Goal: Task Accomplishment & Management: Manage account settings

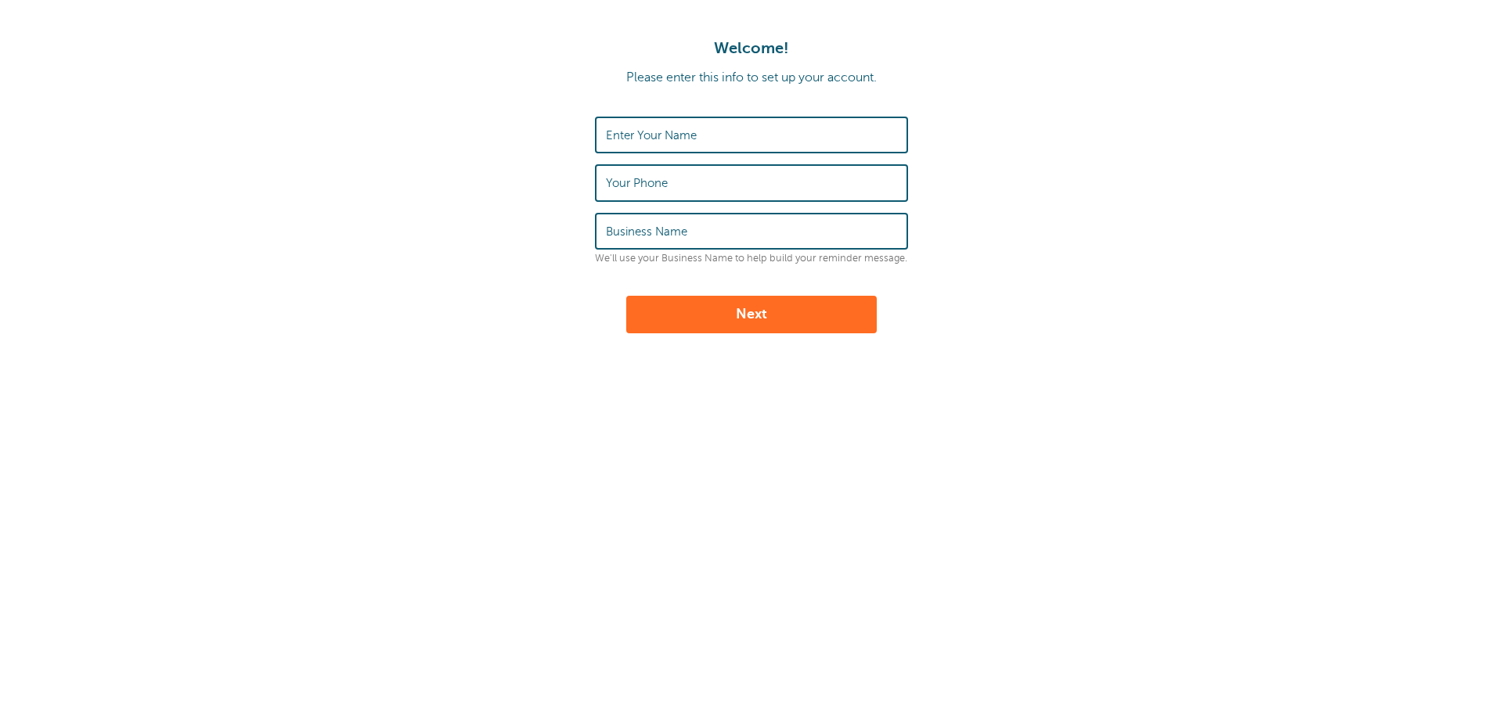
click at [661, 127] on div "Enter Your Name" at bounding box center [751, 135] width 313 height 37
type input "J"
click at [633, 180] on label "Your Phone" at bounding box center [637, 183] width 62 height 14
click at [633, 180] on input "Your Phone" at bounding box center [751, 183] width 291 height 34
drag, startPoint x: 622, startPoint y: 140, endPoint x: 586, endPoint y: 135, distance: 36.3
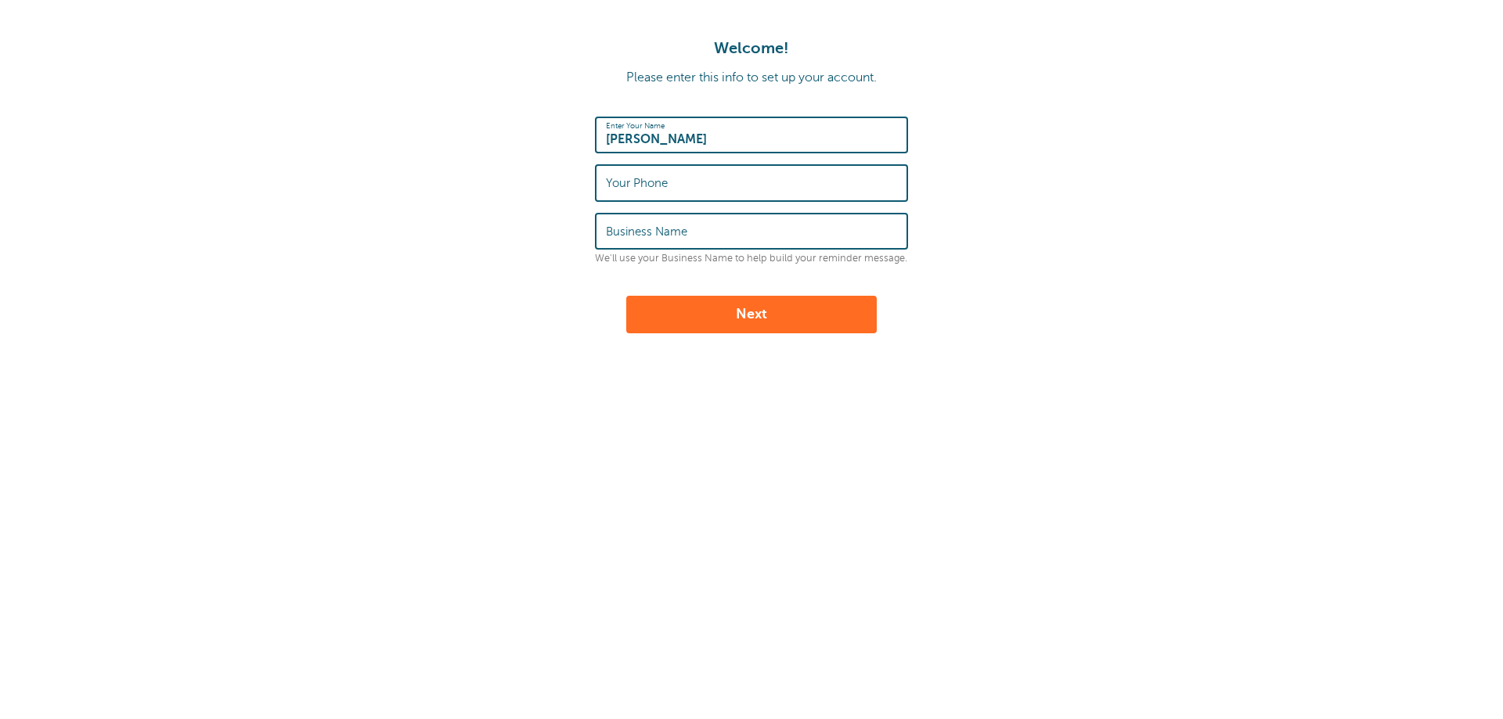
click at [586, 135] on form "Enter Your Name Kellie Your Phone Business Name We'll use your Business Name to…" at bounding box center [751, 225] width 1471 height 217
type input "[PERSON_NAME]"
click at [607, 186] on label "Your Phone" at bounding box center [637, 183] width 62 height 14
click at [607, 186] on input "Your Phone" at bounding box center [751, 183] width 291 height 34
type input "4806287815"
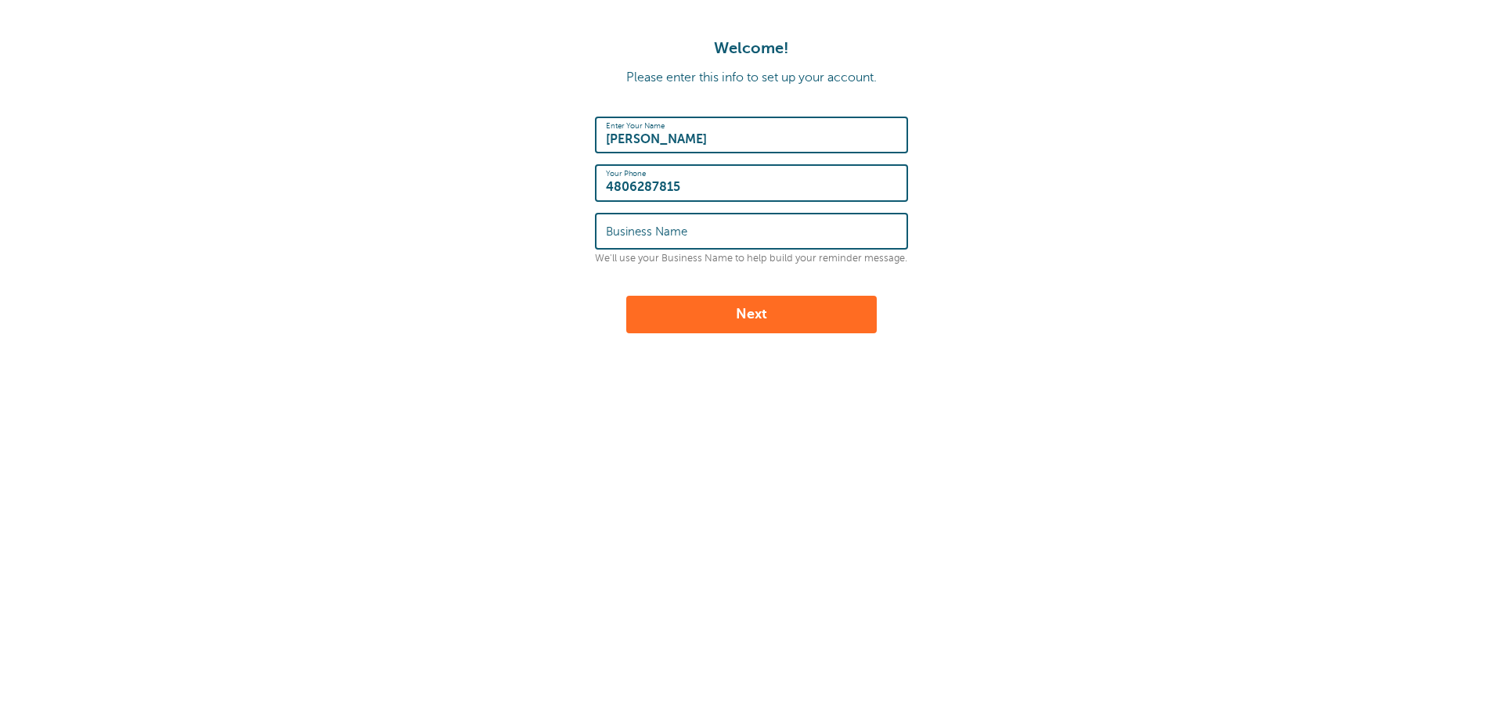
click at [618, 236] on label "Business Name" at bounding box center [646, 232] width 81 height 14
click at [618, 236] on input "Business Name" at bounding box center [751, 231] width 291 height 34
type input "TMT Clean"
click at [735, 316] on button "Next" at bounding box center [751, 315] width 250 height 38
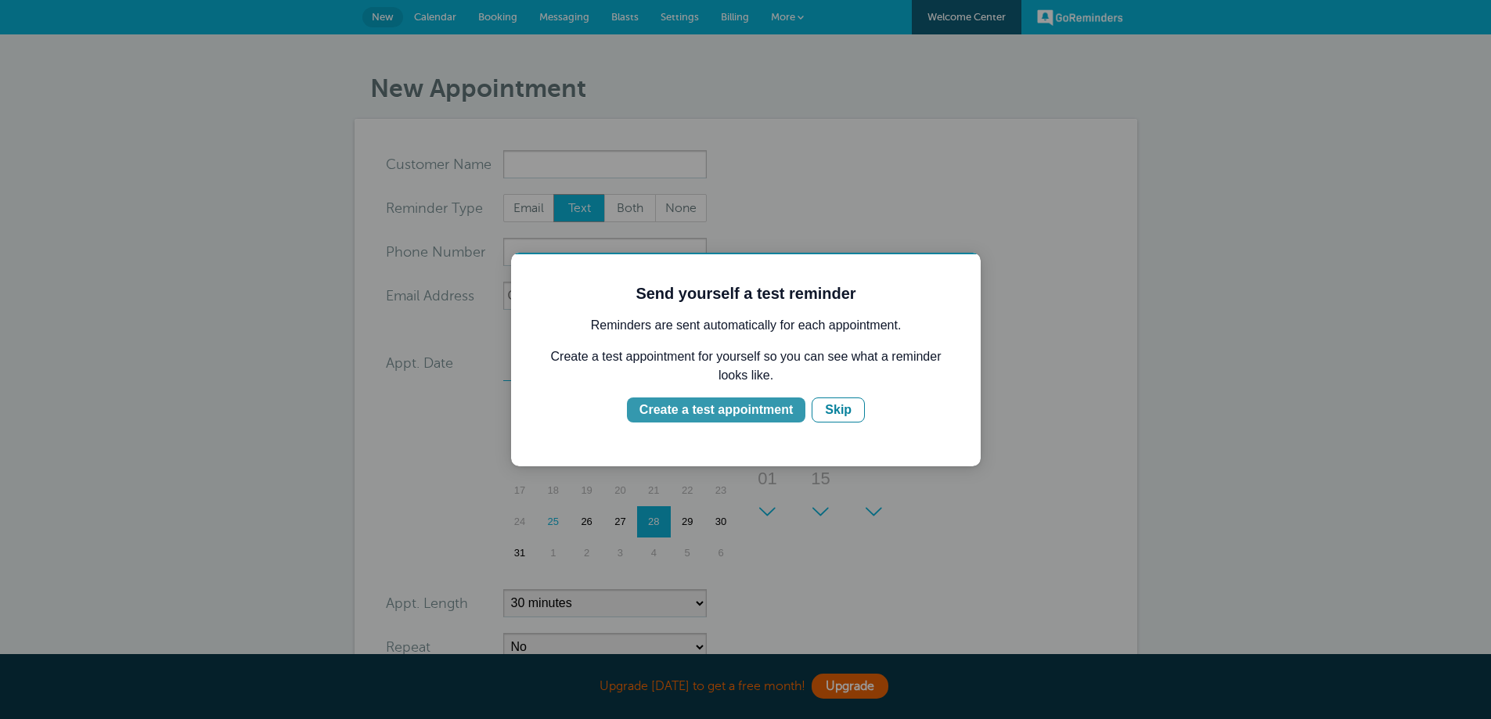
click at [735, 410] on div "Create a test appointment" at bounding box center [715, 410] width 153 height 19
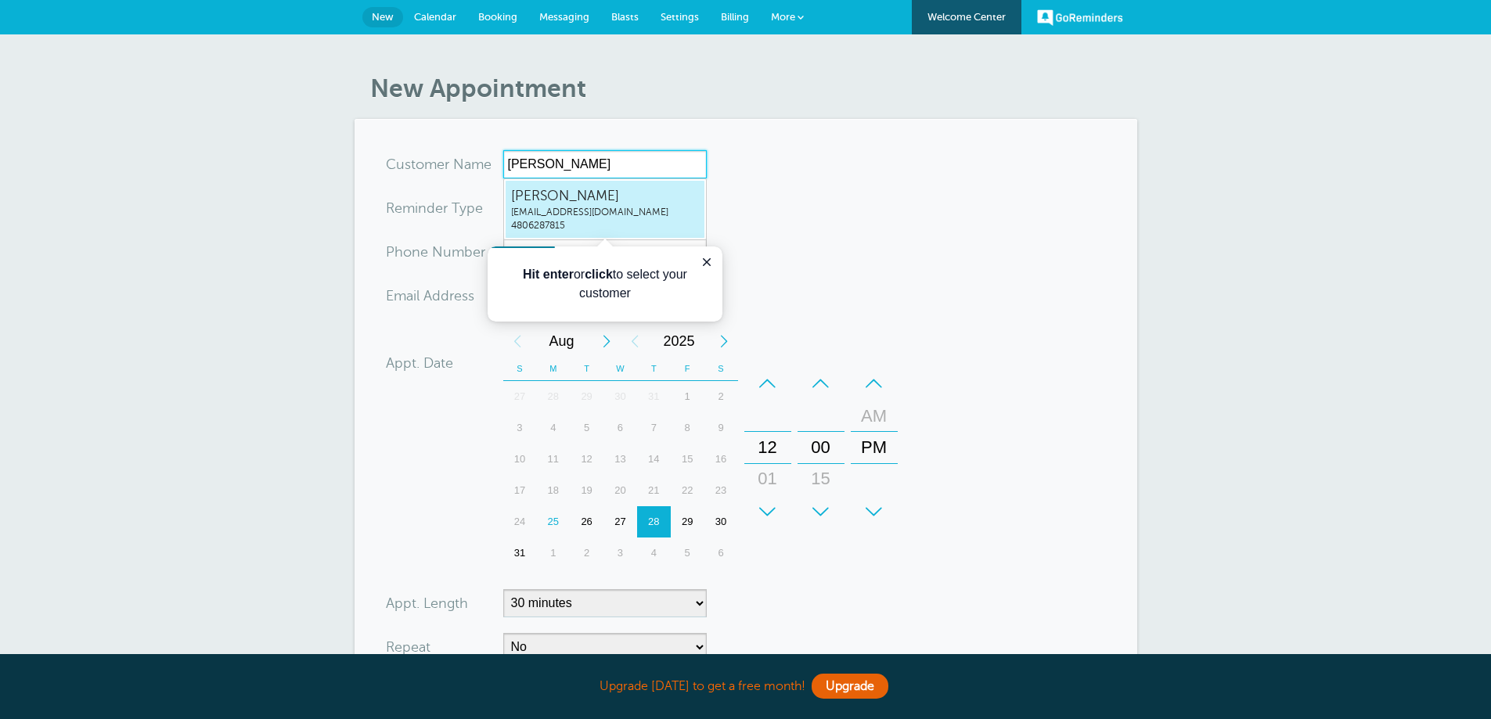
click at [524, 193] on span "Kellie-Joe" at bounding box center [605, 196] width 188 height 20
type input "Kellie-Joesales@tmtclean.com4806287815"
type input "Kellie-Joe"
type input "4806287815"
type input "[EMAIL_ADDRESS][DOMAIN_NAME]"
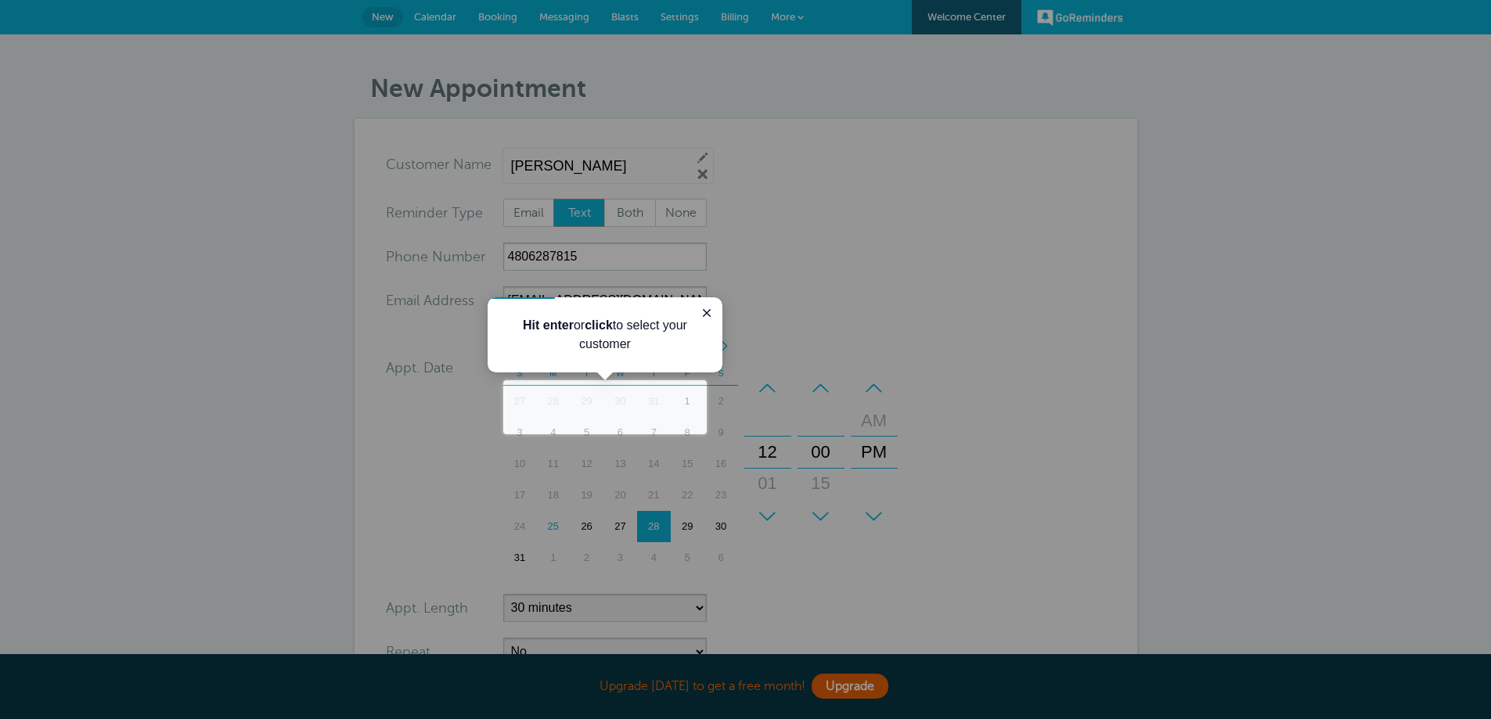
scroll to position [348, 0]
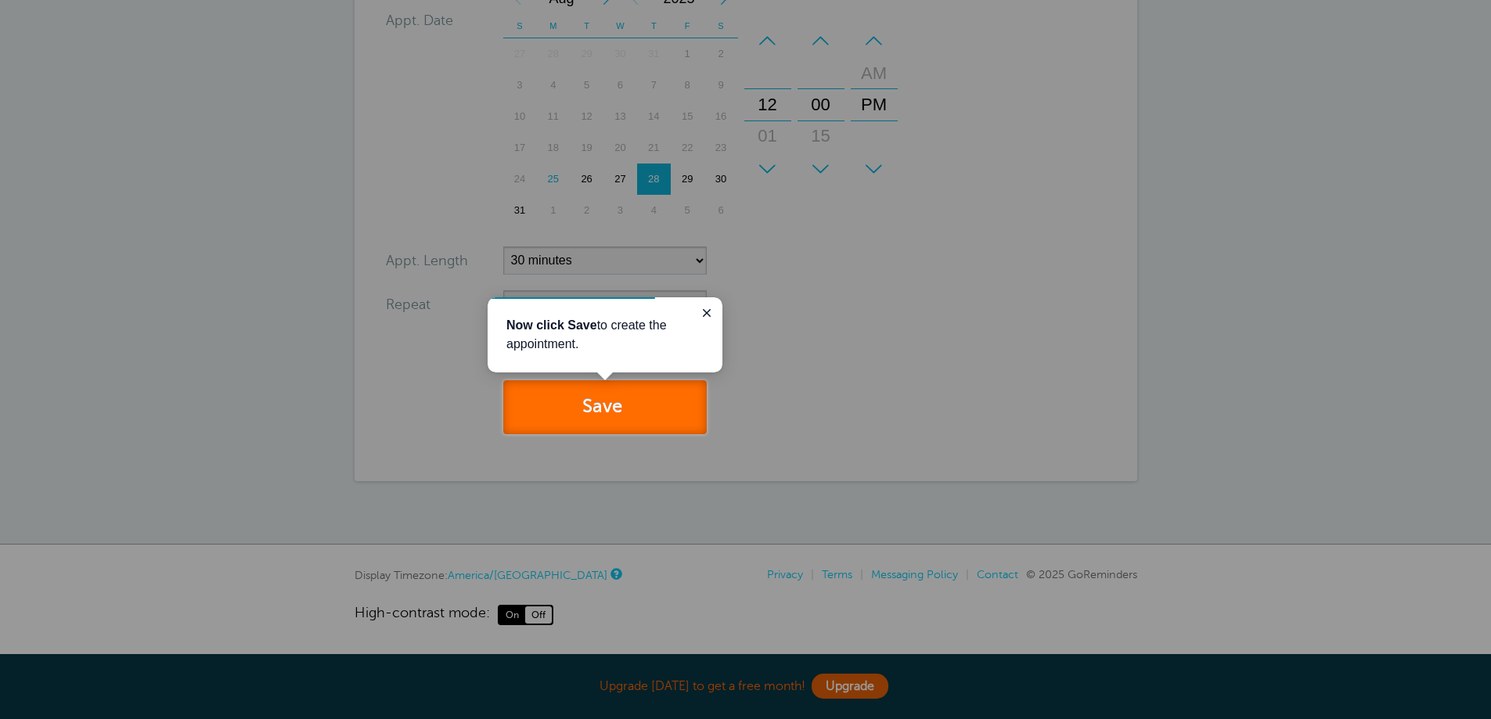
click at [604, 409] on button "Save" at bounding box center [604, 407] width 203 height 54
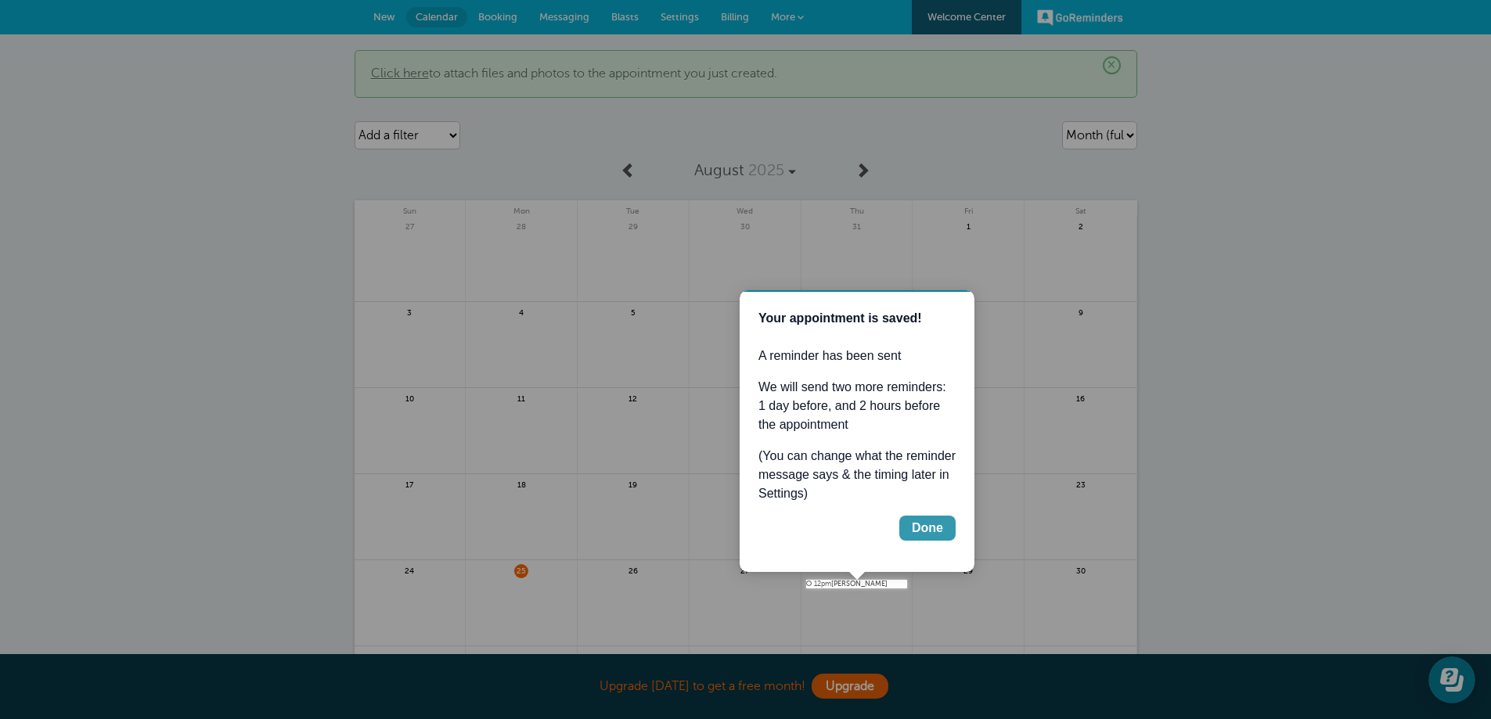
click at [935, 531] on div "Done" at bounding box center [927, 528] width 31 height 19
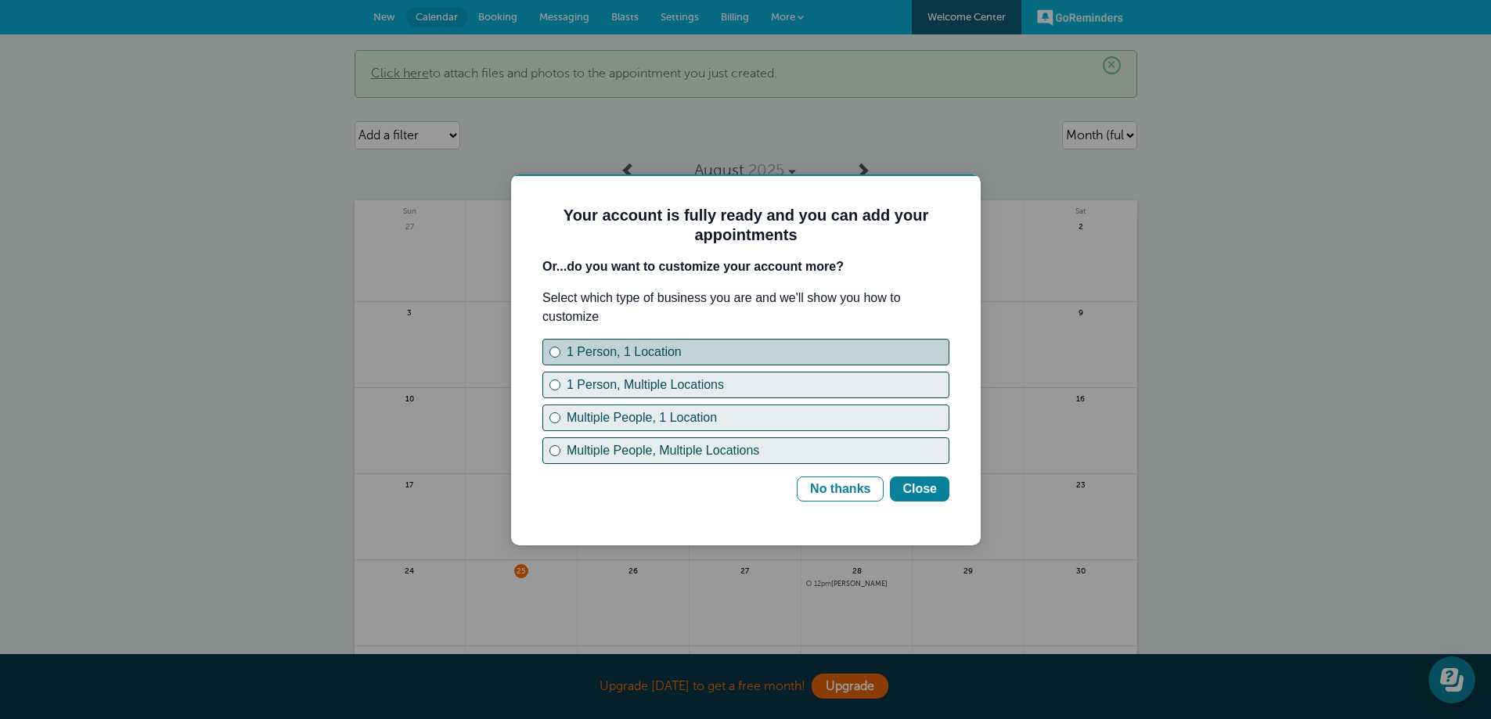
click at [552, 352] on div "1 Person, 1 Location" at bounding box center [555, 352] width 6 height 6
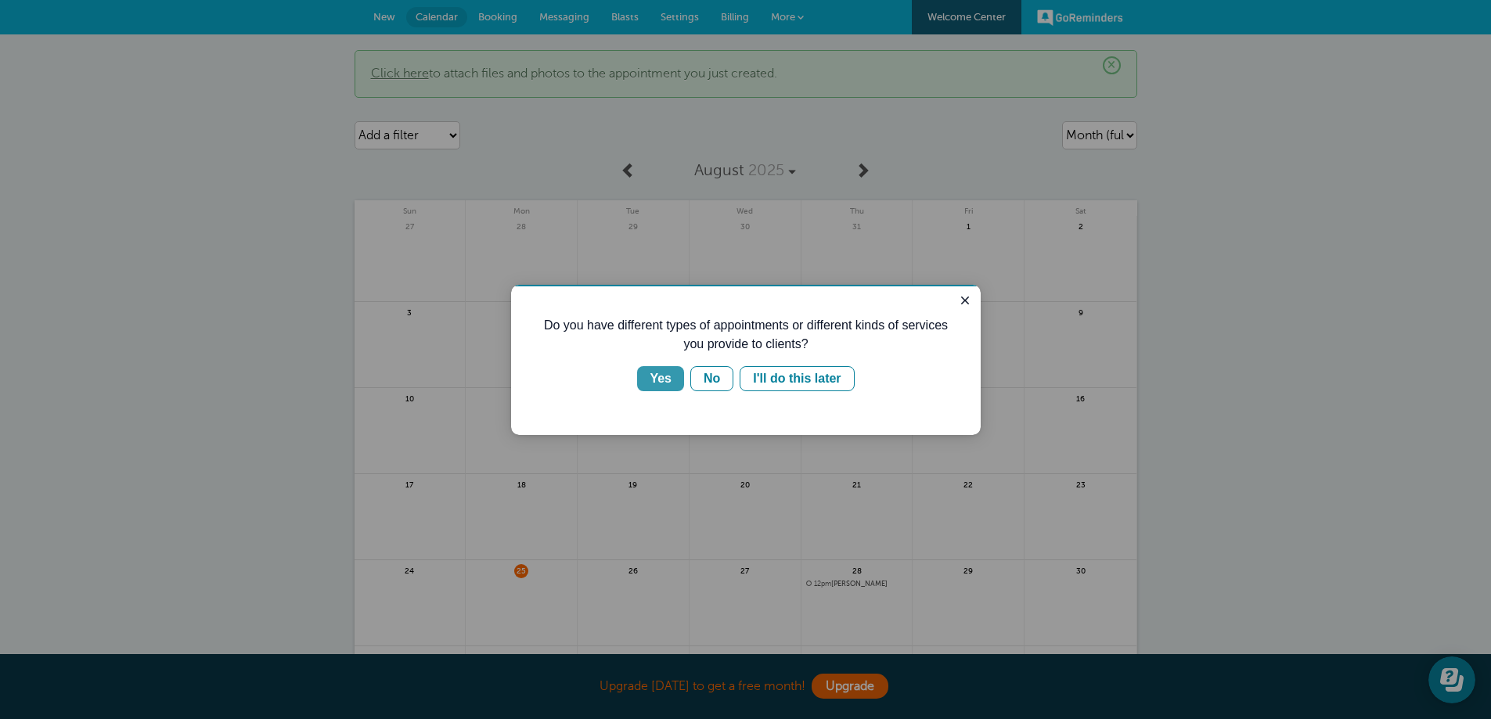
click at [653, 377] on div "Yes" at bounding box center [661, 378] width 22 height 19
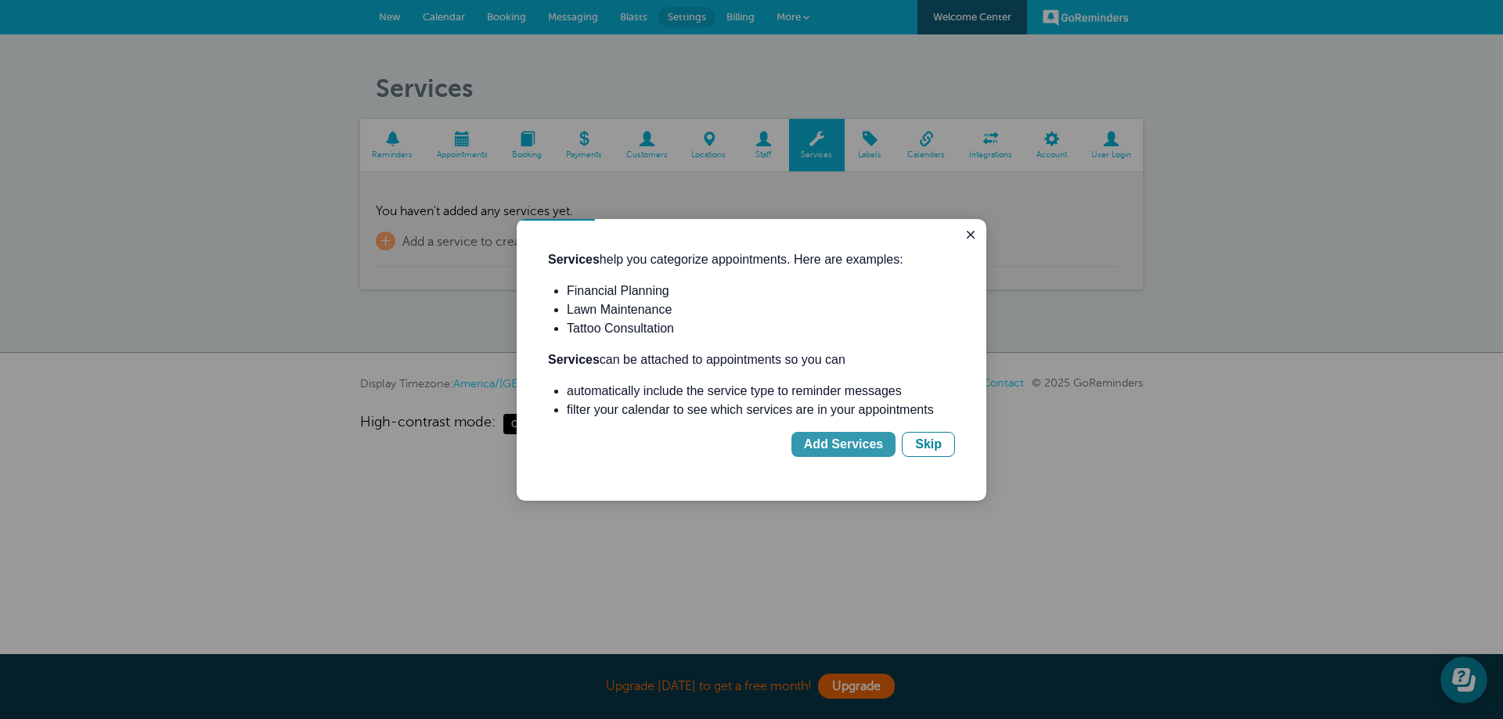
click at [854, 446] on div "Add Services" at bounding box center [843, 444] width 79 height 19
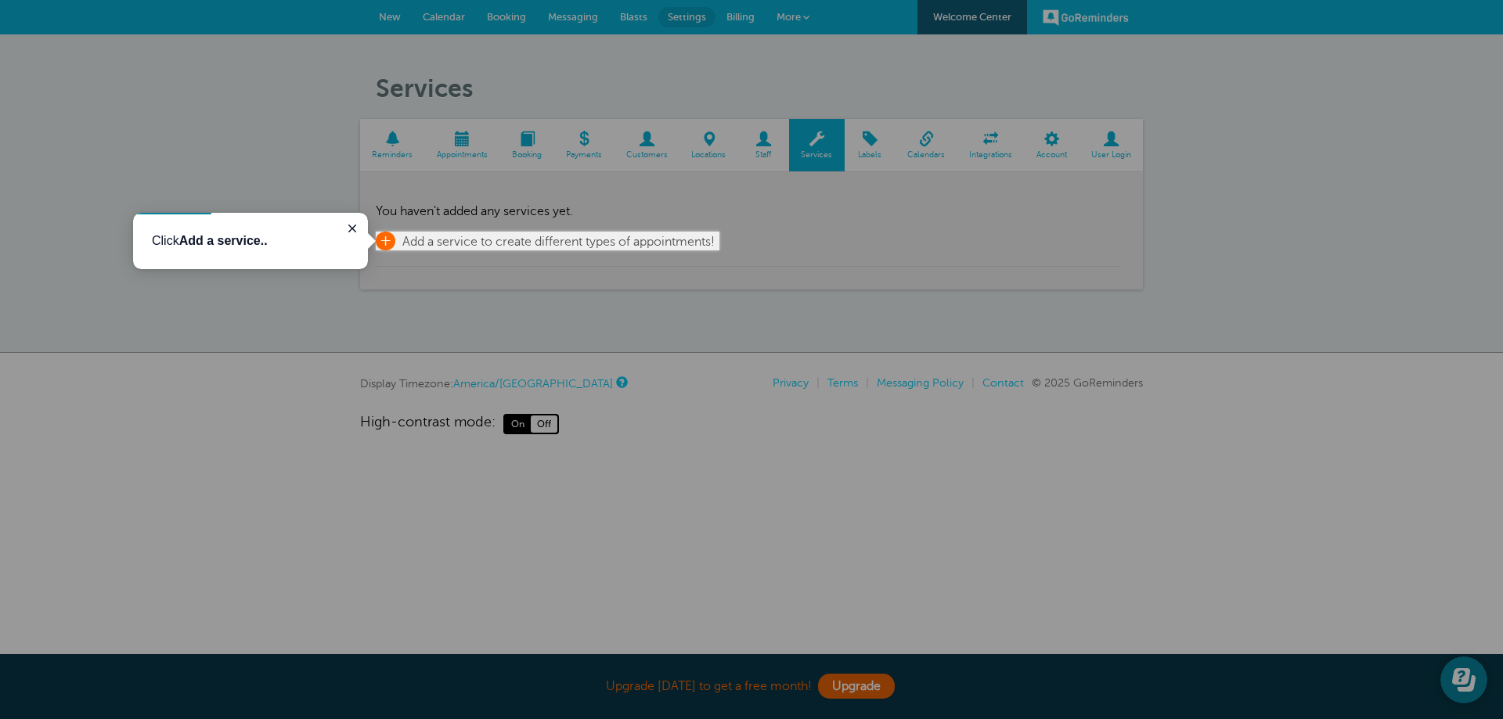
click at [386, 242] on span "+" at bounding box center [386, 241] width 20 height 19
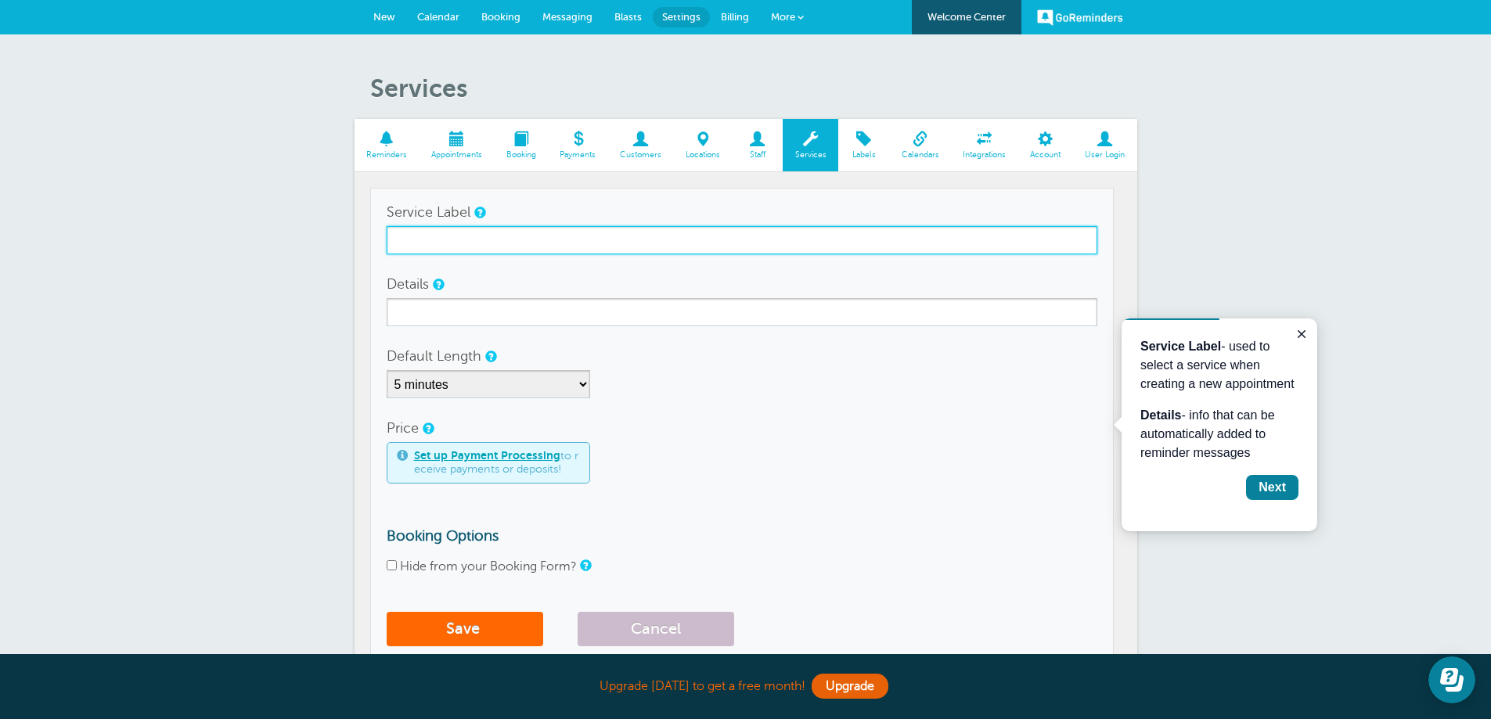
click at [398, 231] on input "Service Label" at bounding box center [742, 240] width 711 height 28
type input "House Cleaning"
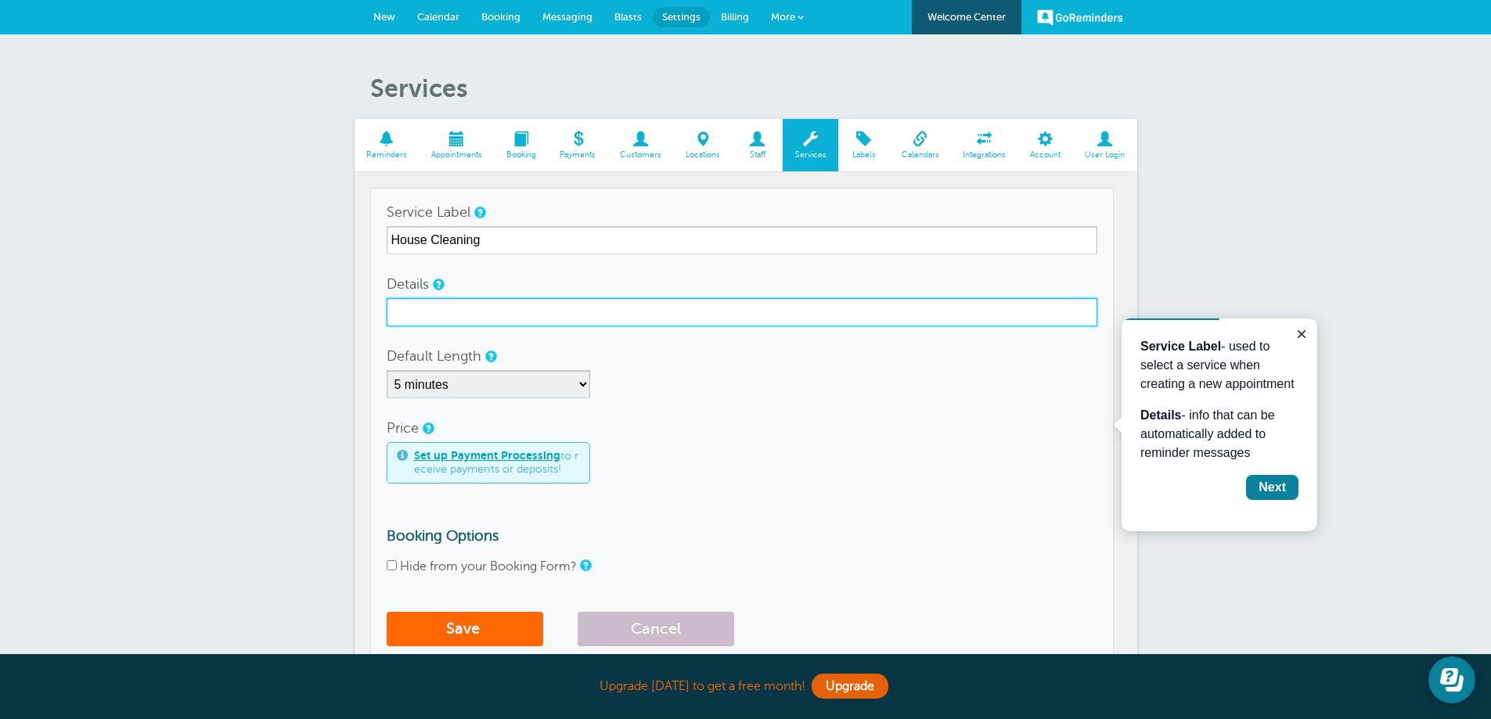
click at [410, 311] on input "Details" at bounding box center [742, 312] width 711 height 28
type input "Standard recurring service"
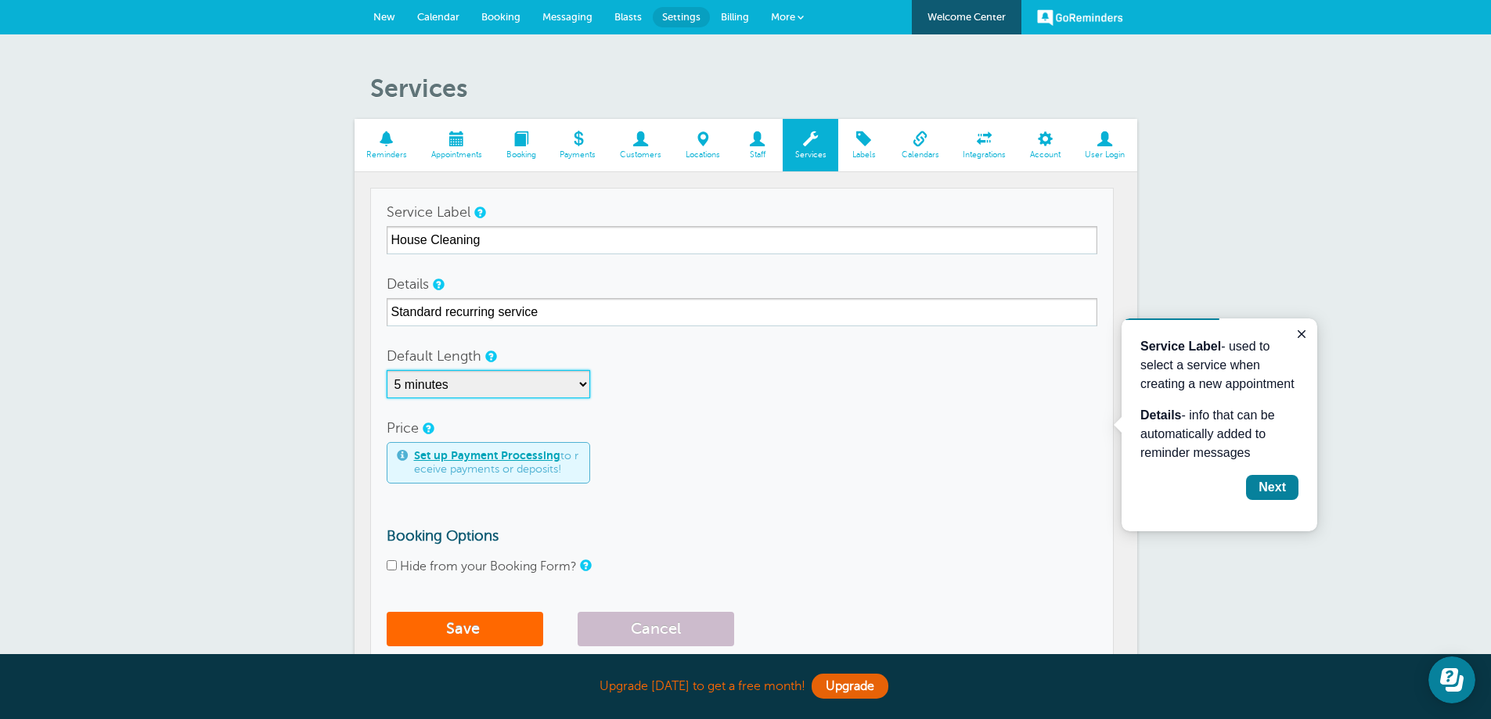
click at [583, 387] on select "5 minutes 10 minutes 15 minutes 20 minutes 25 minutes 30 minutes 35 minutes 40 …" at bounding box center [488, 384] width 203 height 28
select select "15"
click at [387, 370] on select "5 minutes 10 minutes 15 minutes 20 minutes 25 minutes 30 minutes 35 minutes 40 …" at bounding box center [488, 384] width 203 height 28
click at [443, 456] on link "Set up Payment Processing" at bounding box center [487, 455] width 146 height 13
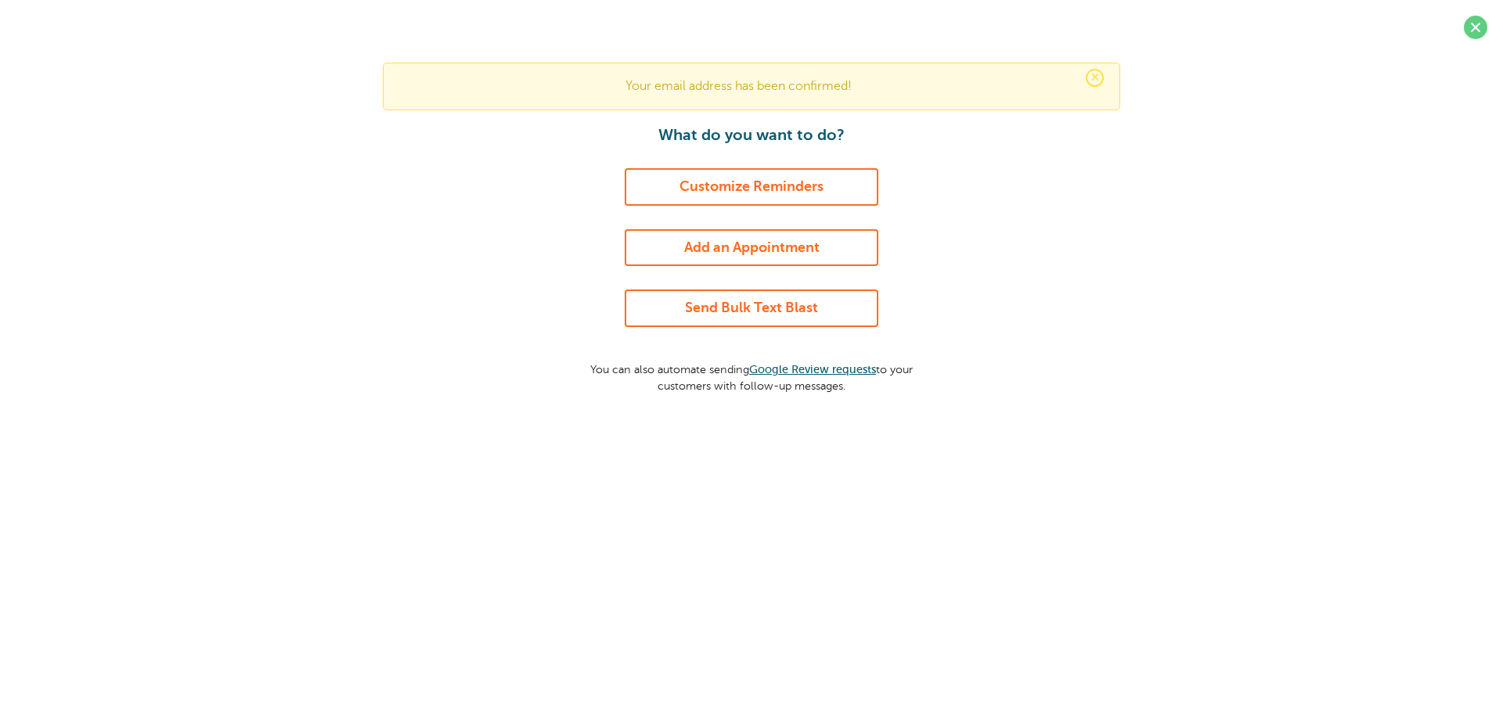
click at [741, 184] on link "Customize Reminders" at bounding box center [752, 187] width 254 height 38
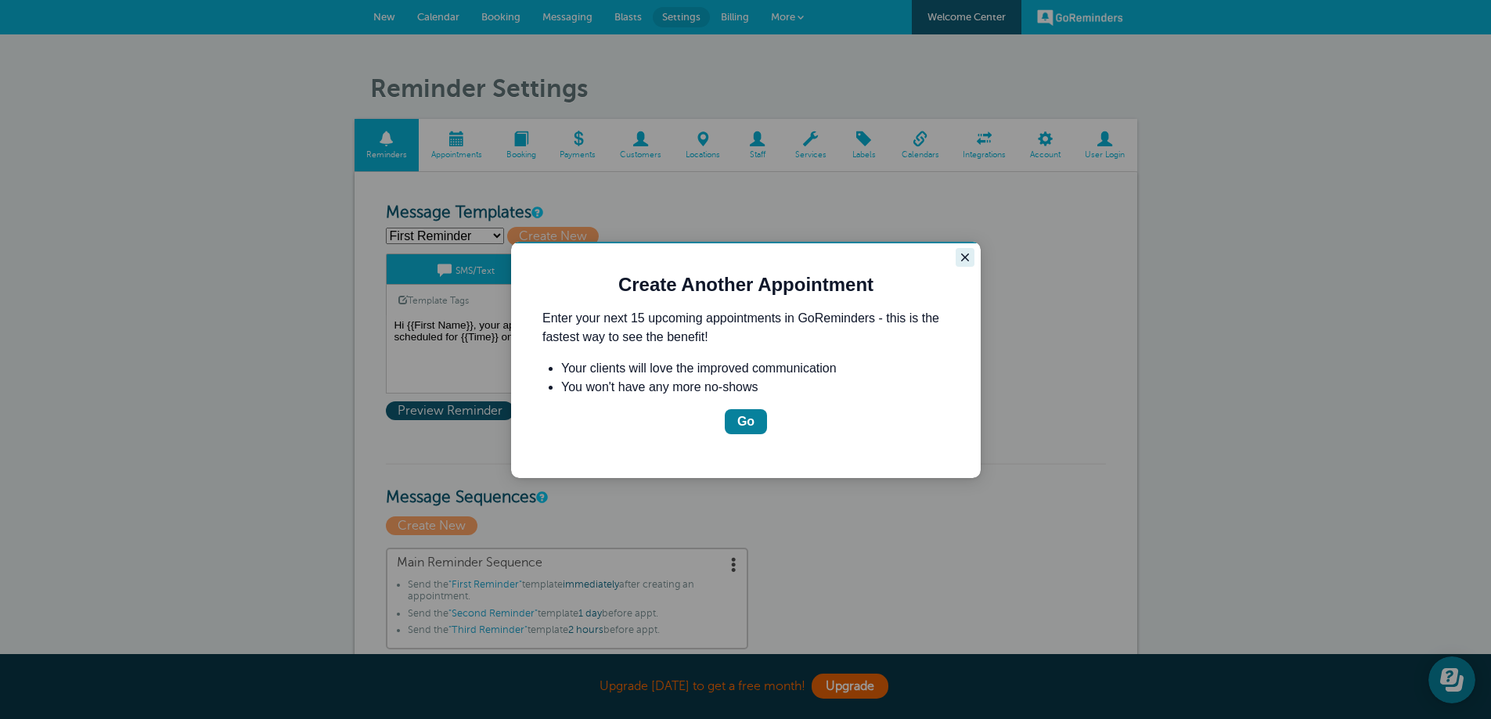
click at [965, 256] on icon "Close guide" at bounding box center [965, 257] width 13 height 13
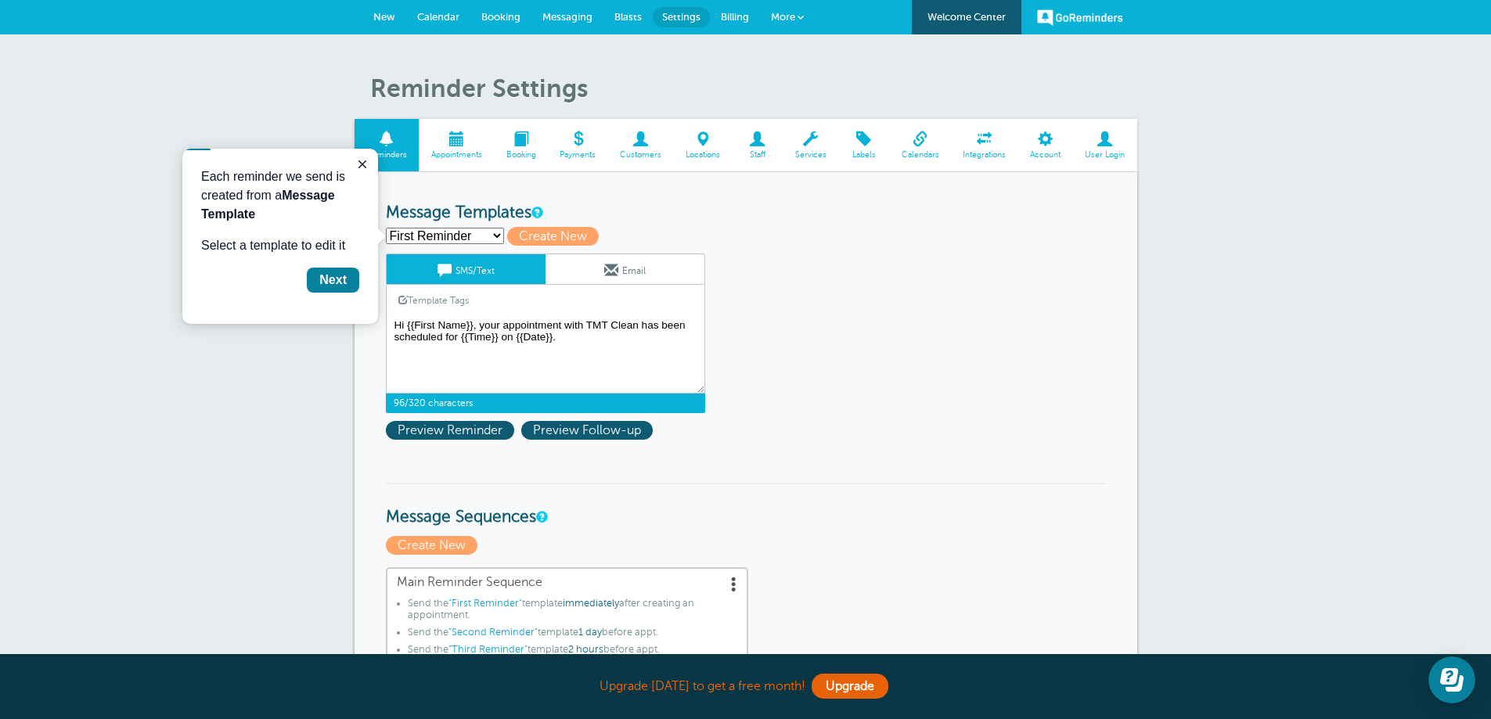
drag, startPoint x: 394, startPoint y: 323, endPoint x: 635, endPoint y: 315, distance: 241.2
click at [635, 315] on div "SMS/Text Email Template Tags Copy SMS Click to add a tag to your message. Custo…" at bounding box center [545, 334] width 319 height 160
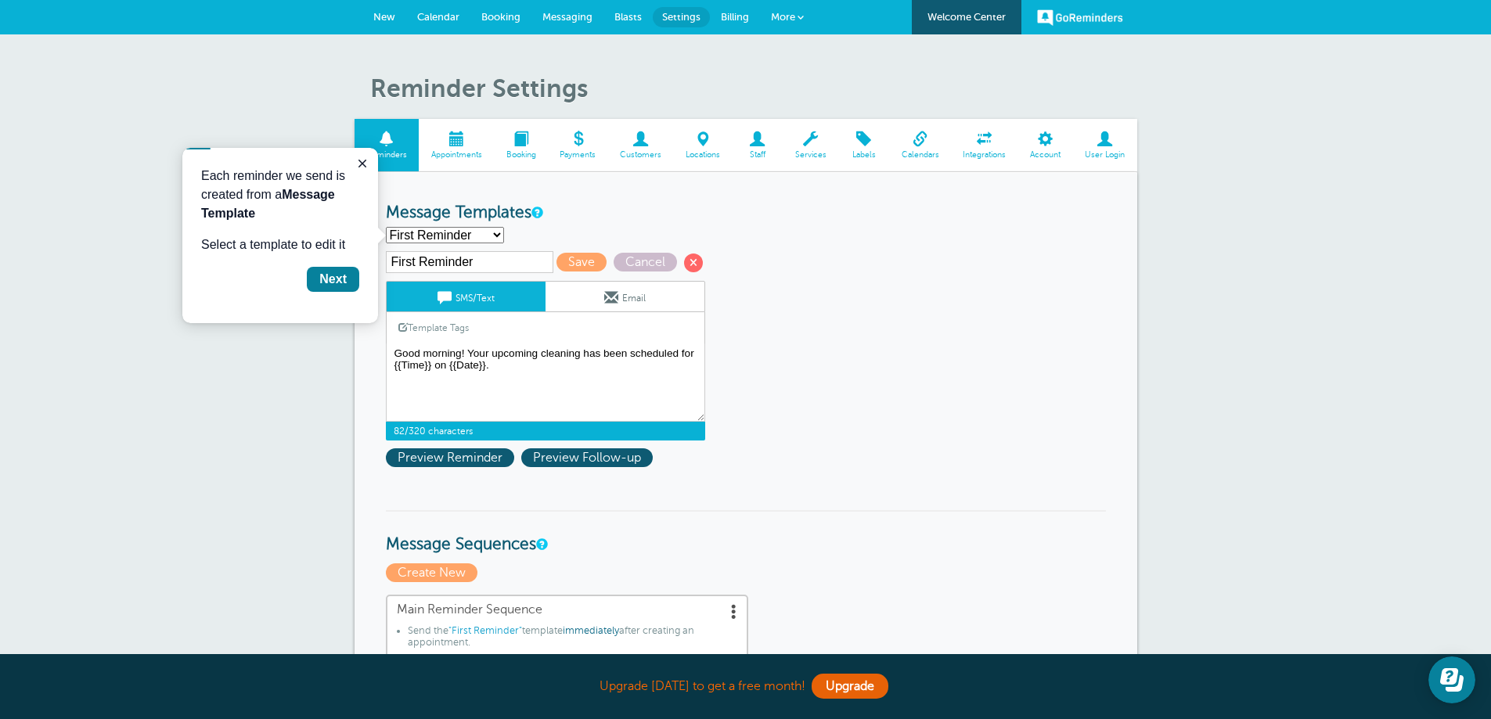
drag, startPoint x: 600, startPoint y: 412, endPoint x: 282, endPoint y: 247, distance: 357.8
click at [497, 232] on select "First Reminder Second Reminder Third Reminder Create new..." at bounding box center [445, 235] width 118 height 16
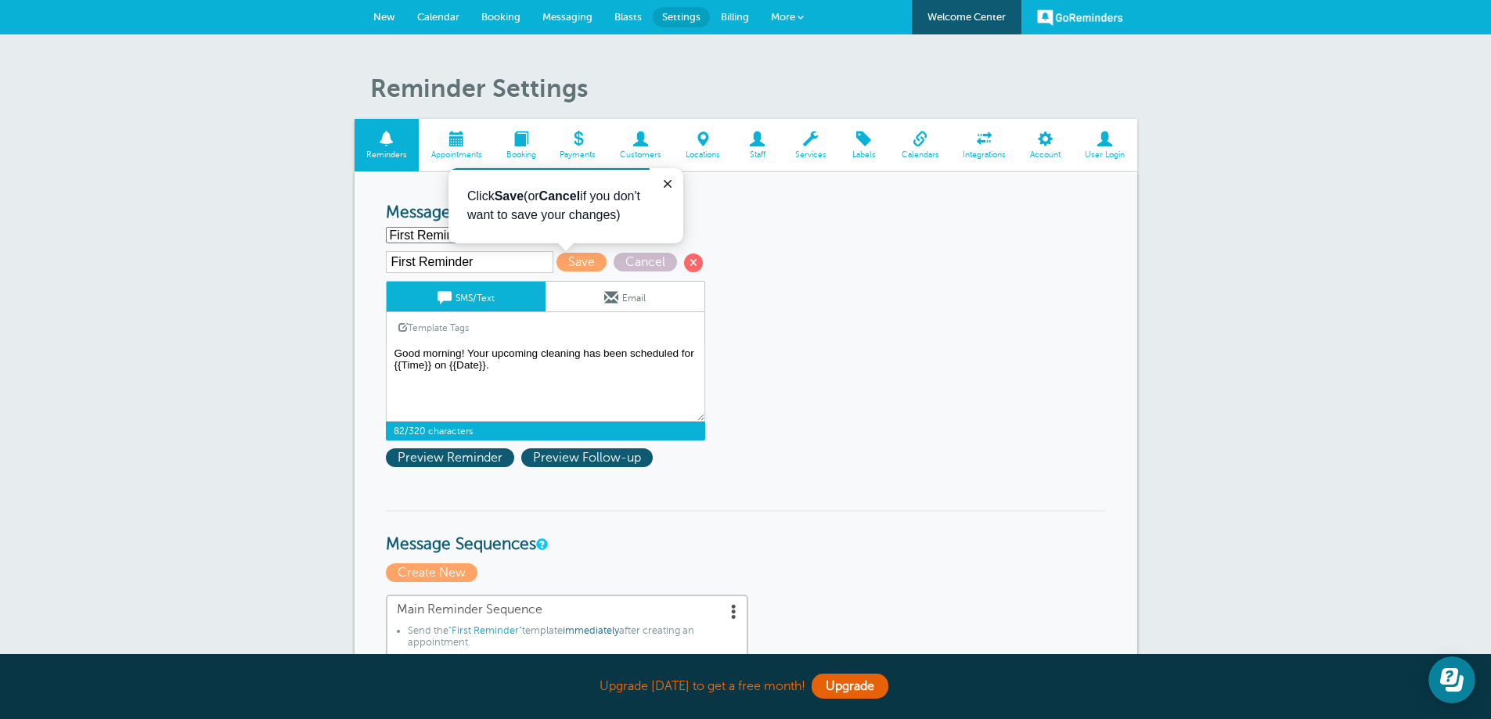
drag, startPoint x: 380, startPoint y: 362, endPoint x: 372, endPoint y: 362, distance: 8.6
click at [669, 185] on icon "Close guide" at bounding box center [668, 184] width 8 height 8
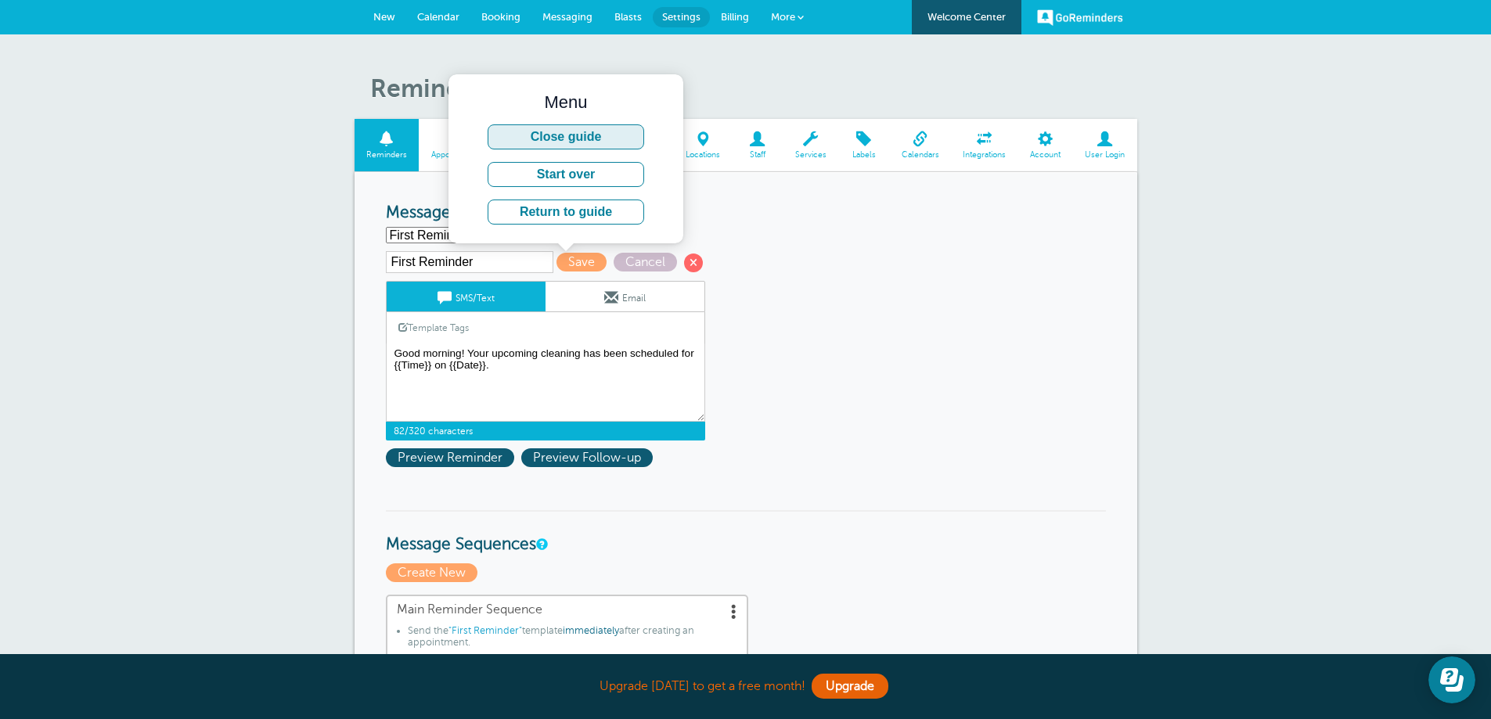
click at [555, 135] on button "Close guide" at bounding box center [566, 136] width 157 height 25
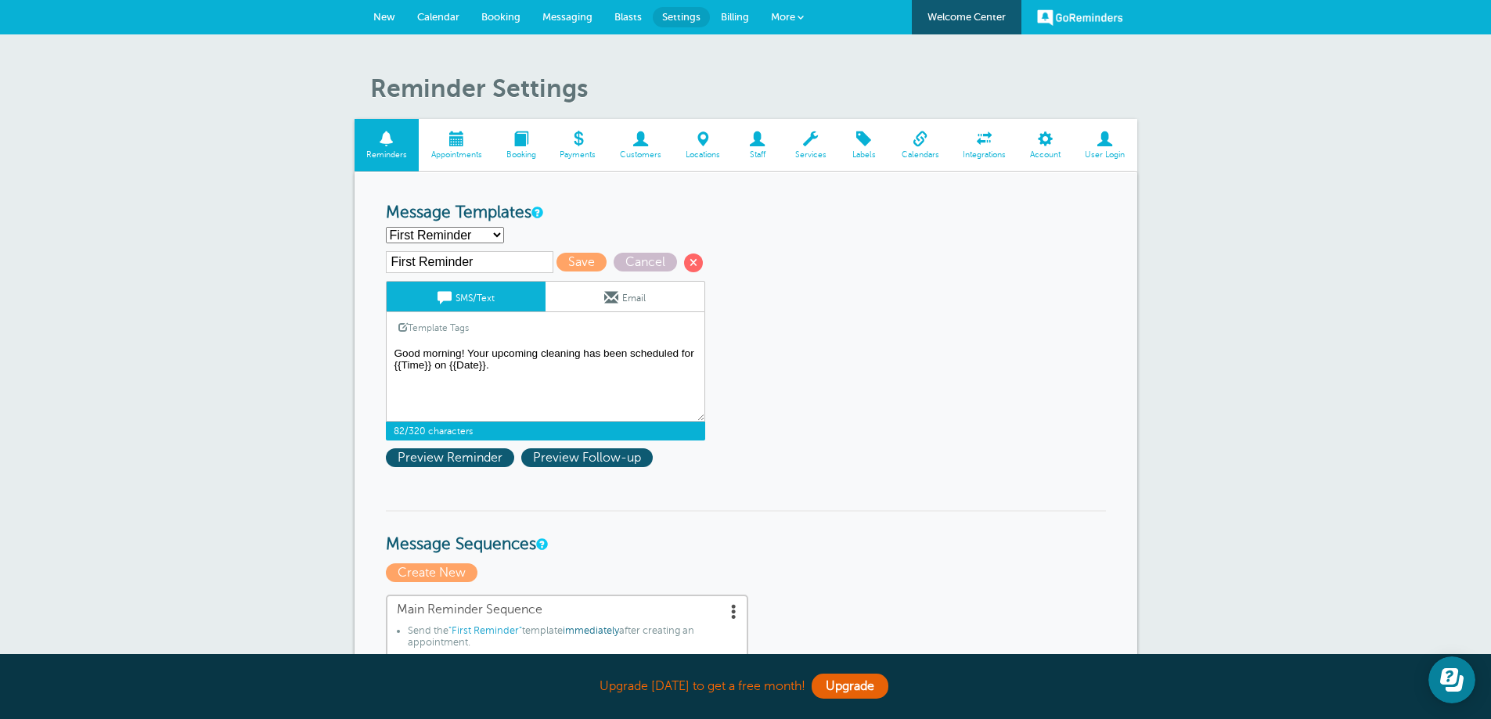
click at [466, 351] on textarea "Hi {{First Name}}, your appointment with TMT Clean has been scheduled for {{Tim…" at bounding box center [545, 383] width 319 height 78
type textarea "Good morning! Your upcoming cleaning has been scheduled for {{Time}} on {{Date}…"
click at [462, 455] on span "Preview Reminder" at bounding box center [450, 457] width 128 height 19
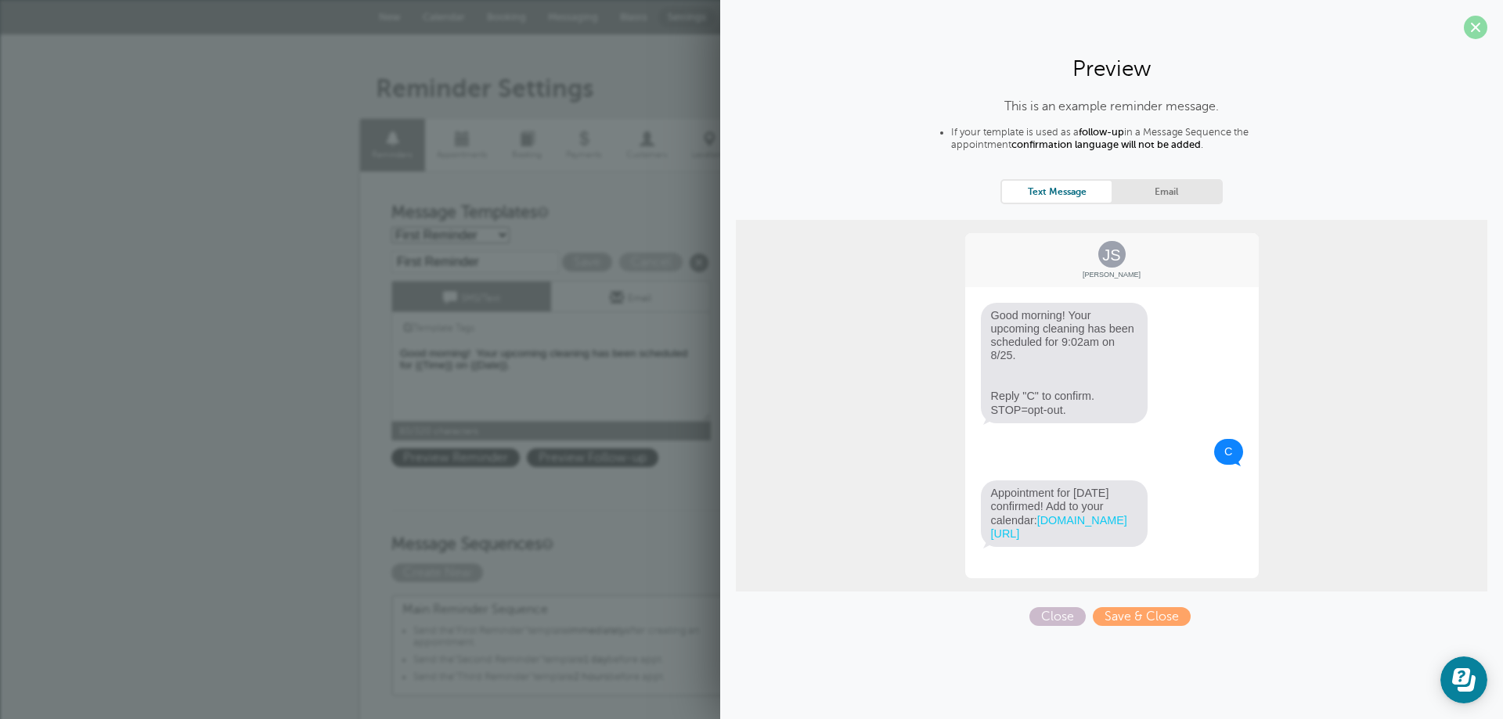
click at [1475, 30] on span at bounding box center [1475, 27] width 23 height 23
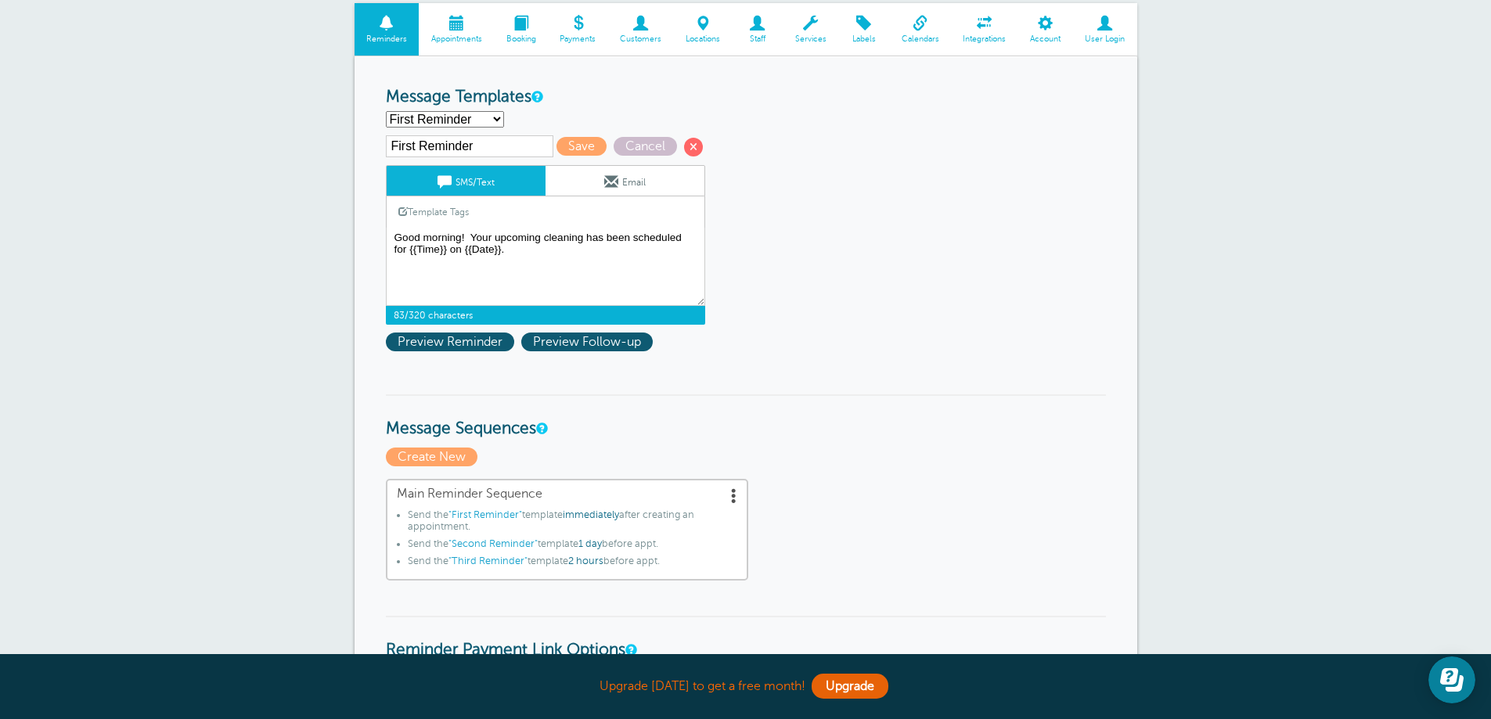
scroll to position [78, 0]
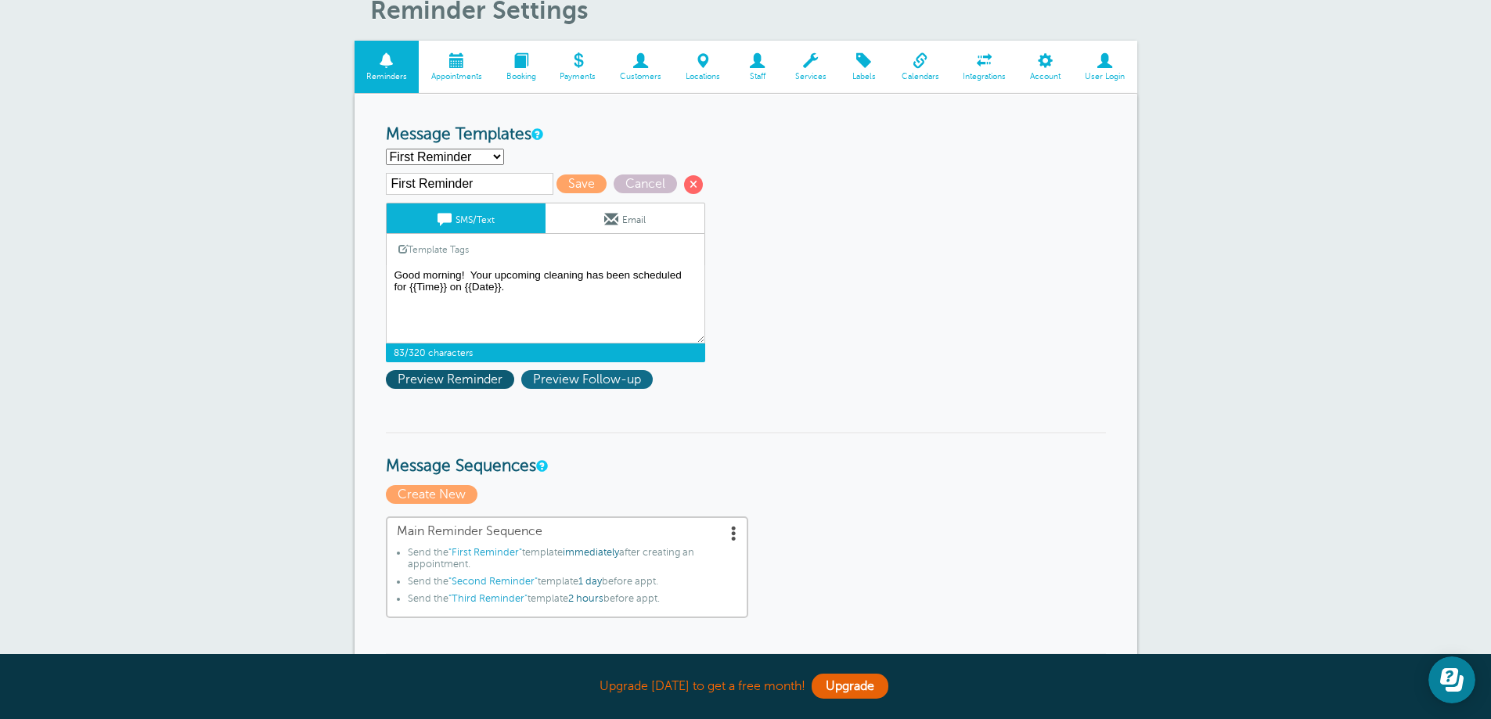
click at [588, 376] on span "Preview Follow-up" at bounding box center [586, 379] width 131 height 19
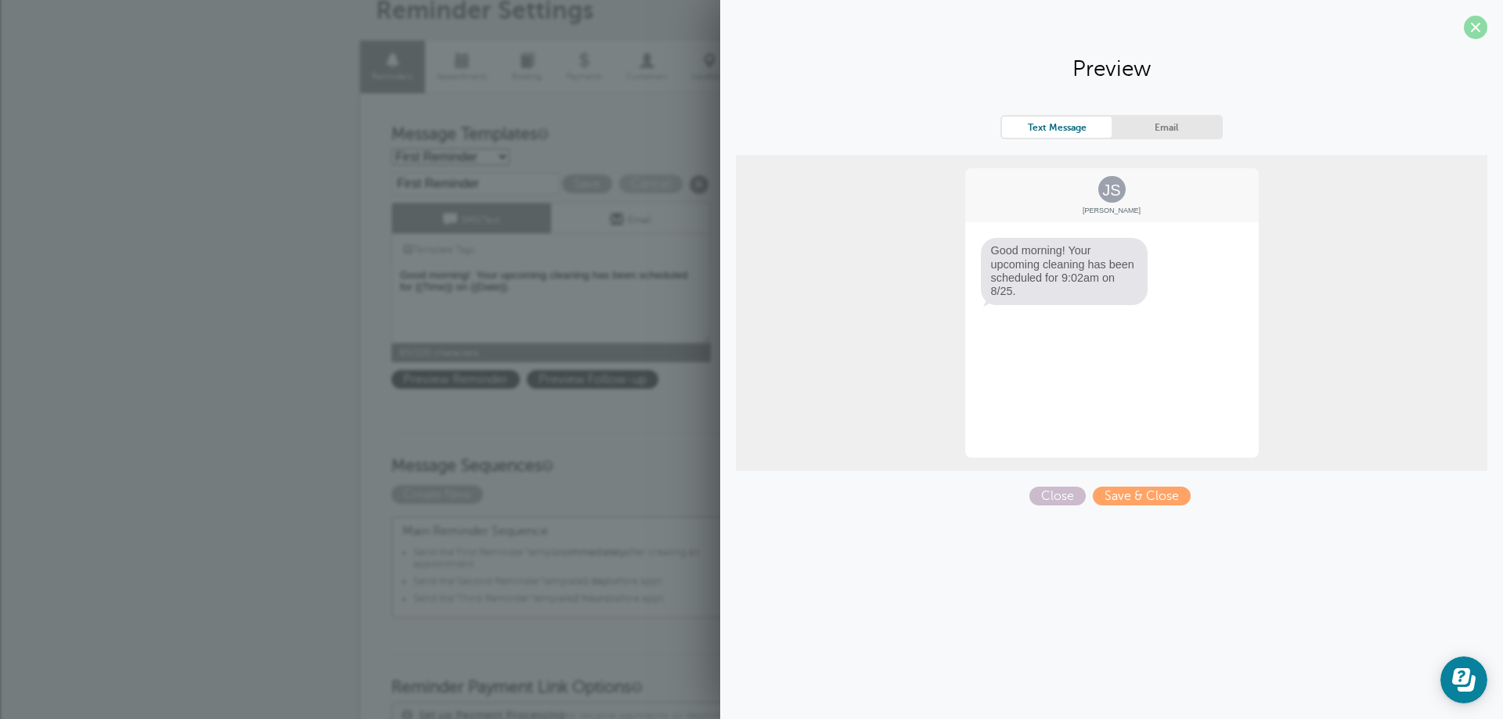
click at [1478, 22] on span at bounding box center [1475, 27] width 23 height 23
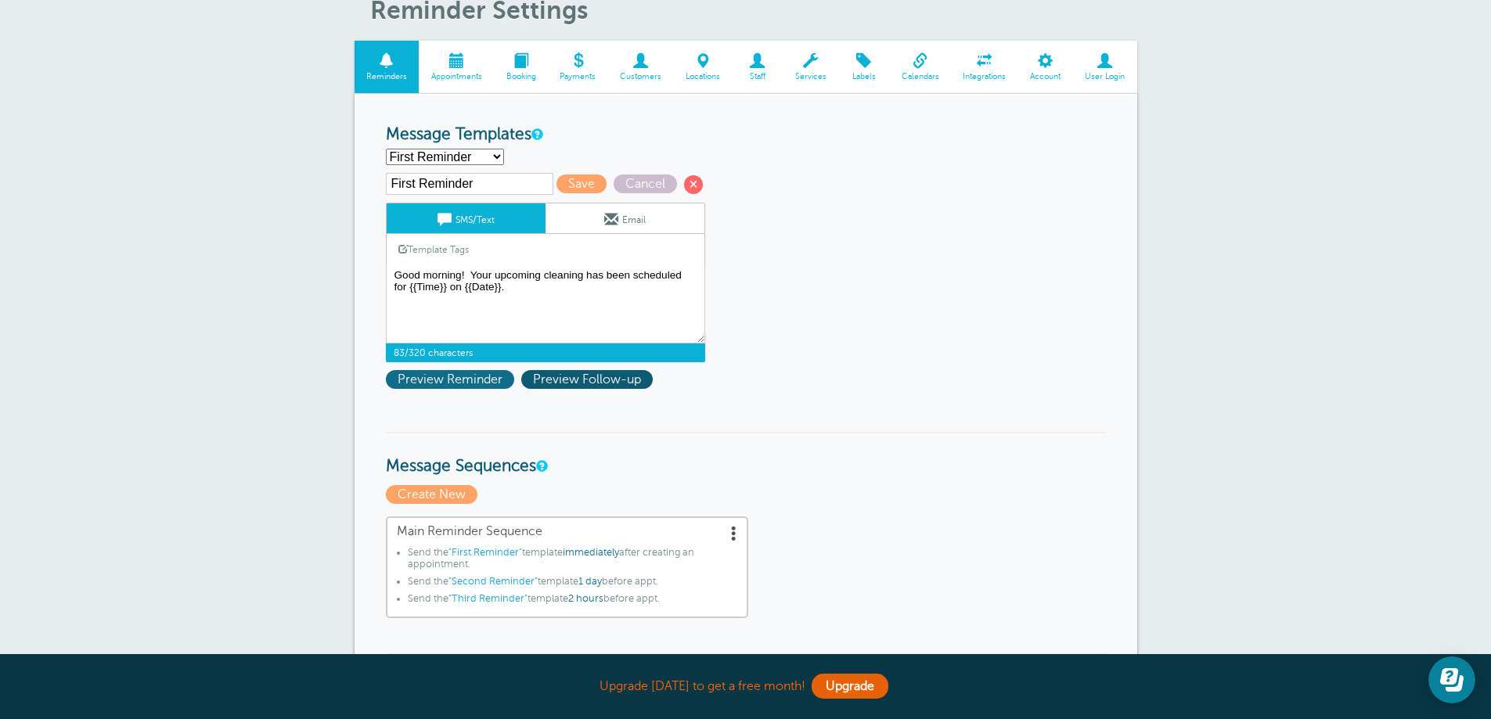
click at [450, 382] on span "Preview Reminder" at bounding box center [450, 379] width 128 height 19
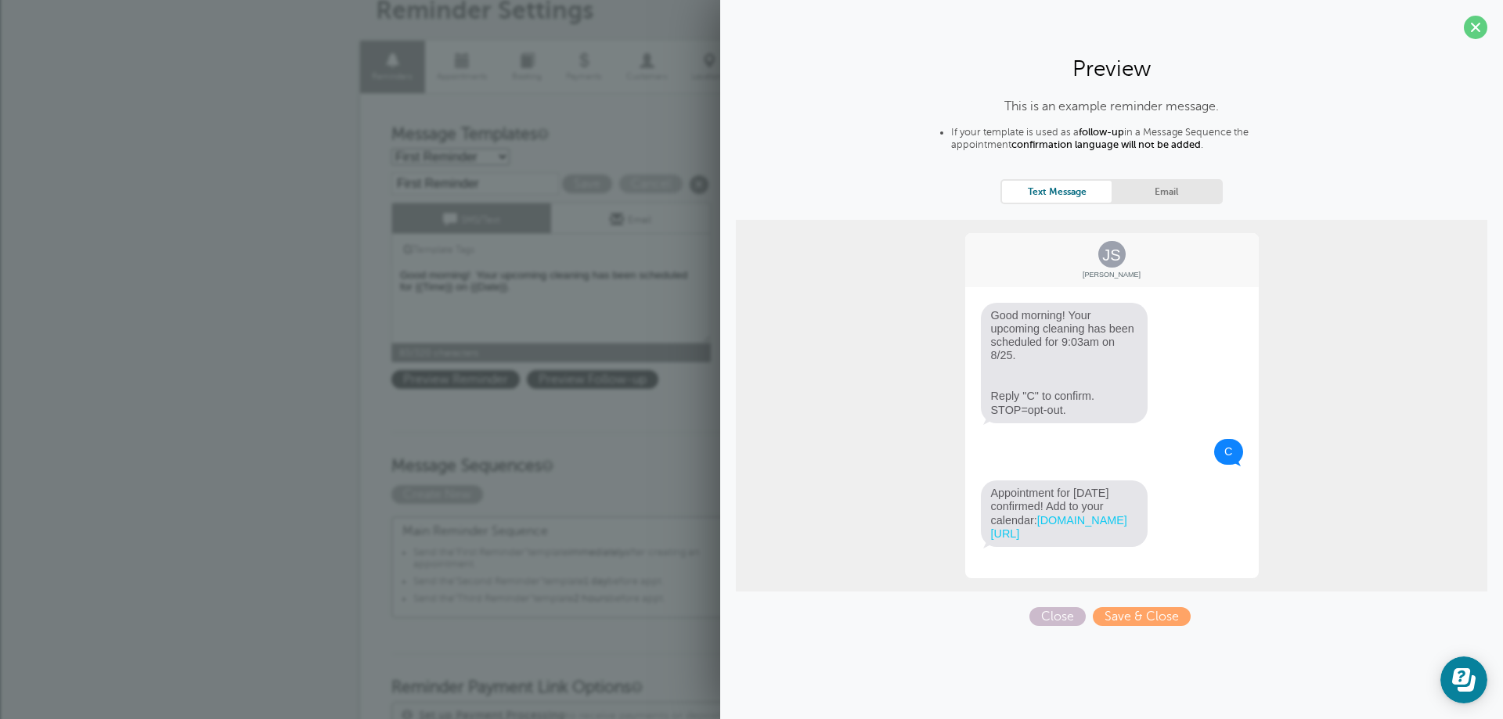
click at [1087, 519] on span "Appointment for Monday, Aug. 25 confirmed! Add to your calendar: goreminders.co…" at bounding box center [1064, 514] width 167 height 67
click at [1474, 34] on span at bounding box center [1475, 27] width 23 height 23
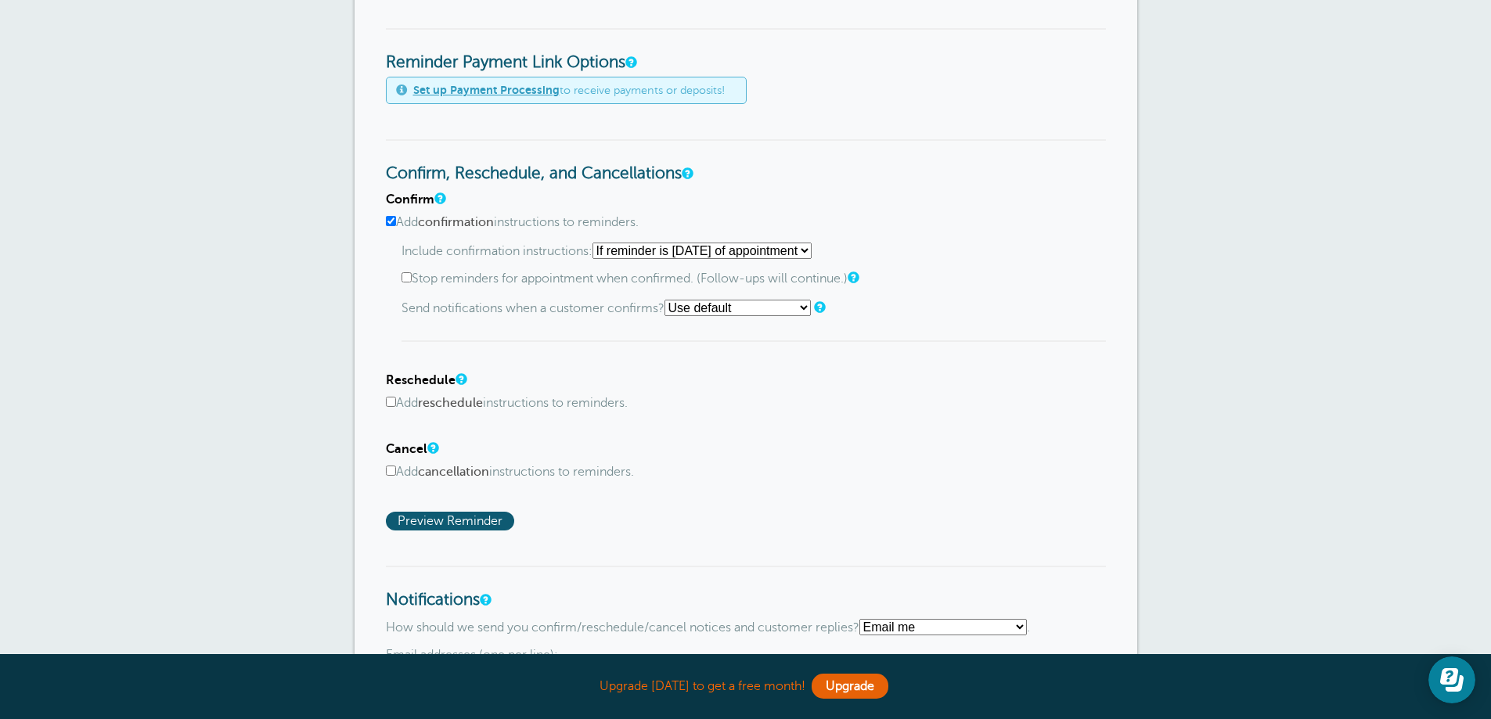
scroll to position [704, 0]
click at [807, 307] on select "Use default Text me Email me Don't send notifications" at bounding box center [737, 307] width 146 height 16
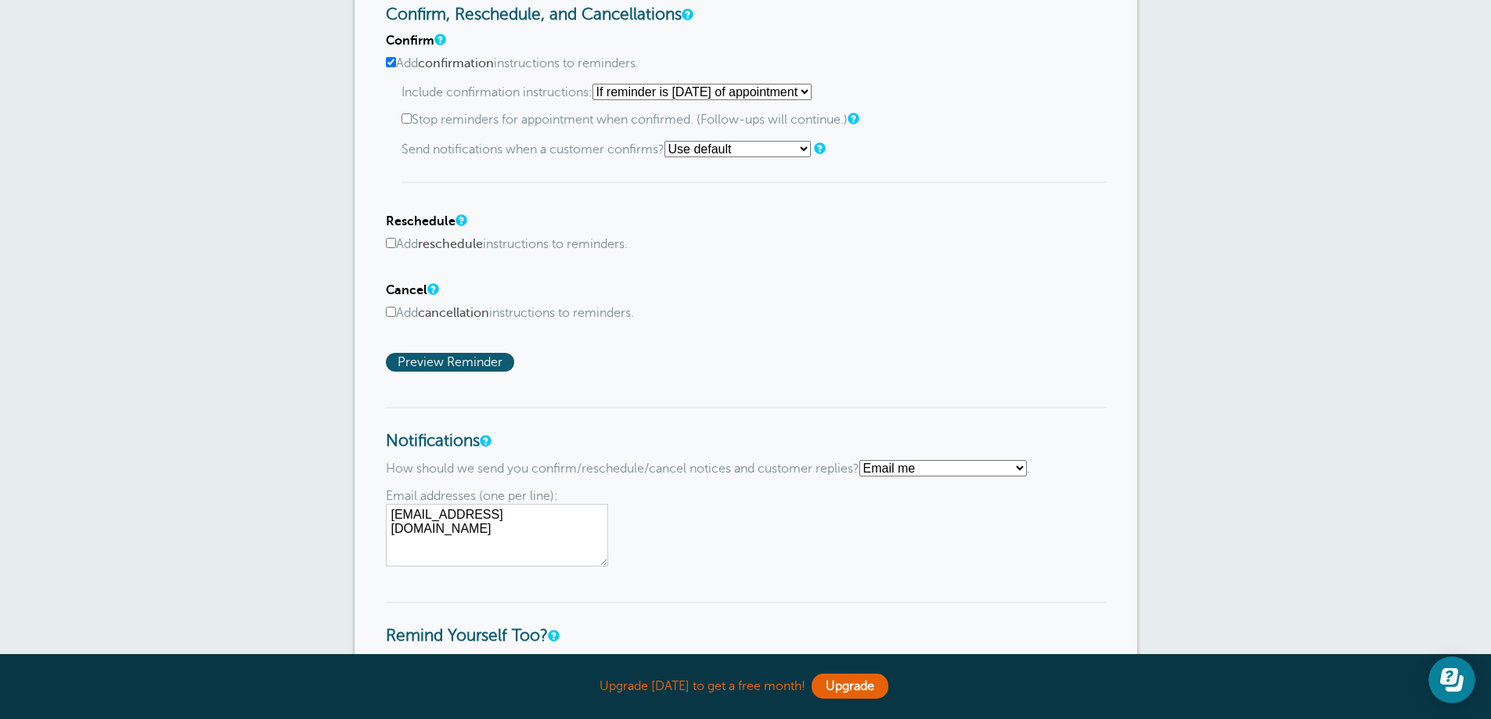
scroll to position [861, 0]
click at [808, 149] on select "Use default Text me Email me Don't send notifications" at bounding box center [737, 150] width 146 height 16
select select "5"
click at [669, 142] on select "Use default Text me Email me Don't send notifications" at bounding box center [737, 150] width 146 height 16
click at [394, 67] on input "Add confirmation instructions to reminders." at bounding box center [391, 64] width 10 height 10
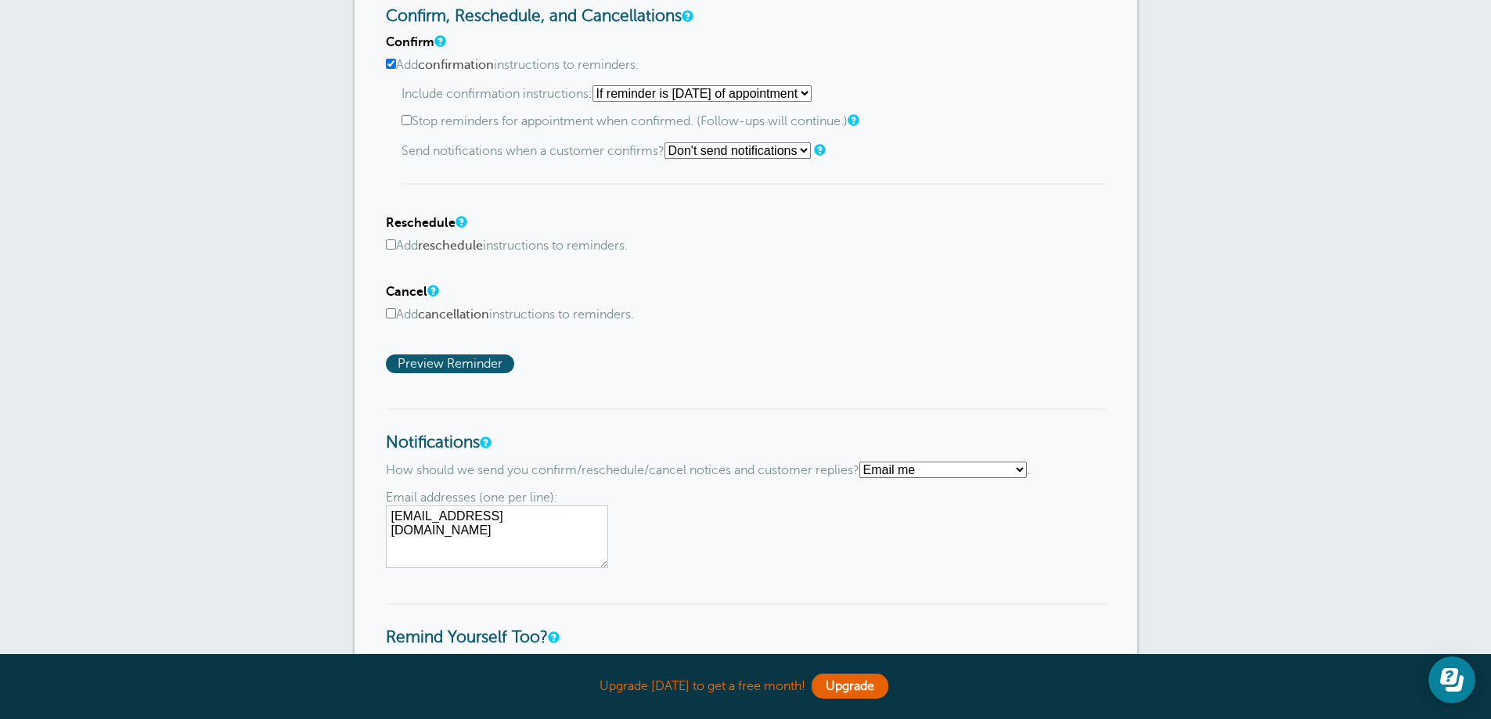
checkbox input "false"
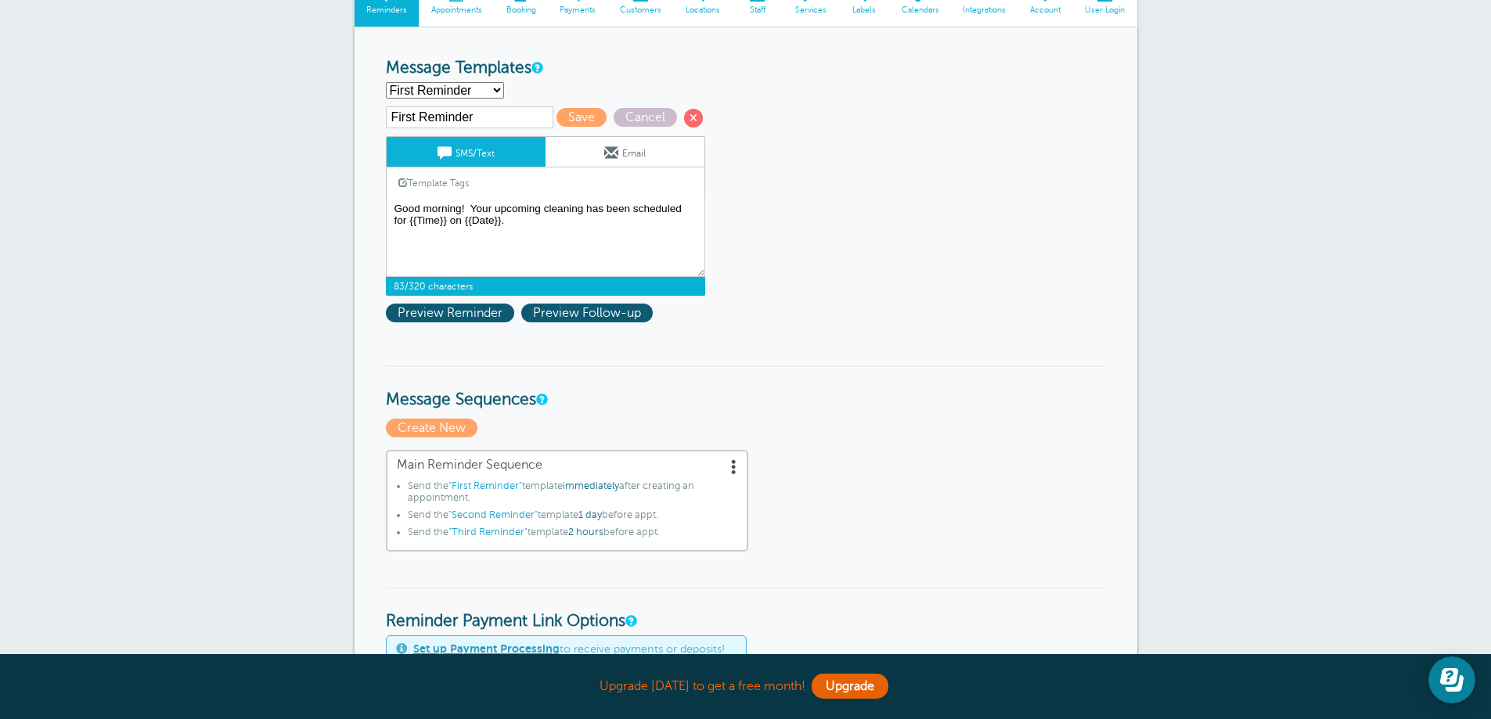
scroll to position [157, 0]
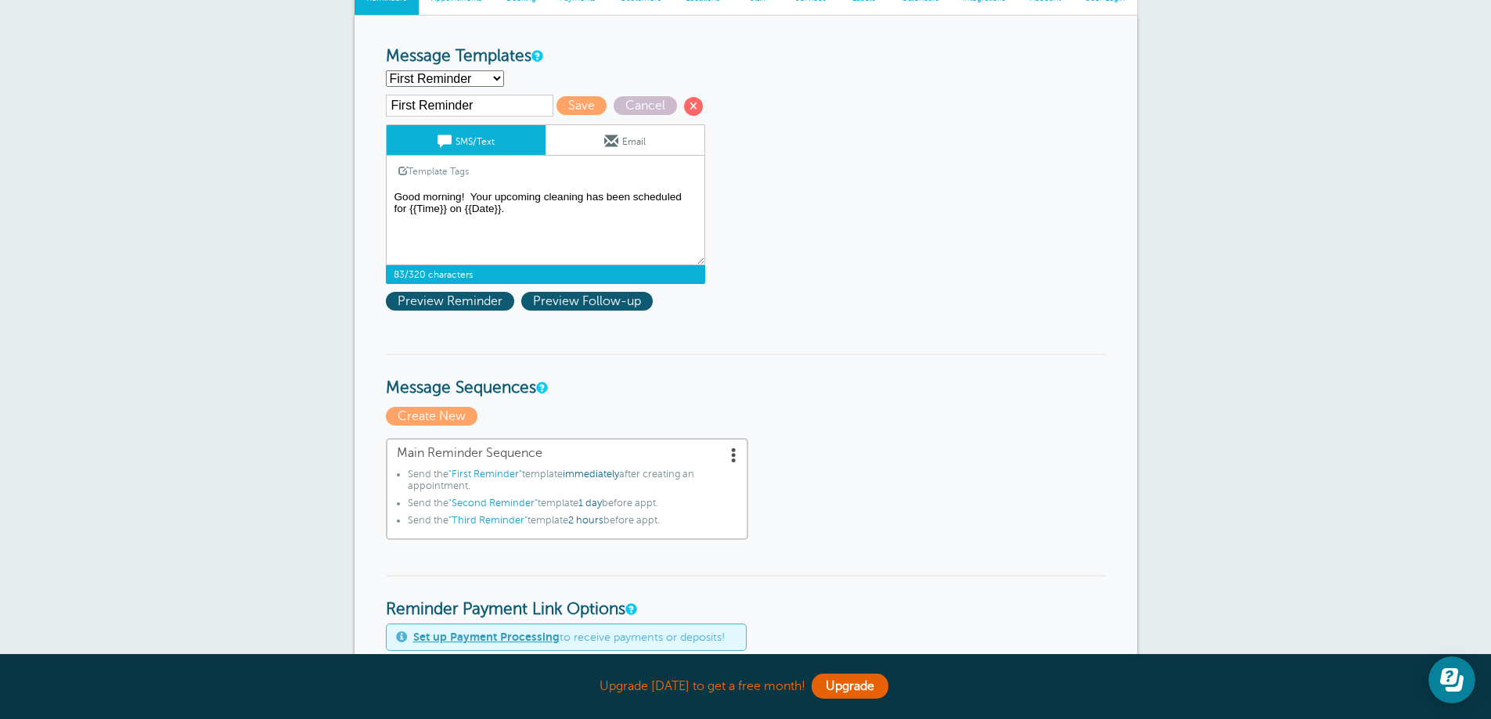
drag, startPoint x: 513, startPoint y: 211, endPoint x: 362, endPoint y: 200, distance: 152.2
click at [362, 200] on div "Reminder Schedule 1st reminder: Immediately 1 2 3 4 5 6 7 8 9 10 11 12 13 14 15…" at bounding box center [746, 704] width 783 height 1377
click at [485, 106] on input "First Reminder" at bounding box center [469, 106] width 167 height 22
click at [496, 78] on select "First Reminder Second Reminder Third Reminder Create new..." at bounding box center [445, 78] width 118 height 16
select select
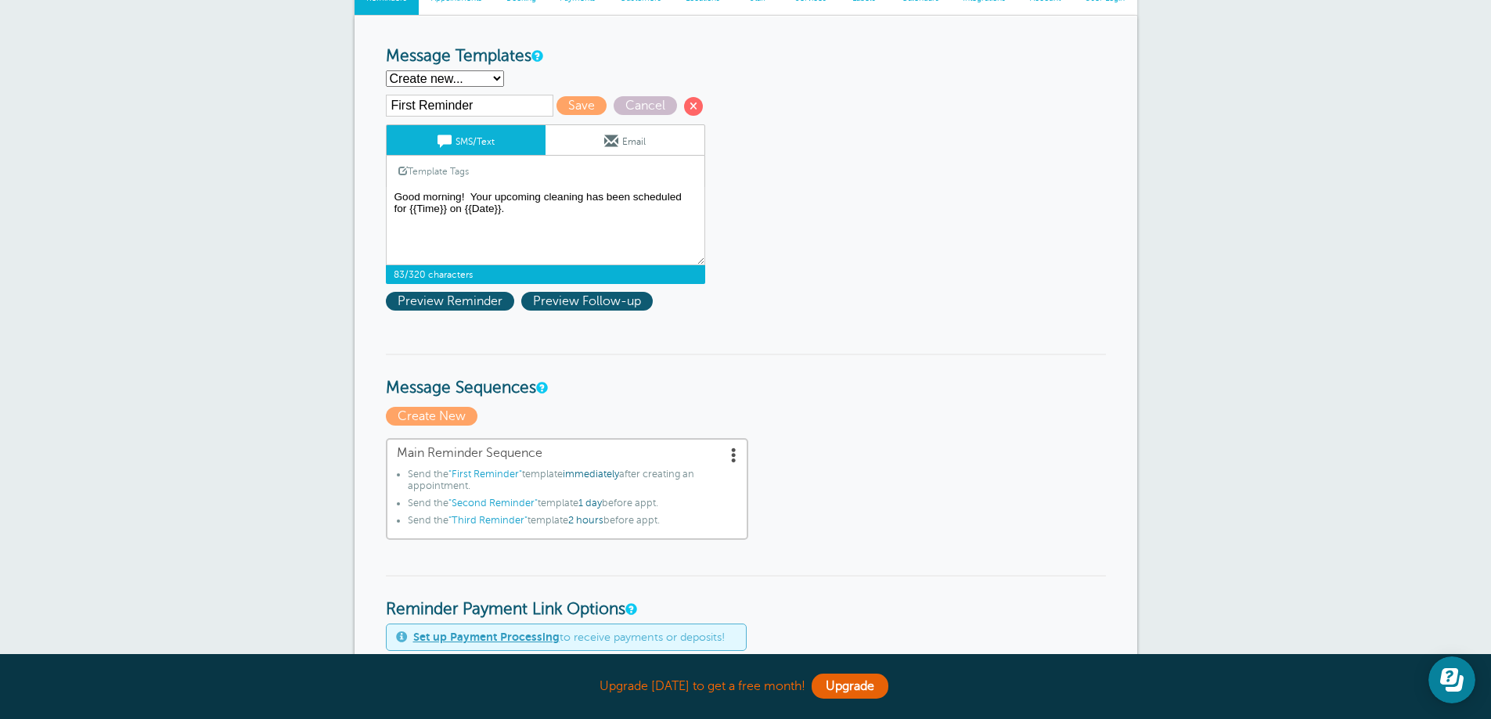
click at [386, 70] on select "First Reminder Second Reminder Third Reminder Create new..." at bounding box center [445, 78] width 118 height 16
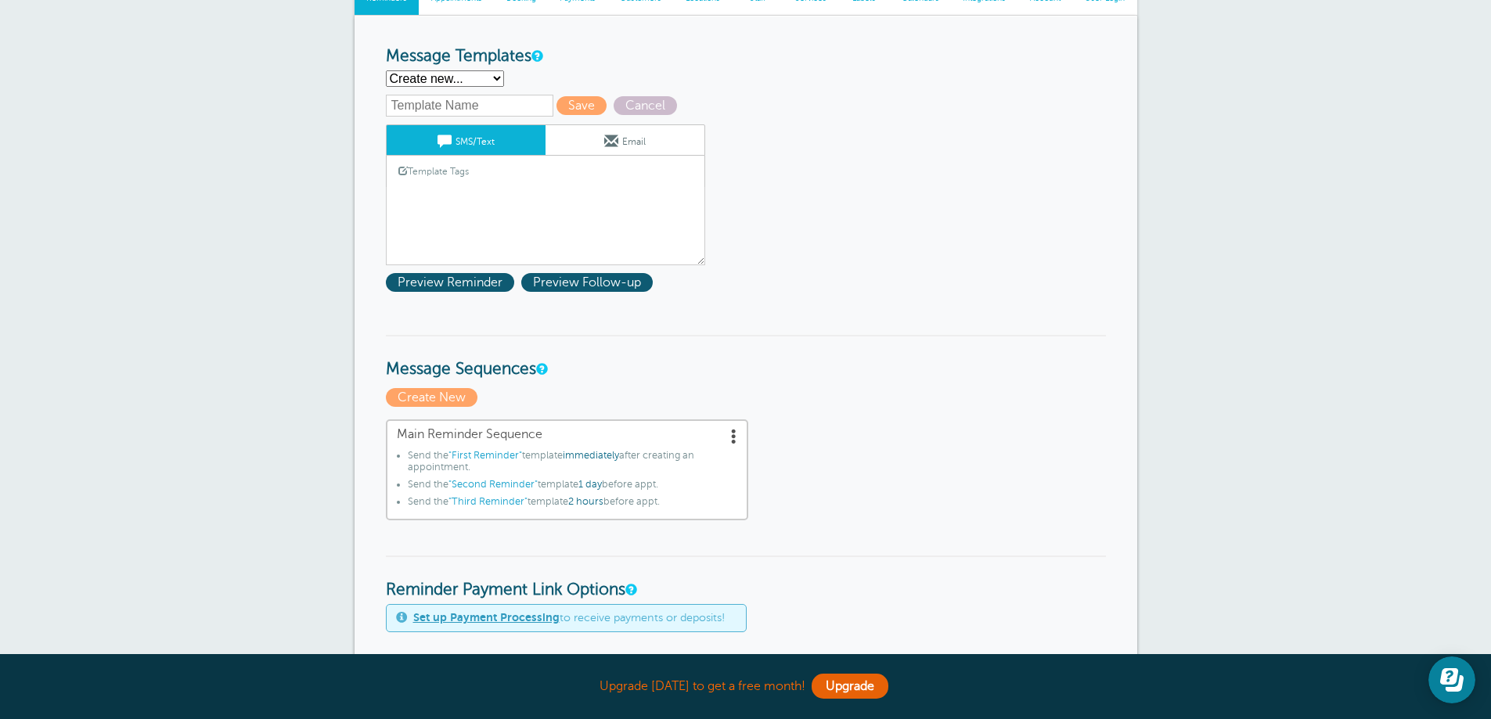
click at [452, 104] on input "text" at bounding box center [469, 106] width 167 height 22
type input "One day prior"
click at [408, 178] on link "Template Tags" at bounding box center [434, 171] width 94 height 31
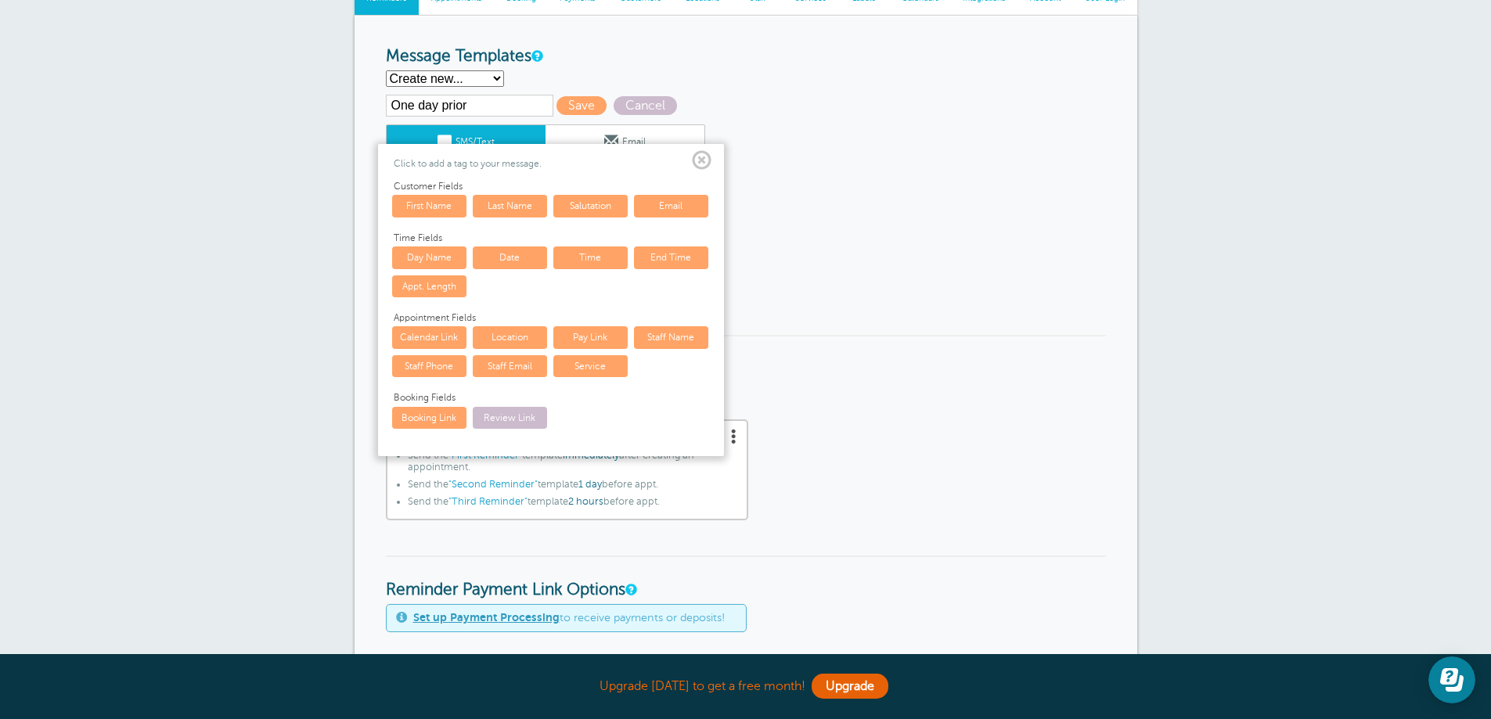
click at [703, 153] on span at bounding box center [702, 161] width 20 height 20
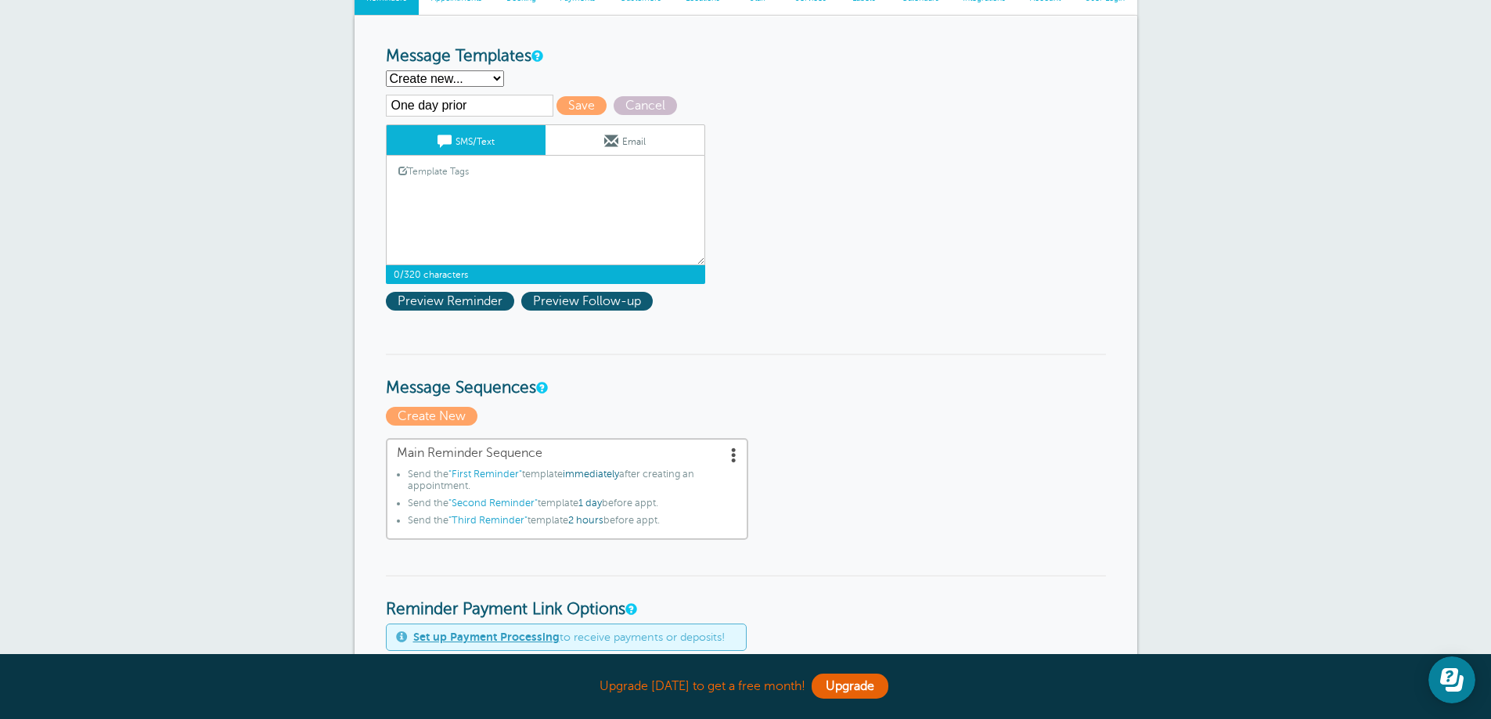
click at [436, 214] on textarea "Hi {{First Name}}, your appointment with TMT Clean has been scheduled for {{Tim…" at bounding box center [545, 226] width 319 height 78
paste textarea "Good morning! Your upcoming cleaning has been scheduled for {{Time}} on {{Date}…"
drag, startPoint x: 394, startPoint y: 197, endPoint x: 465, endPoint y: 249, distance: 88.0
click at [394, 200] on textarea "Hi {{First Name}}, your appointment with TMT Clean has been scheduled for {{Tim…" at bounding box center [545, 226] width 319 height 78
click at [473, 302] on span "Preview Reminder" at bounding box center [450, 301] width 128 height 19
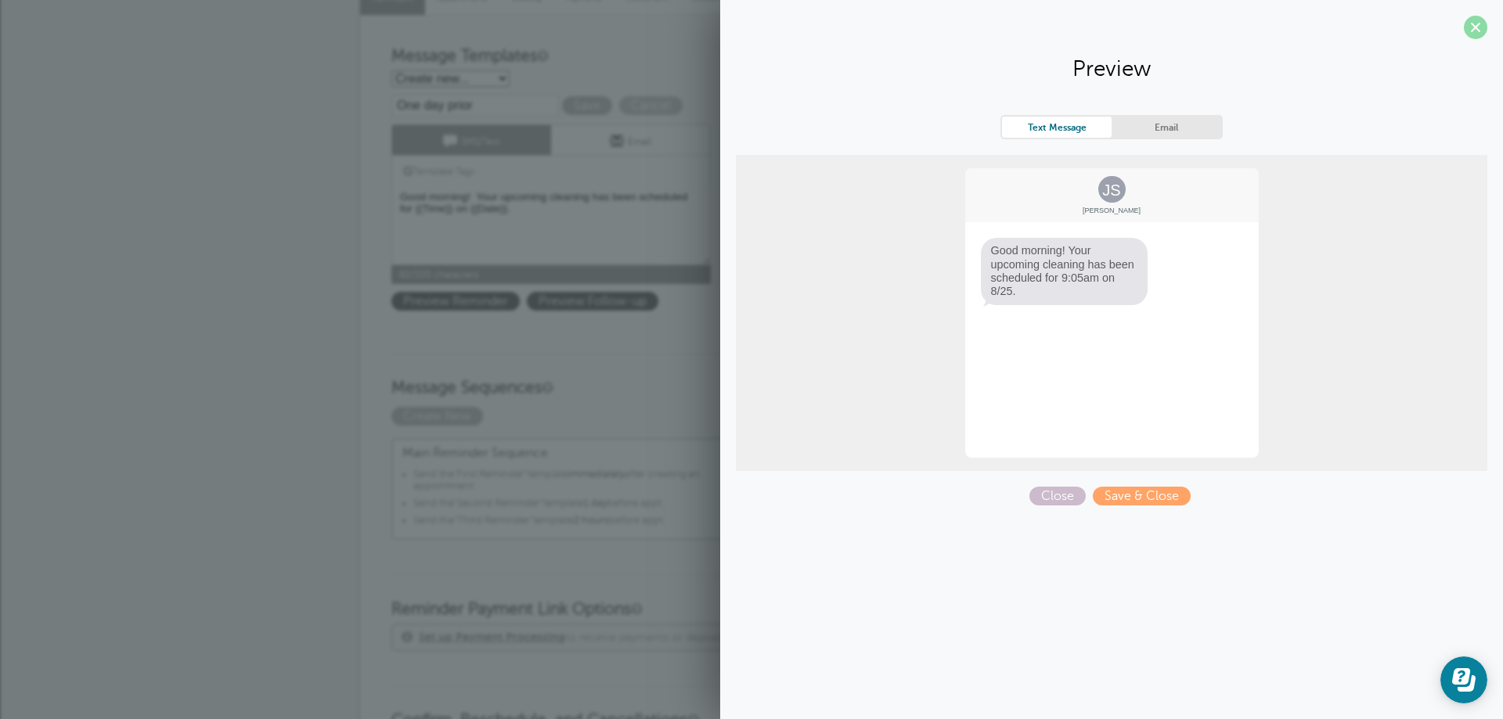
click at [1478, 24] on span at bounding box center [1475, 27] width 23 height 23
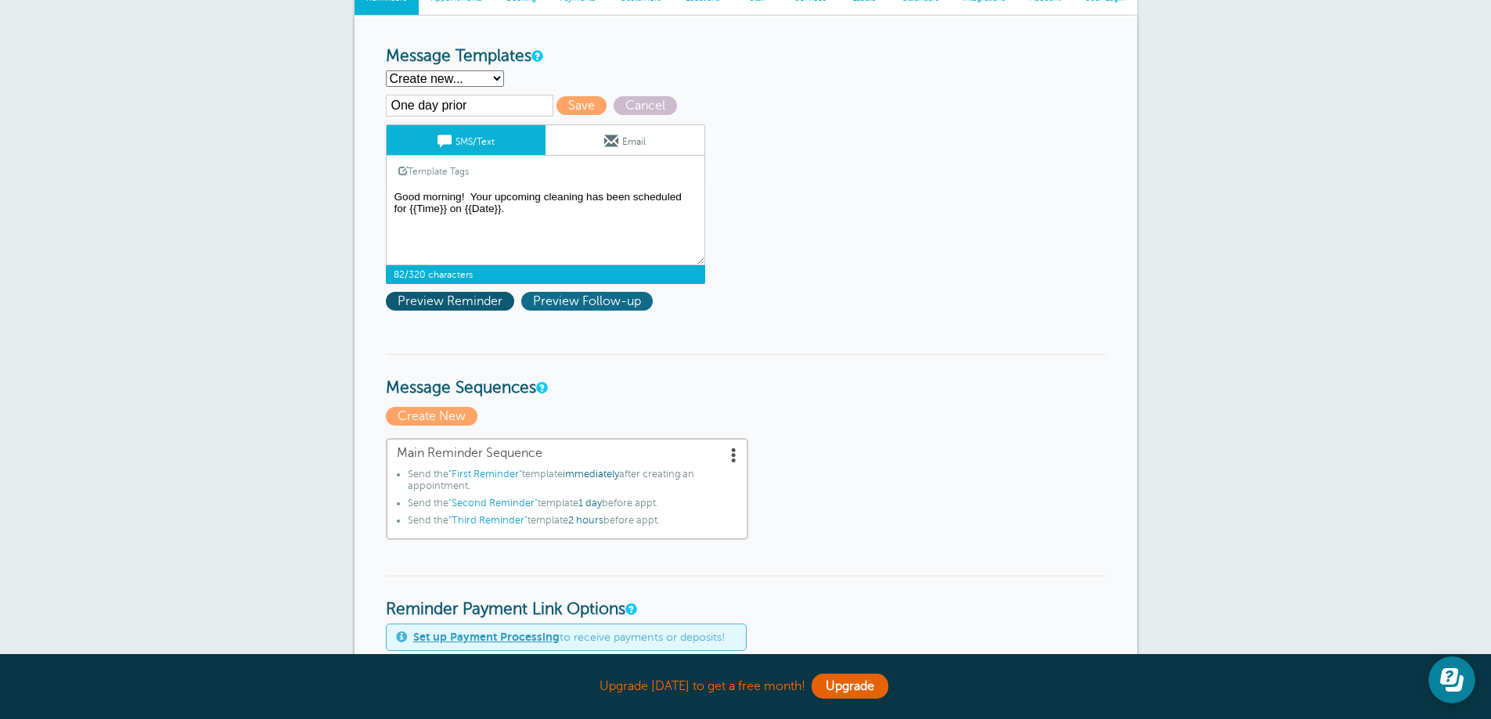
click at [626, 299] on span "Preview Follow-up" at bounding box center [586, 301] width 131 height 19
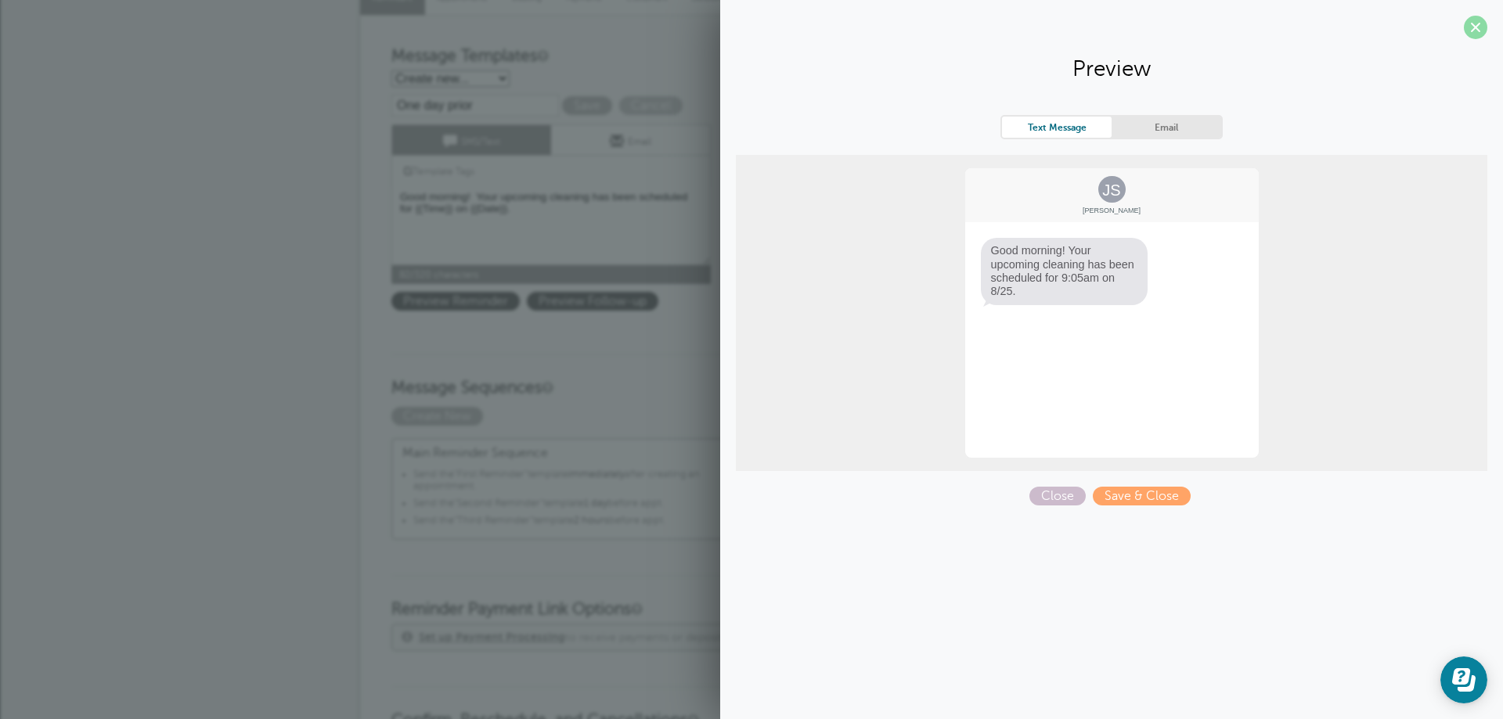
click at [1480, 27] on span at bounding box center [1475, 27] width 23 height 23
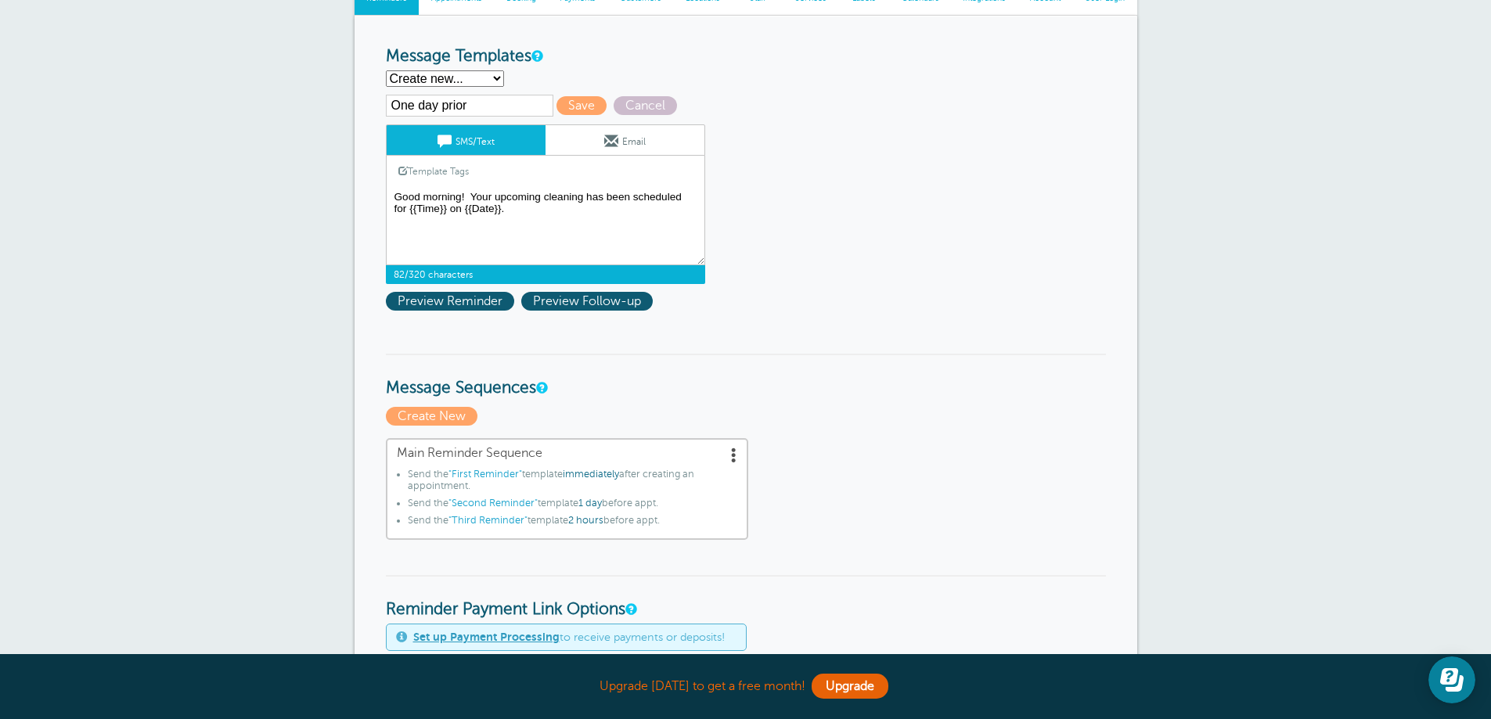
click at [405, 205] on textarea "Hi {{First Name}}, your appointment with TMT Clean has been scheduled for {{Tim…" at bounding box center [545, 226] width 319 height 78
type textarea "Good morning! Your upcoming cleaning has been scheduled for {{Time}} on {{Date}…"
click at [416, 170] on link "Template Tags" at bounding box center [434, 171] width 94 height 31
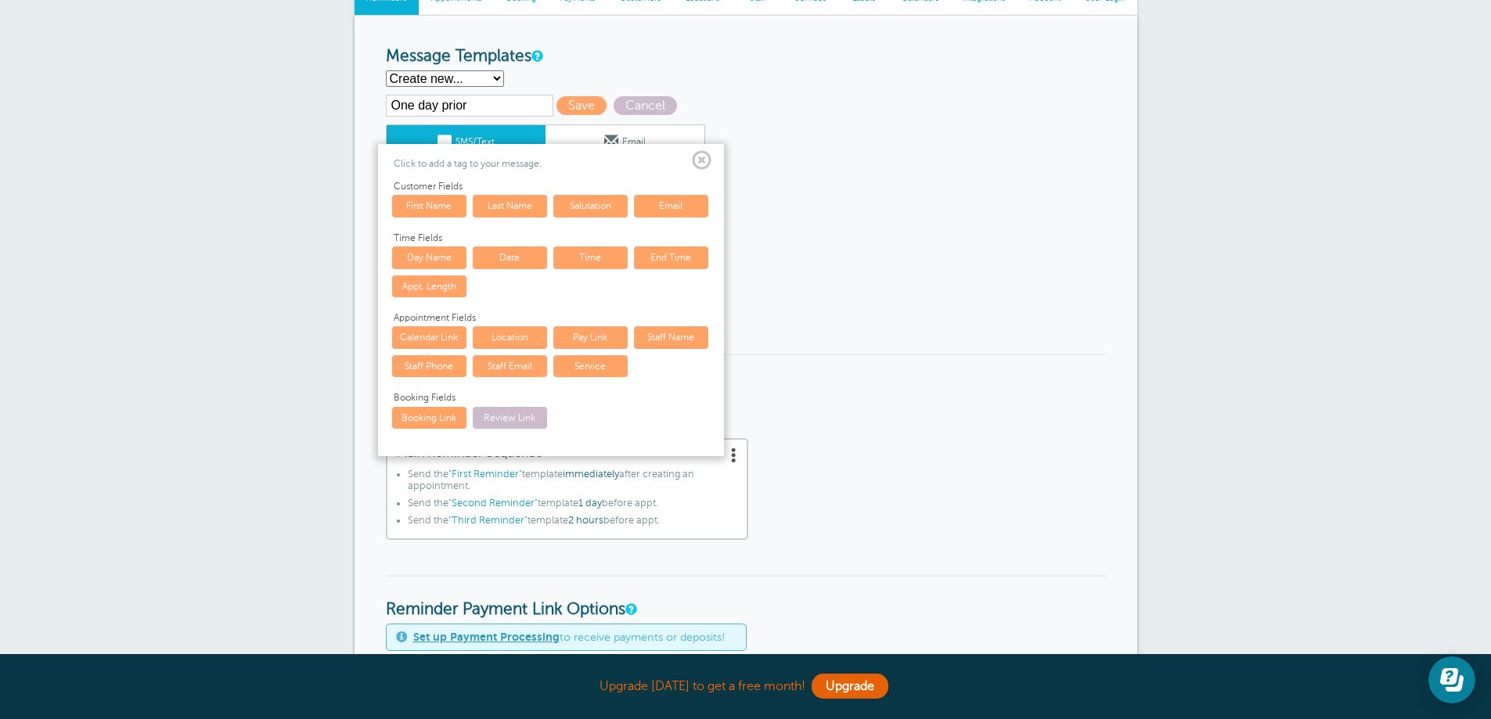
click at [700, 161] on span at bounding box center [702, 161] width 20 height 20
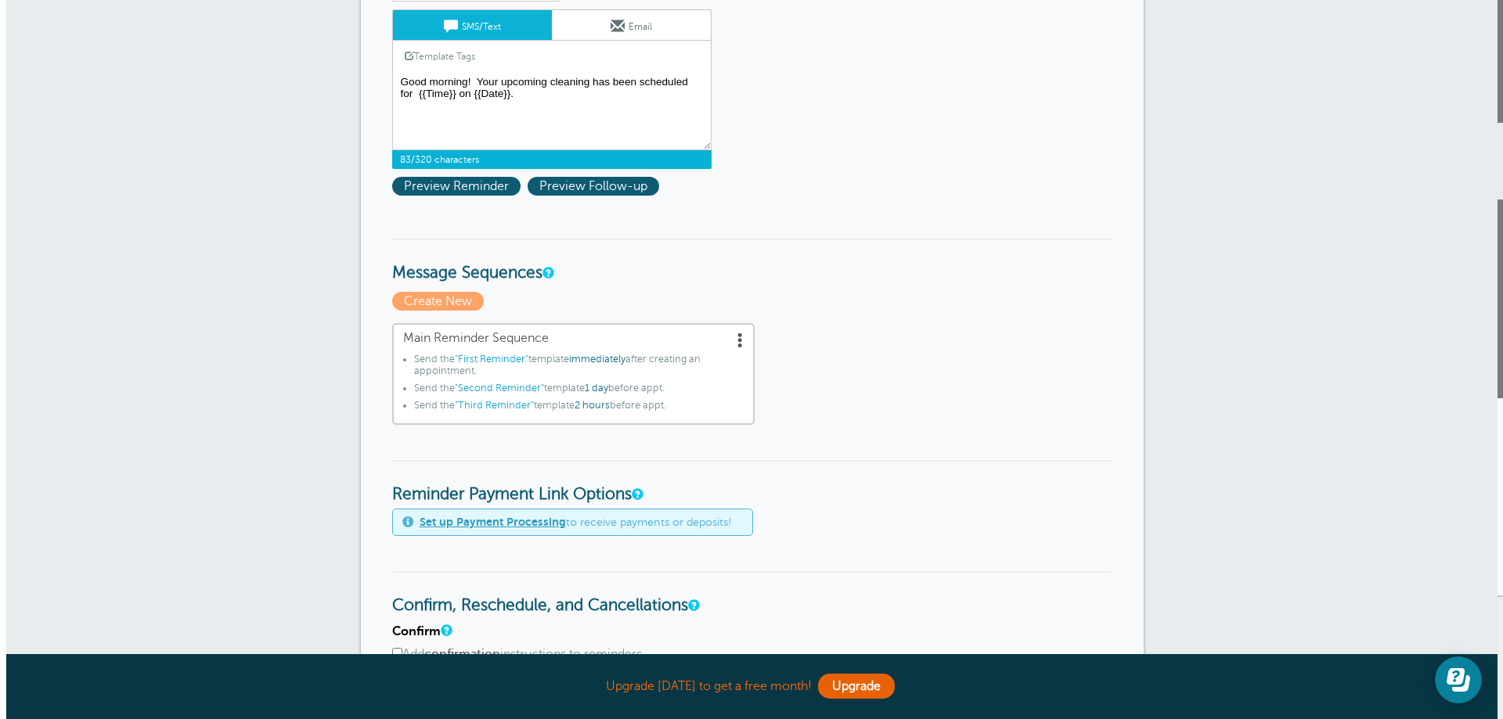
scroll to position [313, 0]
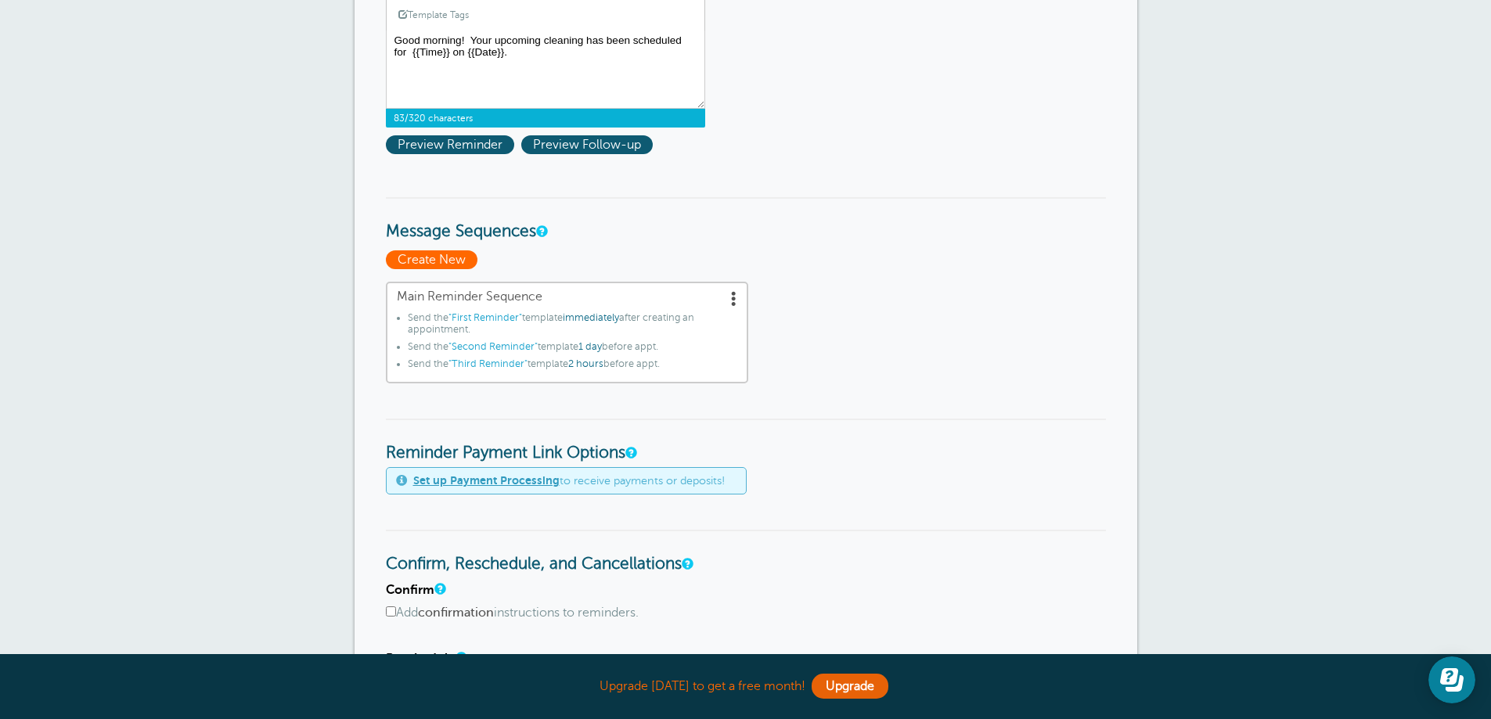
click at [421, 261] on span "Create New" at bounding box center [432, 259] width 92 height 19
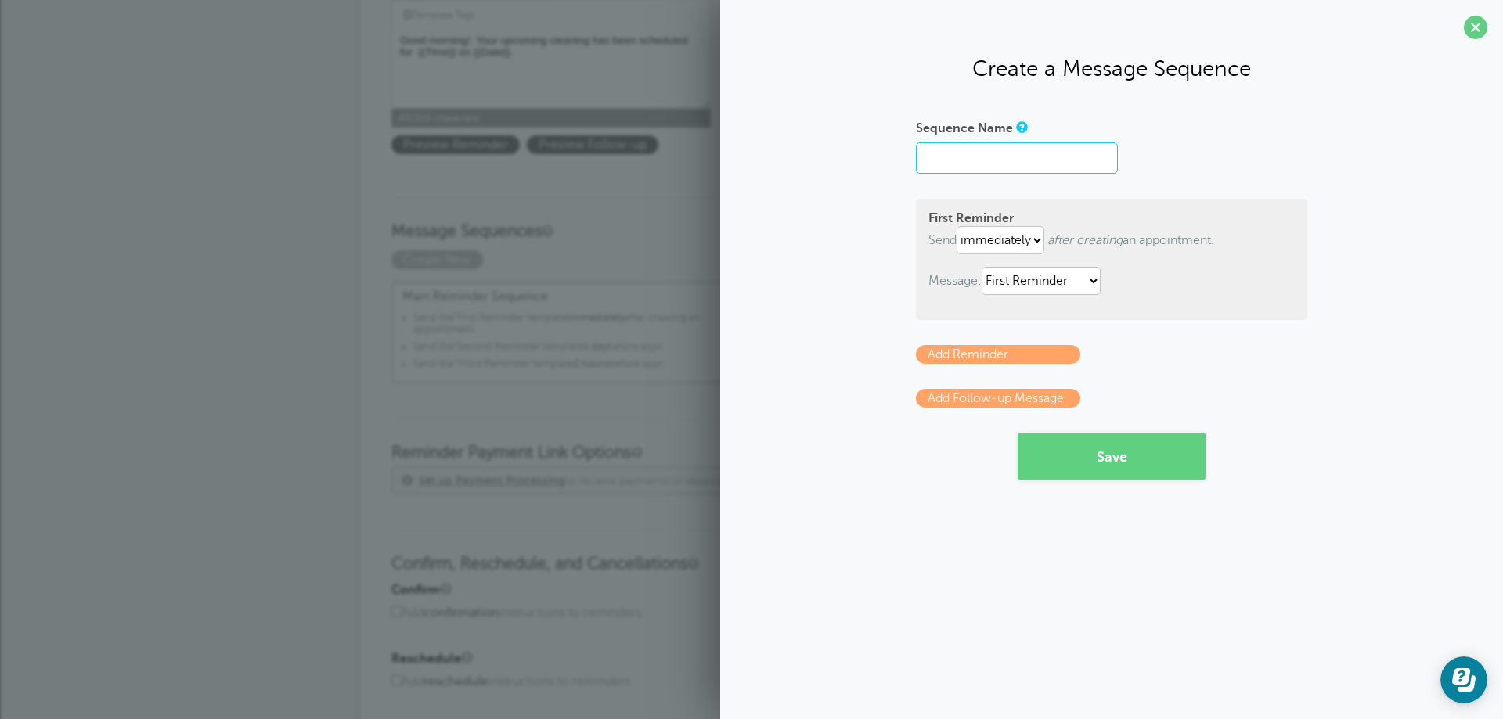
click at [939, 156] on input "Sequence Name" at bounding box center [1017, 157] width 202 height 31
type input "One day prior"
click at [1039, 237] on select "immediately 1 2 3 4 5 6 7 8 9 10 11 12 13 14 15 16 17 18 19 20 21 22 23 24 25 2…" at bounding box center [1000, 240] width 88 height 28
select select "1"
click at [960, 226] on select "immediately 1 2 3 4 5 6 7 8 9 10 11 12 13 14 15 16 17 18 19 20 21 22 23 24 25 2…" at bounding box center [1000, 240] width 88 height 28
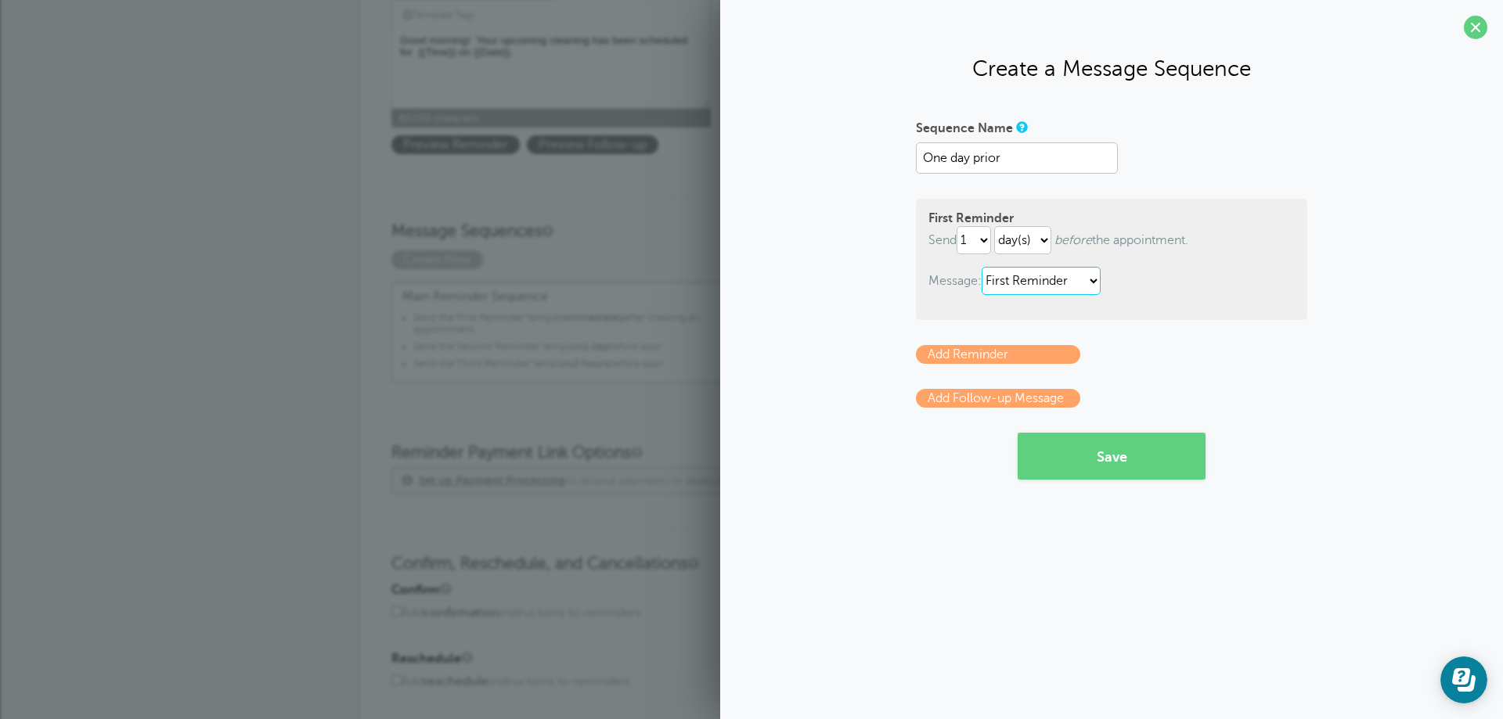
click at [1095, 284] on select "First Reminder Second Reminder Third Reminder" at bounding box center [1040, 281] width 119 height 28
click at [1223, 289] on p "Message: First Reminder Second Reminder Third Reminder" at bounding box center [1111, 281] width 366 height 28
click at [1110, 463] on button "Save" at bounding box center [1111, 456] width 188 height 47
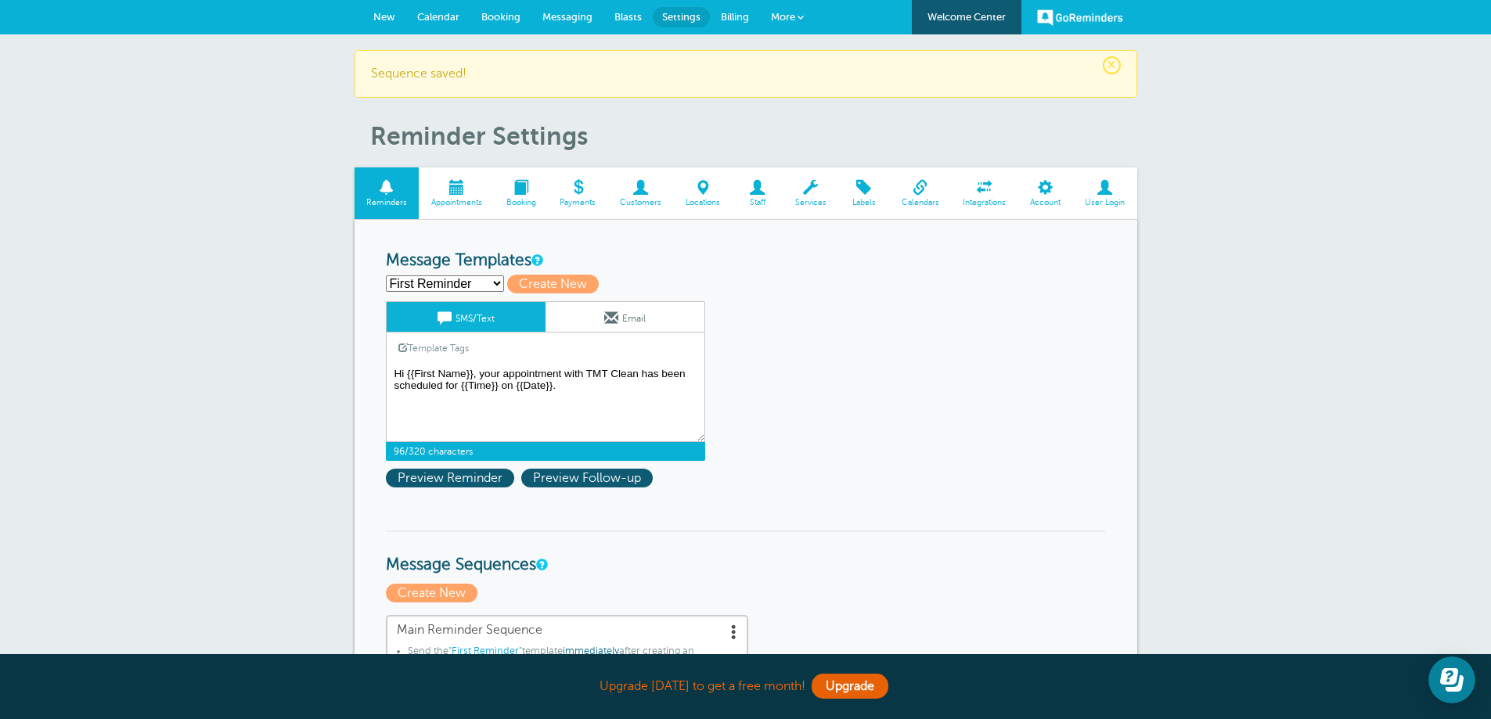
click at [577, 390] on textarea "Hi {{First Name}}, your appointment with TMT Clean has been scheduled for {{Tim…" at bounding box center [545, 403] width 319 height 78
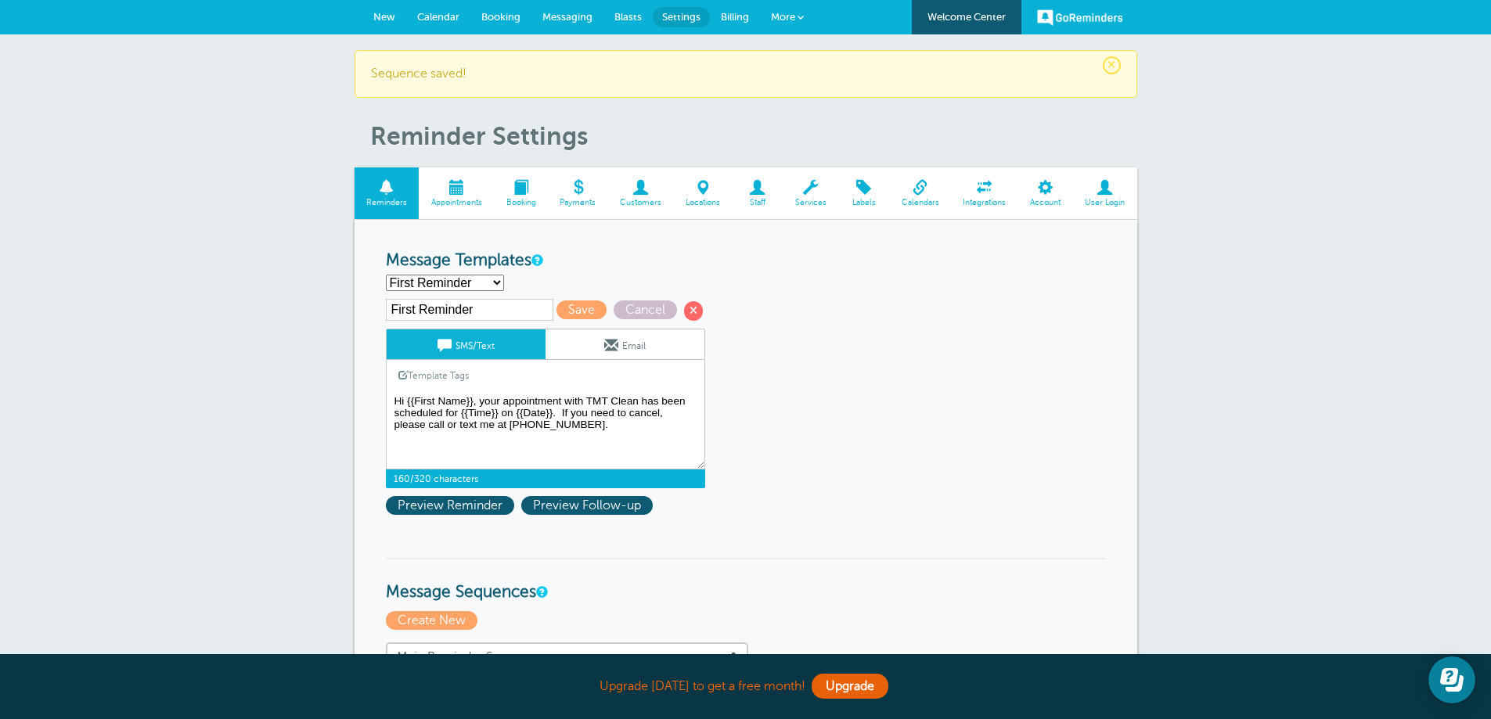
drag, startPoint x: 553, startPoint y: 412, endPoint x: 388, endPoint y: 368, distance: 171.1
click at [388, 368] on div "SMS/Text Email Template Tags Copy SMS Click to add a tag to your message. Custo…" at bounding box center [545, 409] width 319 height 160
paste textarea "Good morning! Your upcoming cleaning has been scheduled for {{Time}} on {{Date}…"
click at [576, 416] on textarea "Hi {{First Name}}, your appointment with TMT Clean has been scheduled for {{Tim…" at bounding box center [545, 430] width 319 height 78
click at [508, 423] on textarea "Hi {{First Name}}, your appointment with TMT Clean has been scheduled for {{Tim…" at bounding box center [545, 430] width 319 height 78
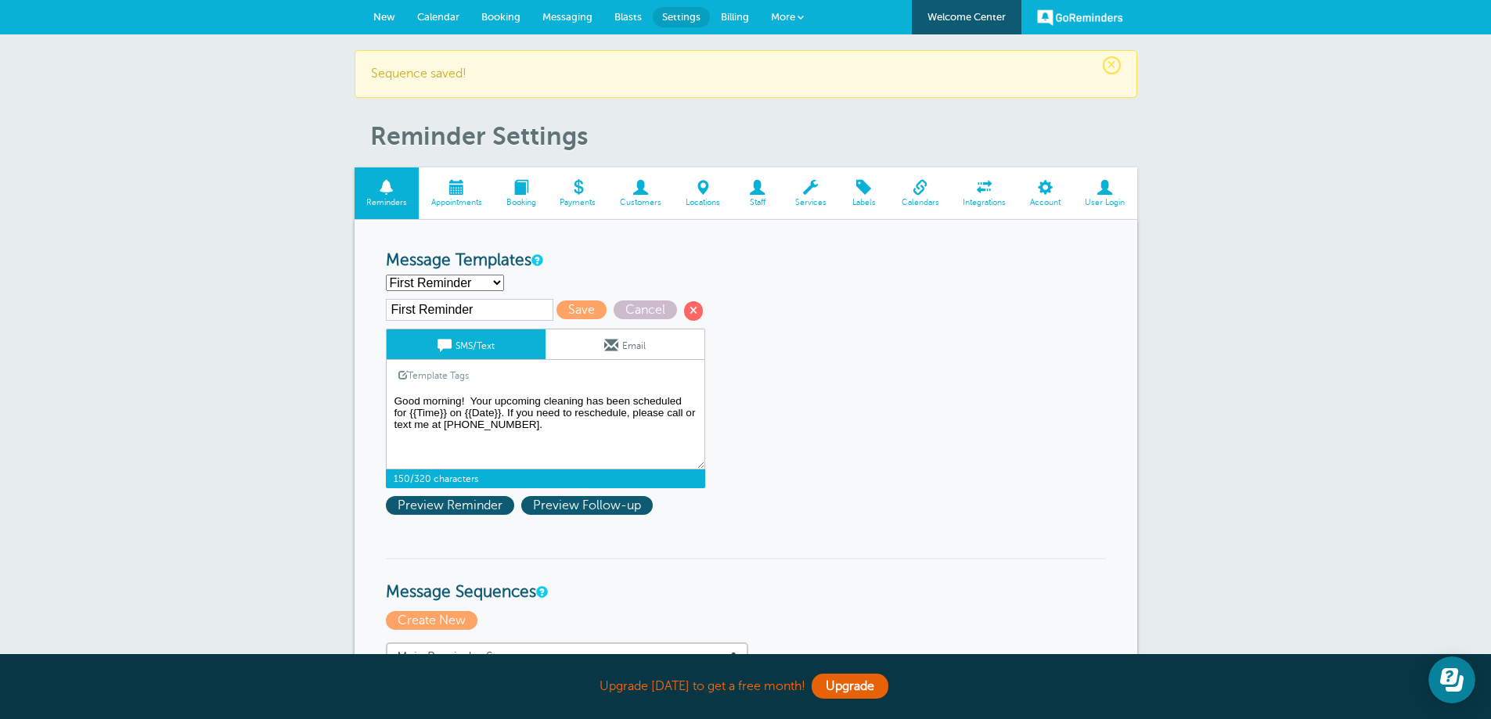
type textarea "Good morning! Your upcoming cleaning has been scheduled for {{Time}} on {{Date}…"
click at [496, 283] on select "First Reminder Second Reminder Third Reminder Create new..." at bounding box center [445, 283] width 118 height 16
click at [386, 275] on select "First Reminder Second Reminder Third Reminder Create new..." at bounding box center [445, 283] width 118 height 16
select select "160038"
drag, startPoint x: 549, startPoint y: 430, endPoint x: 287, endPoint y: 402, distance: 263.6
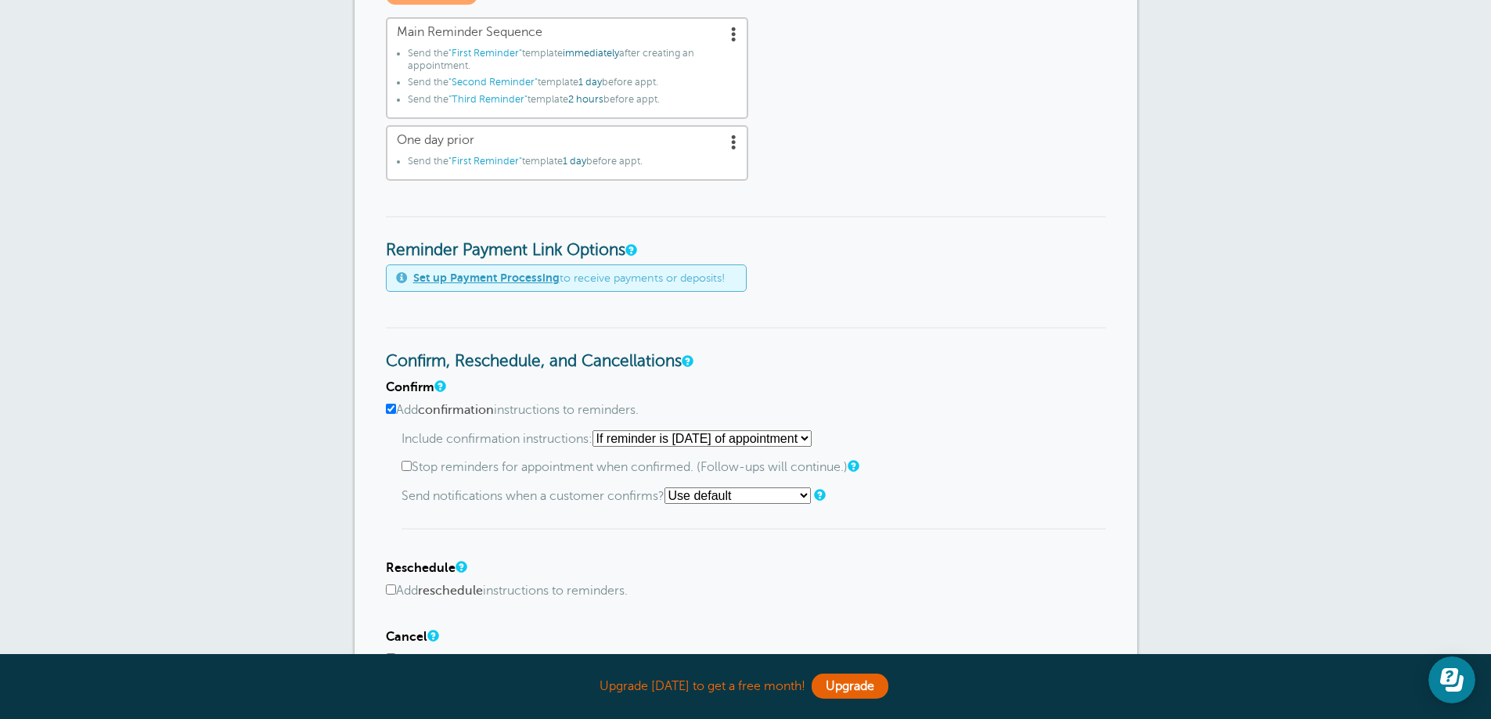
scroll to position [626, 0]
click at [390, 408] on input "Add confirmation instructions to reminders." at bounding box center [391, 408] width 10 height 10
checkbox input "false"
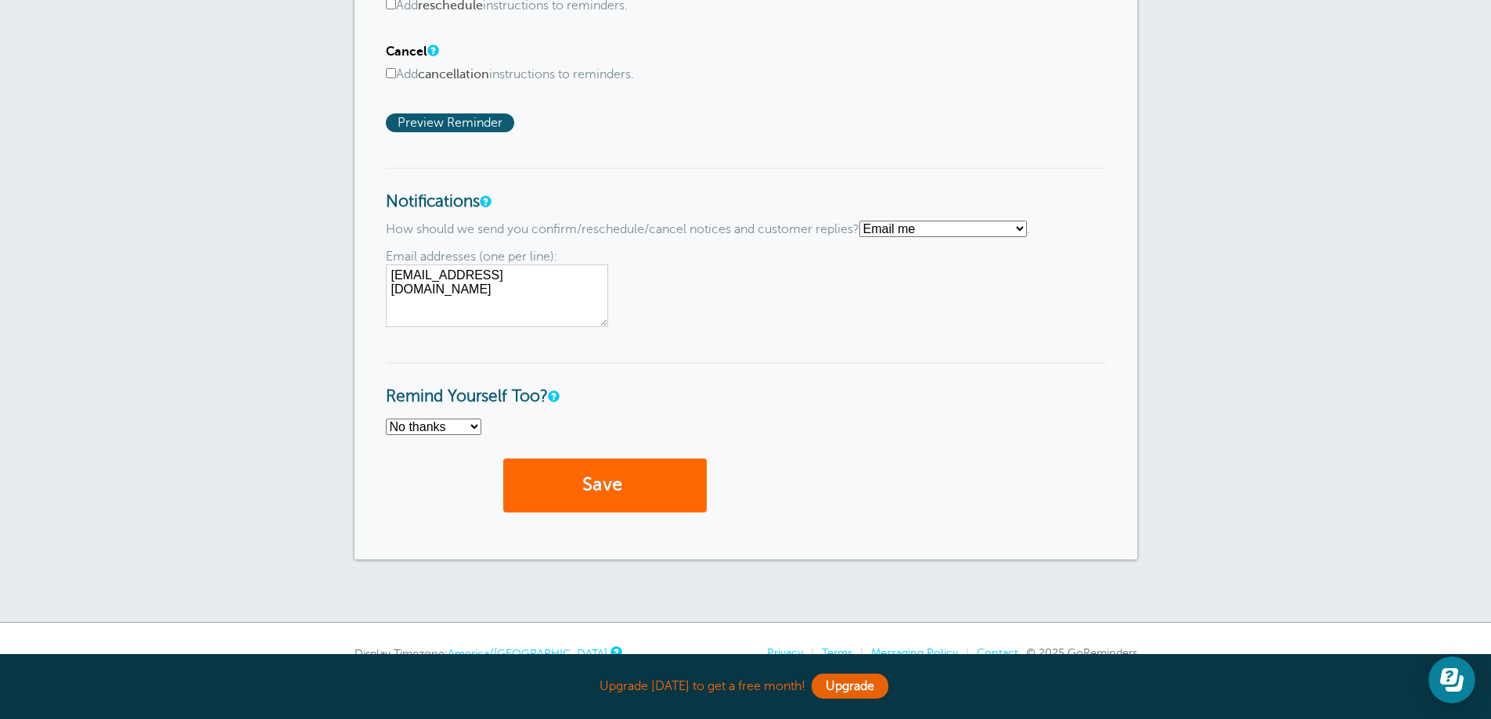
scroll to position [1178, 0]
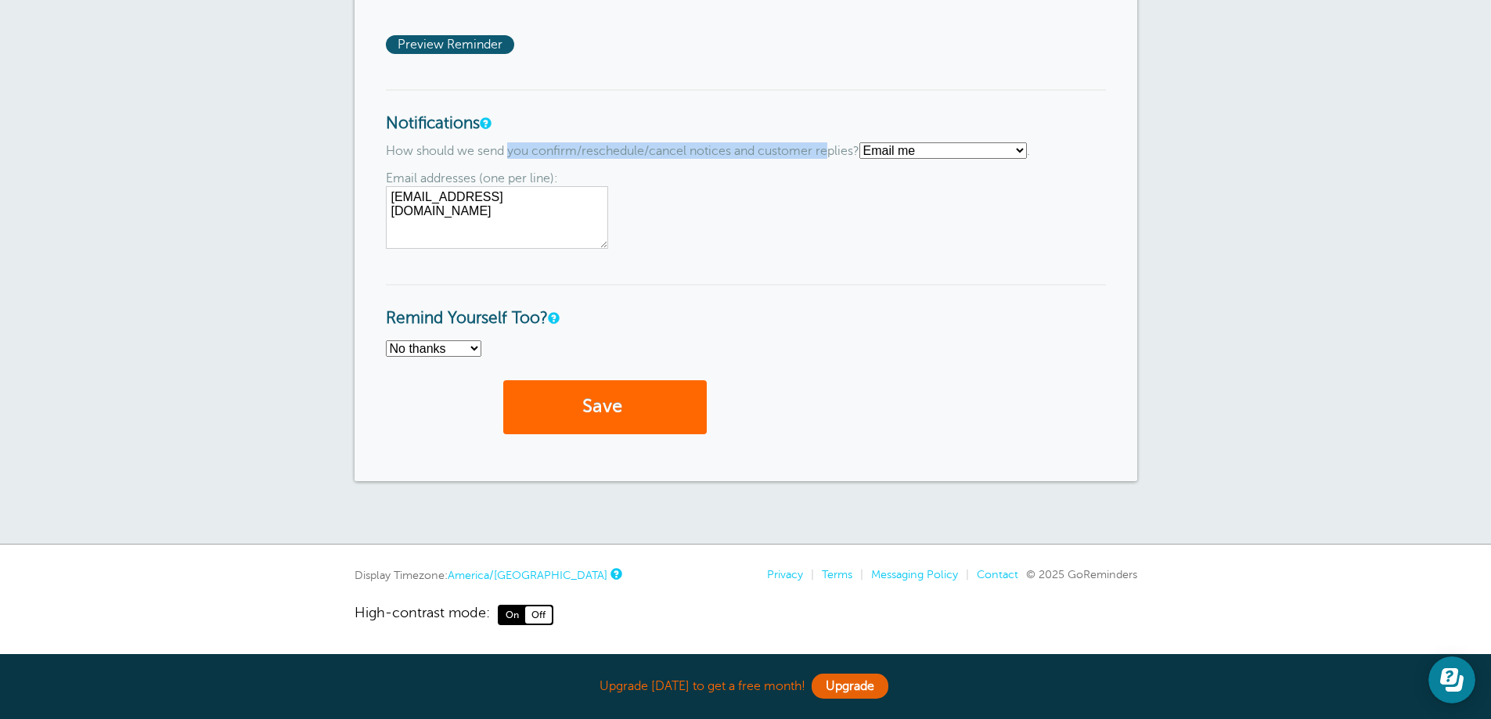
drag, startPoint x: 543, startPoint y: 153, endPoint x: 830, endPoint y: 149, distance: 286.5
click at [830, 149] on p "How should we send you confirm/reschedule/cancel notices and customer replies? …" at bounding box center [746, 150] width 720 height 16
click at [614, 152] on p "How should we send you confirm/reschedule/cancel notices and customer replies? …" at bounding box center [746, 150] width 720 height 16
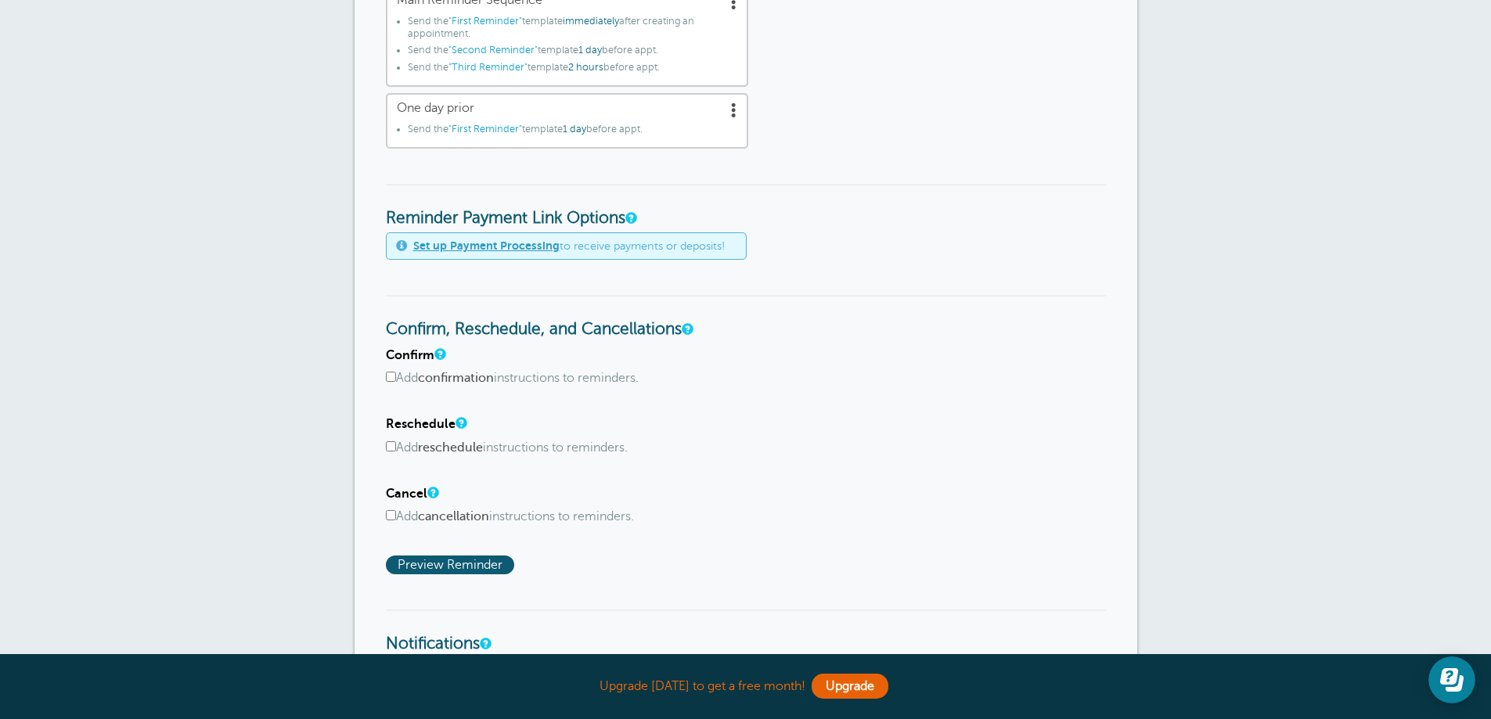
scroll to position [630, 0]
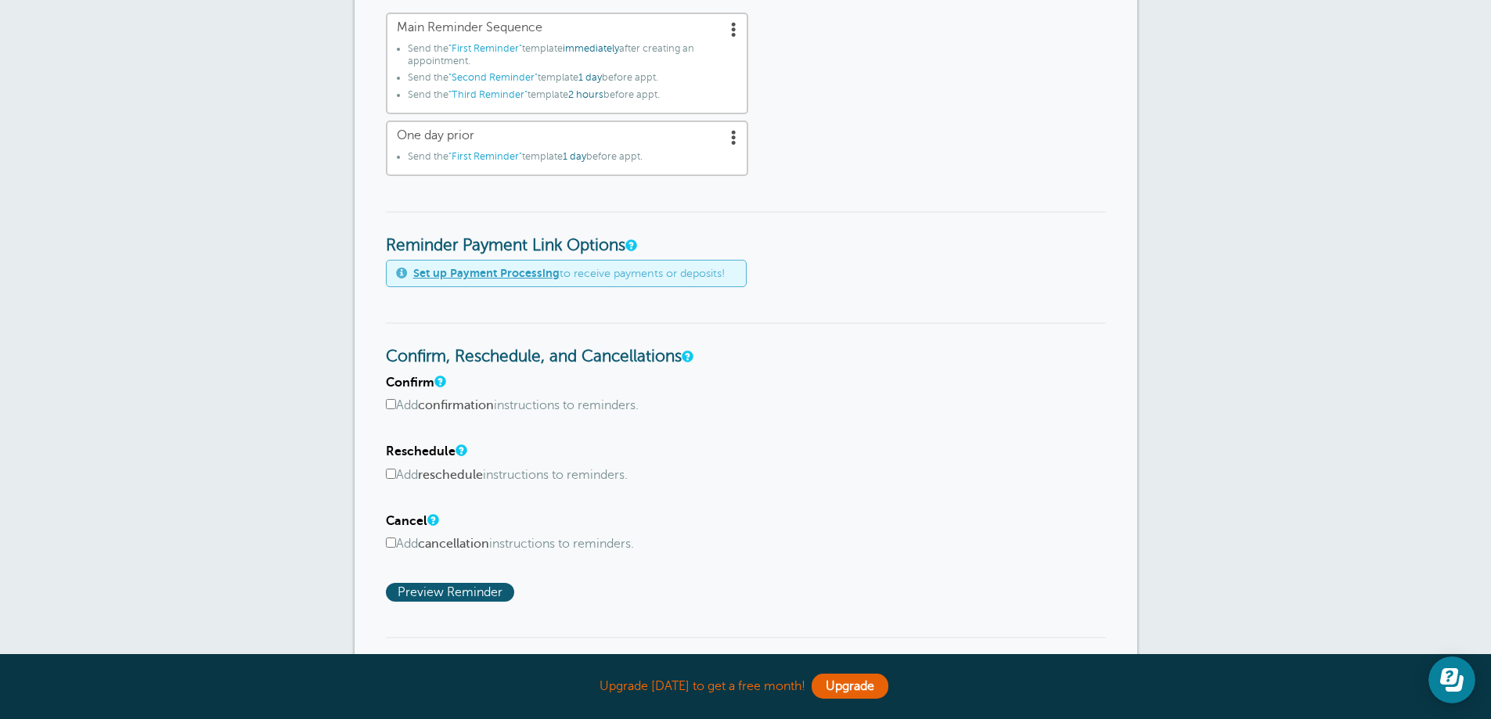
click at [391, 476] on input "Add reschedule instructions to reminders." at bounding box center [391, 474] width 10 height 10
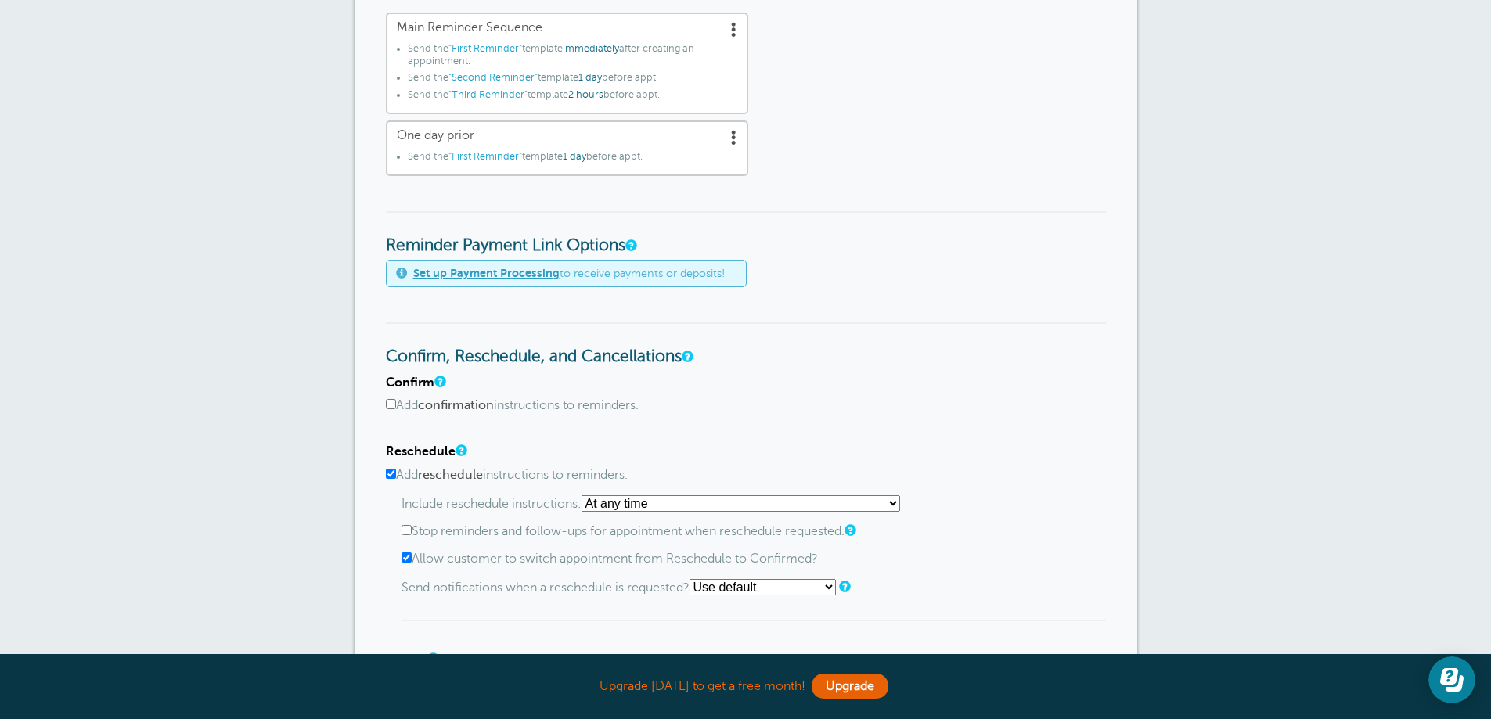
click at [387, 477] on input "Add reschedule instructions to reminders." at bounding box center [391, 474] width 10 height 10
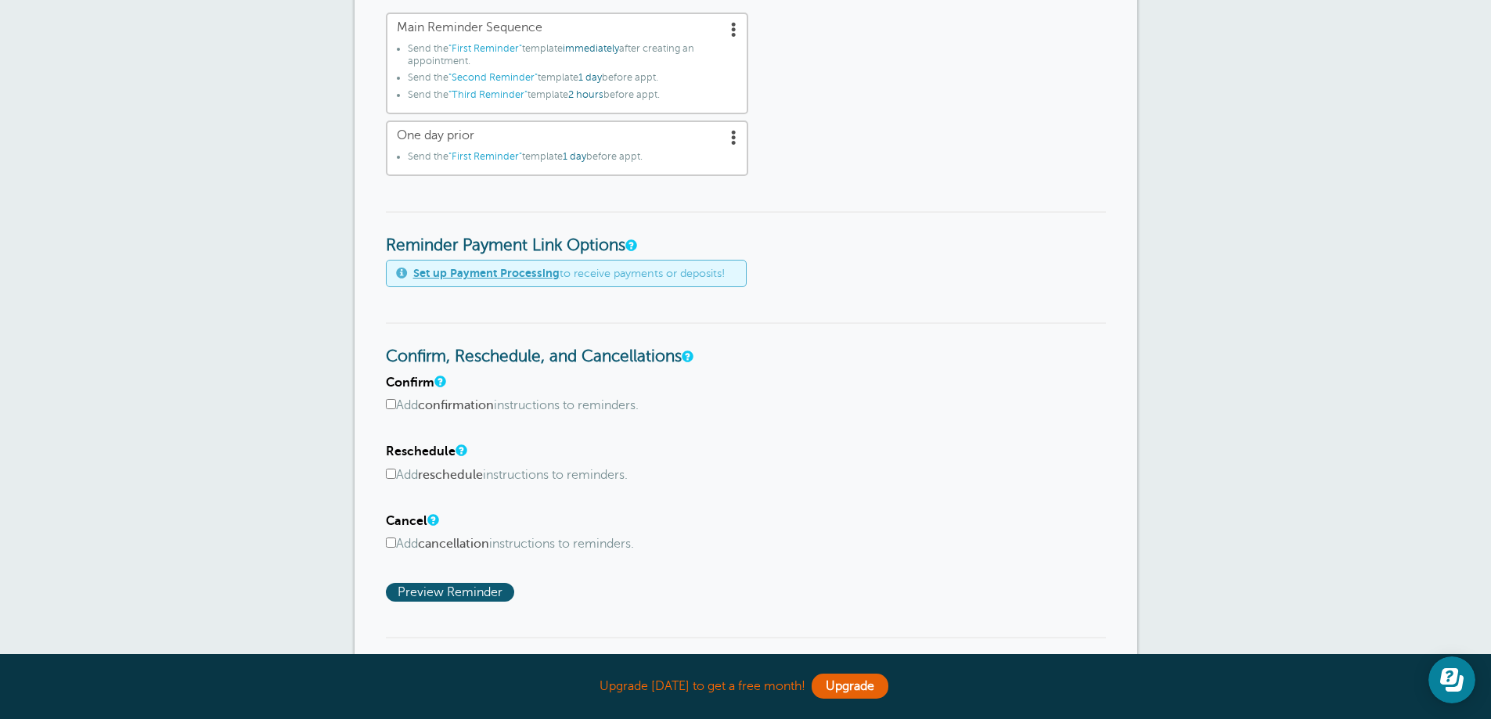
click at [391, 475] on input "Add reschedule instructions to reminders." at bounding box center [391, 474] width 10 height 10
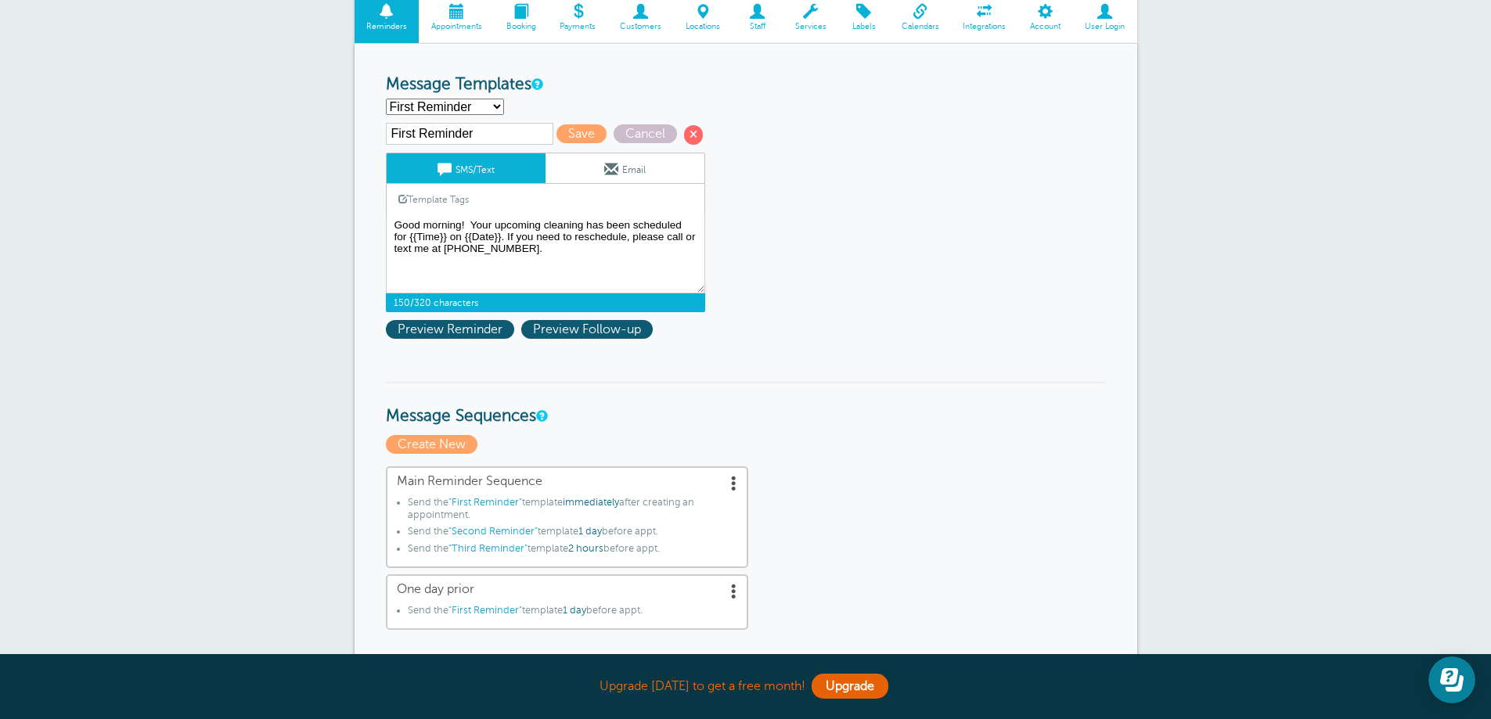
scroll to position [160, 0]
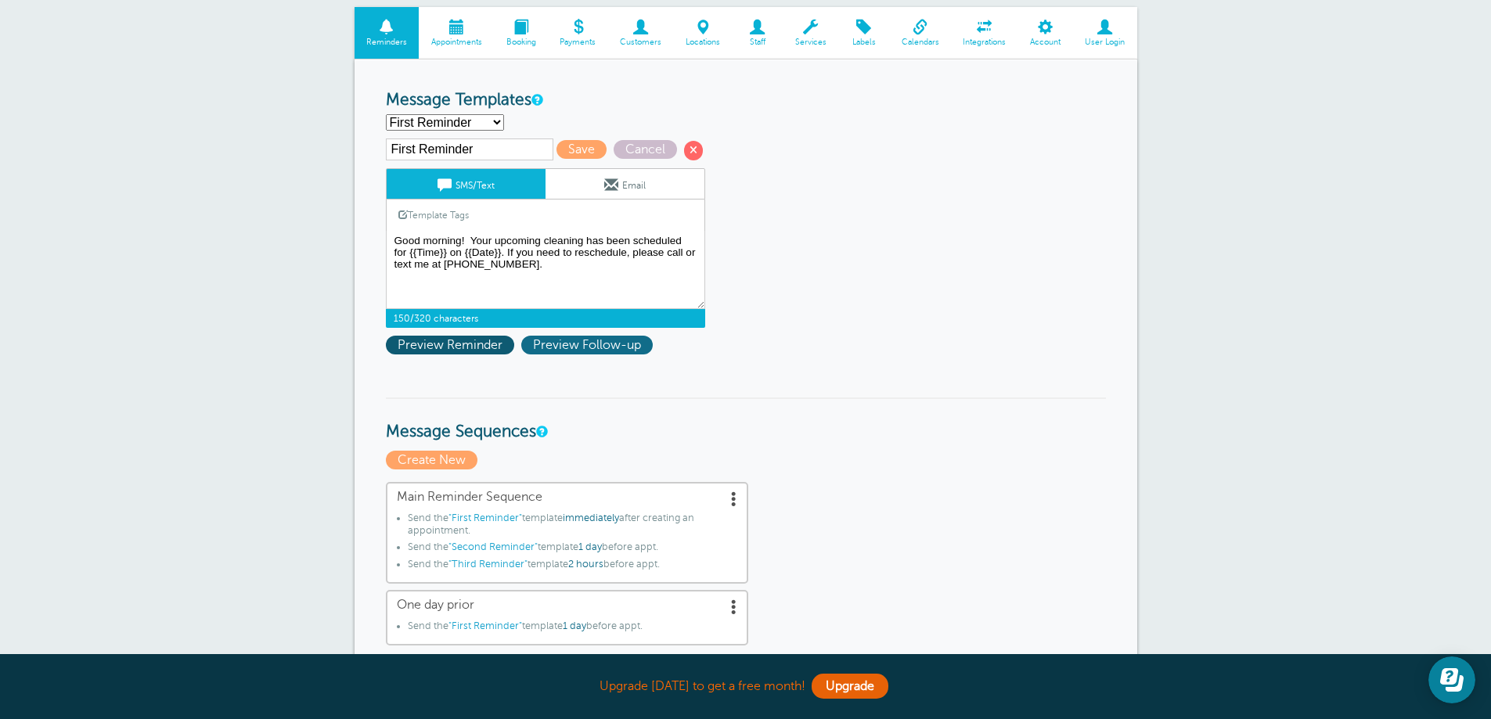
click at [576, 340] on span "Preview Follow-up" at bounding box center [586, 345] width 131 height 19
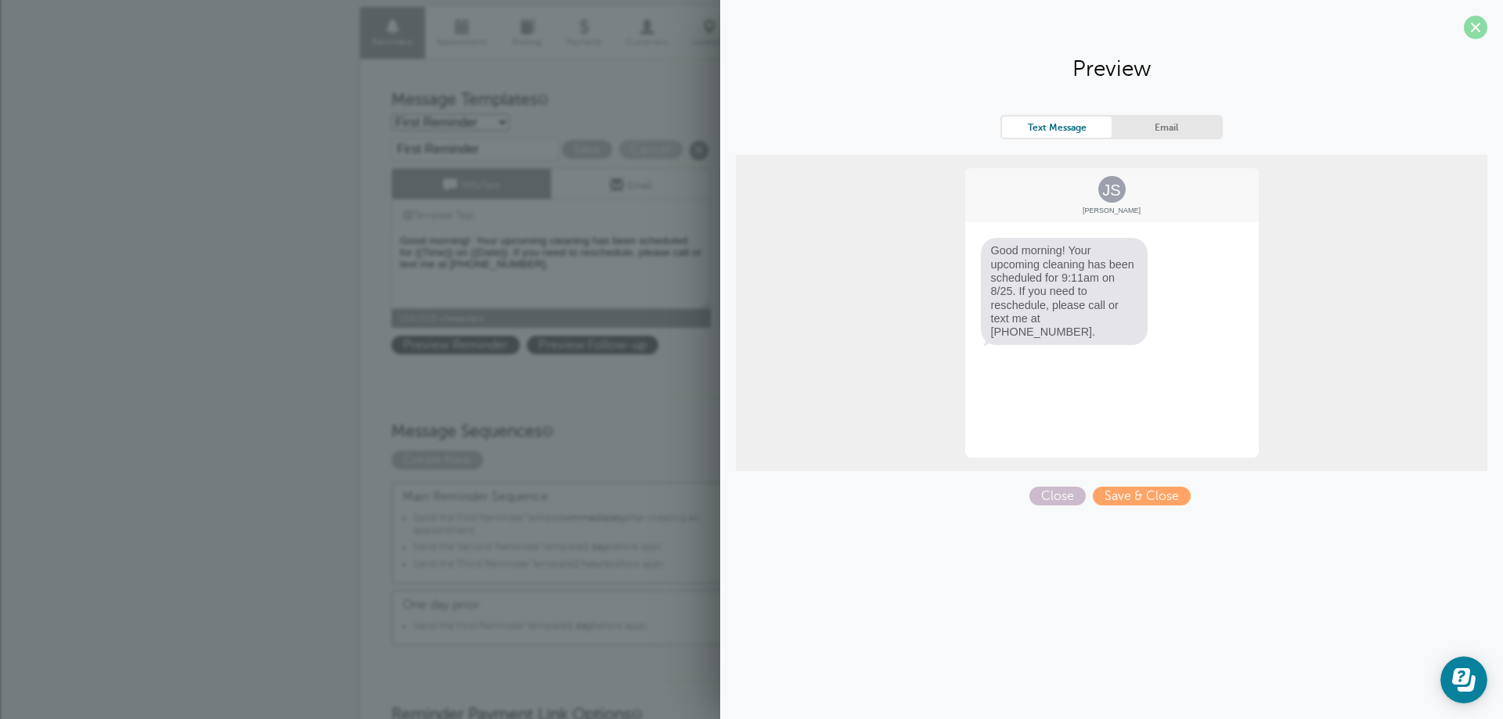
click at [1477, 26] on span at bounding box center [1475, 27] width 23 height 23
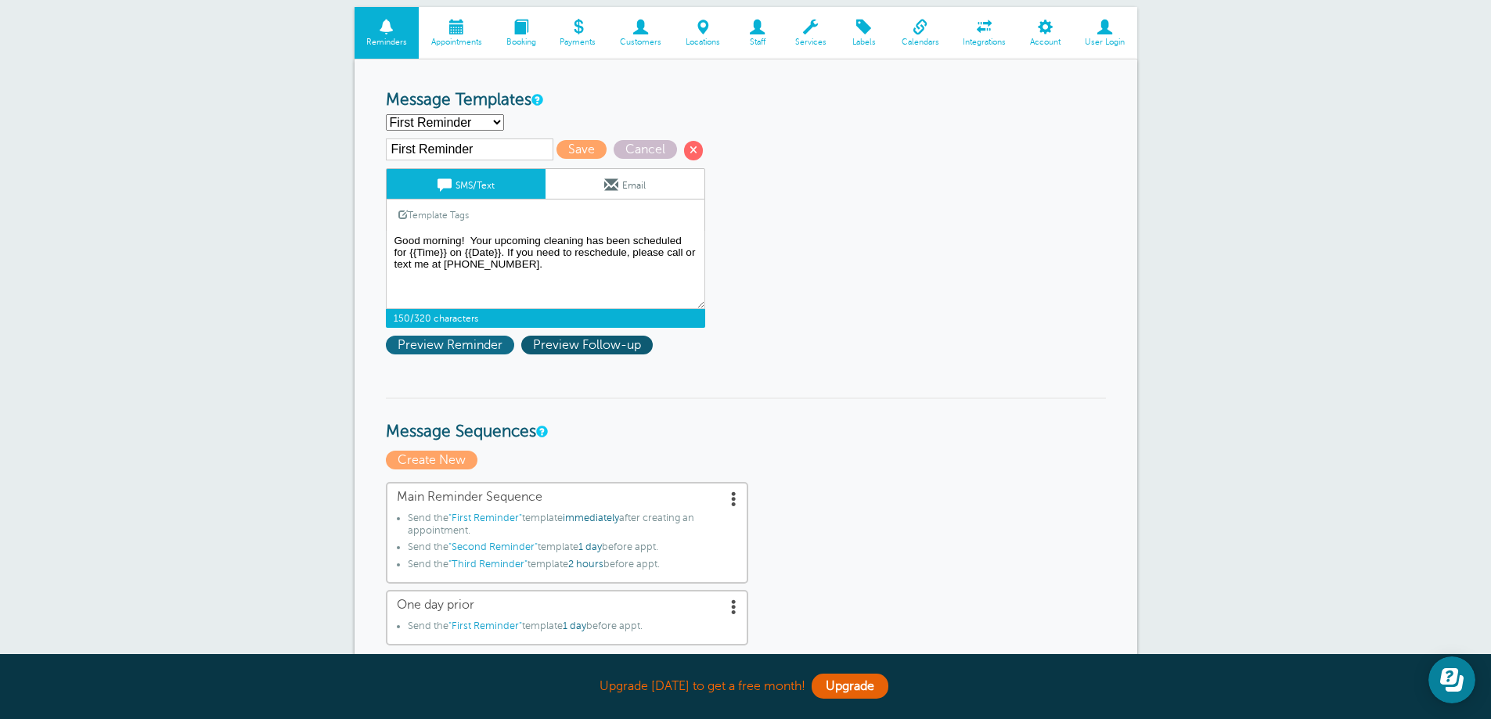
click at [411, 345] on span "Preview Reminder" at bounding box center [450, 345] width 128 height 19
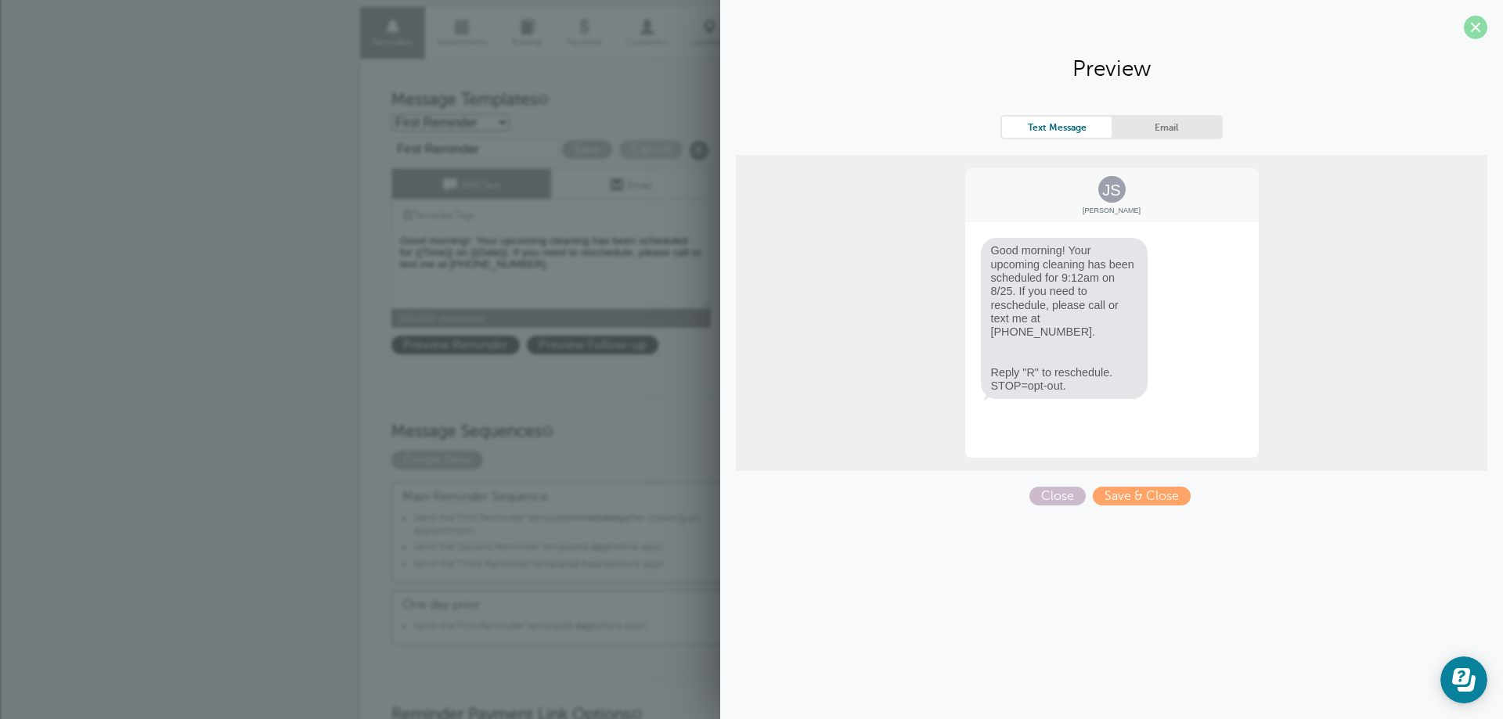
click at [1474, 20] on span at bounding box center [1475, 27] width 23 height 23
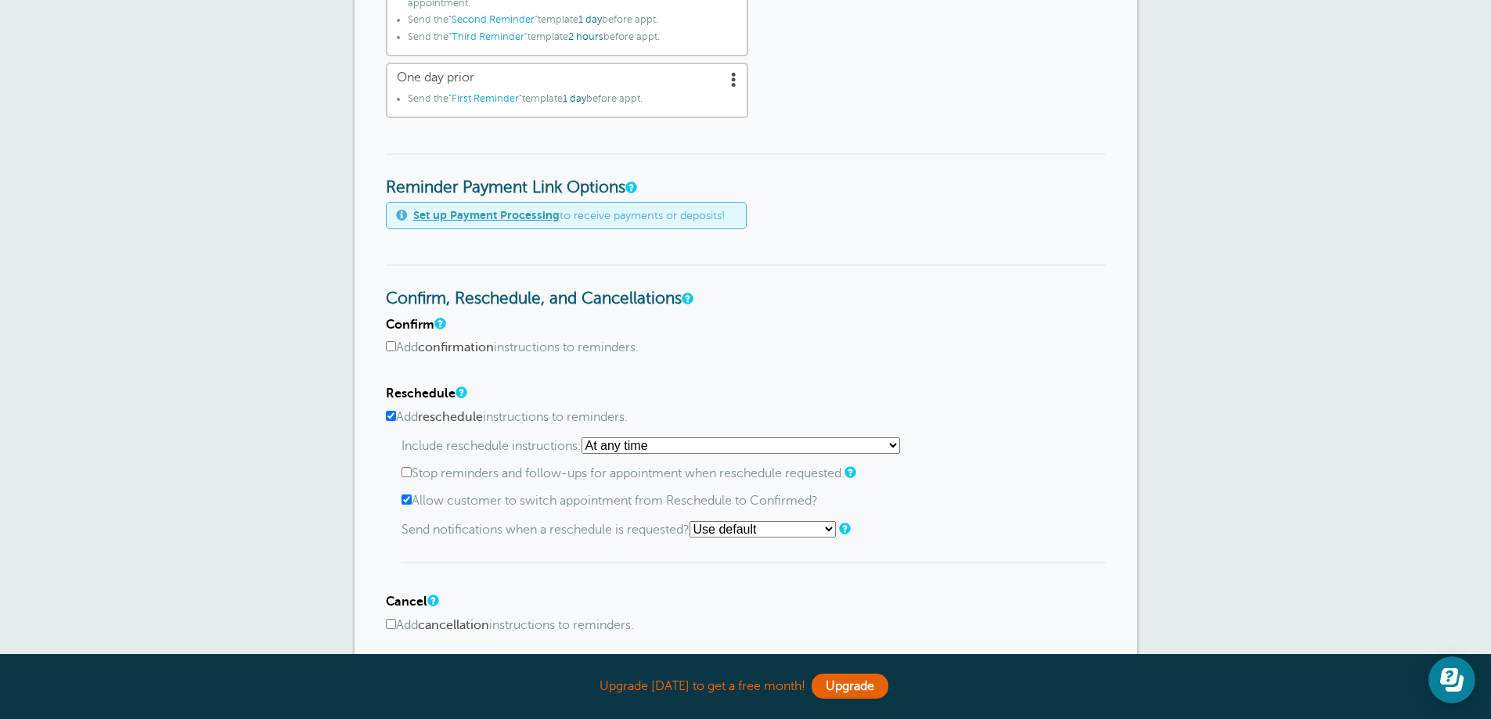
scroll to position [708, 0]
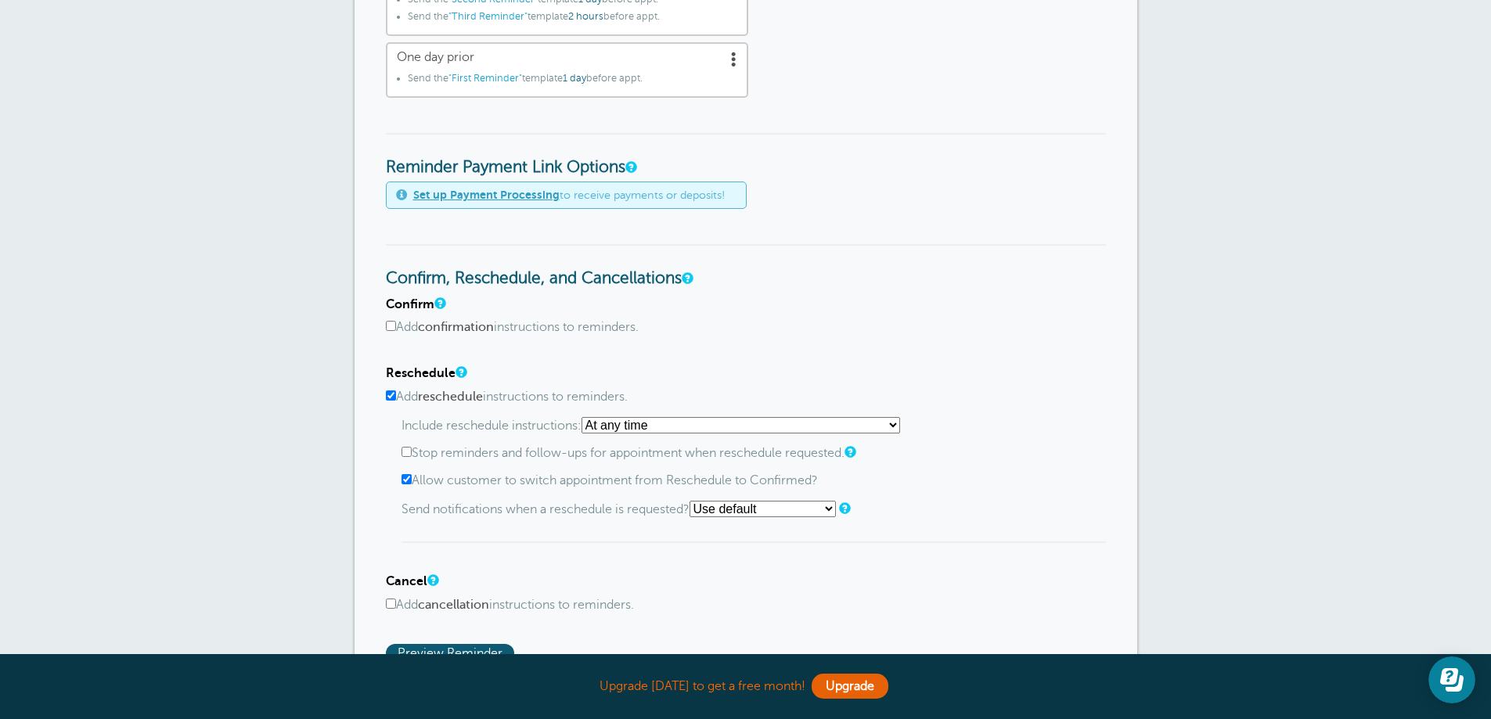
click at [390, 398] on input "Add reschedule instructions to reminders." at bounding box center [391, 396] width 10 height 10
checkbox input "false"
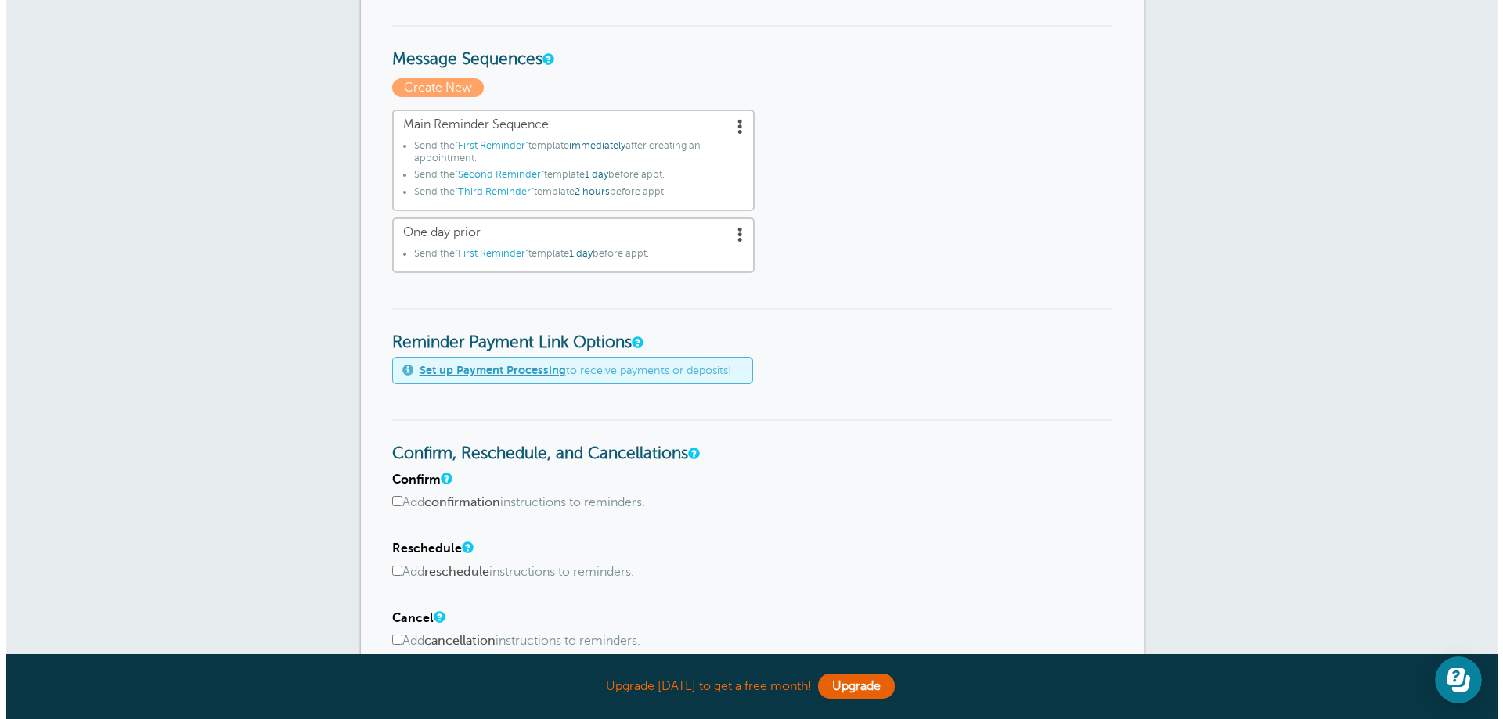
scroll to position [474, 0]
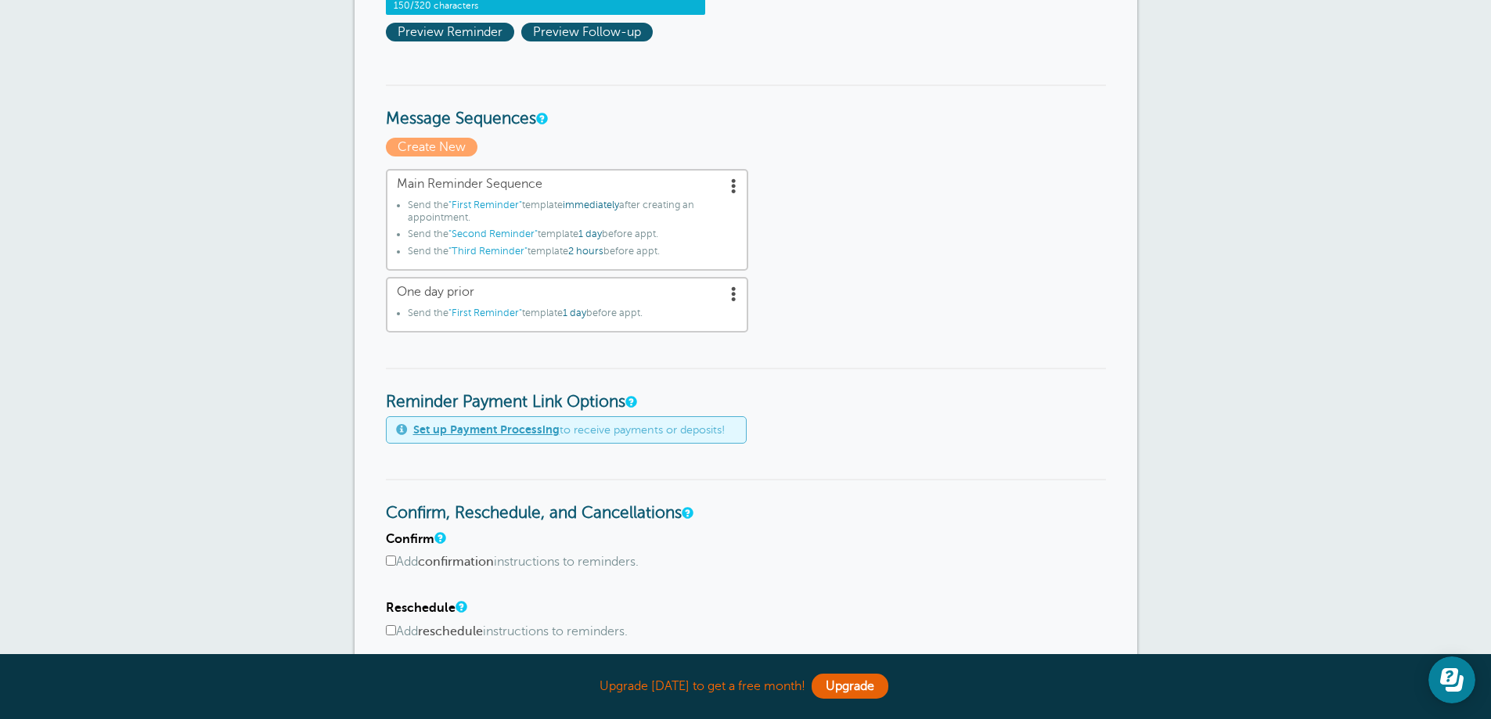
click at [732, 186] on span at bounding box center [734, 186] width 16 height 16
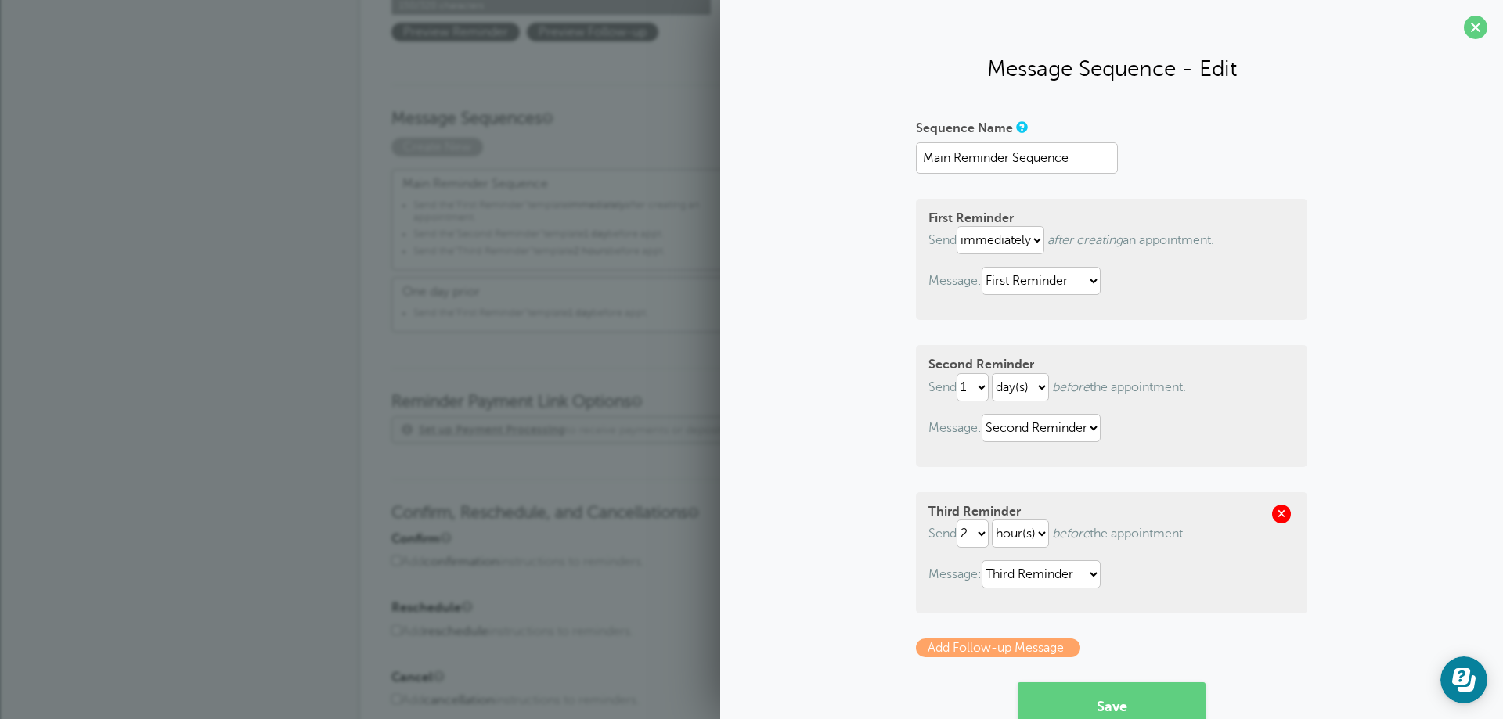
click at [1275, 513] on span at bounding box center [1281, 514] width 19 height 19
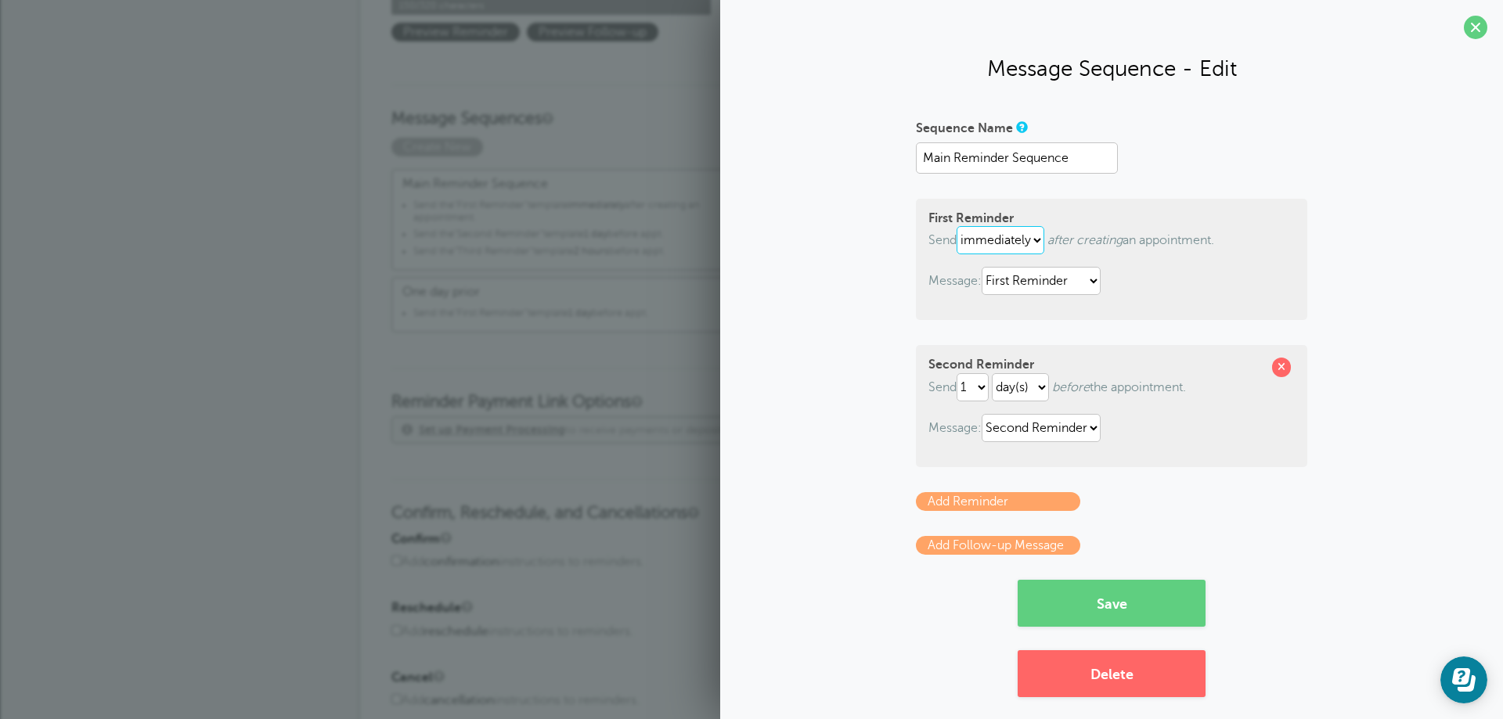
click at [1034, 242] on select "immediately 1 2 3 4 5 6 7 8 9 10 11 12 13 14 15 16 17 18 19 20 21 22 23 24 25 2…" at bounding box center [1000, 240] width 88 height 28
click at [956, 226] on select "immediately 1 2 3 4 5 6 7 8 9 10 11 12 13 14 15 16 17 18 19 20 21 22 23 24 25 2…" at bounding box center [1000, 240] width 88 height 28
click at [979, 385] on select "1 2 3 4 5 6 7 8 9 10 11 12 13 14 15 16 17 18 19 20 21 22 23 24 25 26 27 28 29 30" at bounding box center [972, 387] width 32 height 28
click at [1410, 289] on div "Sequence Name Main Reminder Sequence First Reminder Send immediately 1 2 3 4 5 …" at bounding box center [1111, 406] width 751 height 582
click at [1090, 427] on select "First Reminder Second Reminder Third Reminder" at bounding box center [1040, 428] width 119 height 28
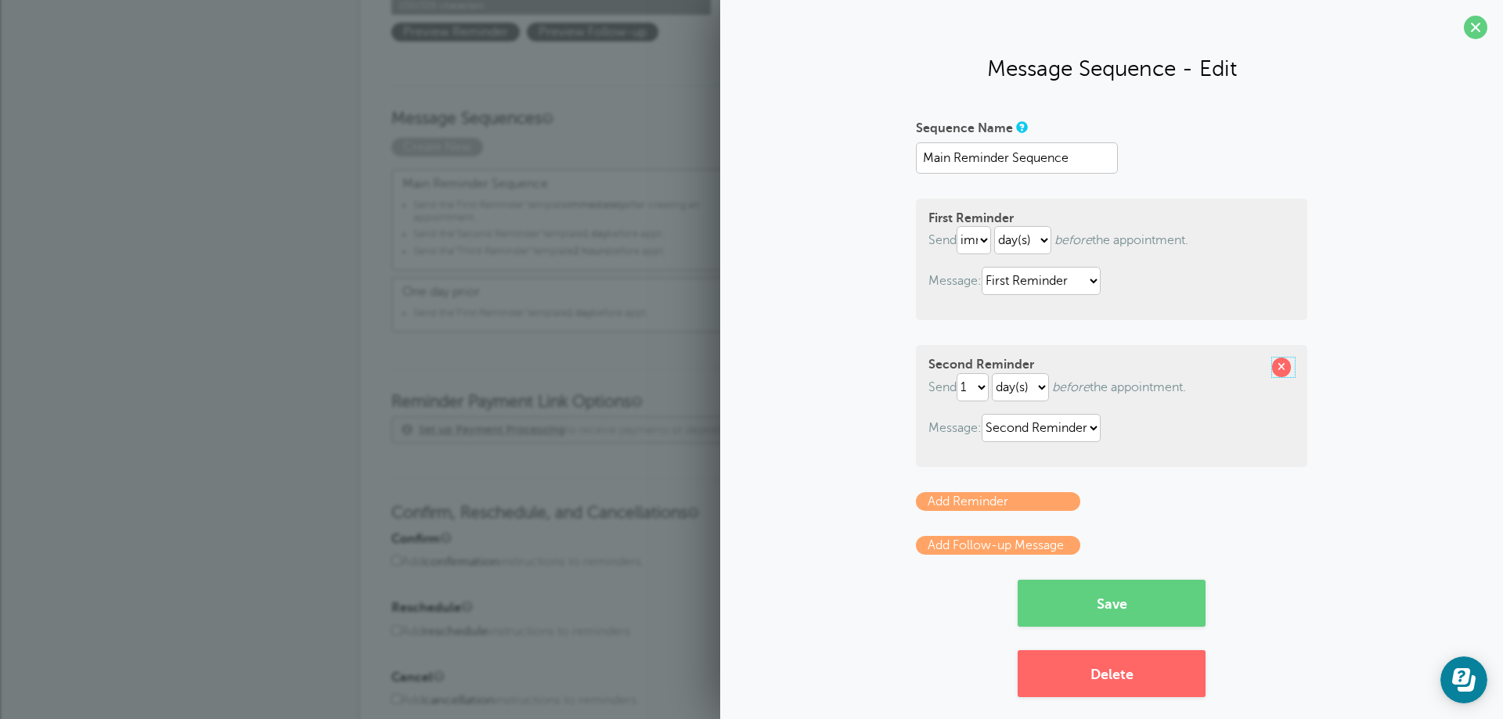
click at [1275, 366] on span at bounding box center [1281, 367] width 19 height 19
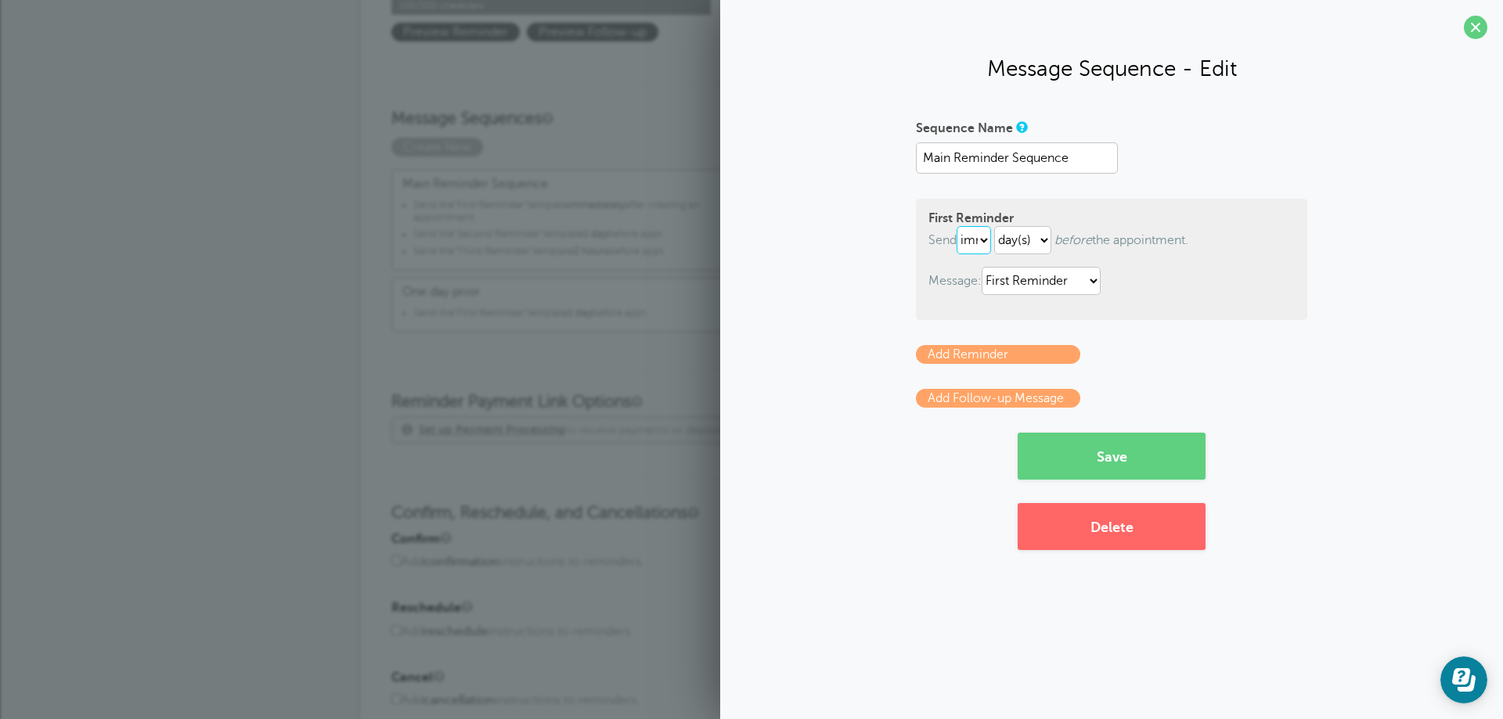
click at [986, 238] on select "immediately 1 2 3 4 5 6 7 8 9 10 11 12 13 14 15 16 17 18 19 20 21 22 23 24 25 2…" at bounding box center [973, 240] width 34 height 28
select select "1"
click at [960, 226] on select "immediately 1 2 3 4 5 6 7 8 9 10 11 12 13 14 15 16 17 18 19 20 21 22 23 24 25 2…" at bounding box center [973, 240] width 34 height 28
click at [1118, 457] on button "Save" at bounding box center [1111, 456] width 188 height 47
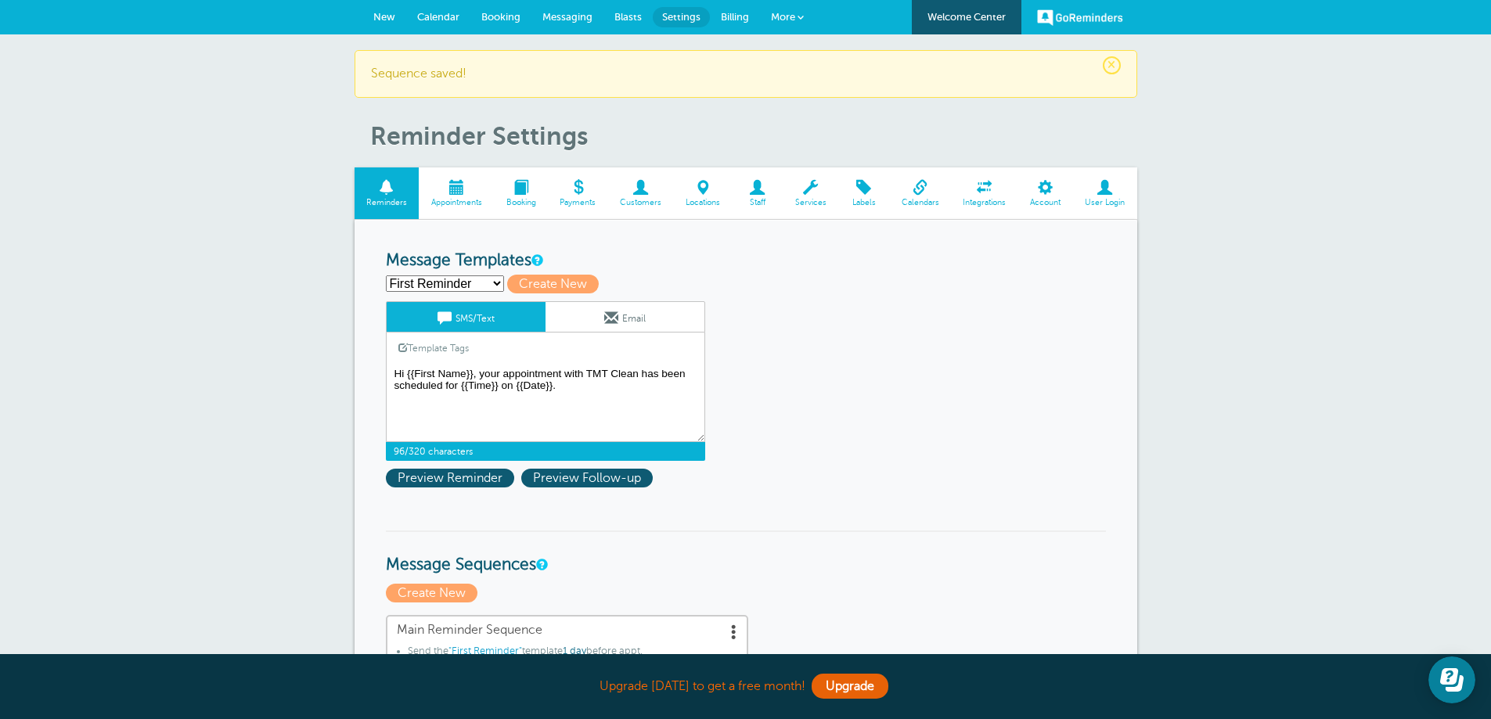
drag, startPoint x: 390, startPoint y: 375, endPoint x: 291, endPoint y: 365, distance: 99.1
paste textarea "Good morning! Your upcoming cleaning has been scheduled for {{Time}} on {{Date}…"
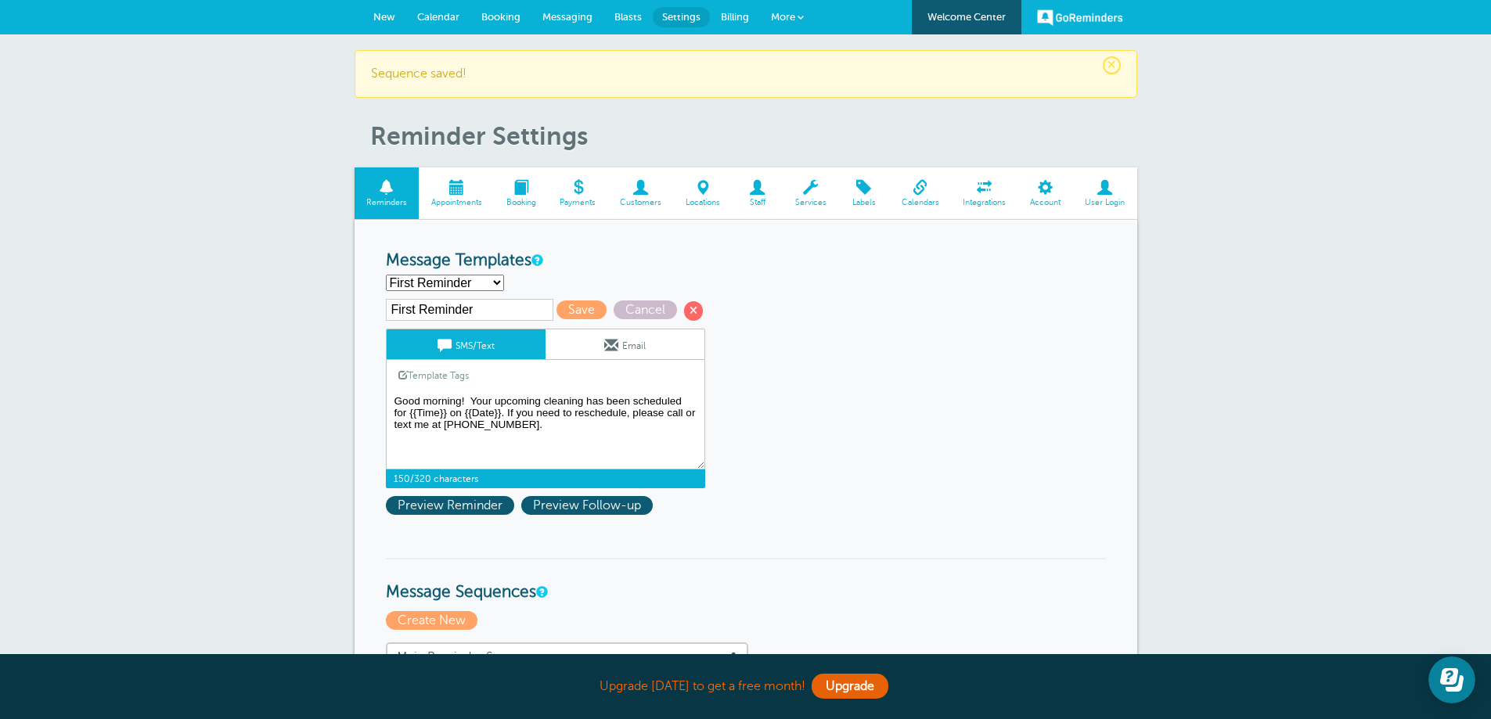
click at [496, 402] on textarea "Hi {{First Name}}, your appointment with TMT Clean has been scheduled for {{Tim…" at bounding box center [545, 430] width 319 height 78
type textarea "Good morning! Your cleaning has been scheduled for {{Time}} on {{Date}}. If you…"
click at [459, 499] on span "Preview Reminder" at bounding box center [450, 505] width 128 height 19
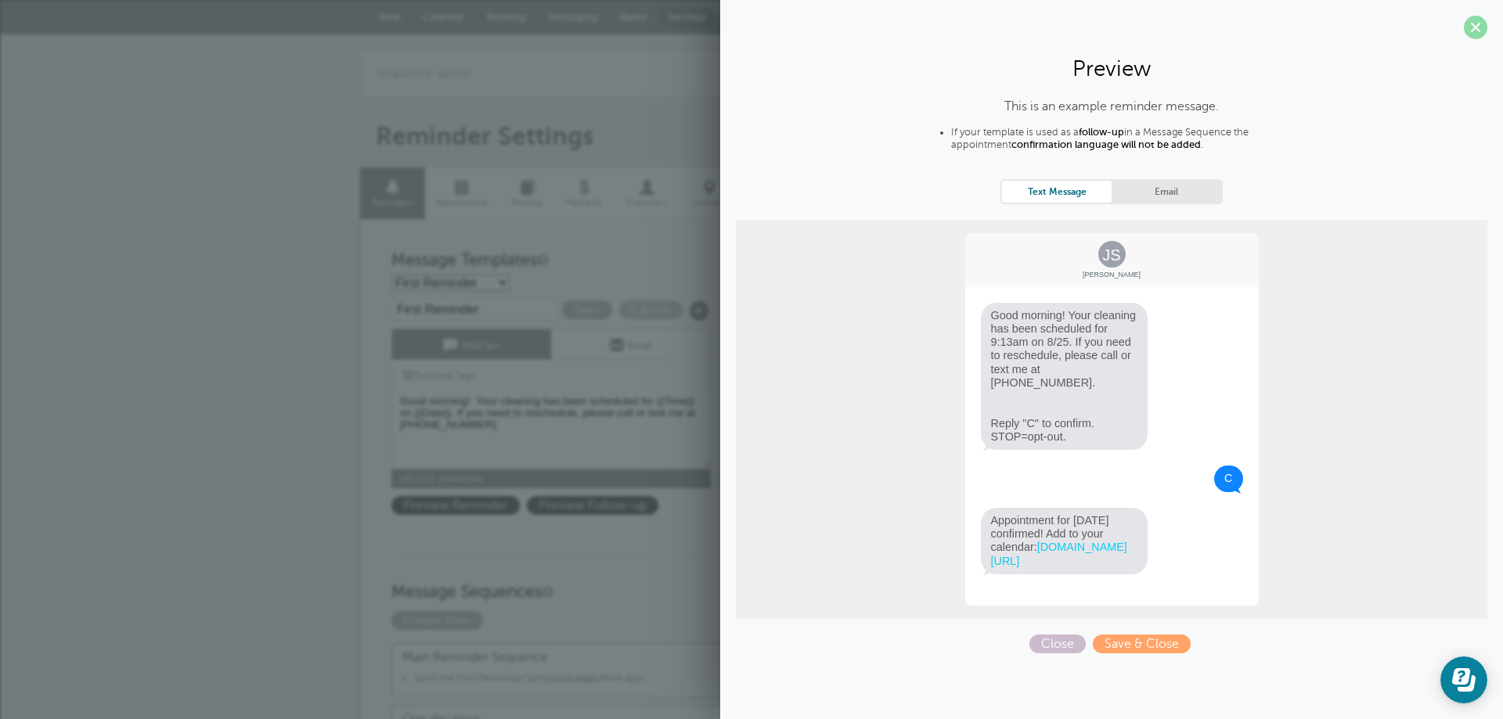
click at [1472, 23] on span at bounding box center [1475, 27] width 23 height 23
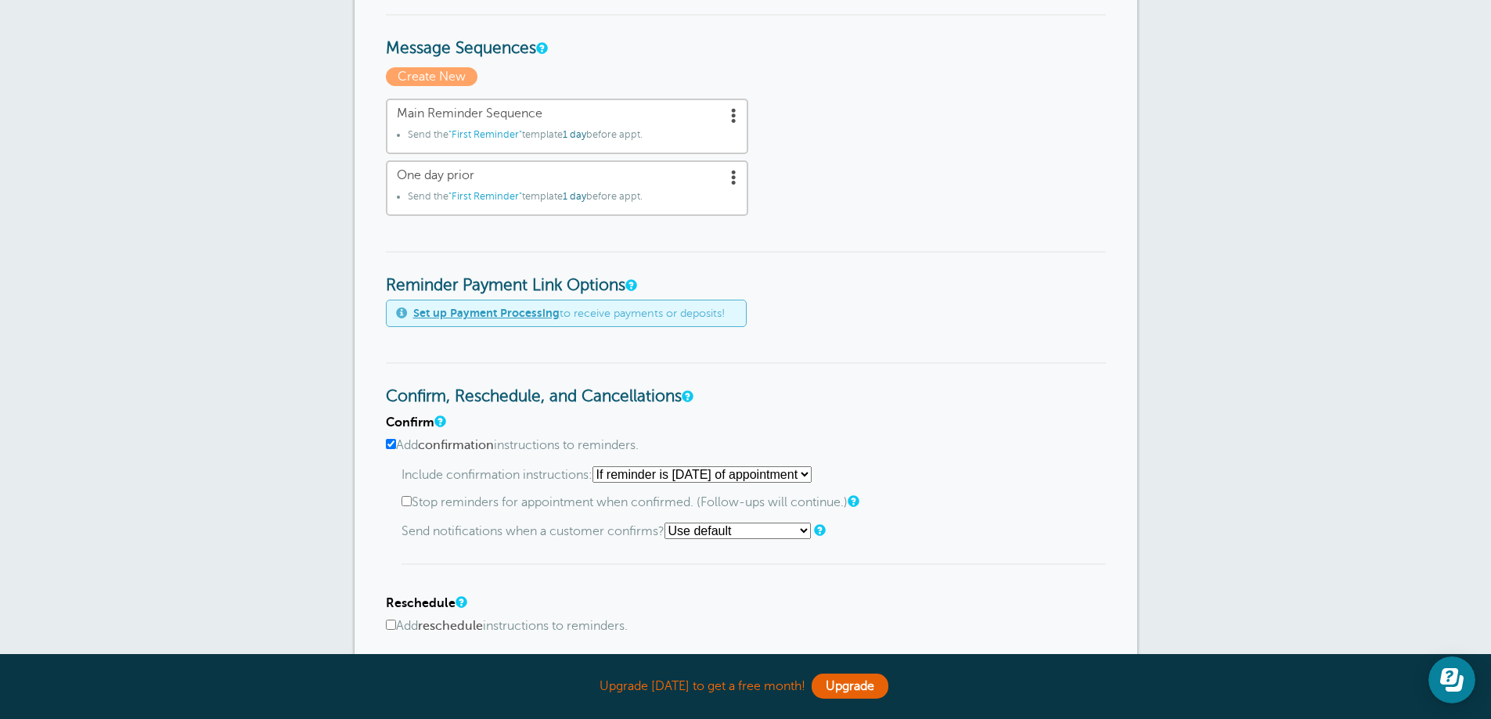
scroll to position [548, 0]
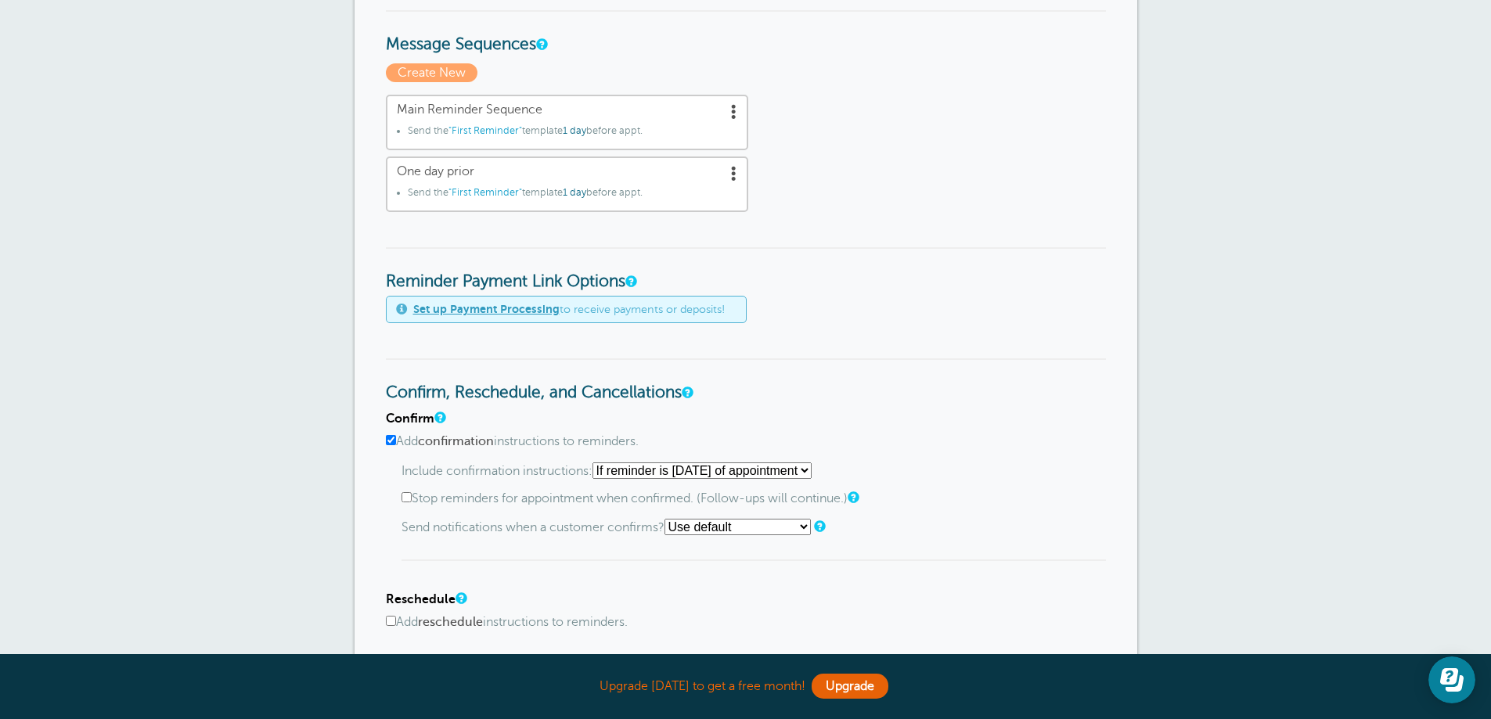
click at [389, 445] on input "Add confirmation instructions to reminders." at bounding box center [391, 440] width 10 height 10
checkbox input "false"
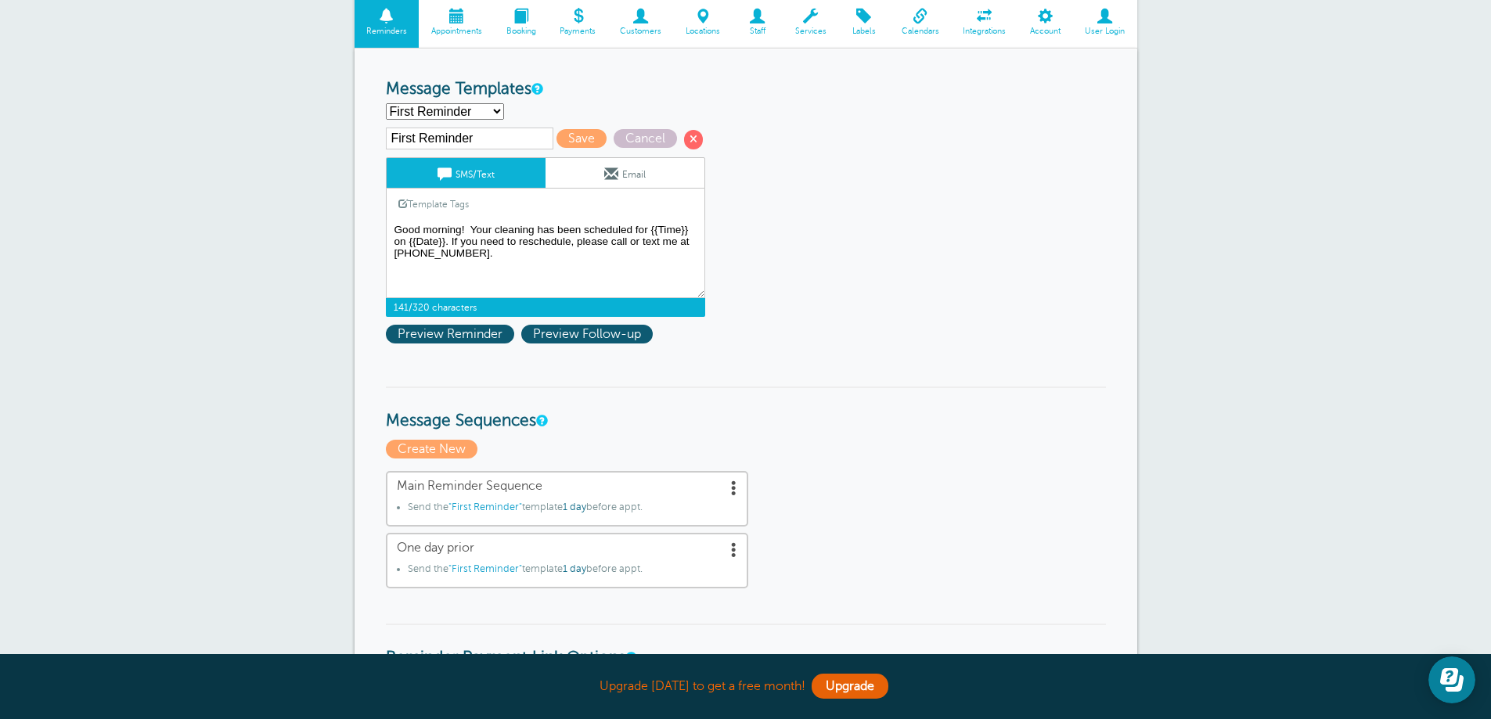
scroll to position [157, 0]
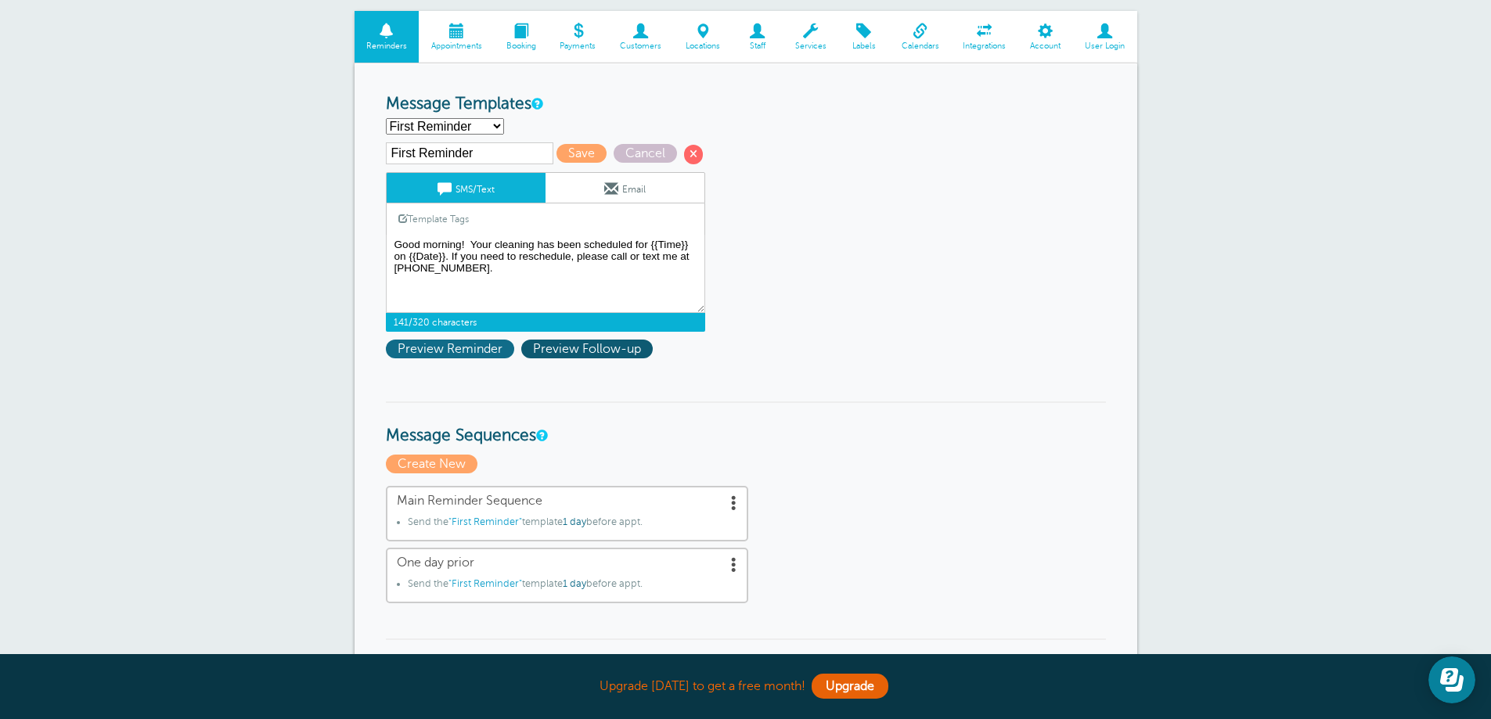
click at [430, 351] on span "Preview Reminder" at bounding box center [450, 349] width 128 height 19
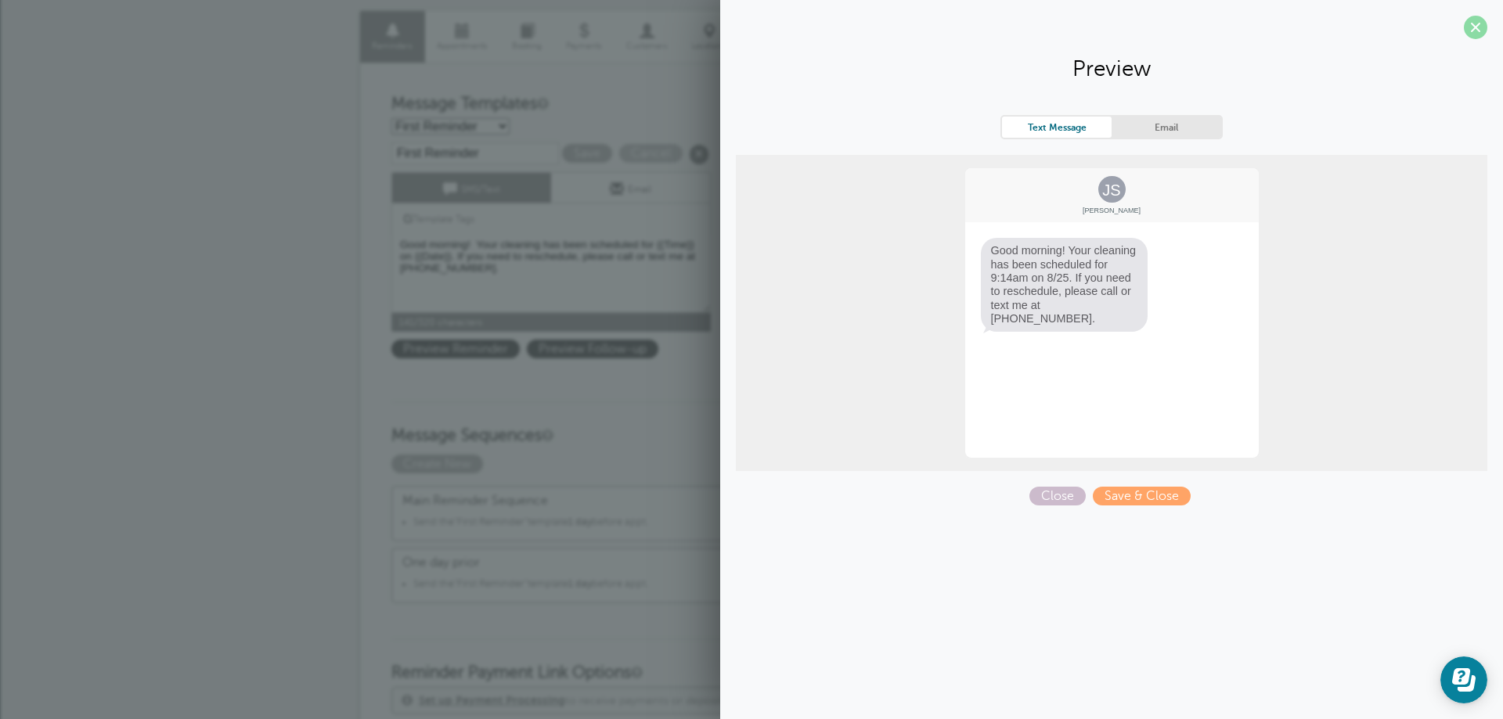
click at [1476, 24] on span at bounding box center [1475, 27] width 23 height 23
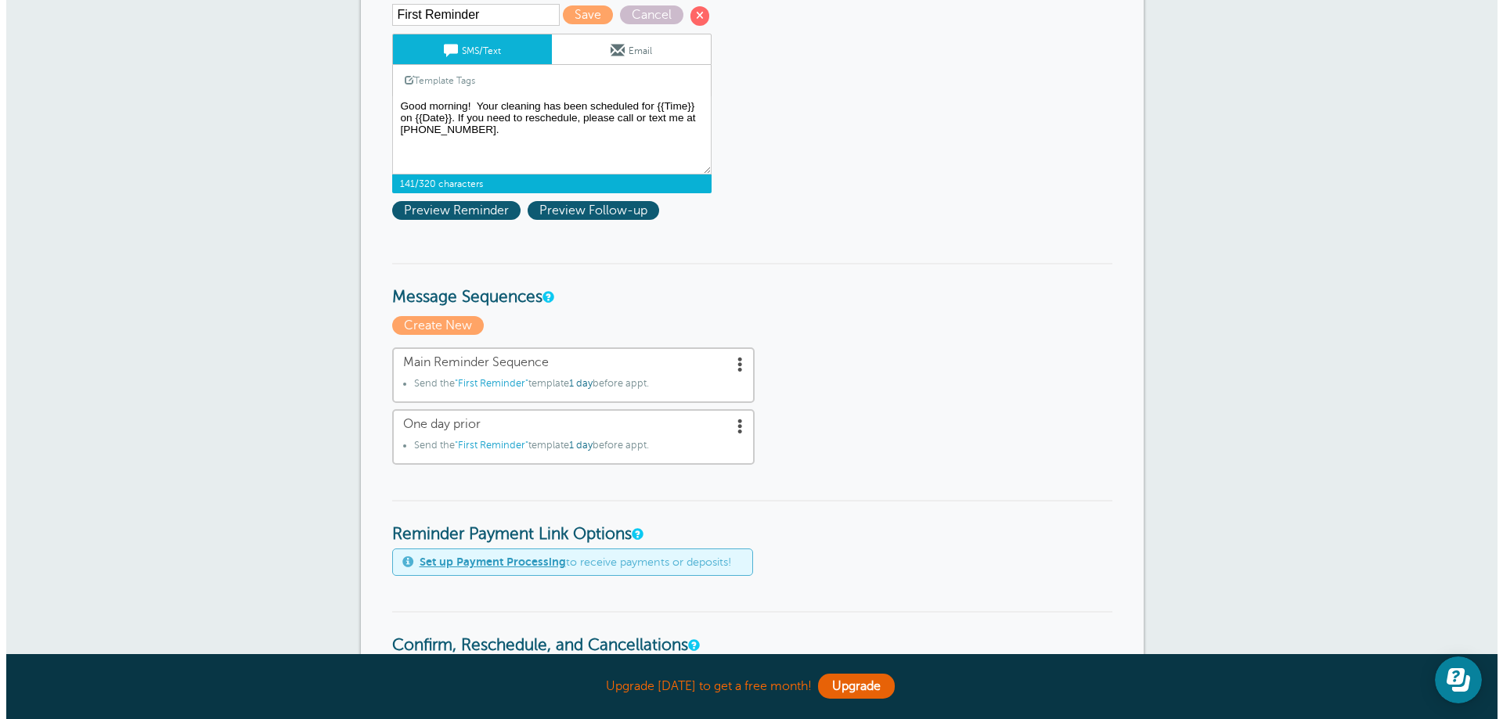
scroll to position [313, 0]
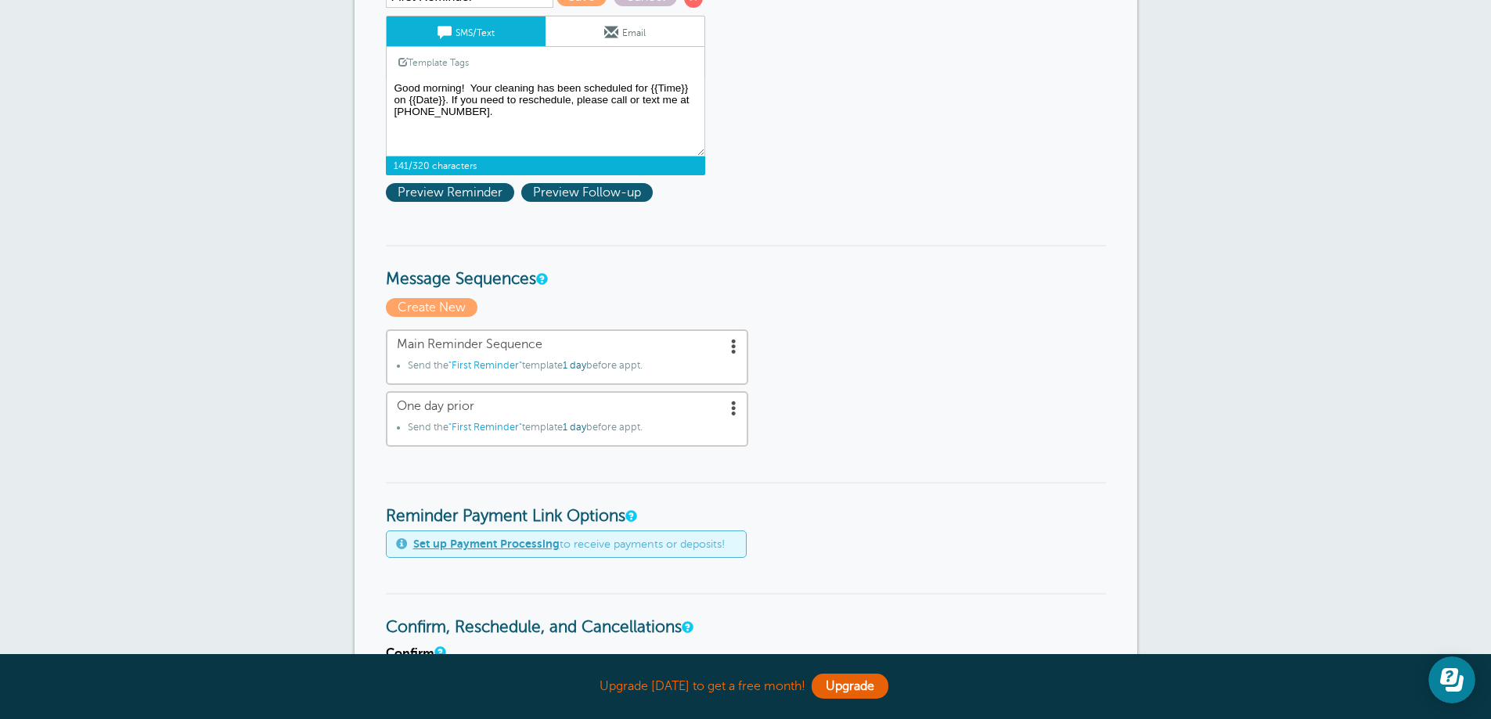
click at [733, 408] on span at bounding box center [734, 408] width 16 height 16
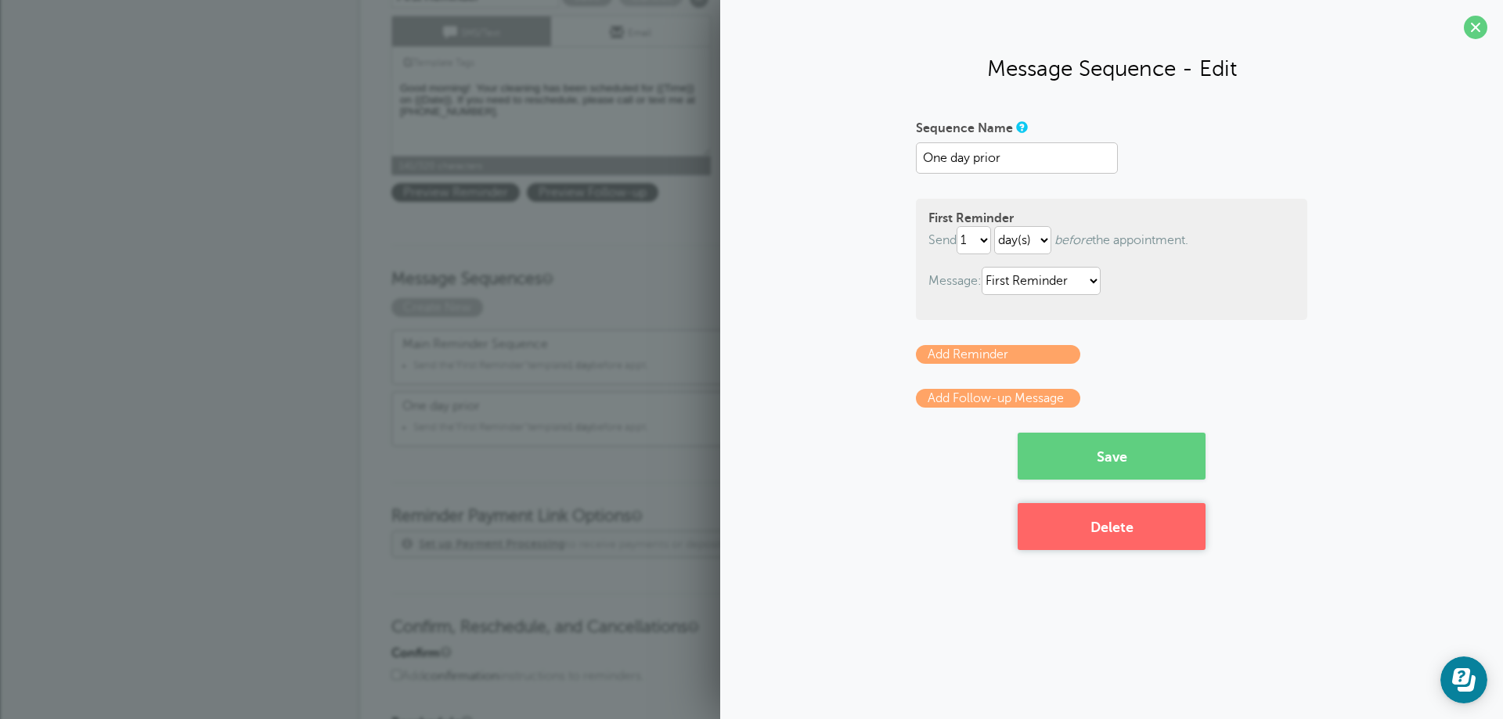
click at [1107, 528] on button "Delete" at bounding box center [1111, 526] width 188 height 47
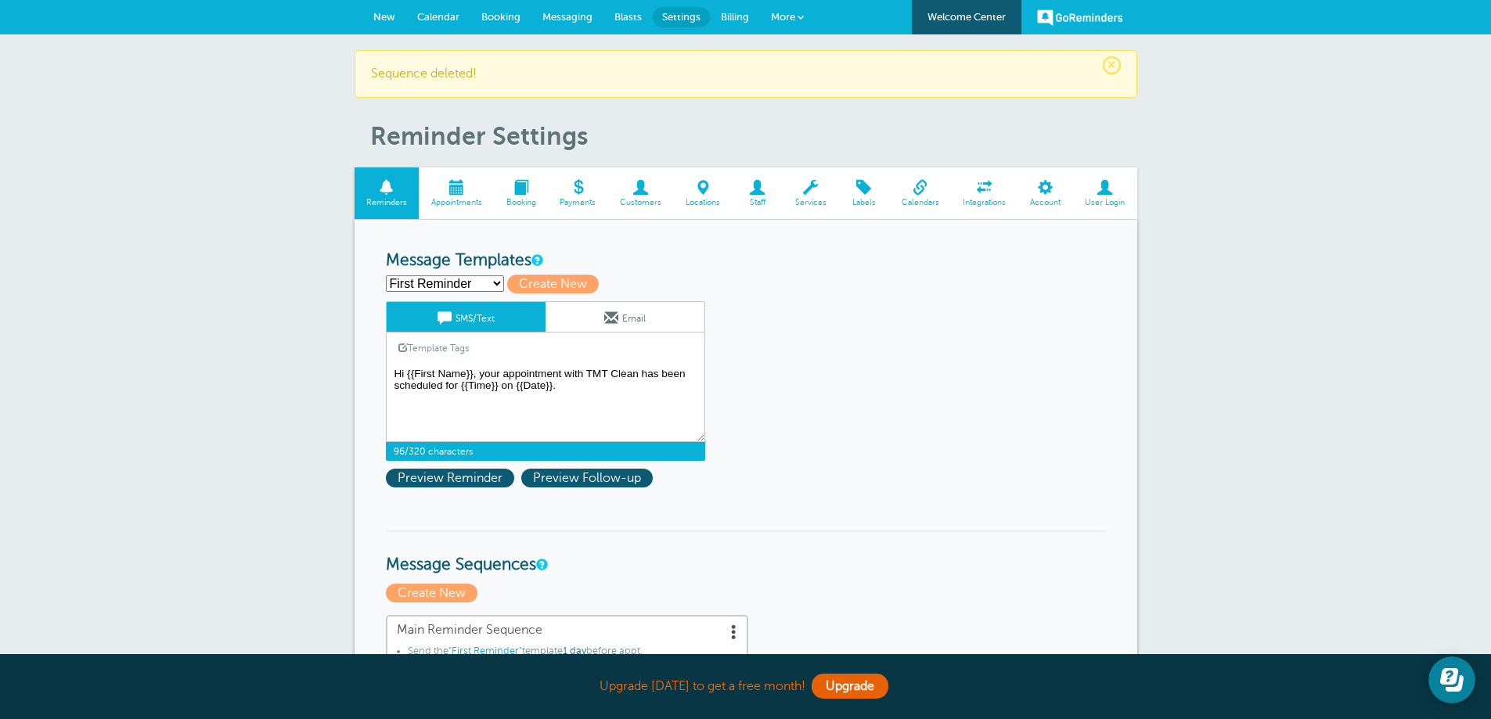
drag, startPoint x: 550, startPoint y: 391, endPoint x: 277, endPoint y: 371, distance: 273.8
paste textarea "Good morning! Your upcoming cleaning has been scheduled for {{Time}} on {{Date}…"
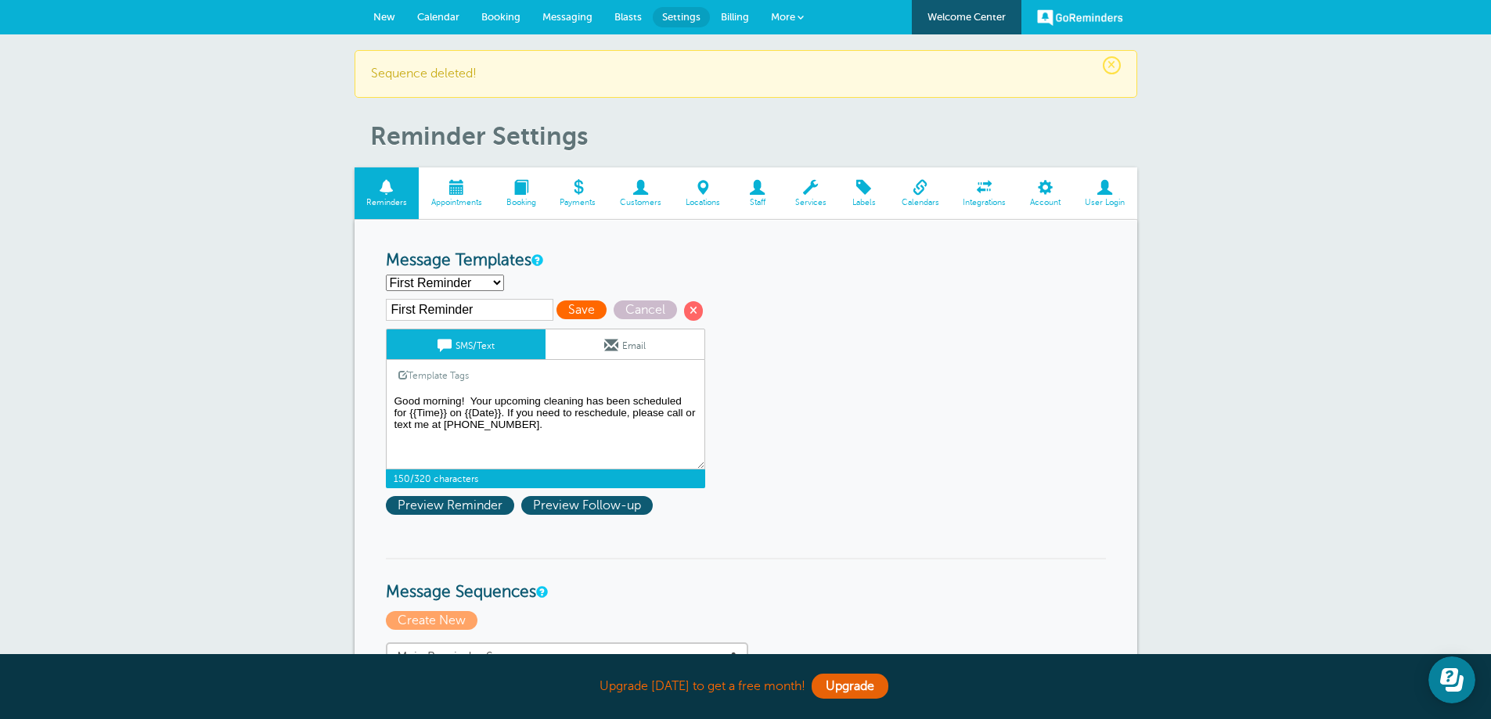
type textarea "Good morning! Your upcoming cleaning has been scheduled for {{Time}} on {{Date}…"
click at [579, 314] on span "Save" at bounding box center [581, 310] width 50 height 19
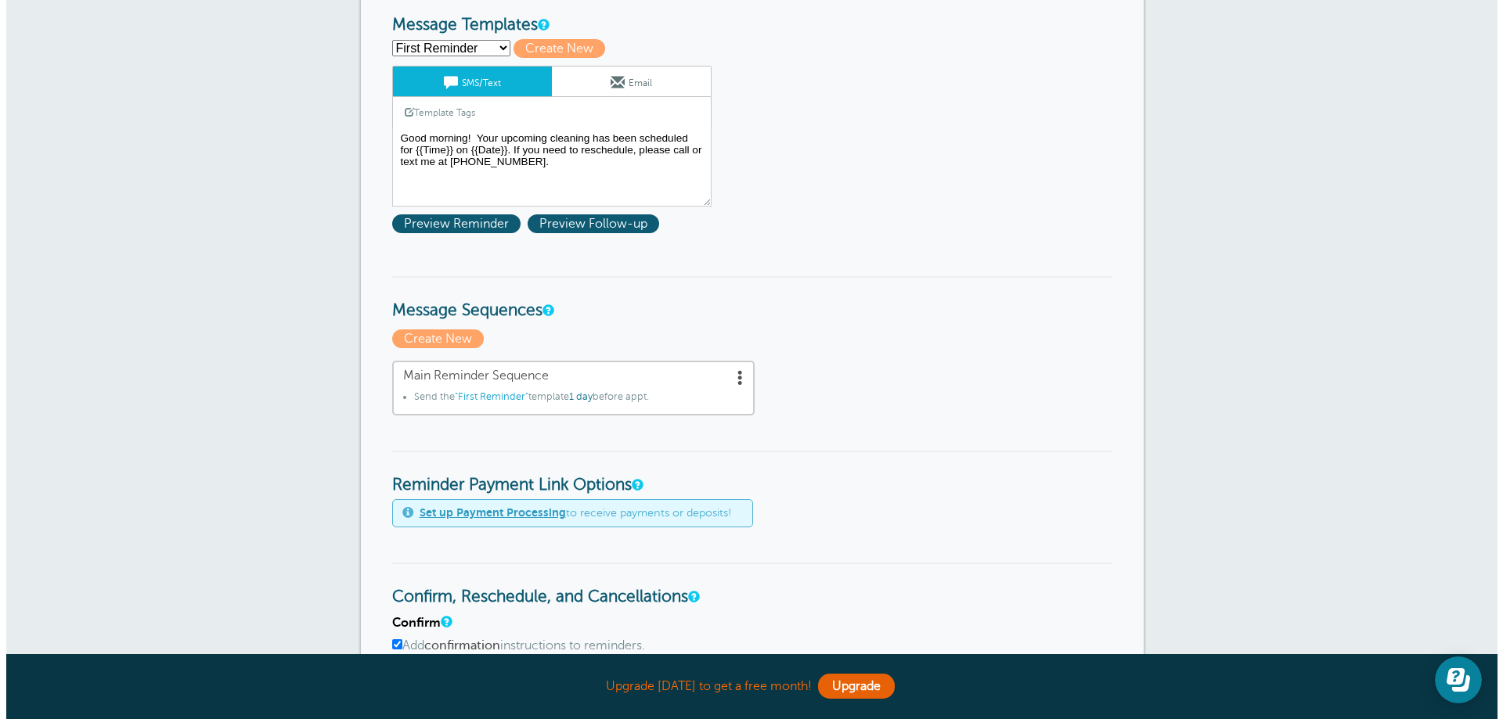
scroll to position [235, 0]
click at [732, 380] on span at bounding box center [734, 378] width 16 height 16
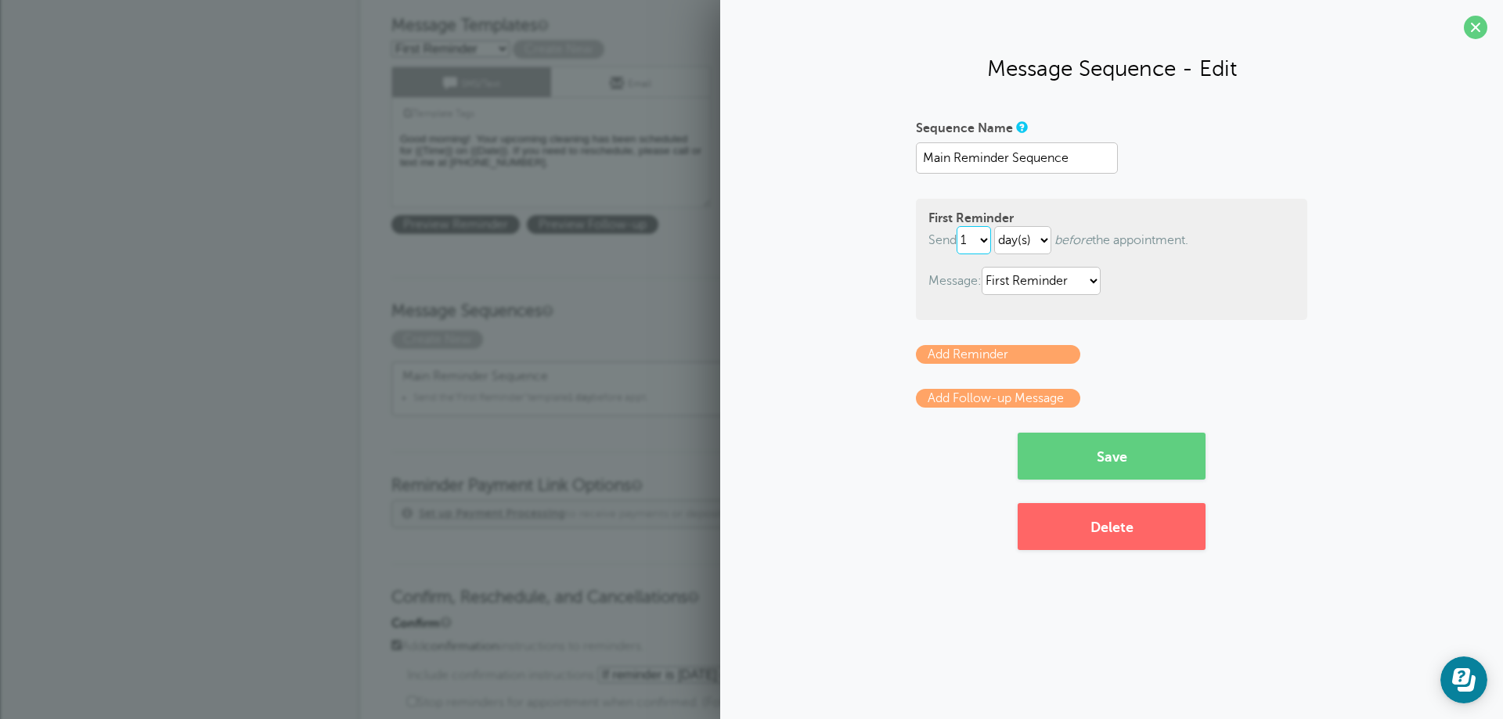
click at [990, 241] on select "immediately 1 2 3 4 5 6 7 8 9 10 11 12 13 14 15 16 17 18 19 20 21 22 23 24 25 2…" at bounding box center [973, 240] width 34 height 28
select select "2"
click at [960, 226] on select "immediately 1 2 3 4 5 6 7 8 9 10 11 12 13 14 15 16 17 18 19 20 21 22 23 24 25 2…" at bounding box center [973, 240] width 34 height 28
click at [1098, 459] on button "Save" at bounding box center [1111, 456] width 188 height 47
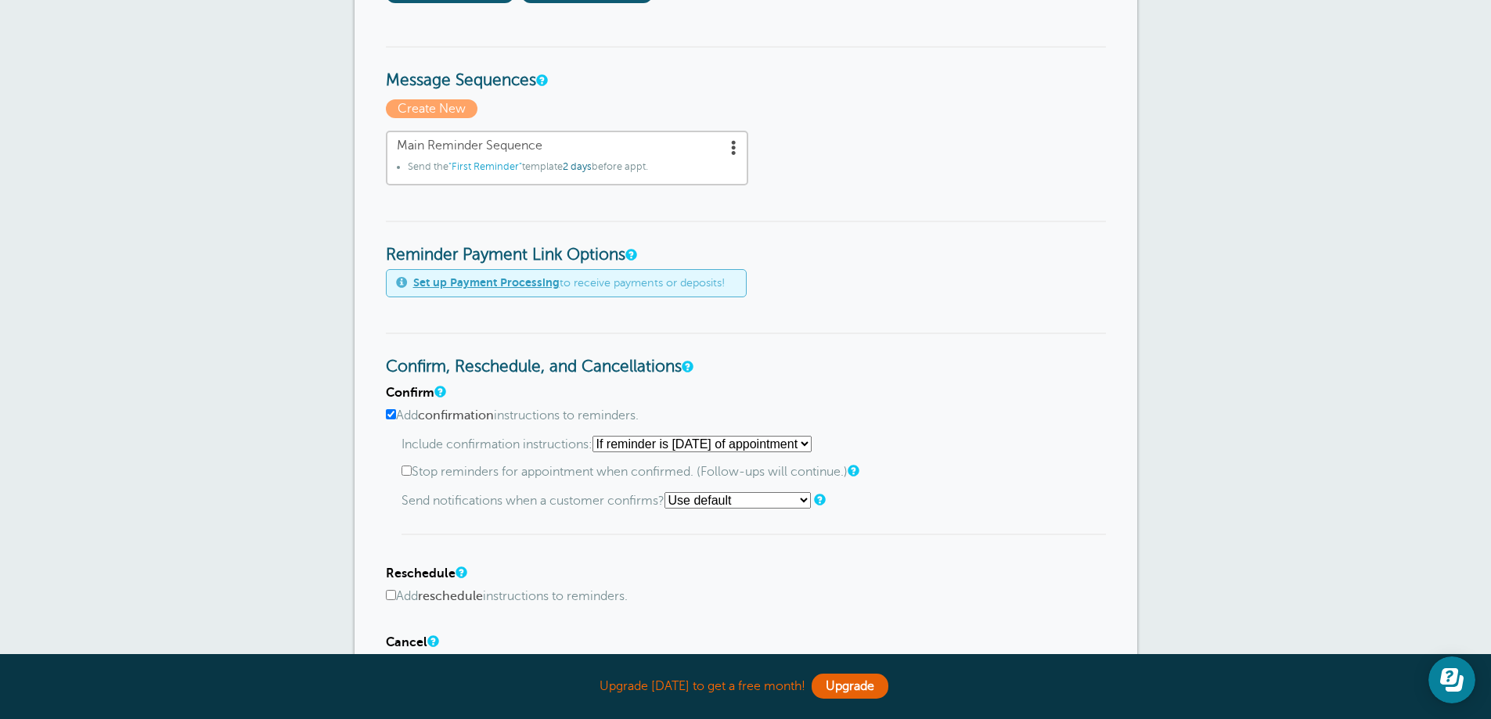
scroll to position [470, 0]
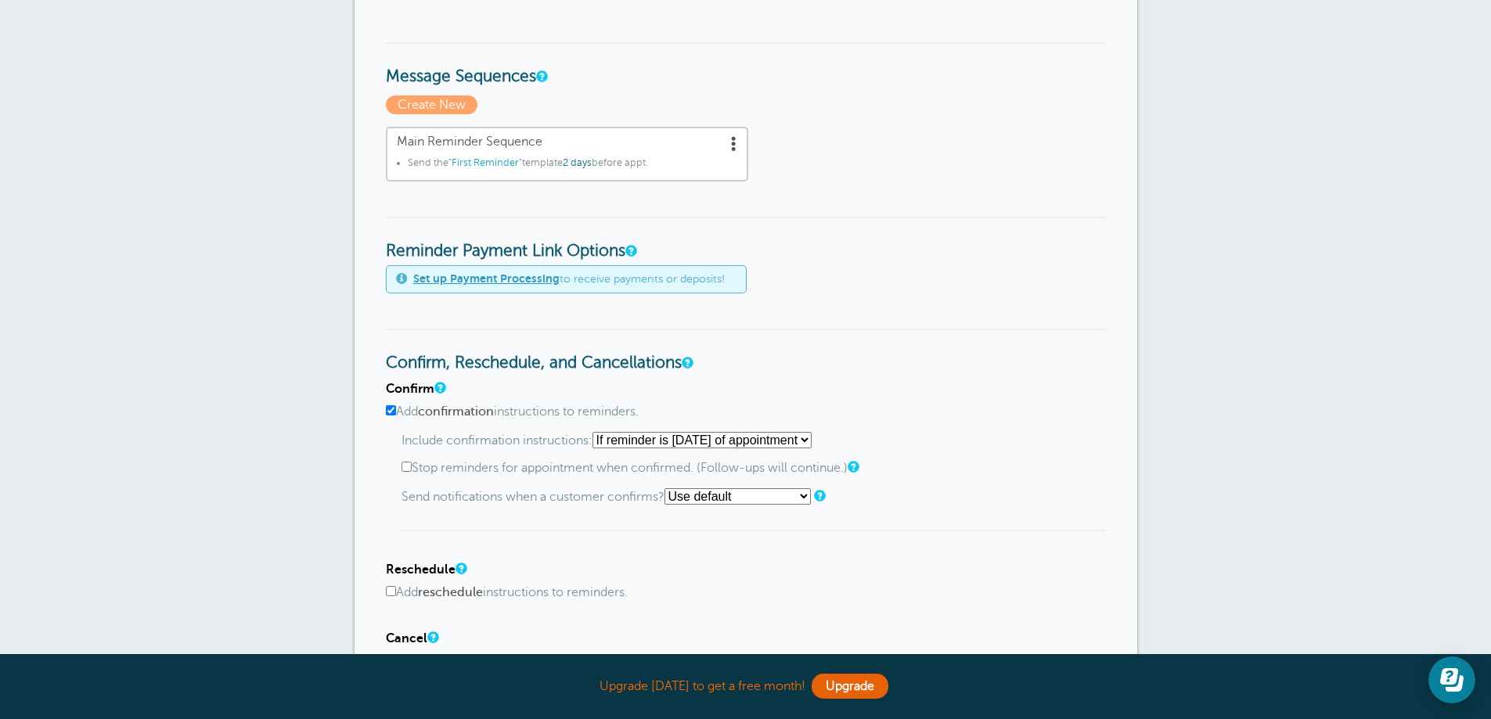
click at [394, 411] on input "Add confirmation instructions to reminders." at bounding box center [391, 410] width 10 height 10
checkbox input "false"
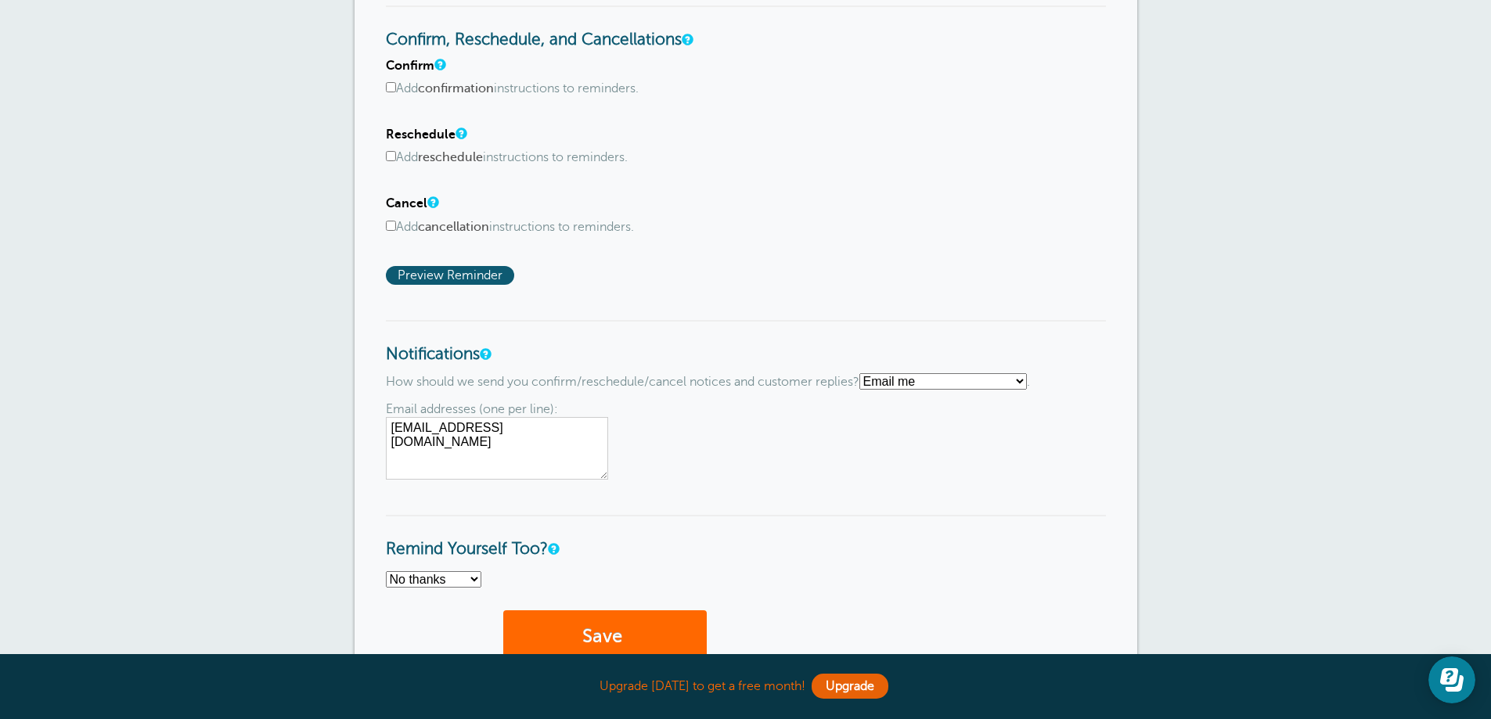
scroll to position [939, 0]
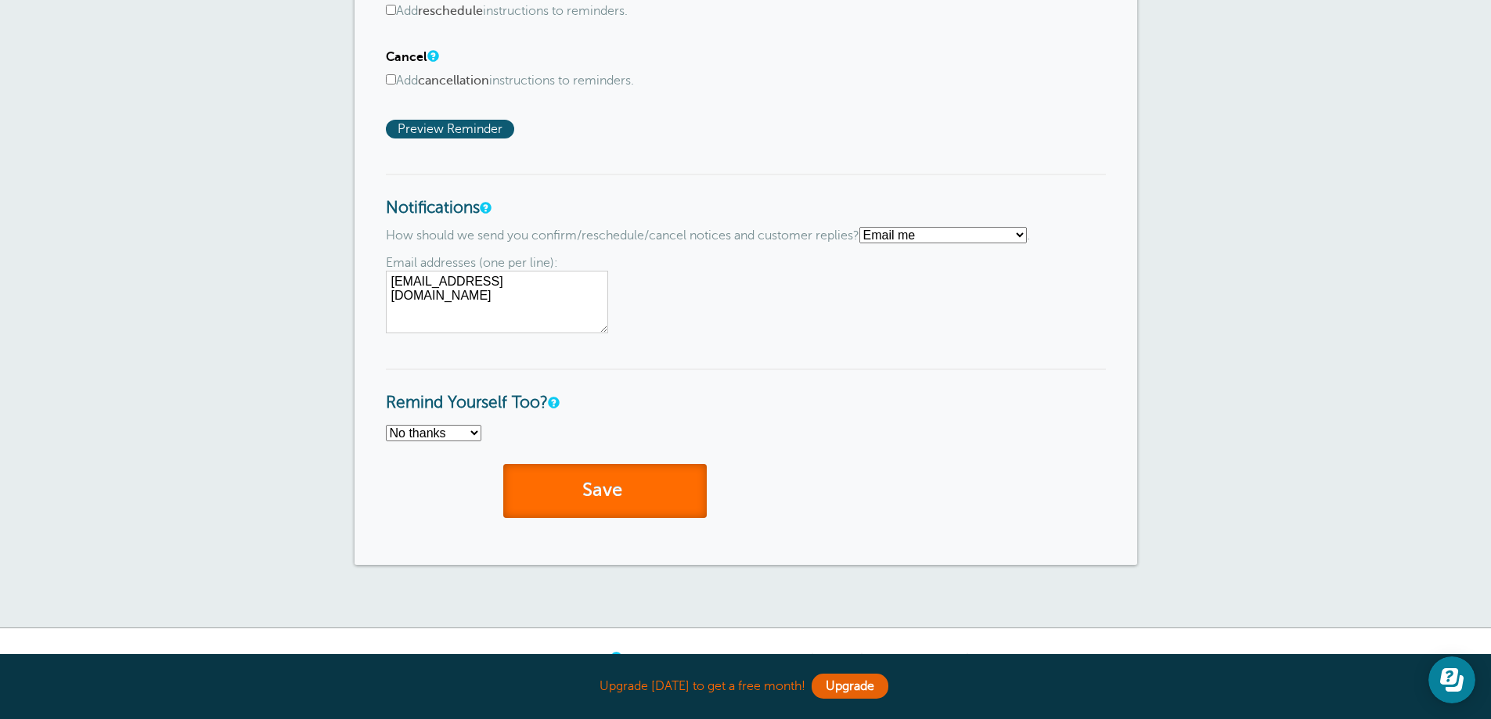
click at [613, 488] on button "Save" at bounding box center [604, 491] width 203 height 54
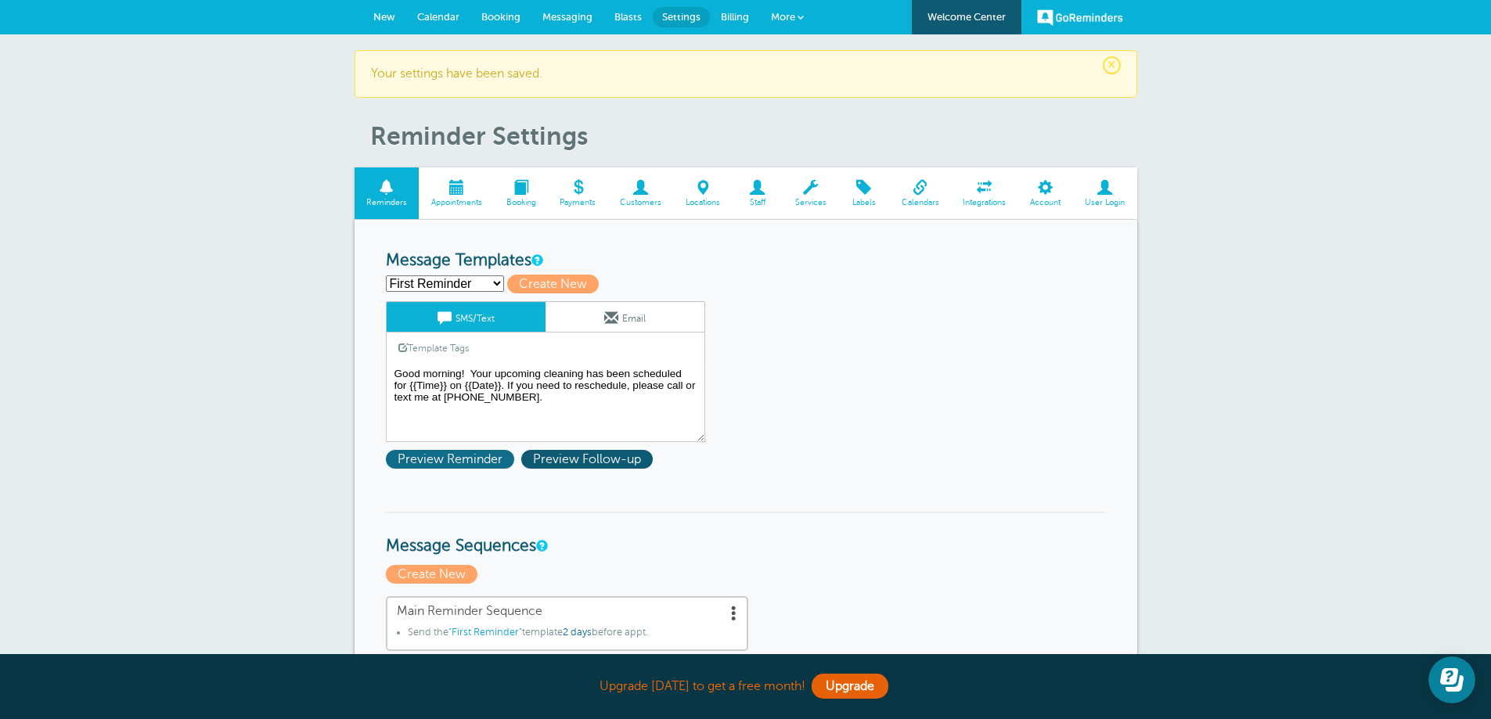
click at [479, 461] on span "Preview Reminder" at bounding box center [450, 459] width 128 height 19
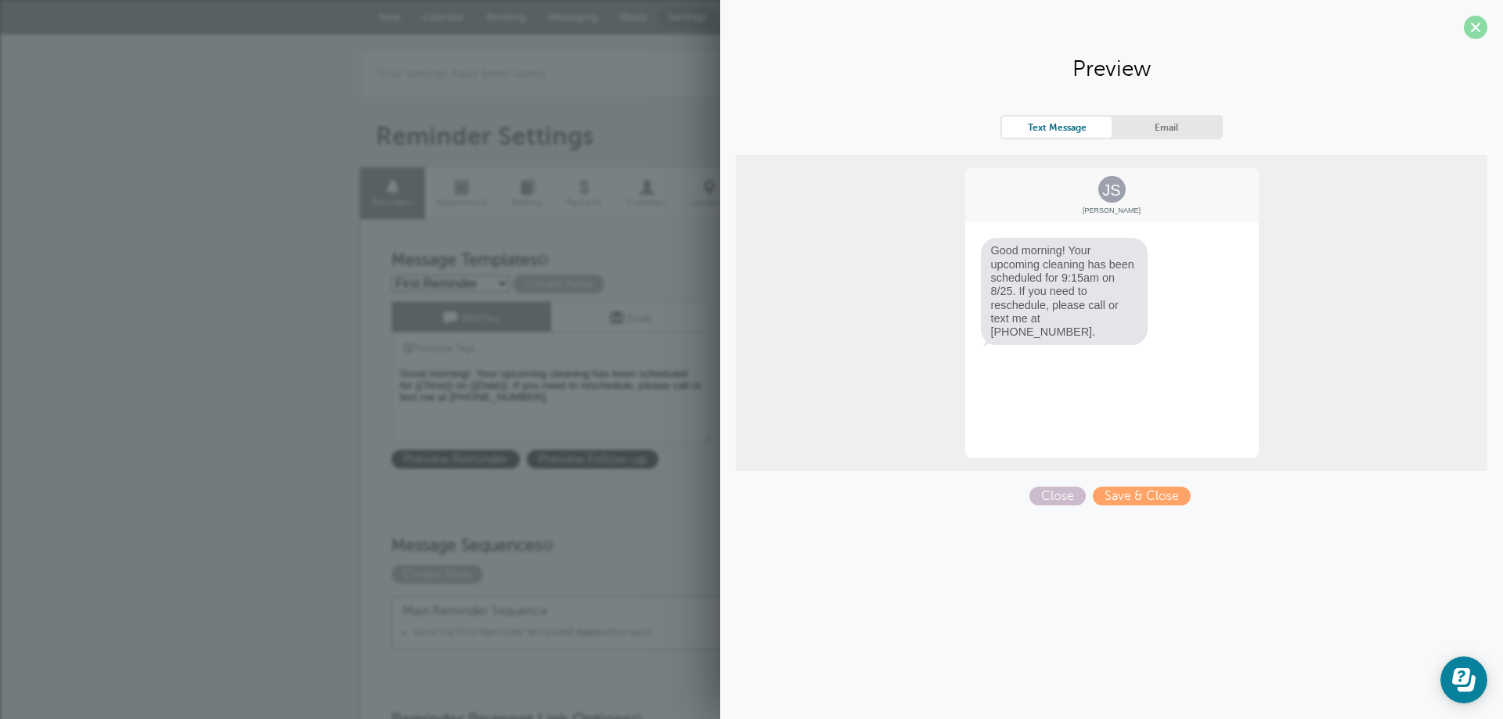
click at [1479, 23] on span at bounding box center [1475, 27] width 23 height 23
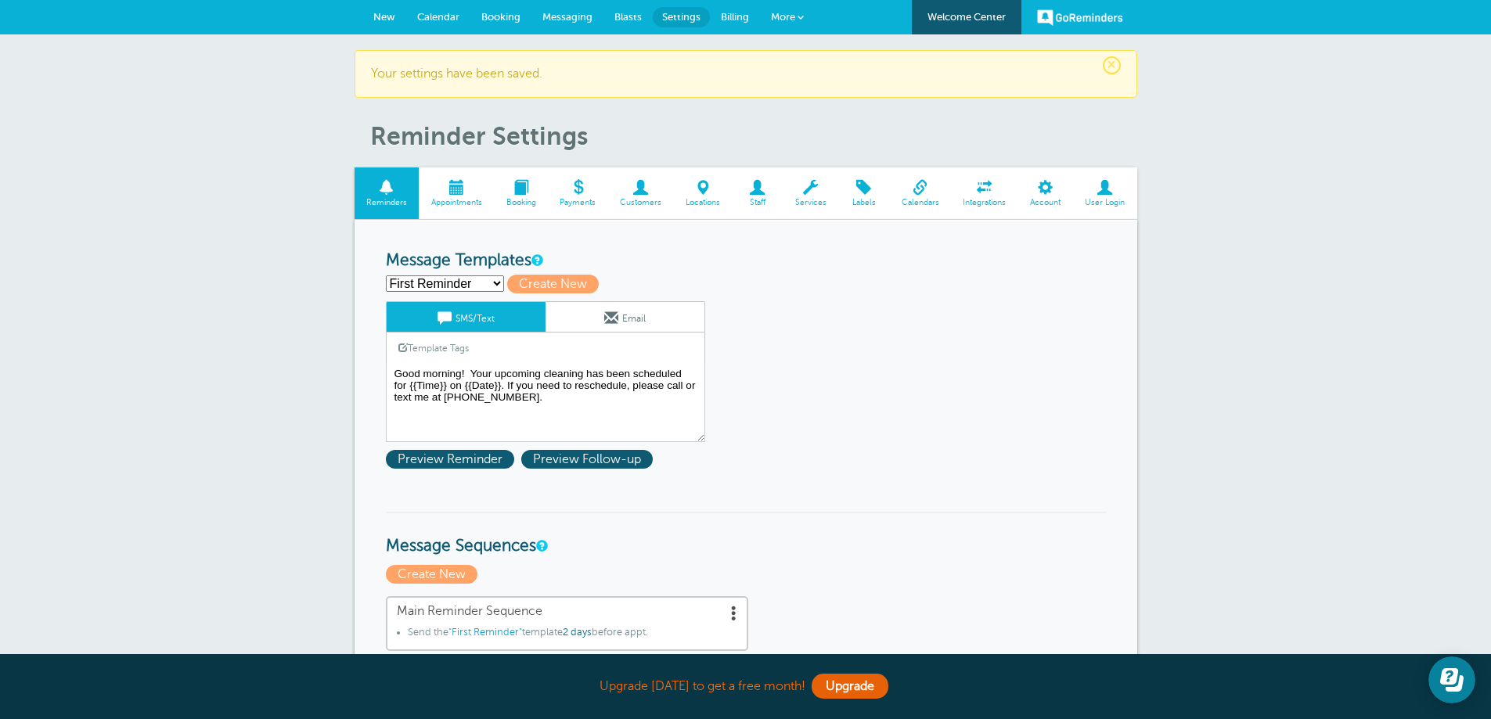
click at [452, 190] on span at bounding box center [456, 187] width 75 height 15
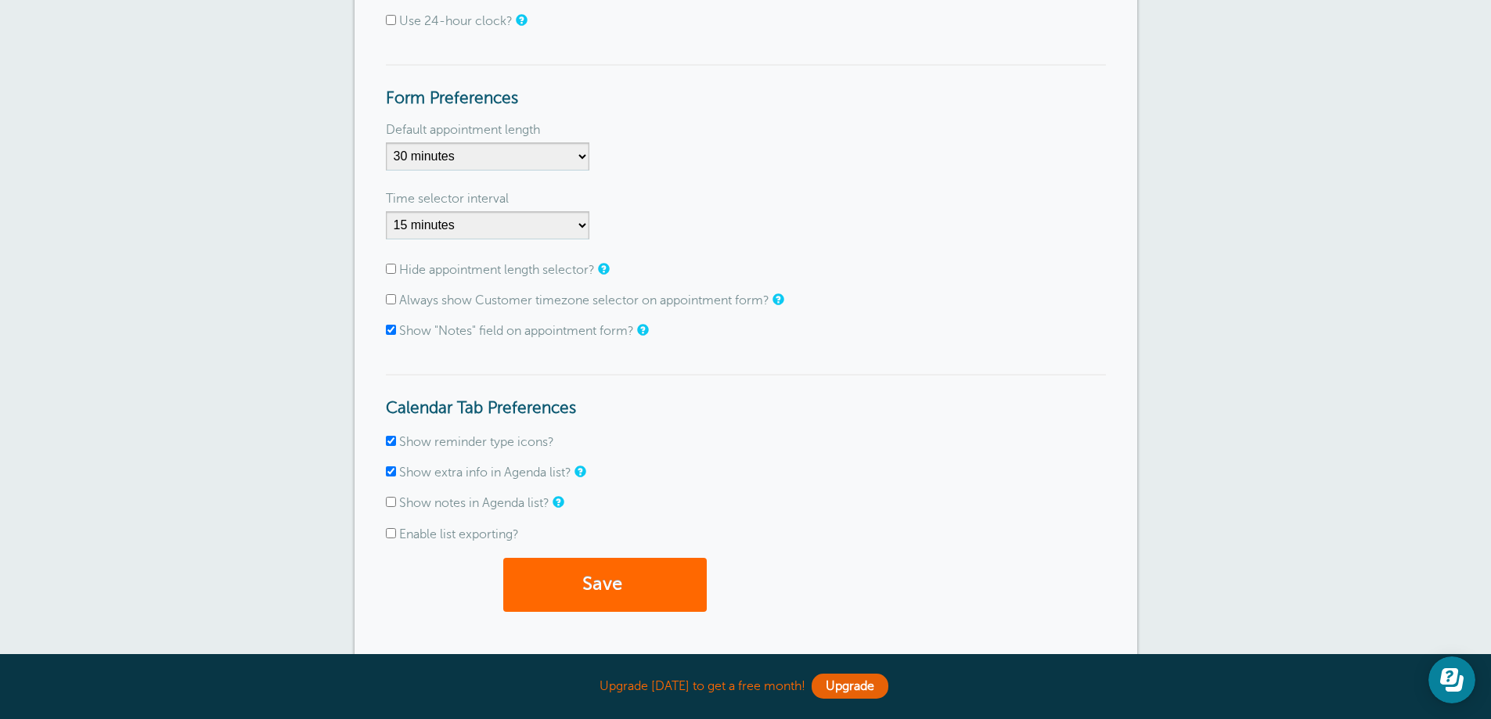
scroll to position [235, 0]
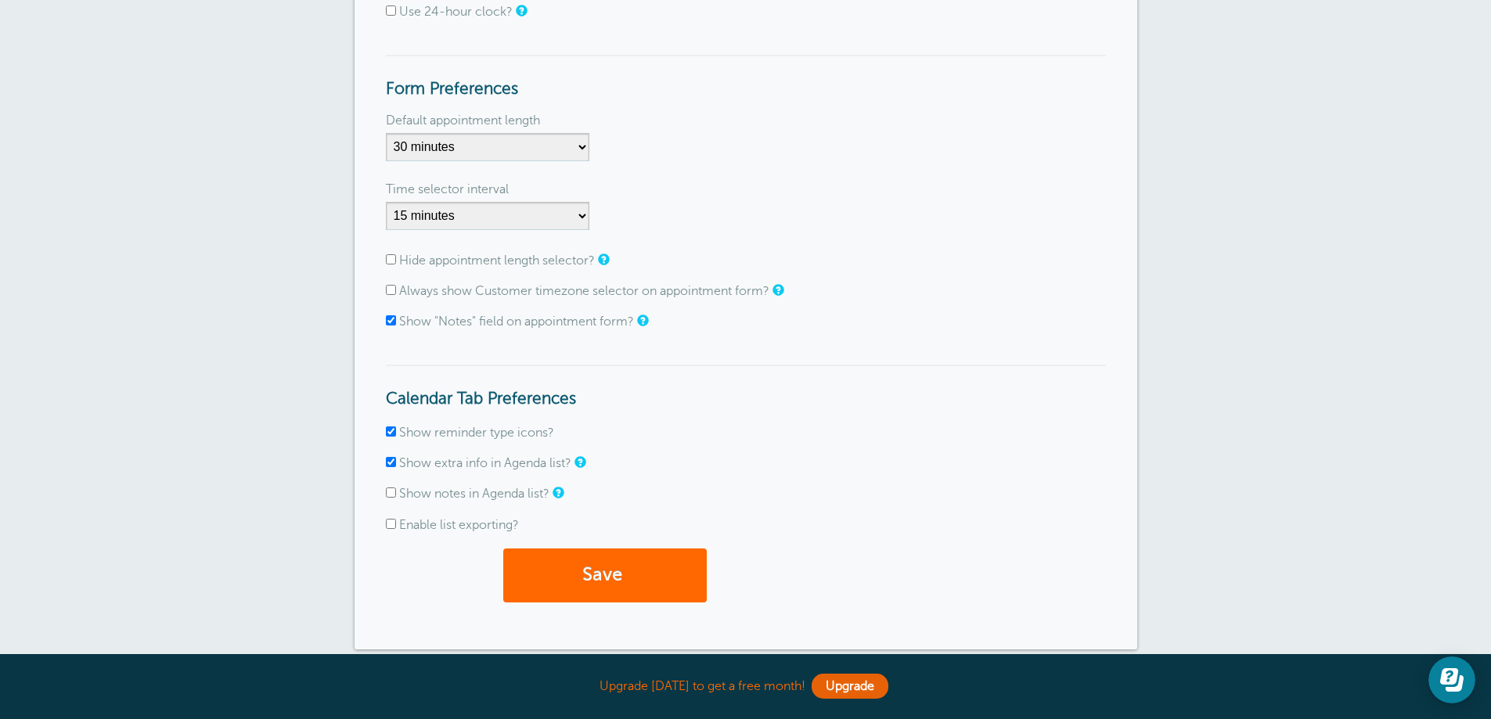
click at [391, 497] on input "Show notes in Agenda list?" at bounding box center [391, 493] width 10 height 10
checkbox input "true"
click at [388, 257] on input "Hide appointment length selector?" at bounding box center [391, 259] width 10 height 10
checkbox input "true"
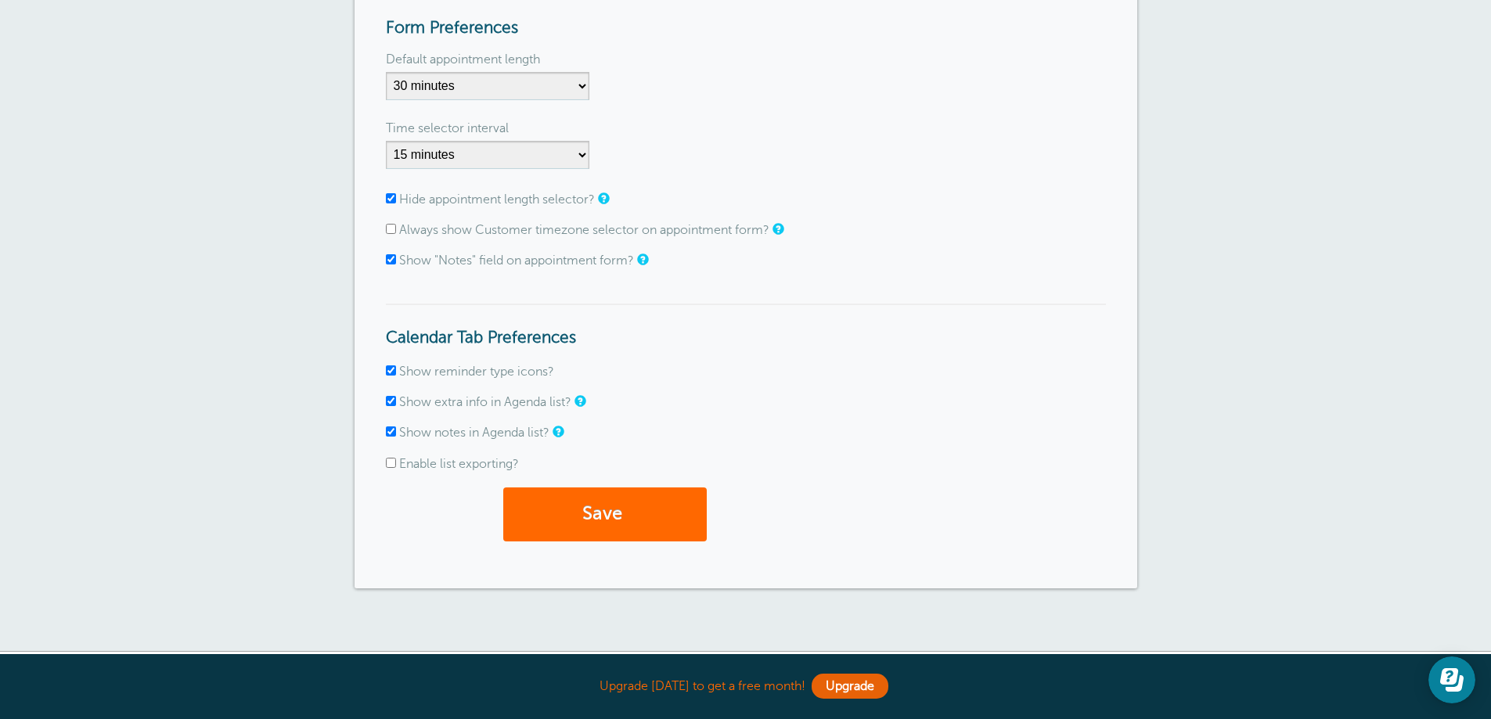
scroll to position [313, 0]
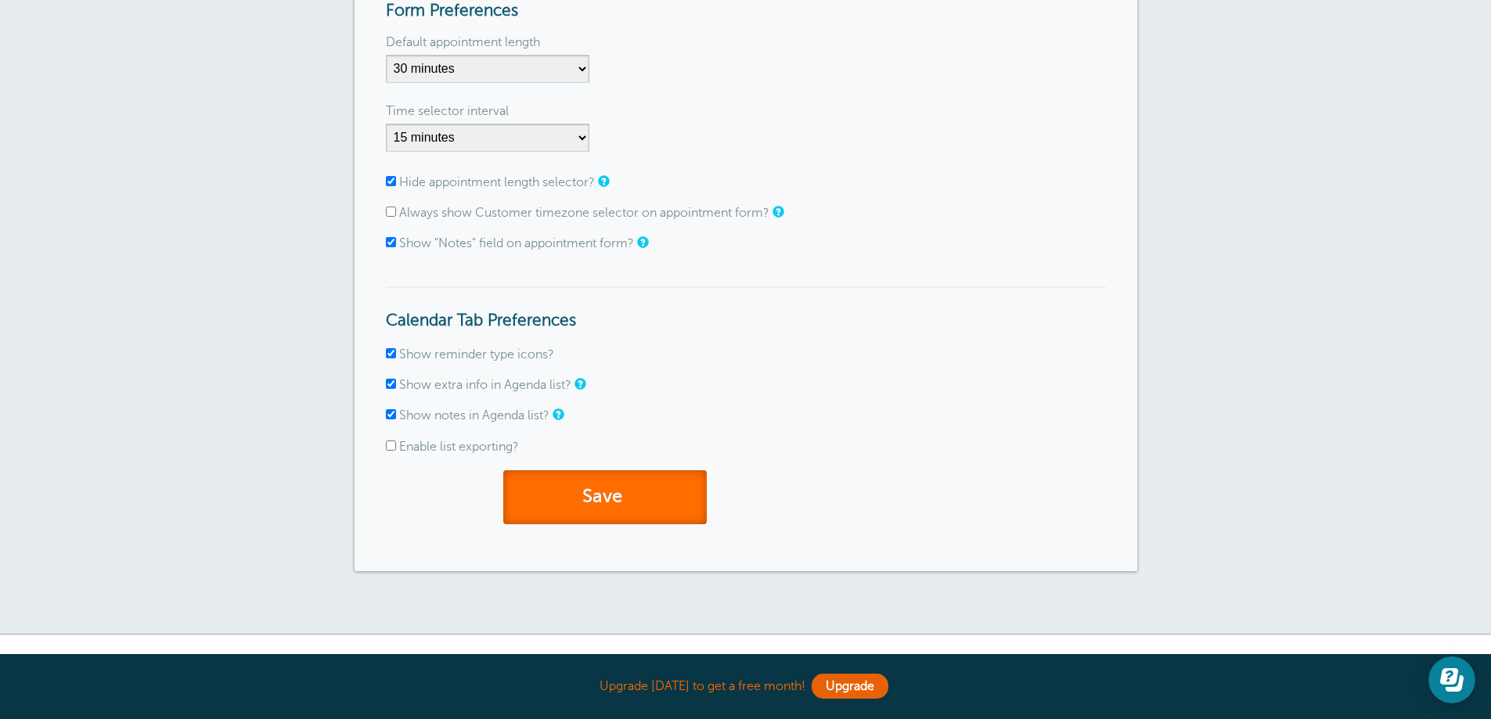
click at [627, 492] on span "submit" at bounding box center [624, 496] width 5 height 21
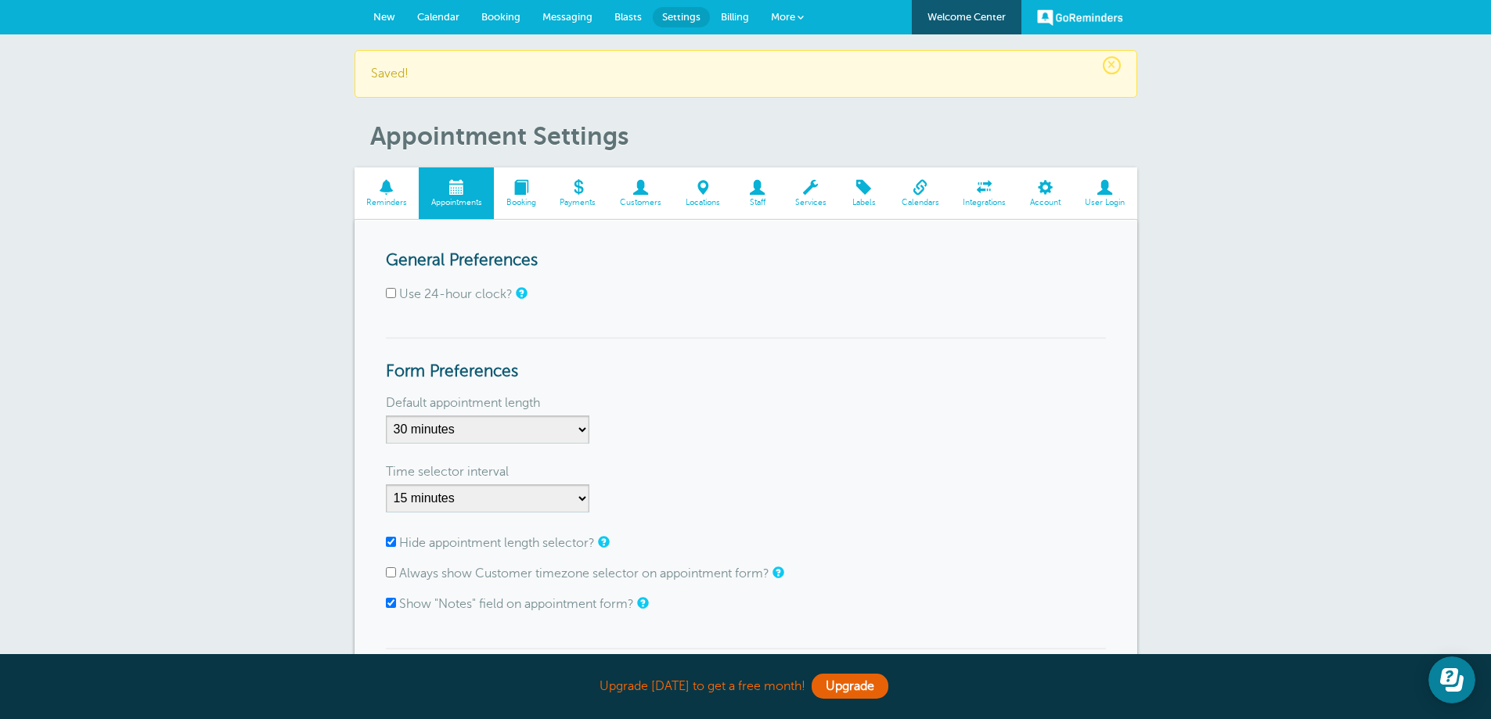
click at [521, 191] on span at bounding box center [521, 187] width 54 height 15
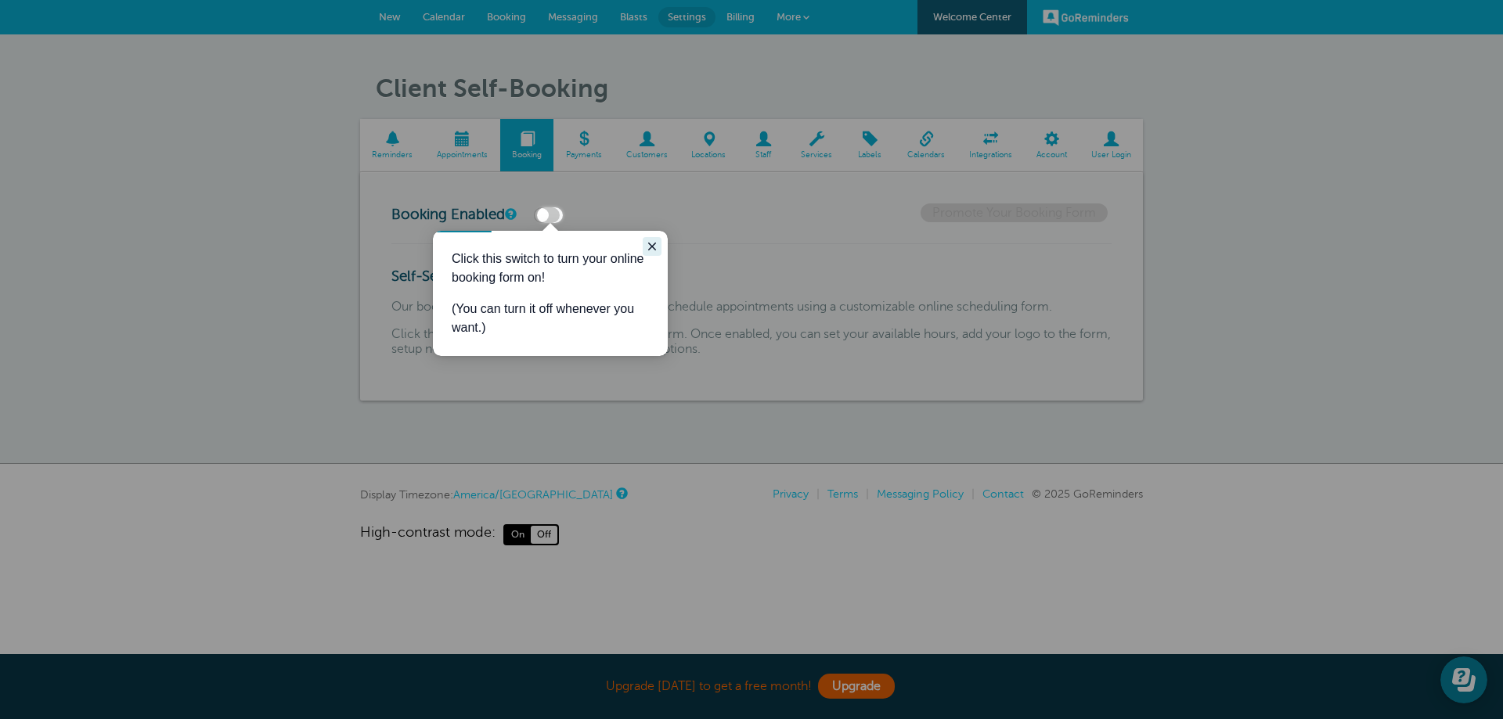
click at [647, 243] on icon "Close guide" at bounding box center [652, 246] width 13 height 13
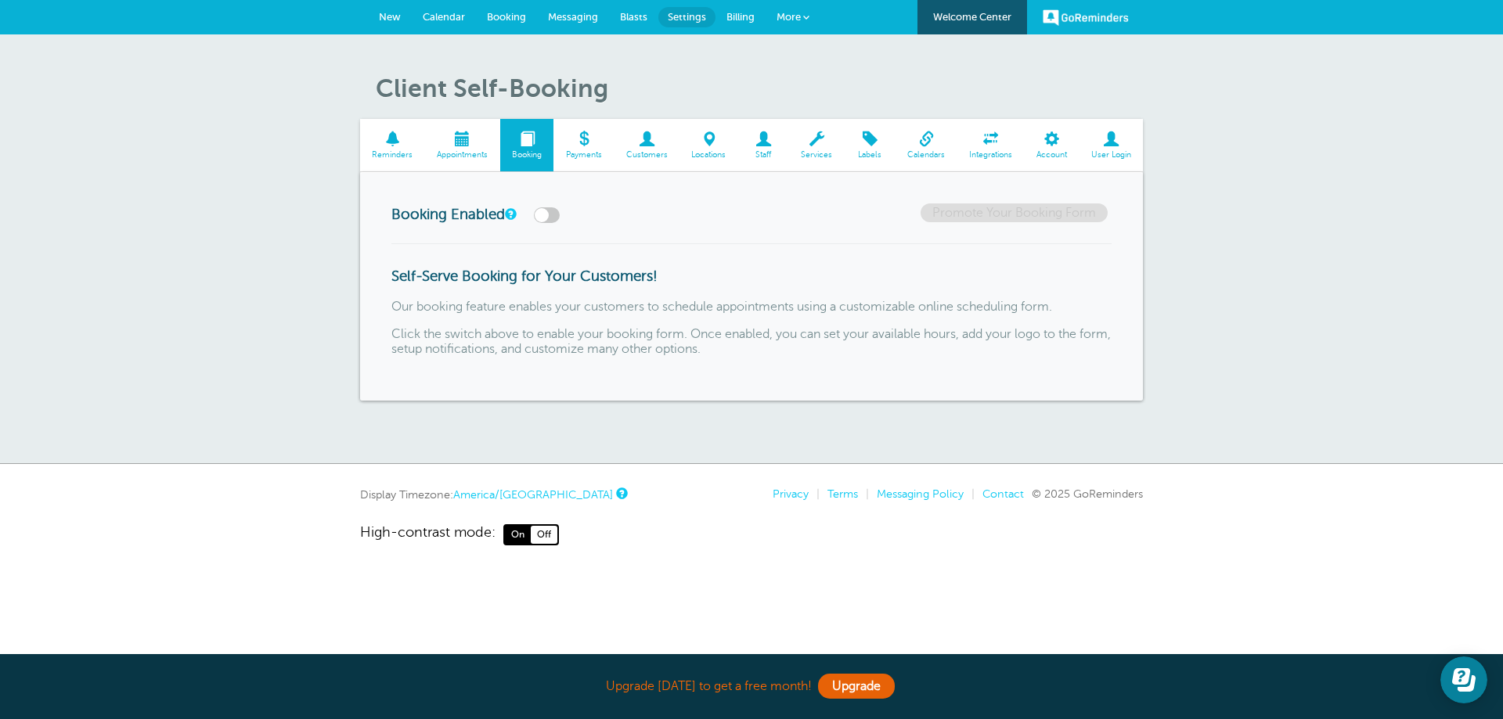
click at [586, 128] on link "Payments" at bounding box center [583, 145] width 60 height 52
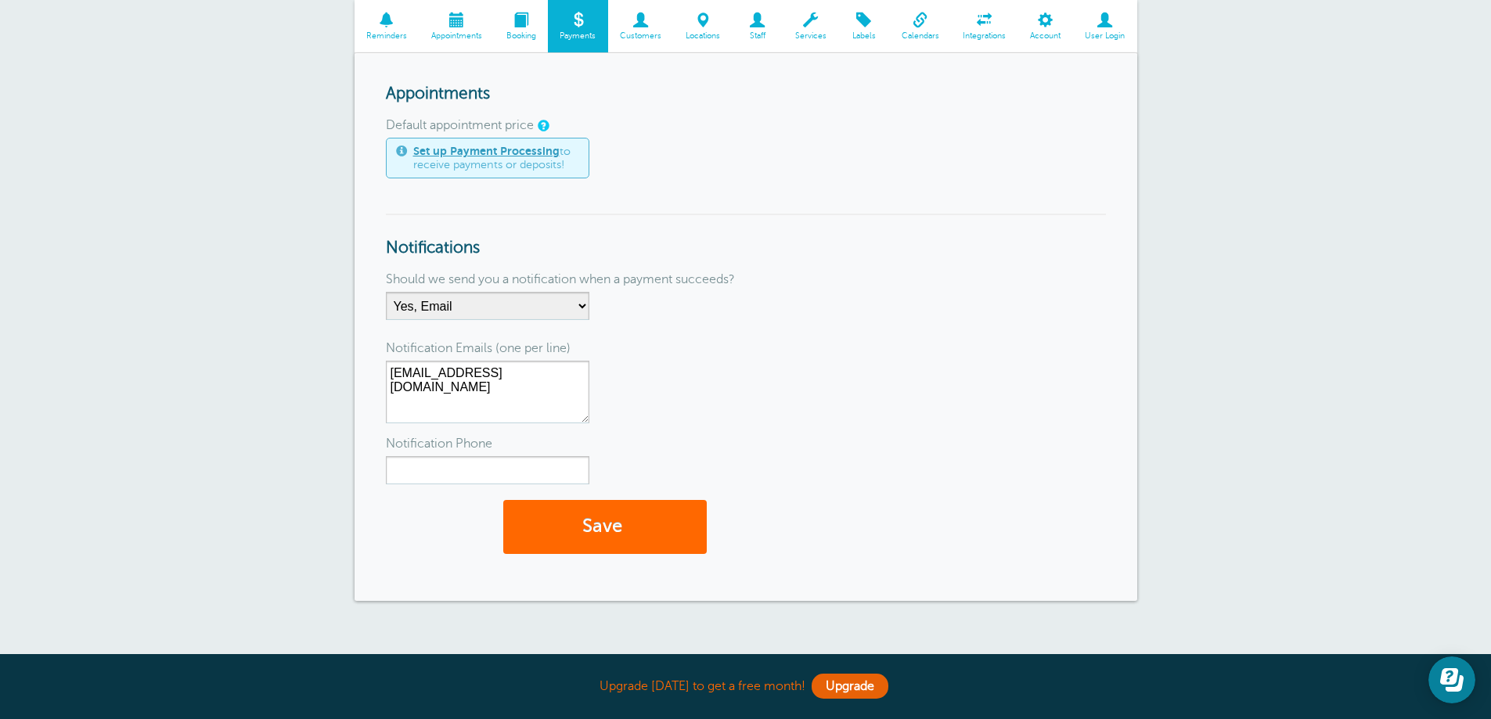
scroll to position [82, 0]
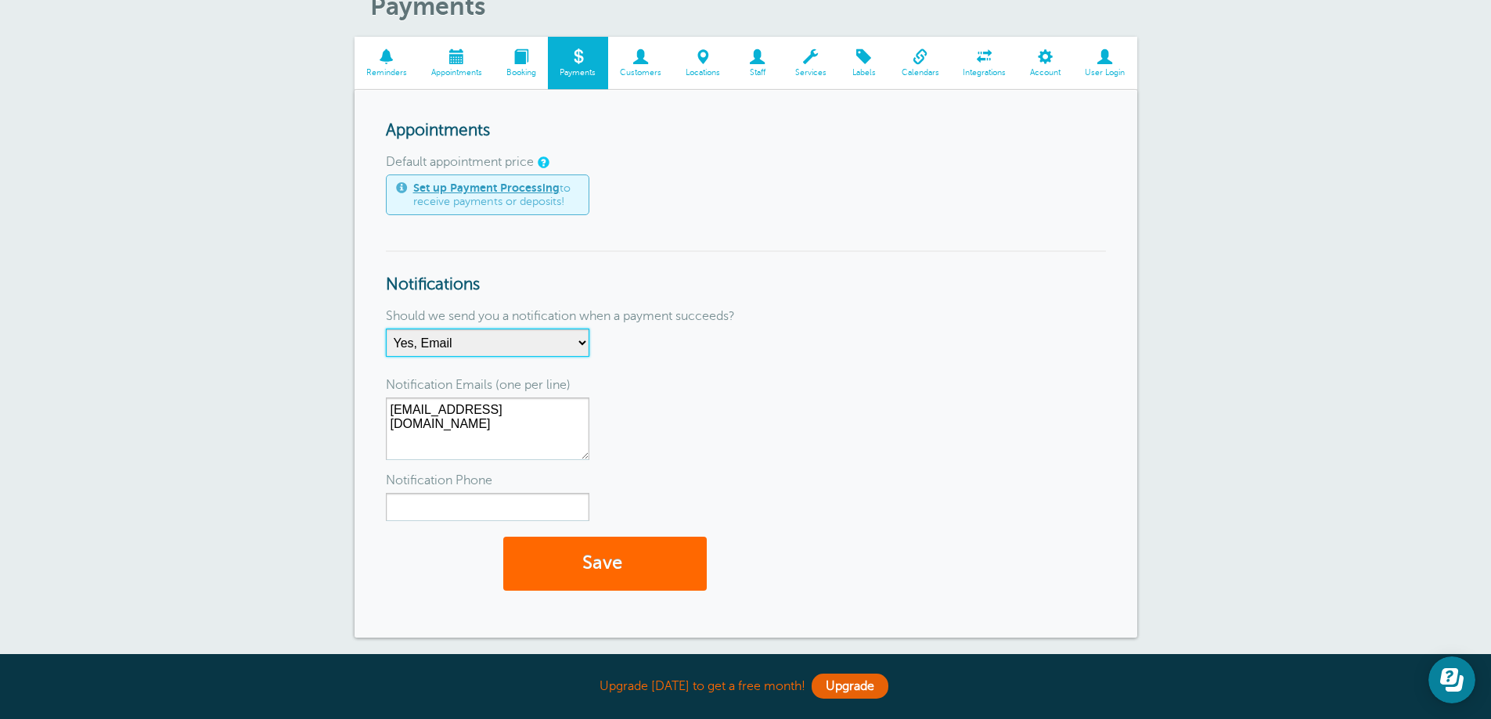
click at [582, 345] on select "No Thanks Yes, Email Yes, SMS Yes, Email & SMS" at bounding box center [487, 343] width 203 height 28
click at [911, 399] on div "Notification Emails (one per line) [EMAIL_ADDRESS][DOMAIN_NAME]" at bounding box center [746, 420] width 720 height 80
click at [646, 64] on span at bounding box center [641, 56] width 66 height 15
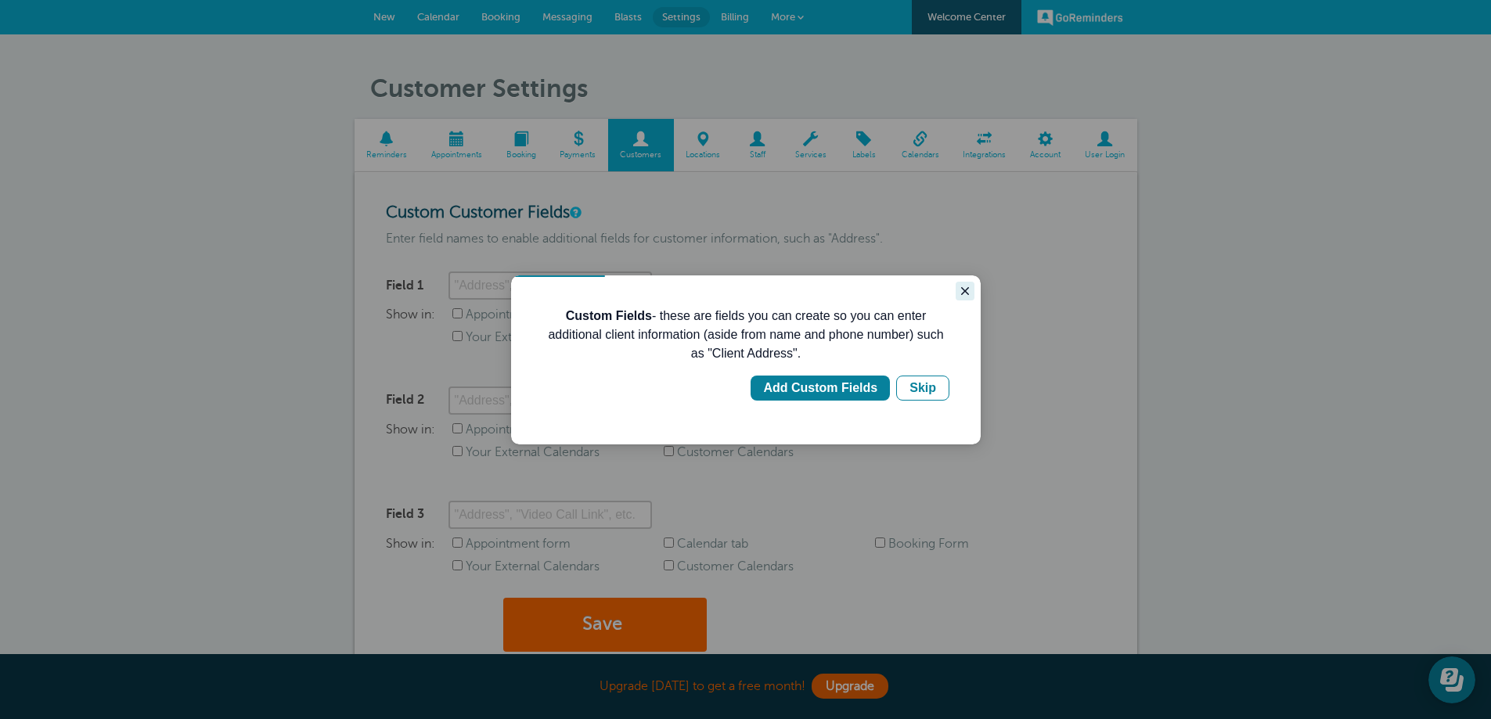
click at [967, 294] on icon "Close guide" at bounding box center [965, 291] width 8 height 8
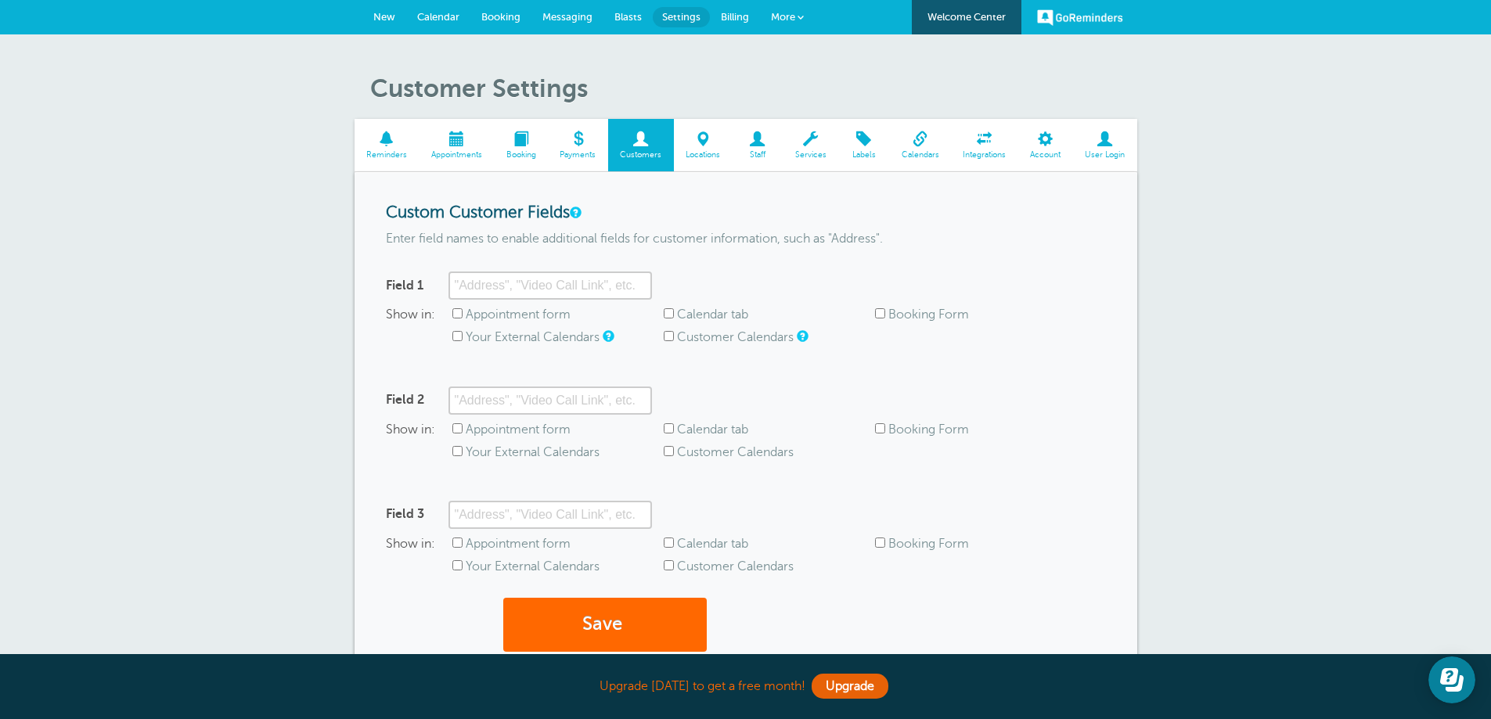
click at [458, 315] on input "Appointment form" at bounding box center [457, 313] width 10 height 10
checkbox input "true"
click at [668, 315] on input "Calendar tab" at bounding box center [669, 313] width 10 height 10
checkbox input "true"
click at [459, 285] on input "Field 1" at bounding box center [549, 286] width 203 height 28
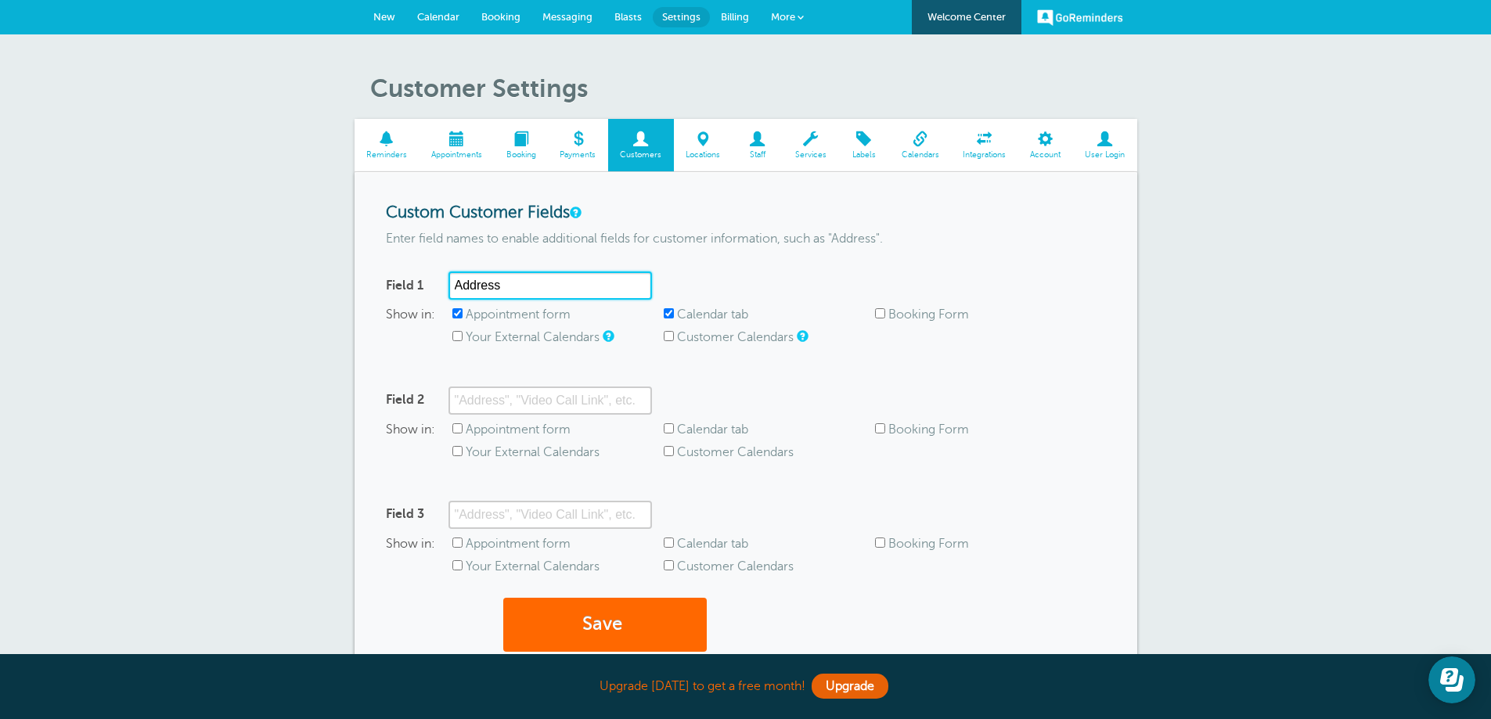
type input "Address"
click at [457, 437] on span "Appointment form" at bounding box center [557, 430] width 211 height 15
drag, startPoint x: 451, startPoint y: 424, endPoint x: 462, endPoint y: 428, distance: 11.6
click at [454, 426] on div "Show in: Appointment form Calendar tab Booking Form Your External Calendars Cus…" at bounding box center [746, 445] width 720 height 45
click at [458, 430] on input "Appointment form" at bounding box center [457, 428] width 10 height 10
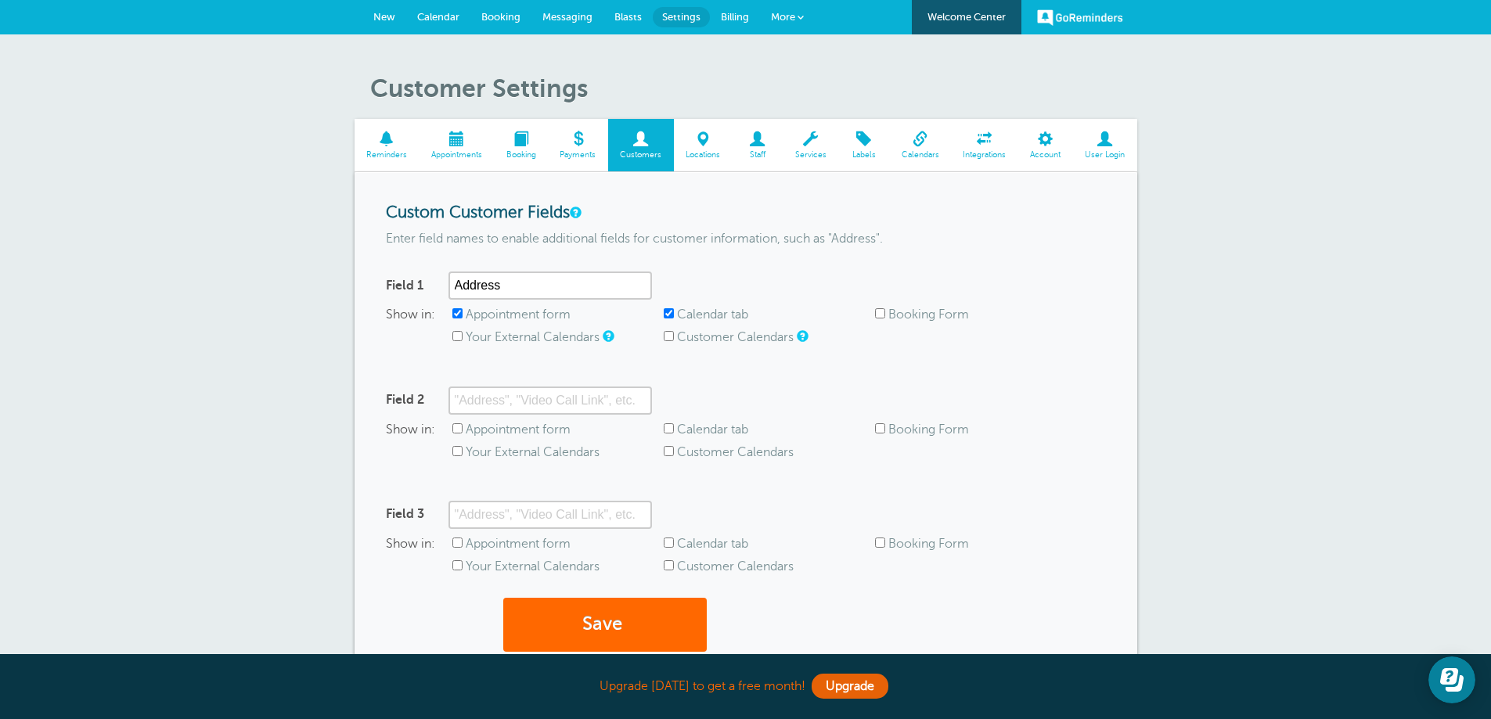
checkbox input "true"
click at [669, 430] on input "Calendar tab" at bounding box center [669, 428] width 10 height 10
checkbox input "true"
click at [542, 403] on input "Field 2" at bounding box center [549, 401] width 203 height 28
type input "Phone"
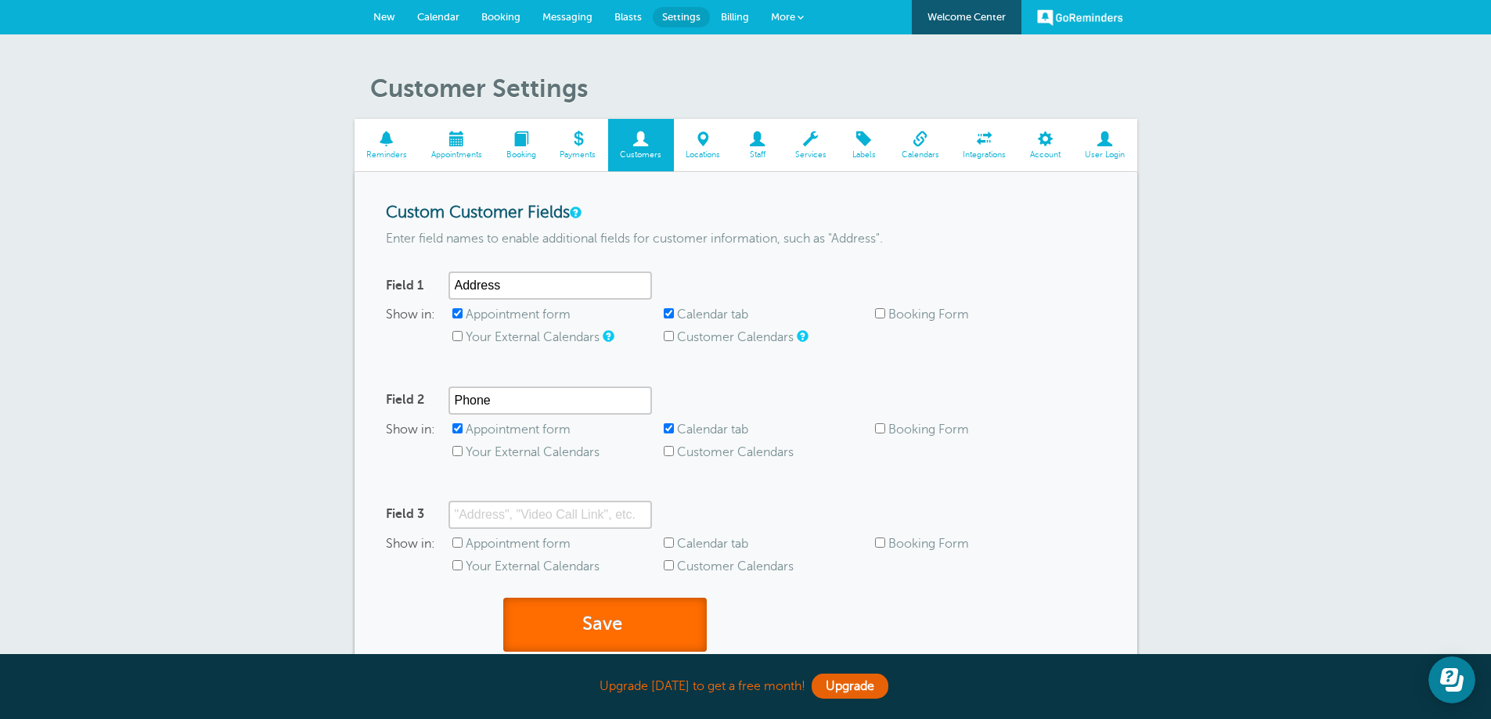
click at [564, 621] on button "Save" at bounding box center [604, 625] width 203 height 54
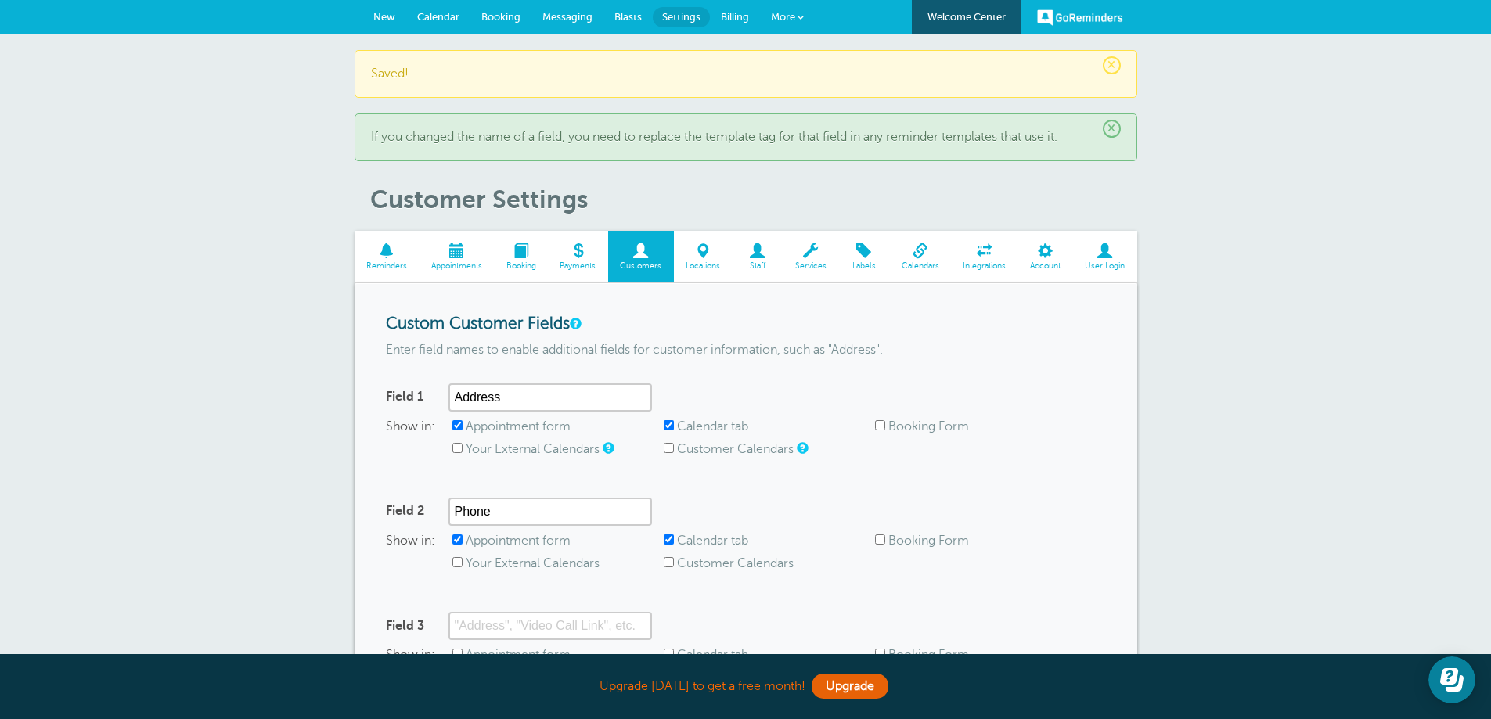
click at [449, 250] on span at bounding box center [456, 250] width 75 height 15
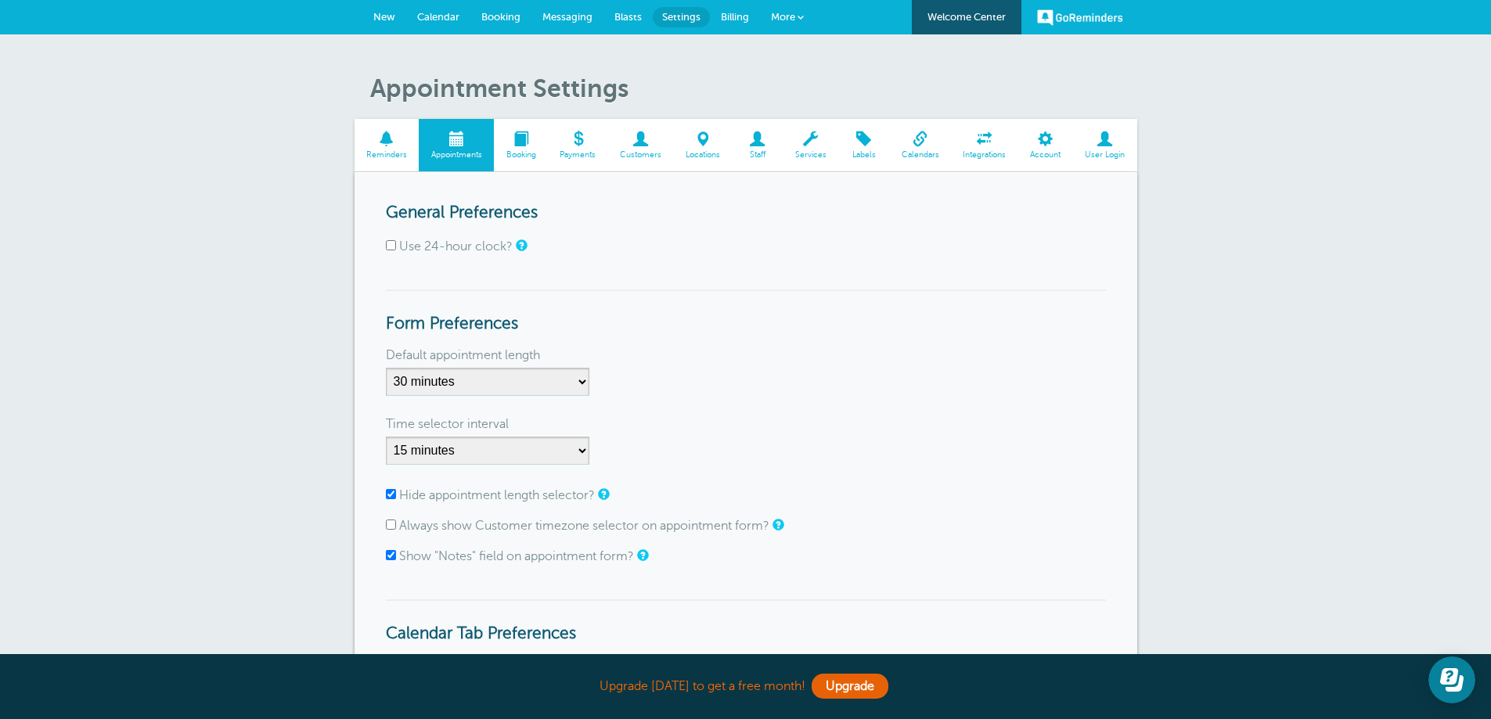
click at [638, 150] on span "Customers" at bounding box center [641, 154] width 50 height 9
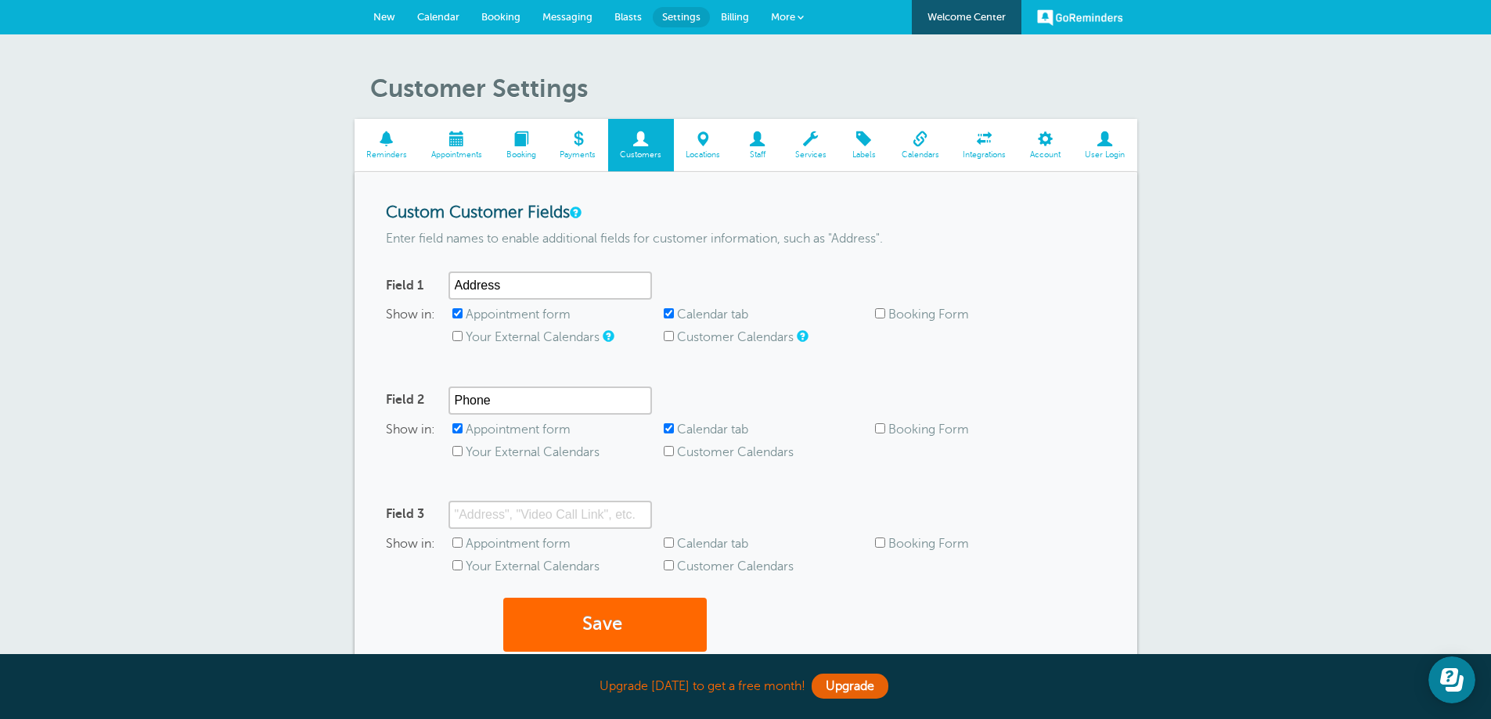
click at [703, 143] on span at bounding box center [703, 138] width 59 height 15
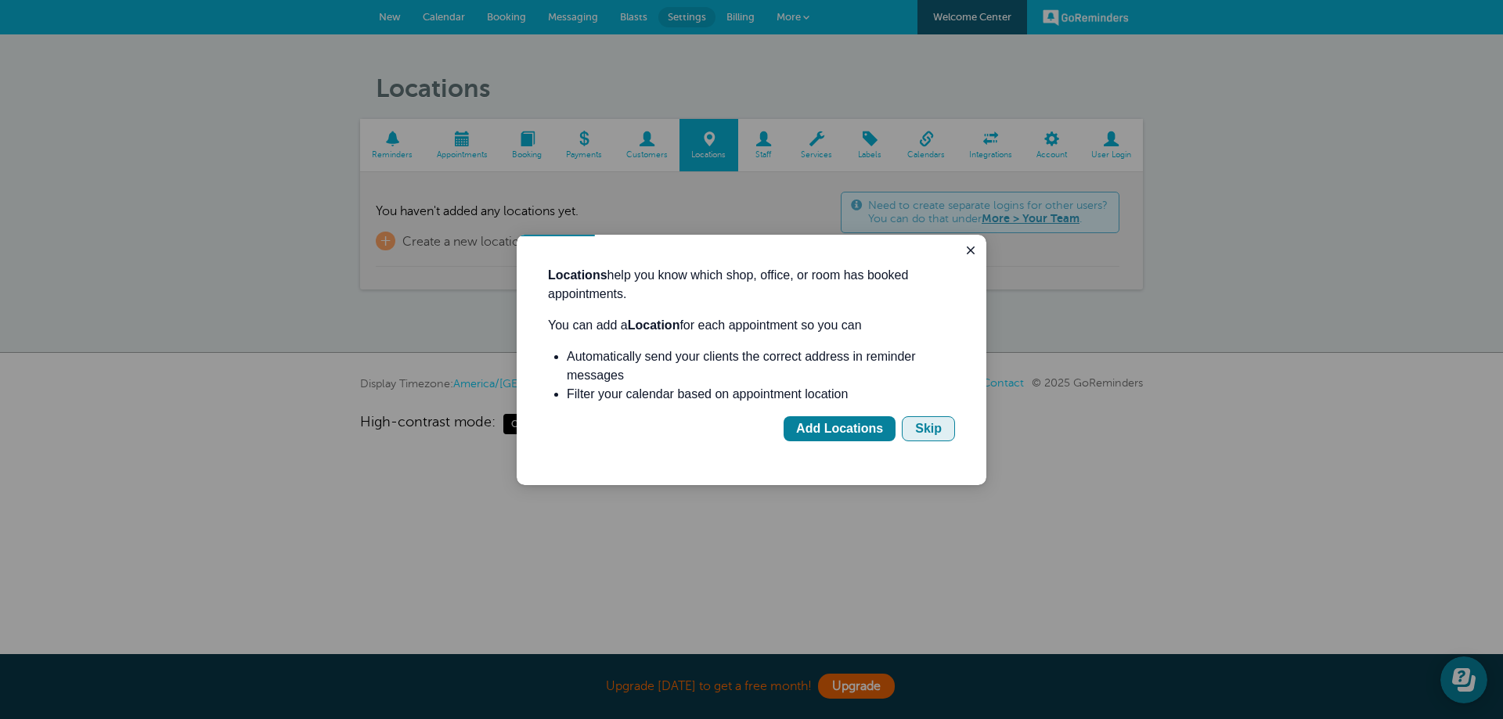
click at [940, 423] on div "Skip" at bounding box center [928, 429] width 27 height 19
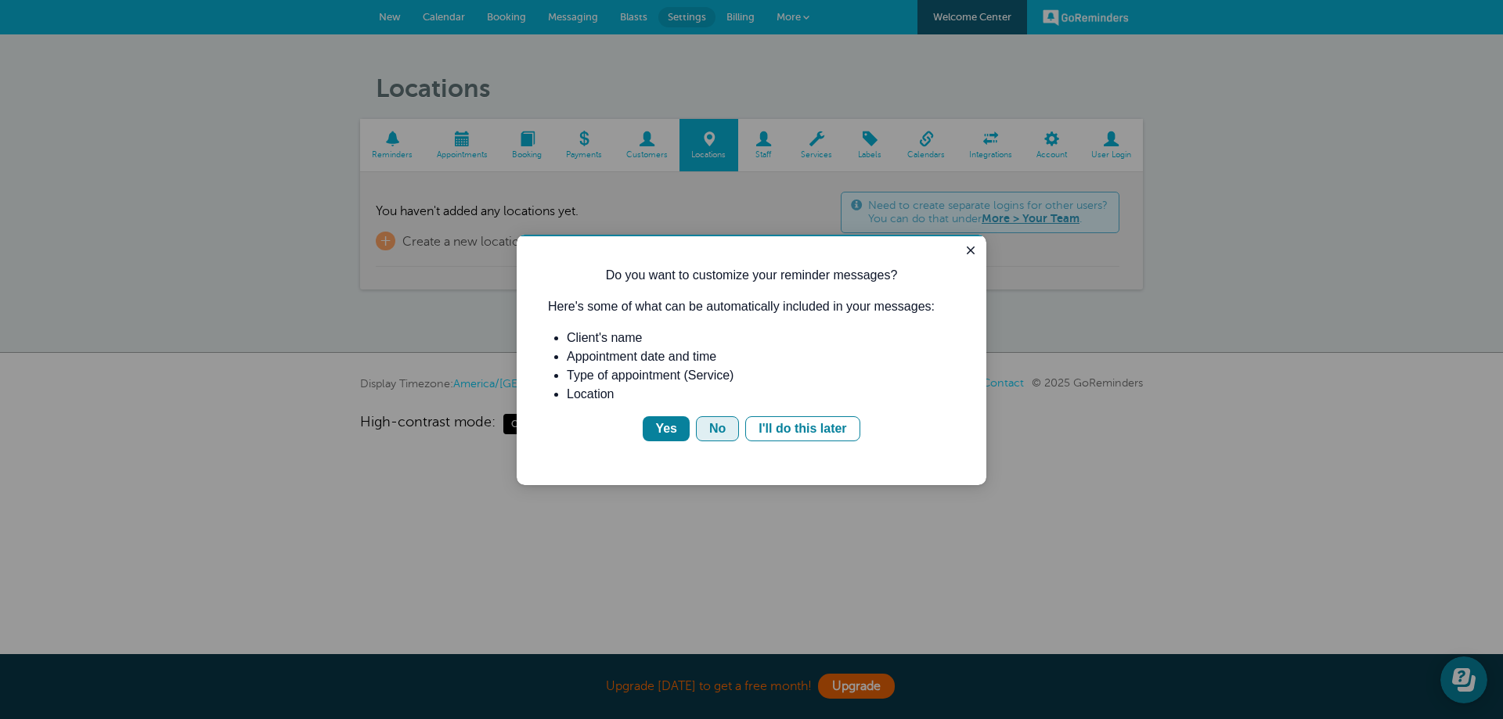
click at [720, 432] on div "No" at bounding box center [717, 429] width 16 height 19
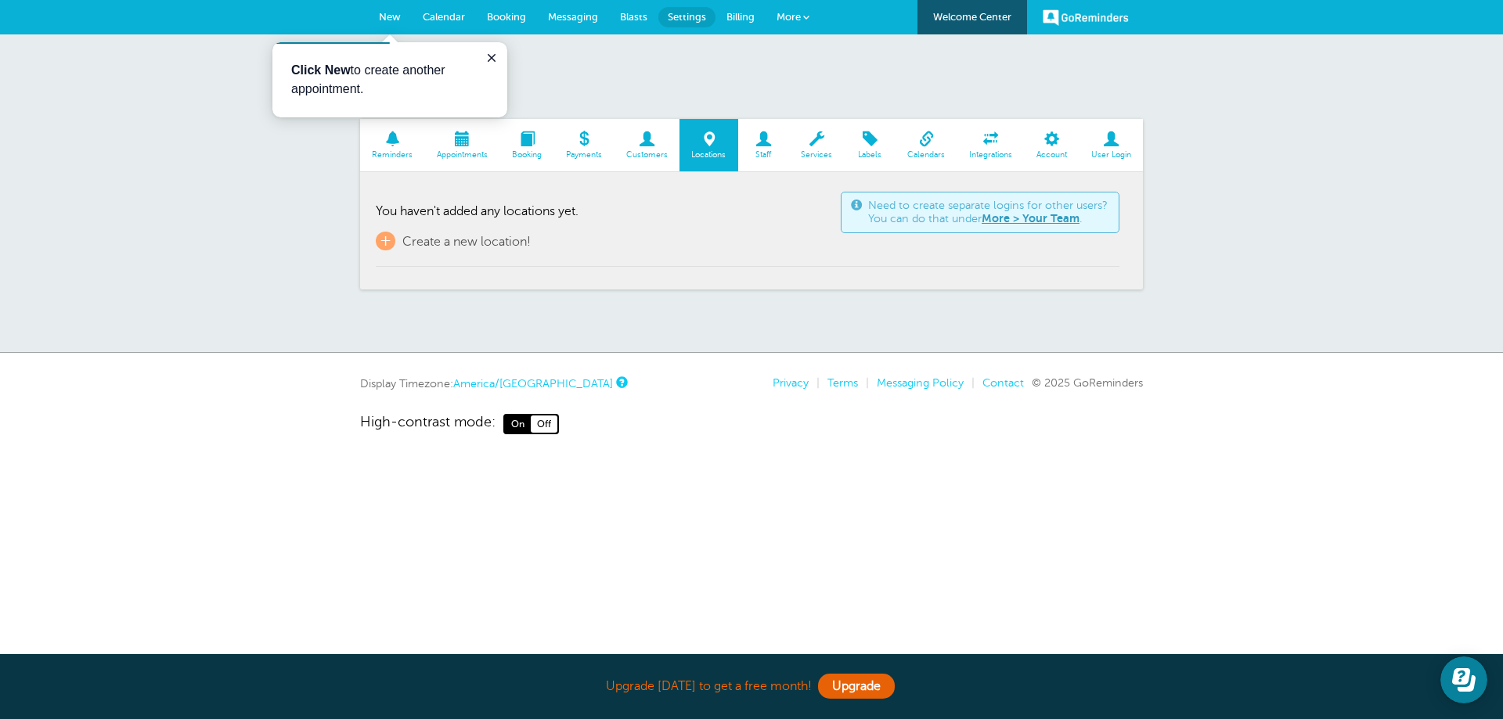
click at [765, 146] on span at bounding box center [763, 138] width 51 height 15
click at [816, 137] on span at bounding box center [817, 138] width 56 height 15
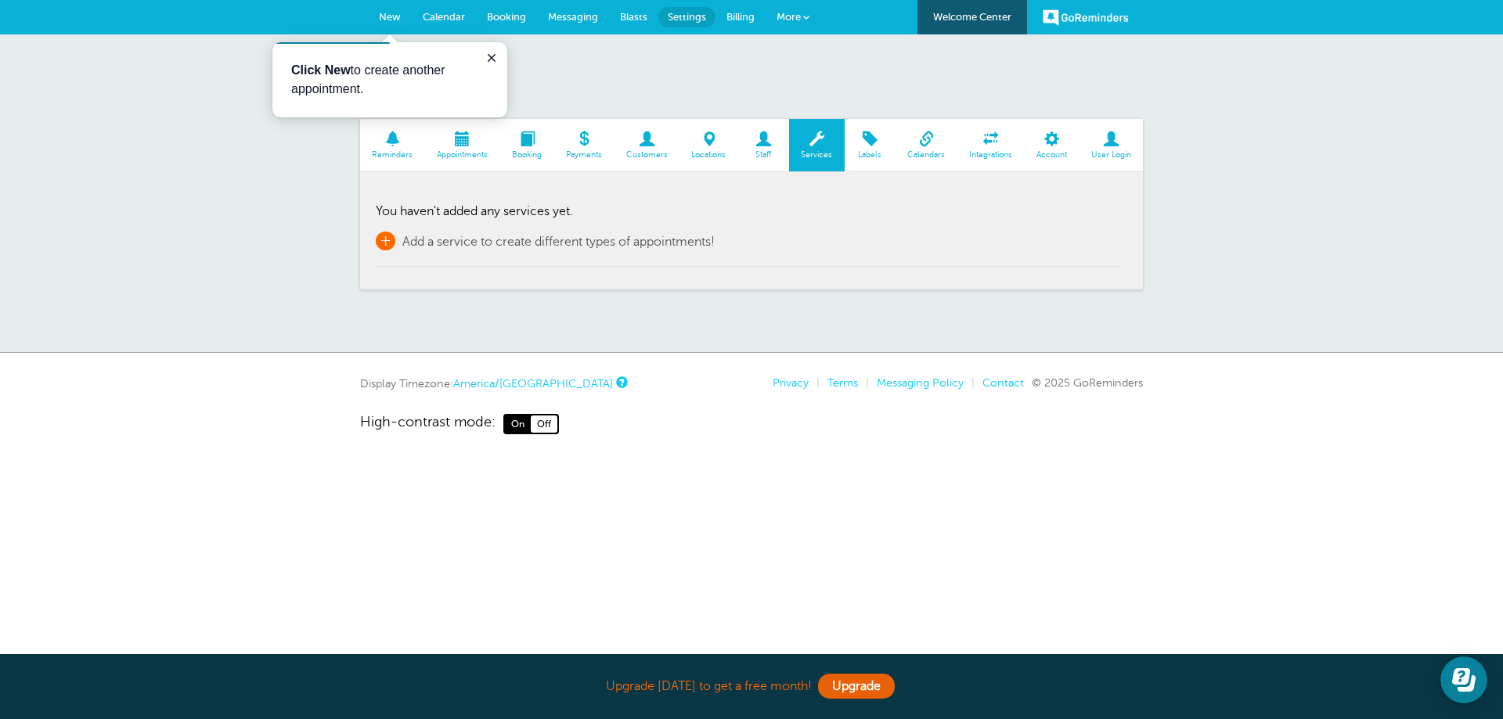
click at [387, 238] on span "+" at bounding box center [386, 241] width 20 height 19
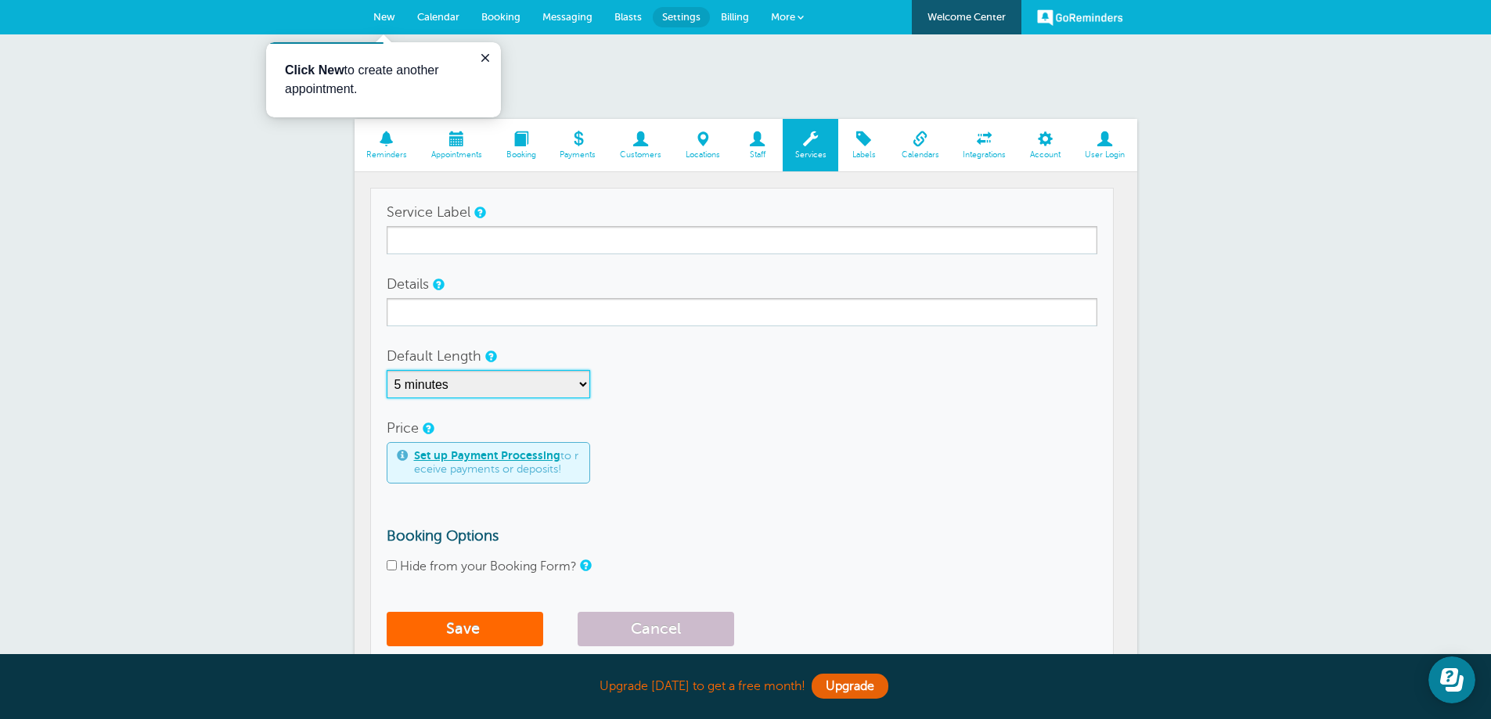
click at [581, 388] on select "5 minutes 10 minutes 15 minutes 20 minutes 25 minutes 30 minutes 35 minutes 40 …" at bounding box center [488, 384] width 203 height 28
select select "15"
click at [387, 370] on select "5 minutes 10 minutes 15 minutes 20 minutes 25 minutes 30 minutes 35 minutes 40 …" at bounding box center [488, 384] width 203 height 28
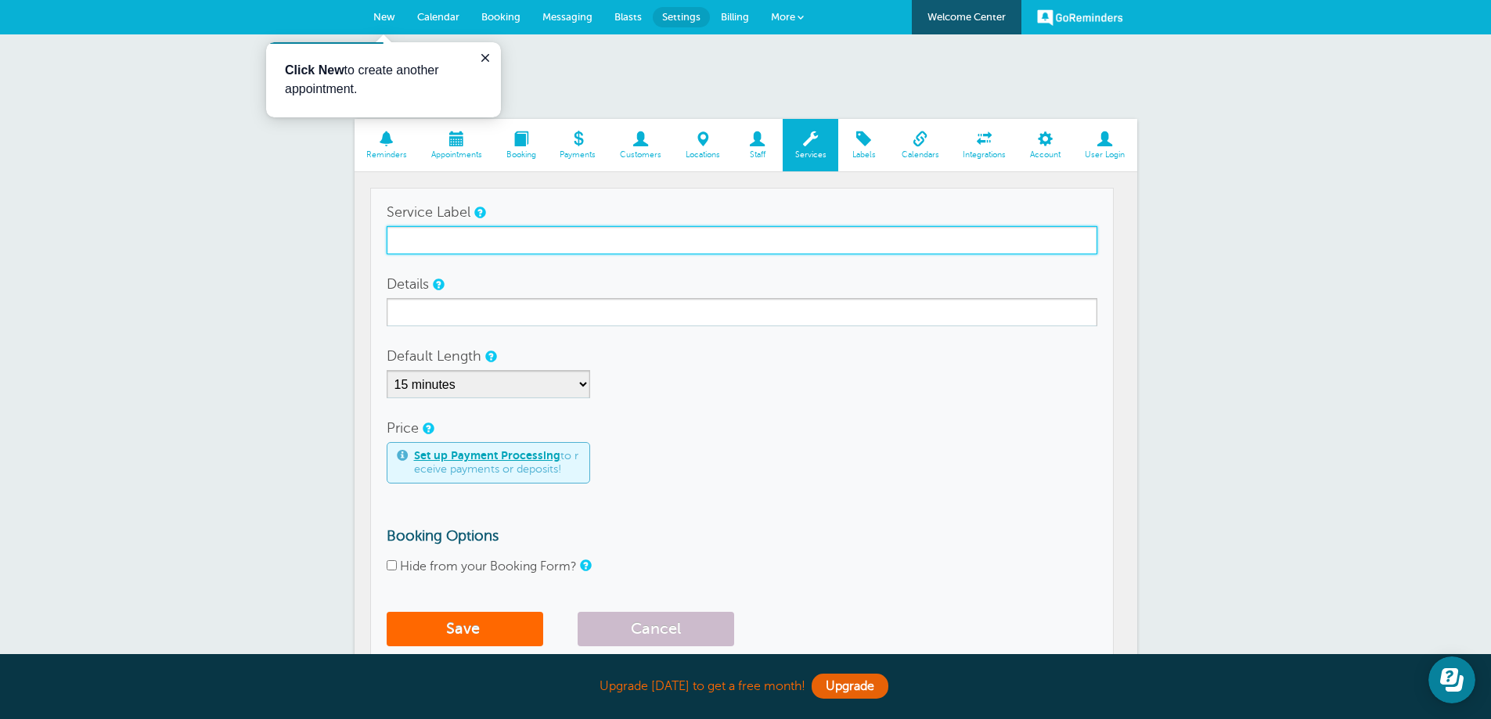
click at [504, 226] on input "Service Label" at bounding box center [742, 240] width 711 height 28
type input "Standard Cleaning"
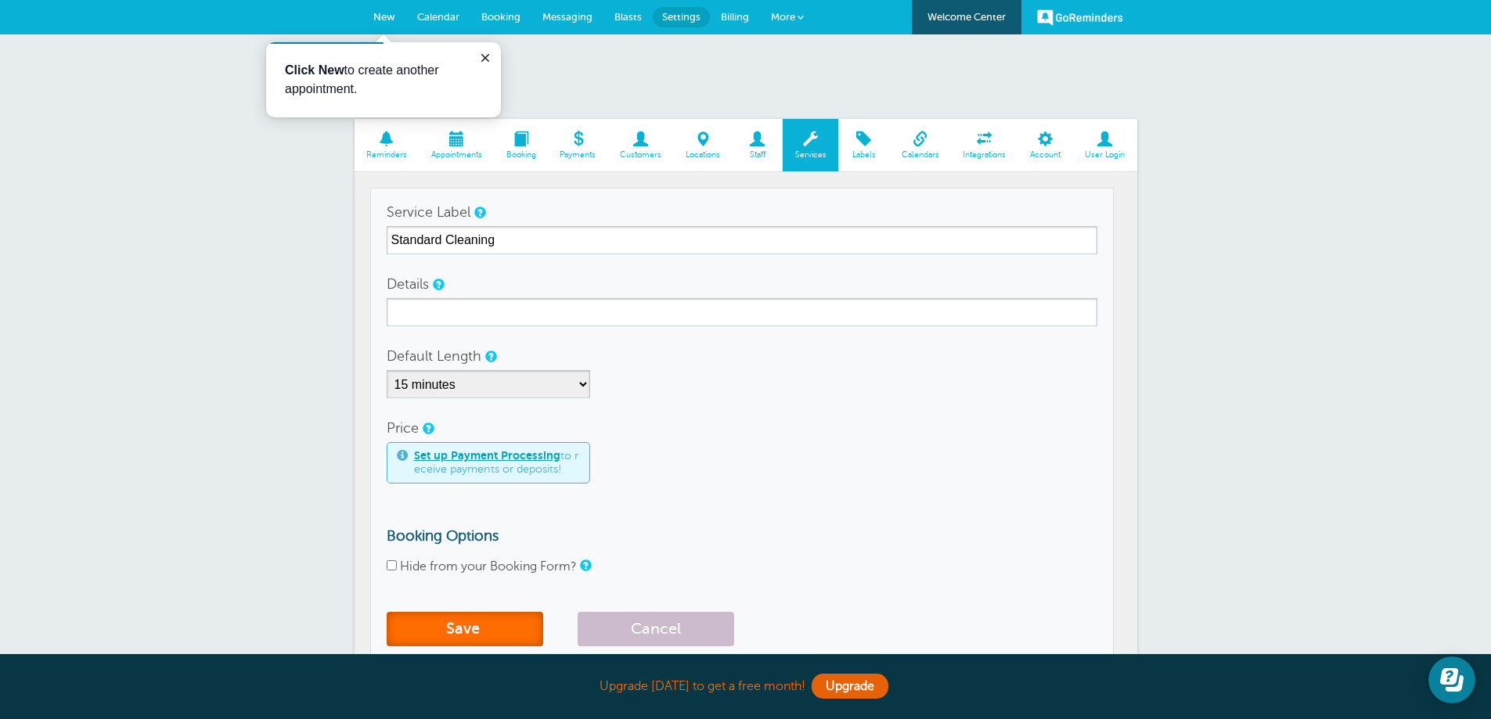
click at [460, 631] on button "Save" at bounding box center [465, 629] width 157 height 34
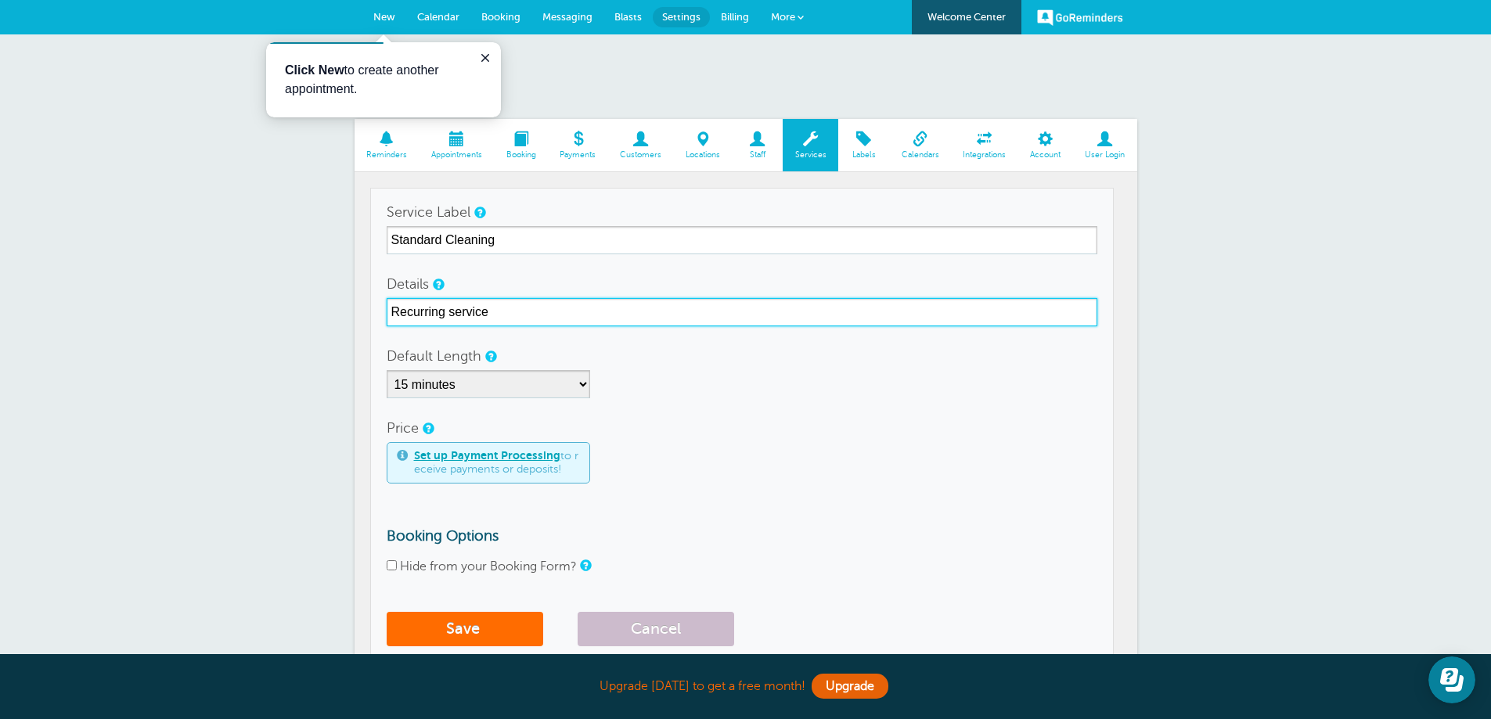
type input "Recurring service"
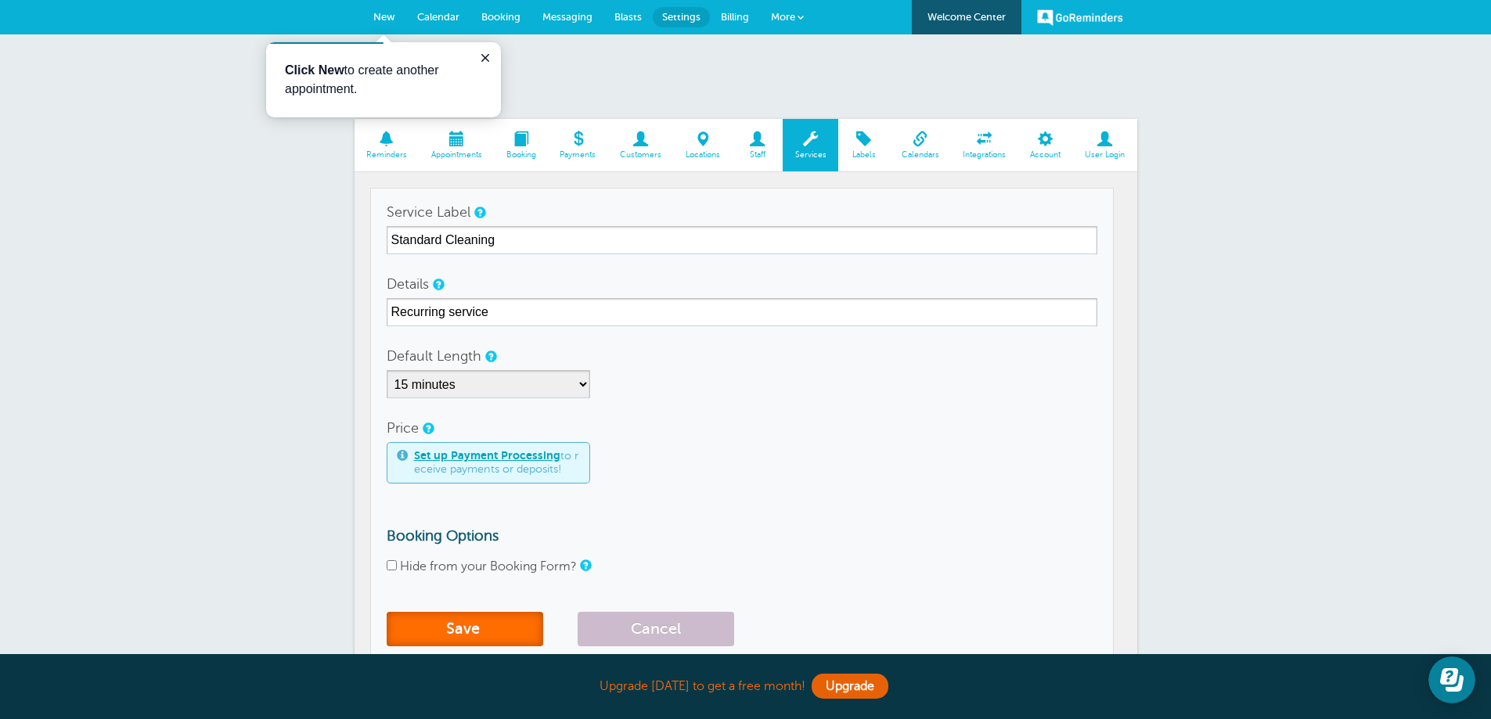
click at [490, 632] on button "Save" at bounding box center [465, 629] width 157 height 34
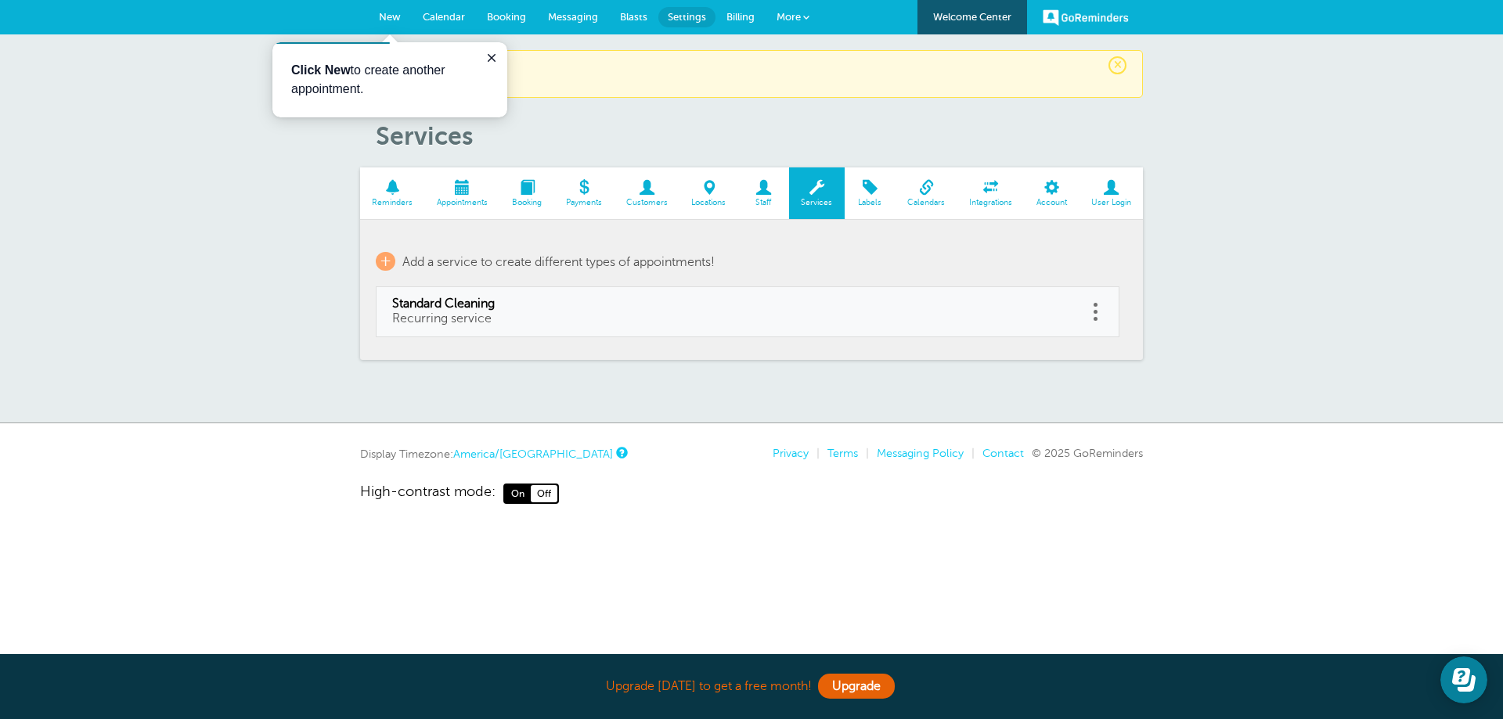
click at [873, 195] on span at bounding box center [869, 187] width 51 height 15
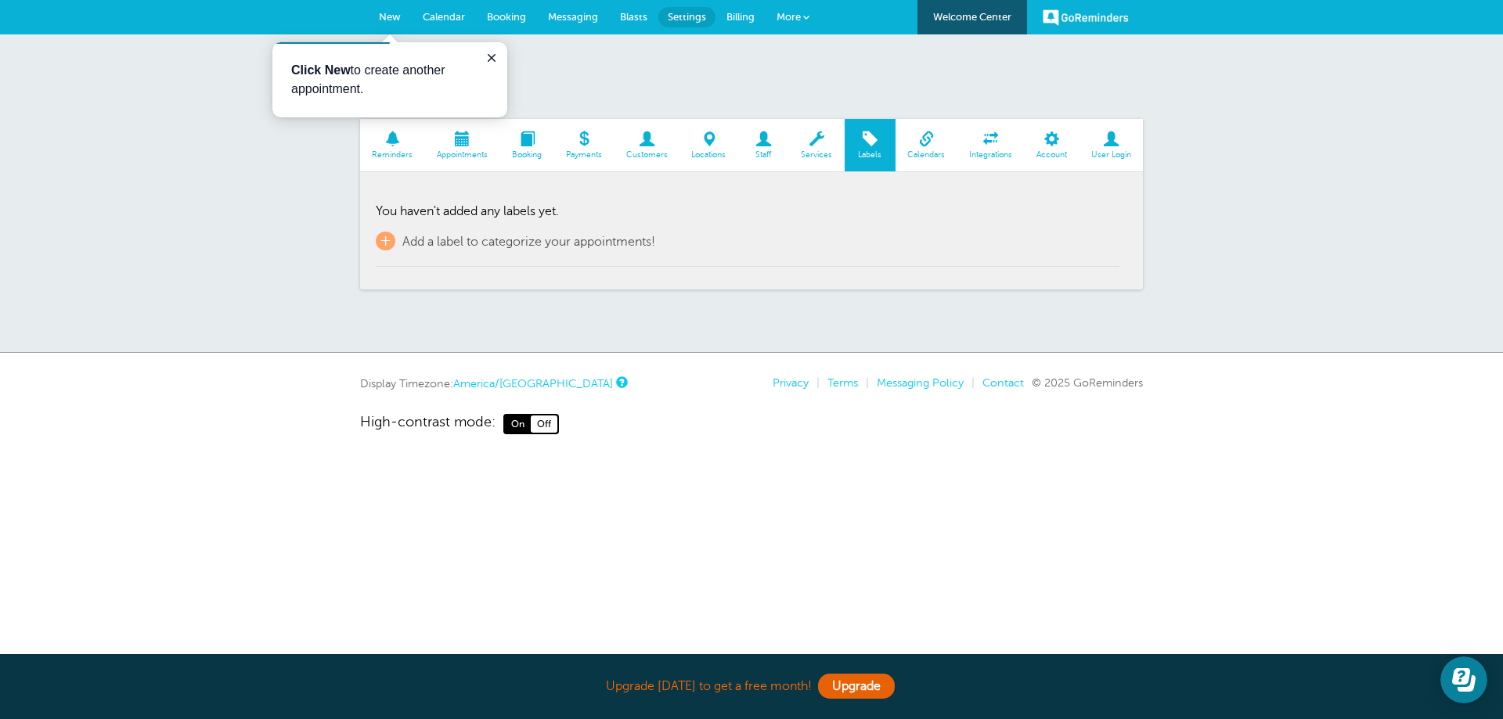
click at [931, 137] on span at bounding box center [926, 138] width 62 height 15
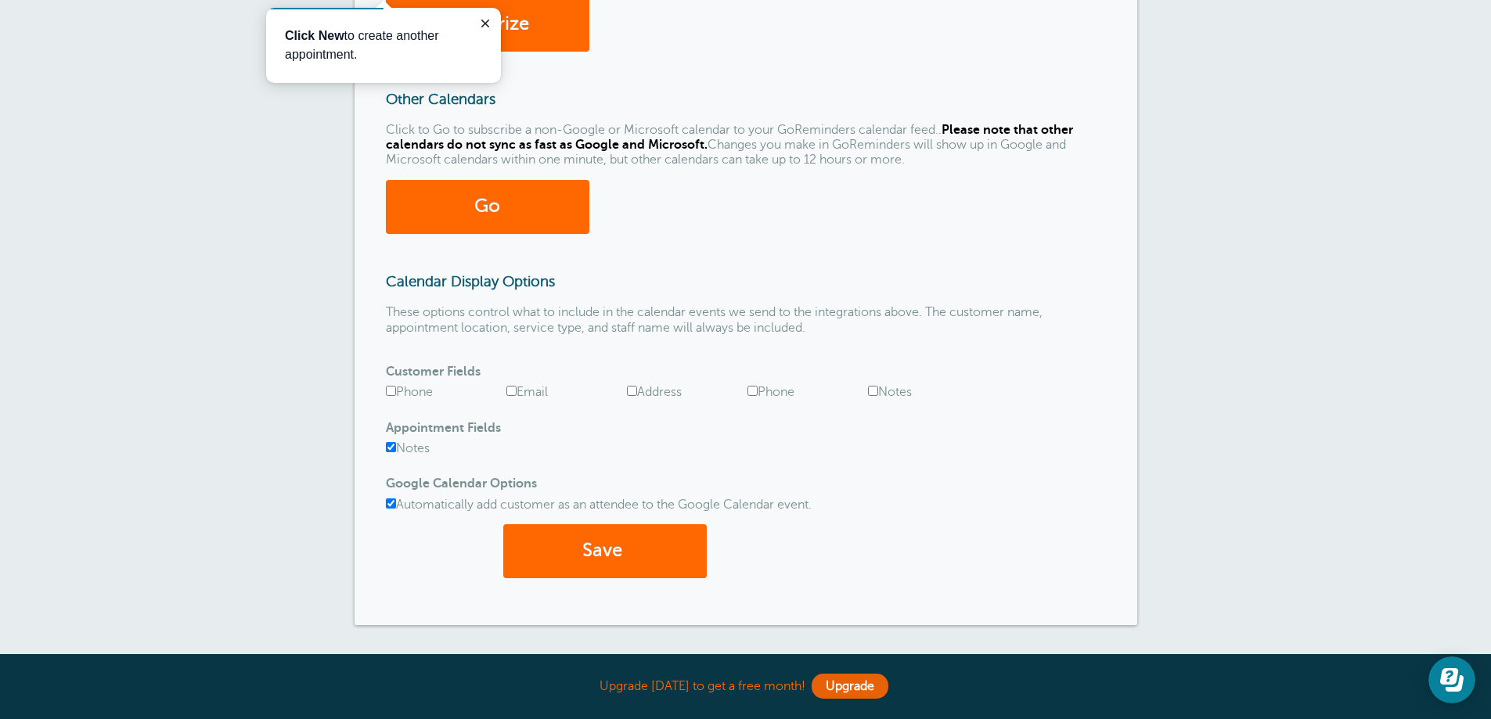
scroll to position [470, 0]
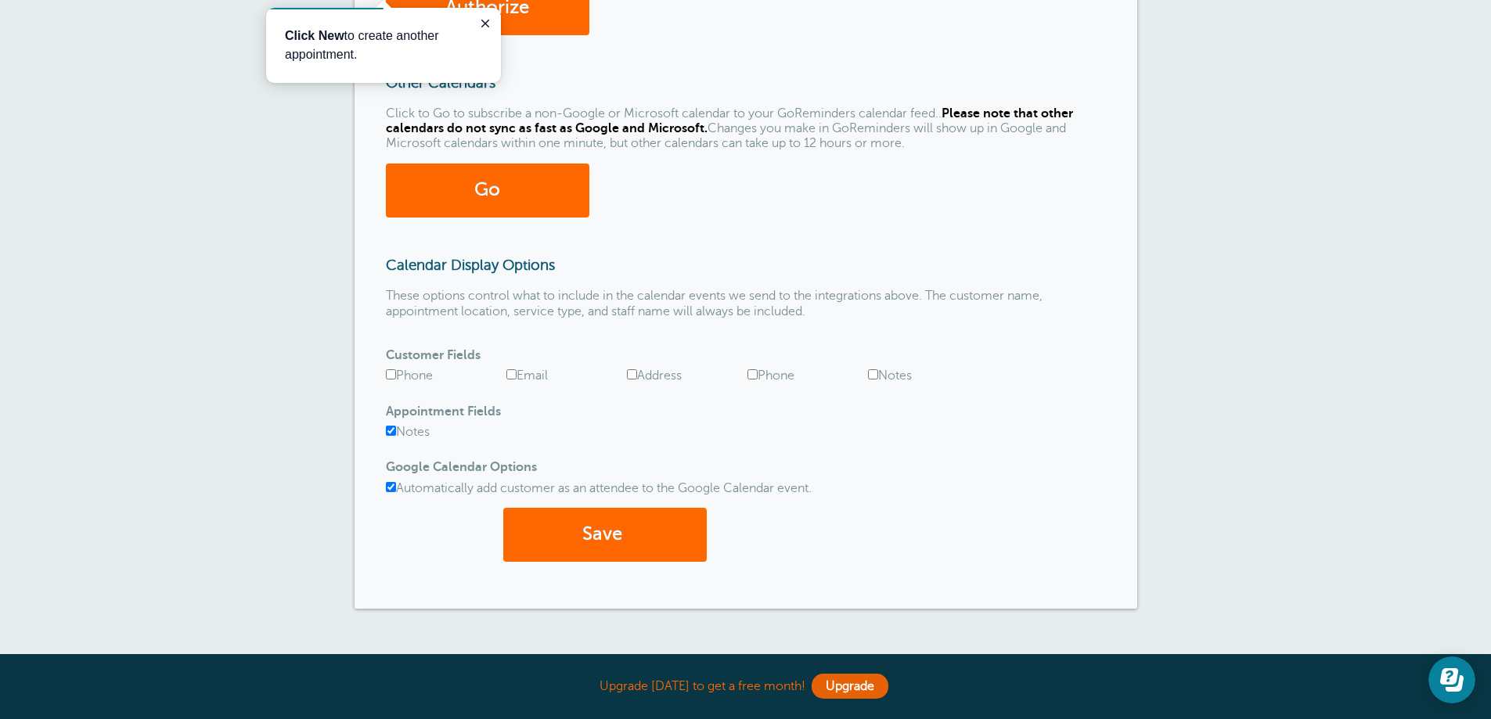
click at [389, 374] on input "Phone" at bounding box center [391, 374] width 10 height 10
checkbox input "true"
click at [511, 373] on input "Email" at bounding box center [511, 374] width 10 height 10
checkbox input "true"
click at [630, 378] on input "Address" at bounding box center [632, 374] width 10 height 10
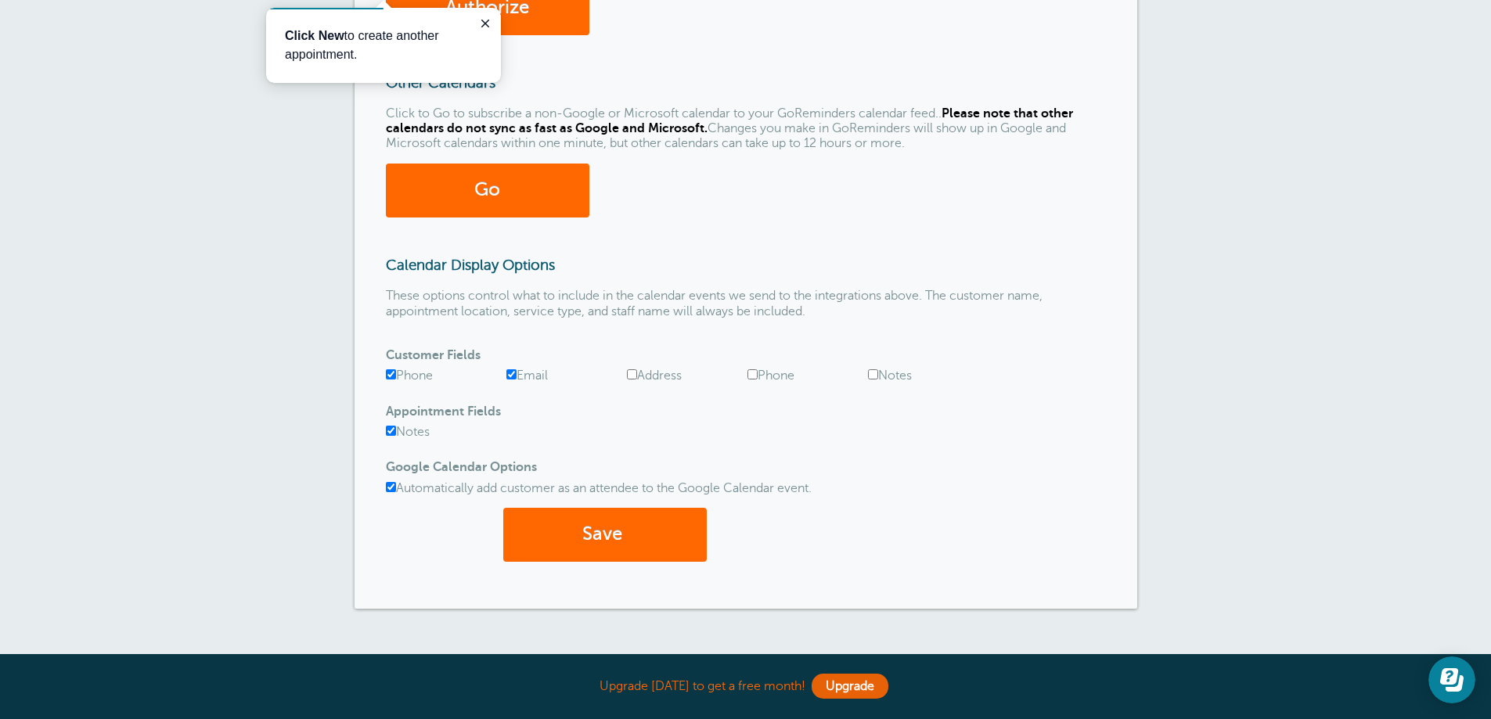
checkbox input "true"
click at [873, 374] on input "Notes" at bounding box center [873, 374] width 10 height 10
checkbox input "true"
click at [751, 376] on input "Phone" at bounding box center [752, 374] width 10 height 10
checkbox input "true"
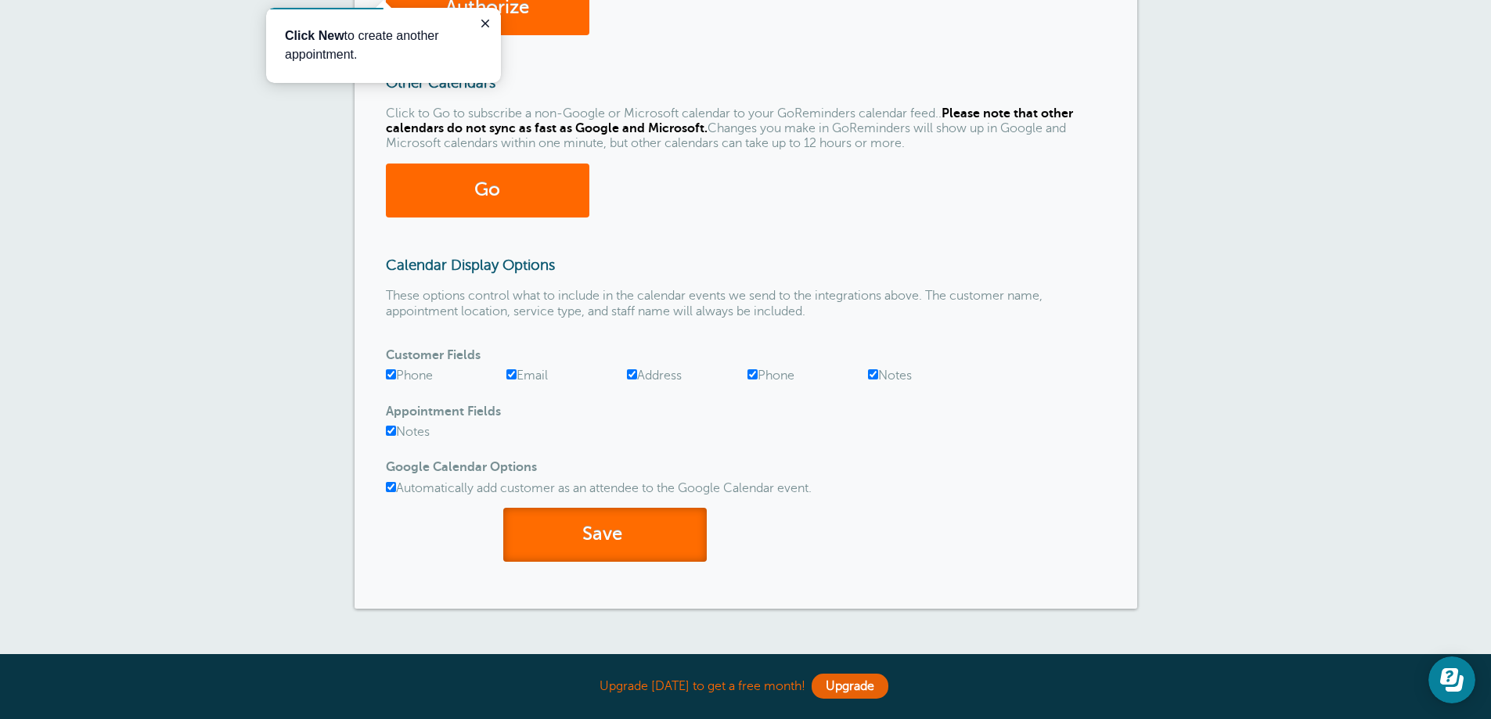
click at [616, 531] on button "Save" at bounding box center [604, 535] width 203 height 54
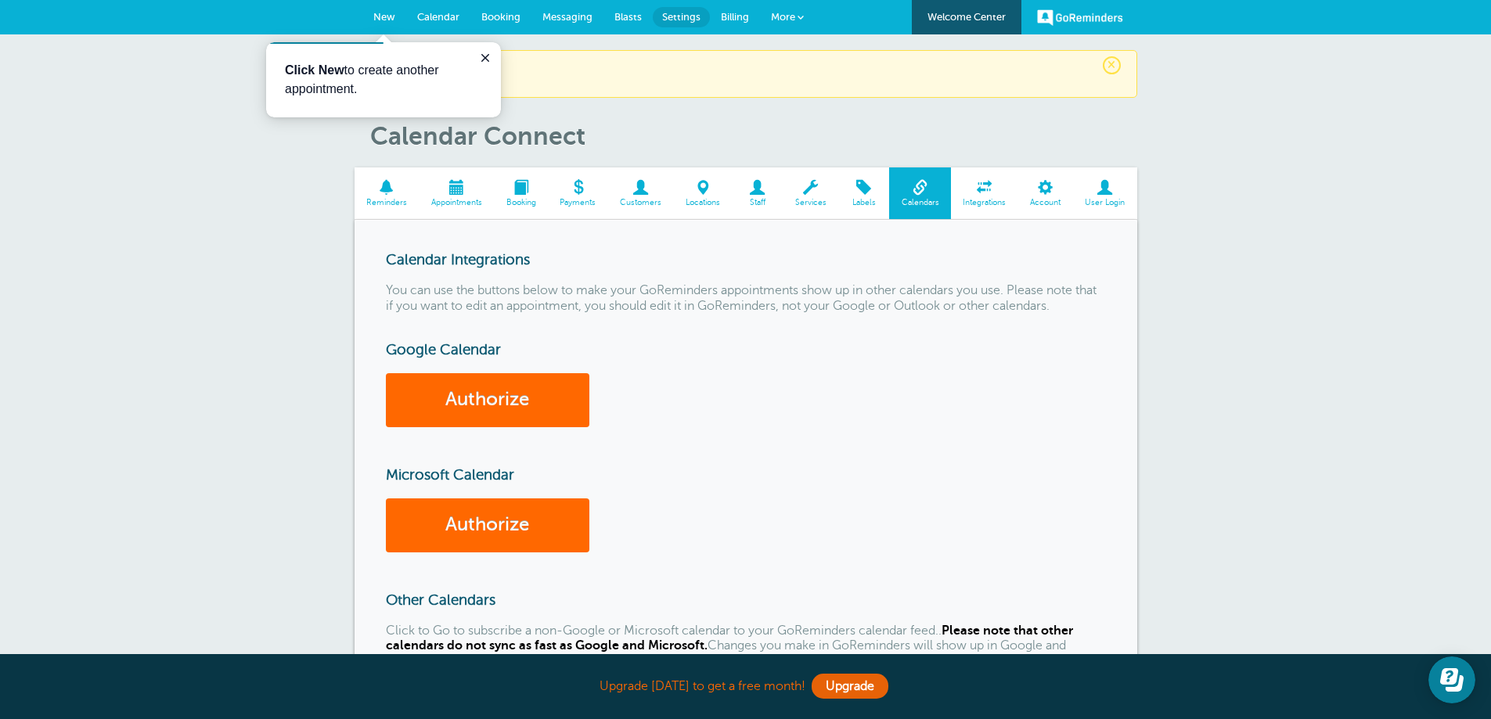
click at [982, 190] on span at bounding box center [984, 187] width 67 height 15
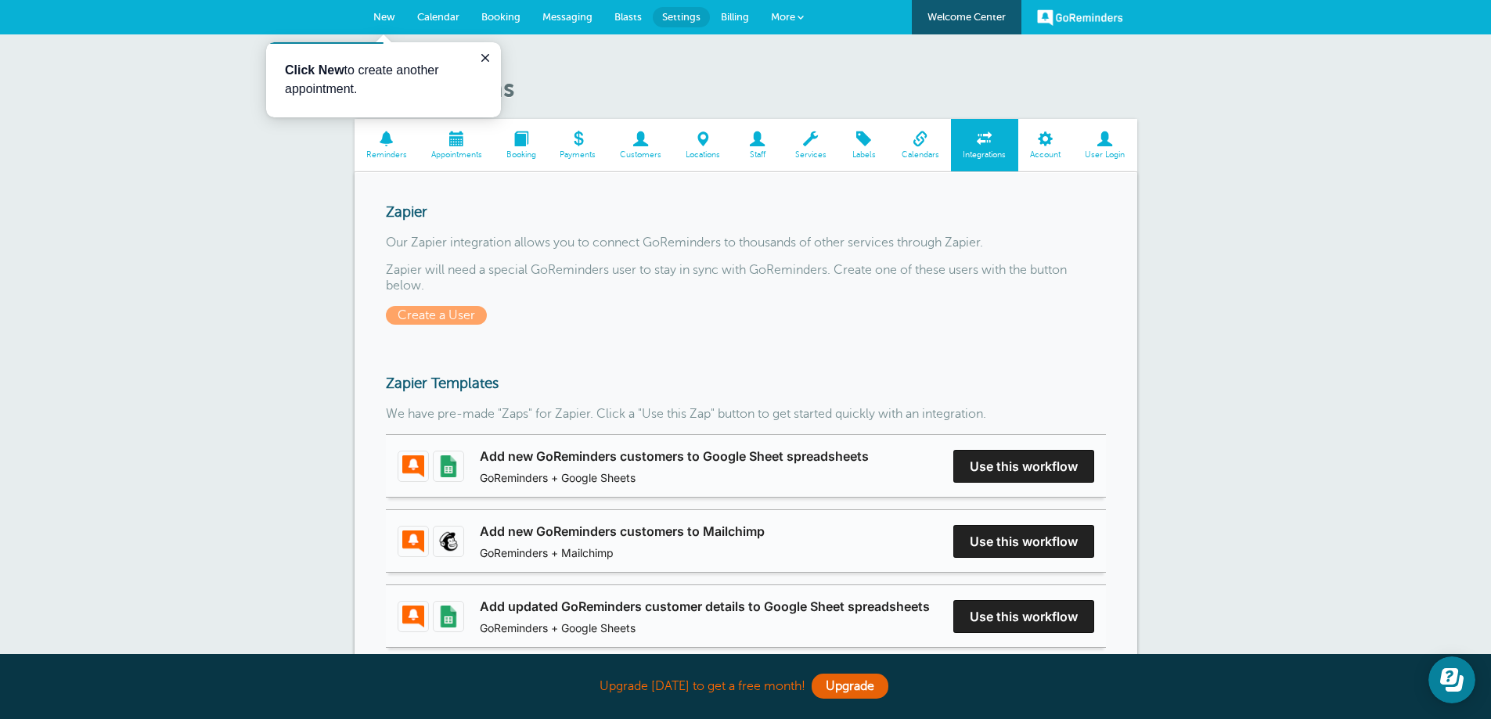
click at [1044, 146] on span at bounding box center [1045, 138] width 55 height 15
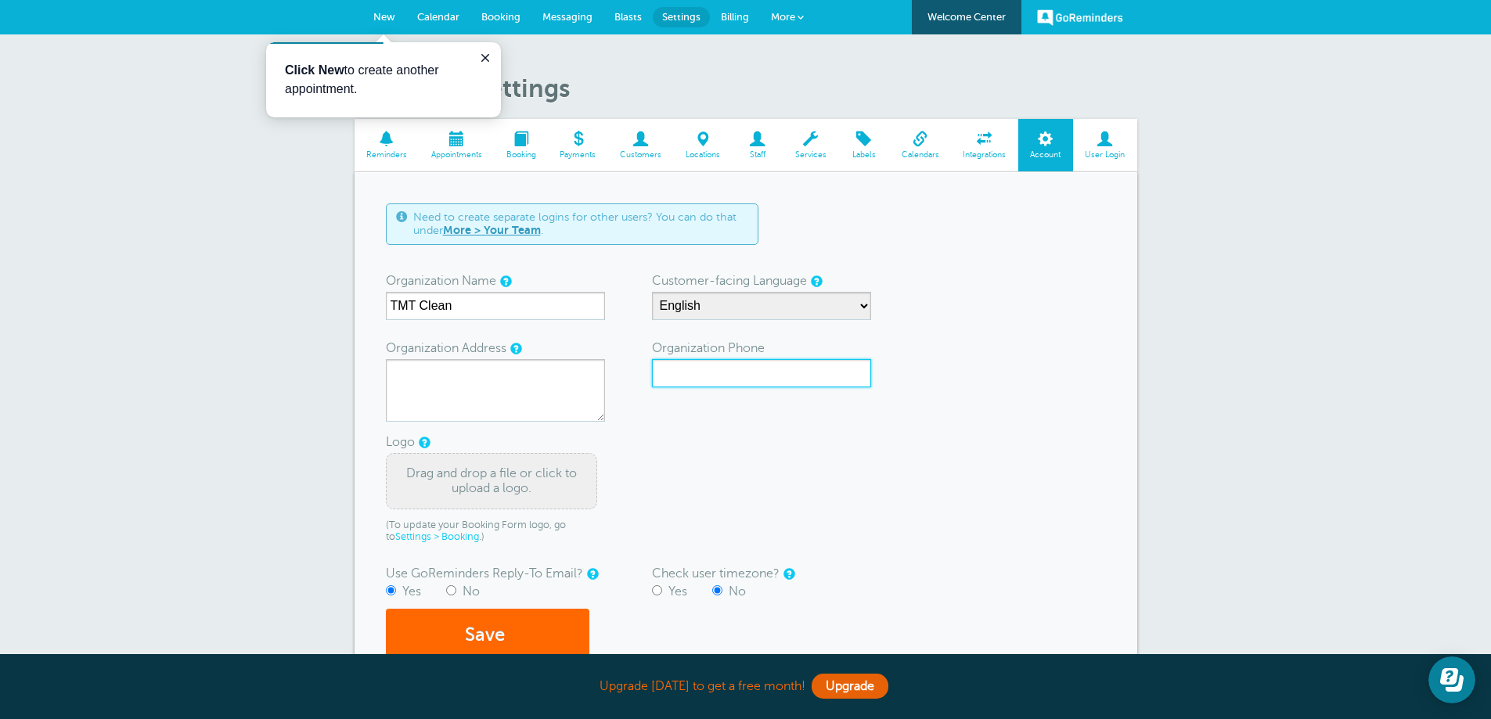
click at [666, 374] on input "Organization Phone" at bounding box center [761, 373] width 219 height 28
click at [139, 477] on div "Account Settings Reminders Appointments Booking Payments Customers Locations St…" at bounding box center [745, 395] width 1491 height 723
click at [675, 374] on input "4806289303" at bounding box center [761, 373] width 219 height 28
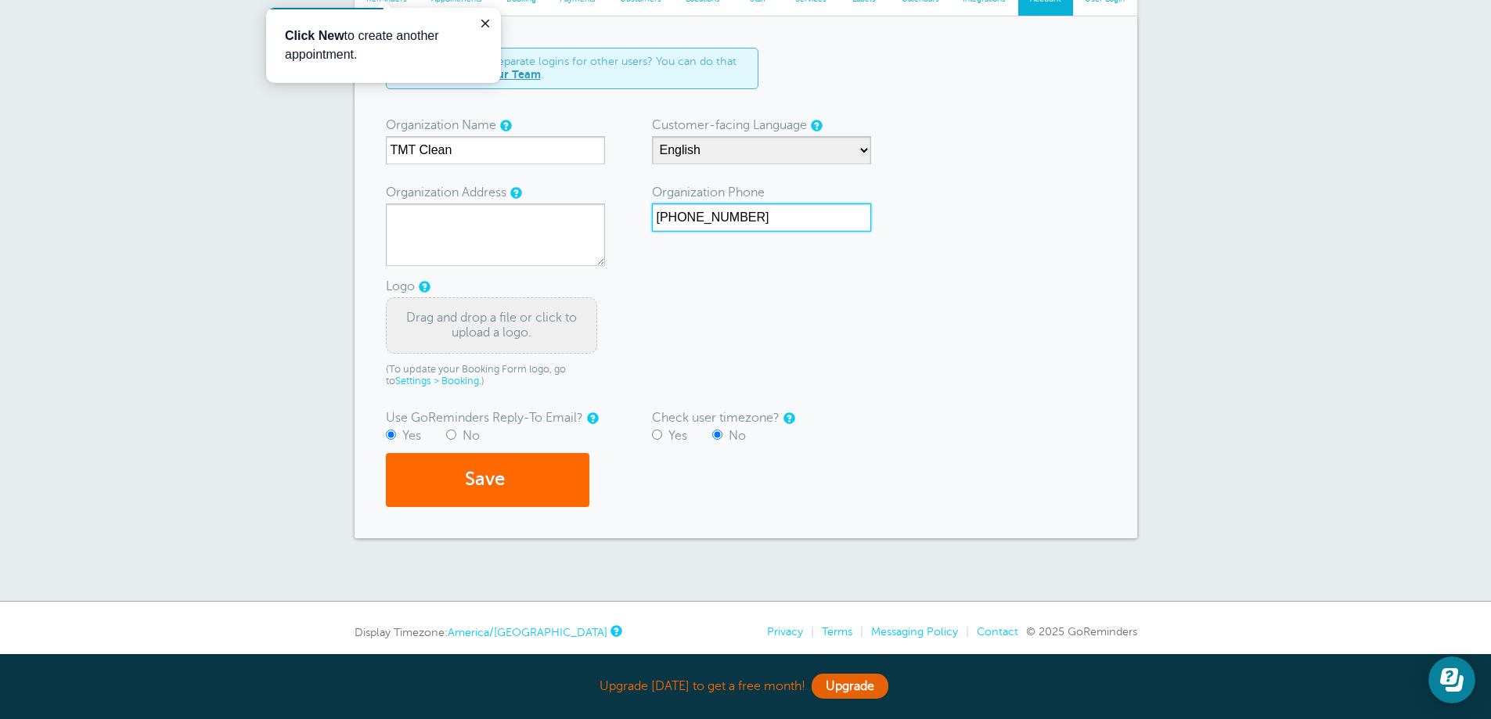
scroll to position [157, 0]
drag, startPoint x: 751, startPoint y: 215, endPoint x: 477, endPoint y: 230, distance: 274.3
click at [477, 230] on form "Need to create separate logins for other users? You can do that under More > Yo…" at bounding box center [746, 276] width 720 height 459
type input "[PHONE_NUMBER]"
click at [449, 435] on input "No" at bounding box center [451, 434] width 10 height 10
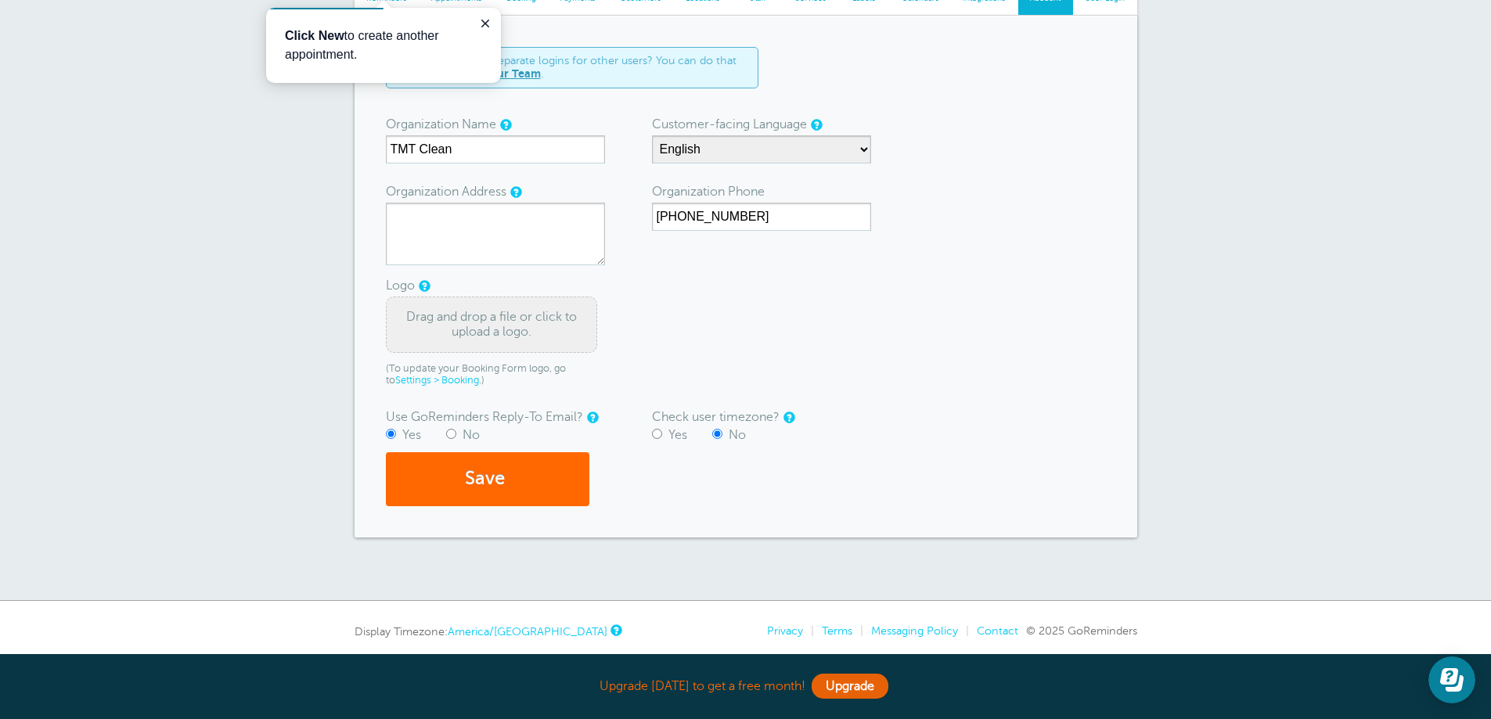
radio input "true"
click at [479, 482] on button "Save" at bounding box center [487, 479] width 203 height 54
type textarea "[STREET_ADDRESS][PERSON_NAME]"
drag, startPoint x: 718, startPoint y: 218, endPoint x: 607, endPoint y: 213, distance: 111.3
click at [607, 213] on form "Need to create separate logins for other users? You can do that under More > Yo…" at bounding box center [746, 276] width 720 height 459
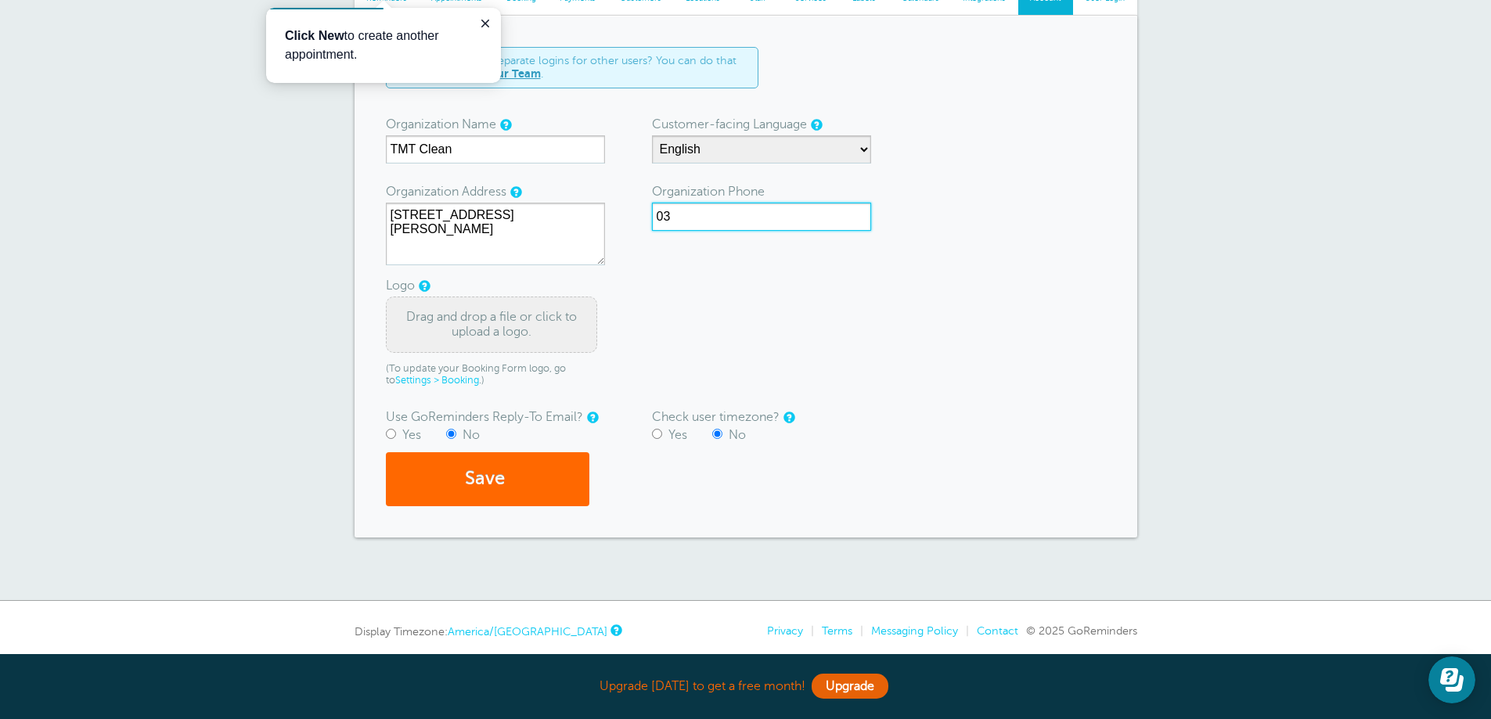
type input "3"
click at [720, 306] on form "Need to create separate logins for other users? You can do that under More > Yo…" at bounding box center [746, 276] width 720 height 459
click at [493, 483] on button "Save" at bounding box center [487, 479] width 203 height 54
type input "4806287815"
click at [544, 485] on button "Save" at bounding box center [487, 479] width 203 height 54
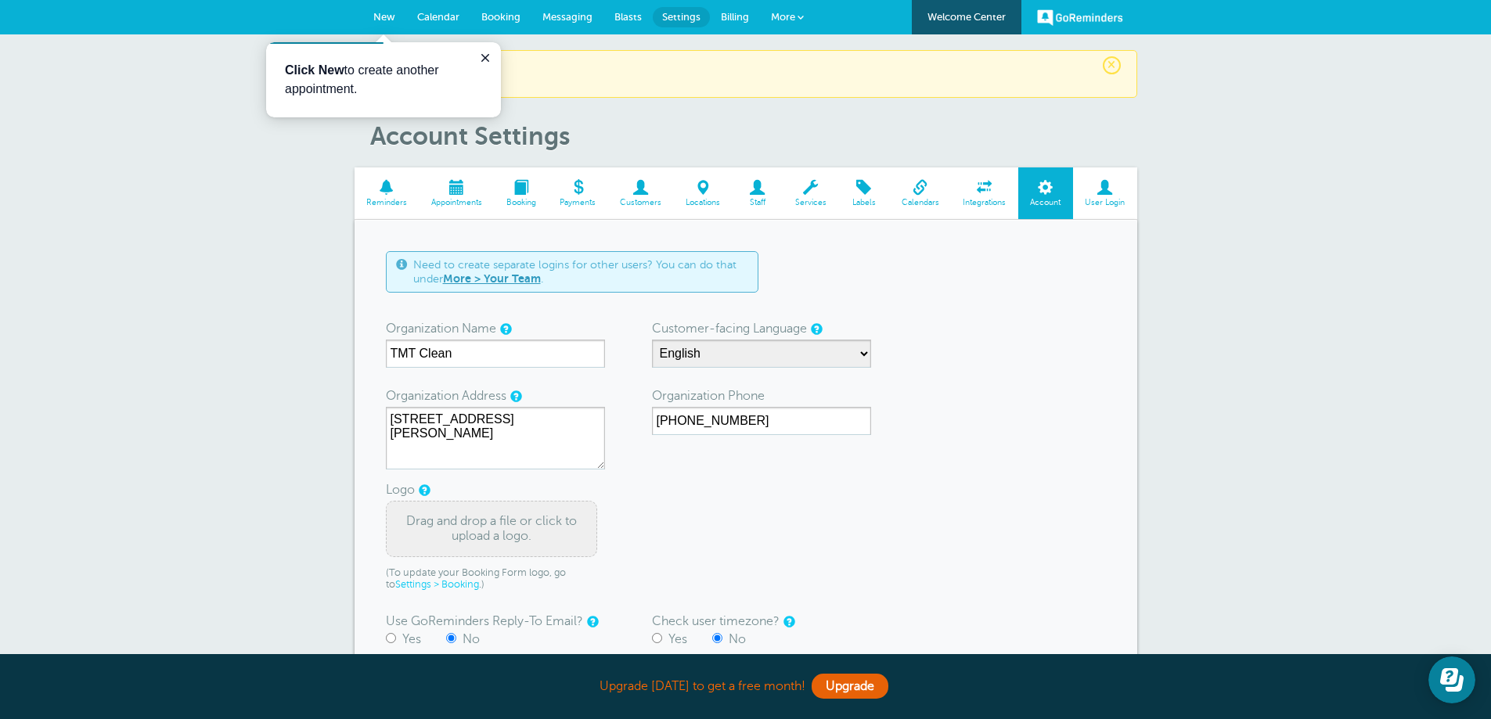
click at [1110, 195] on span at bounding box center [1105, 187] width 64 height 15
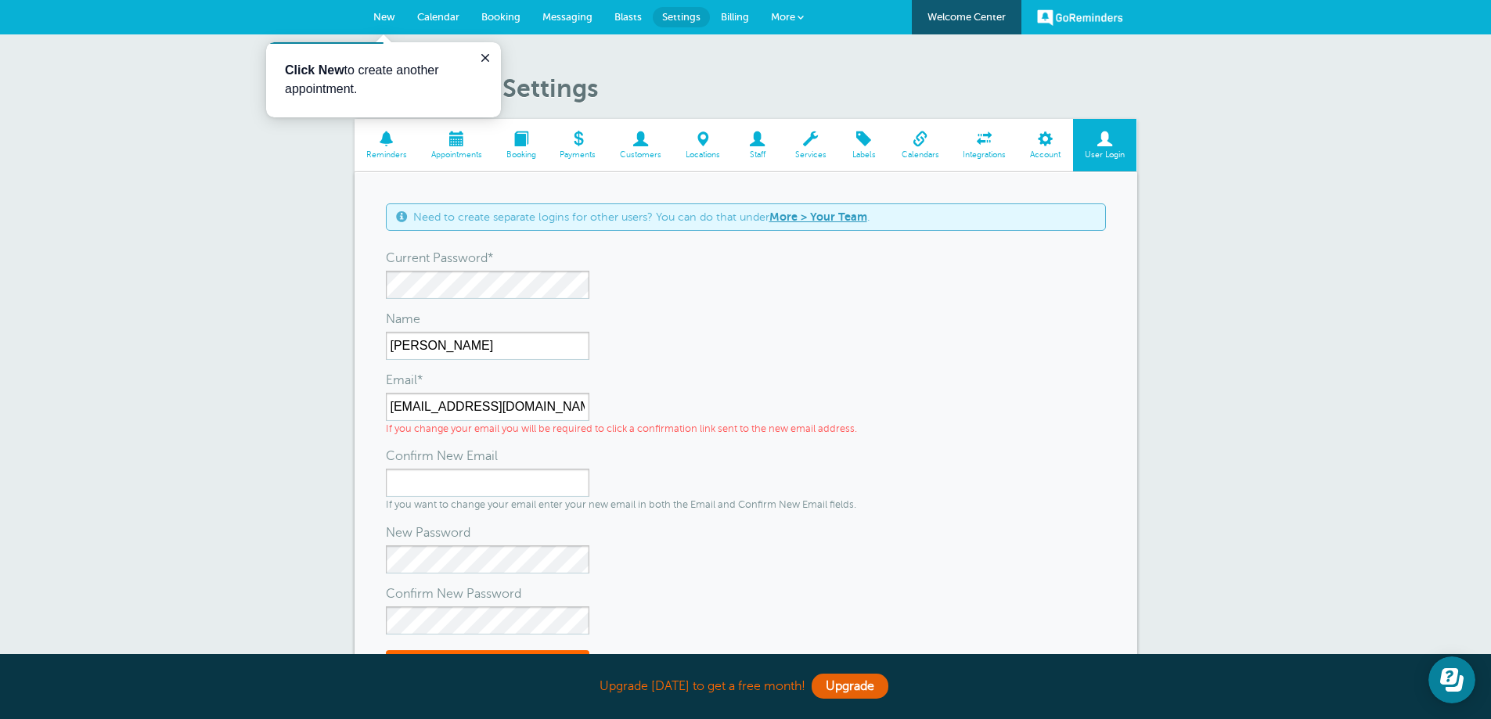
click at [380, 13] on span "New" at bounding box center [384, 17] width 22 height 12
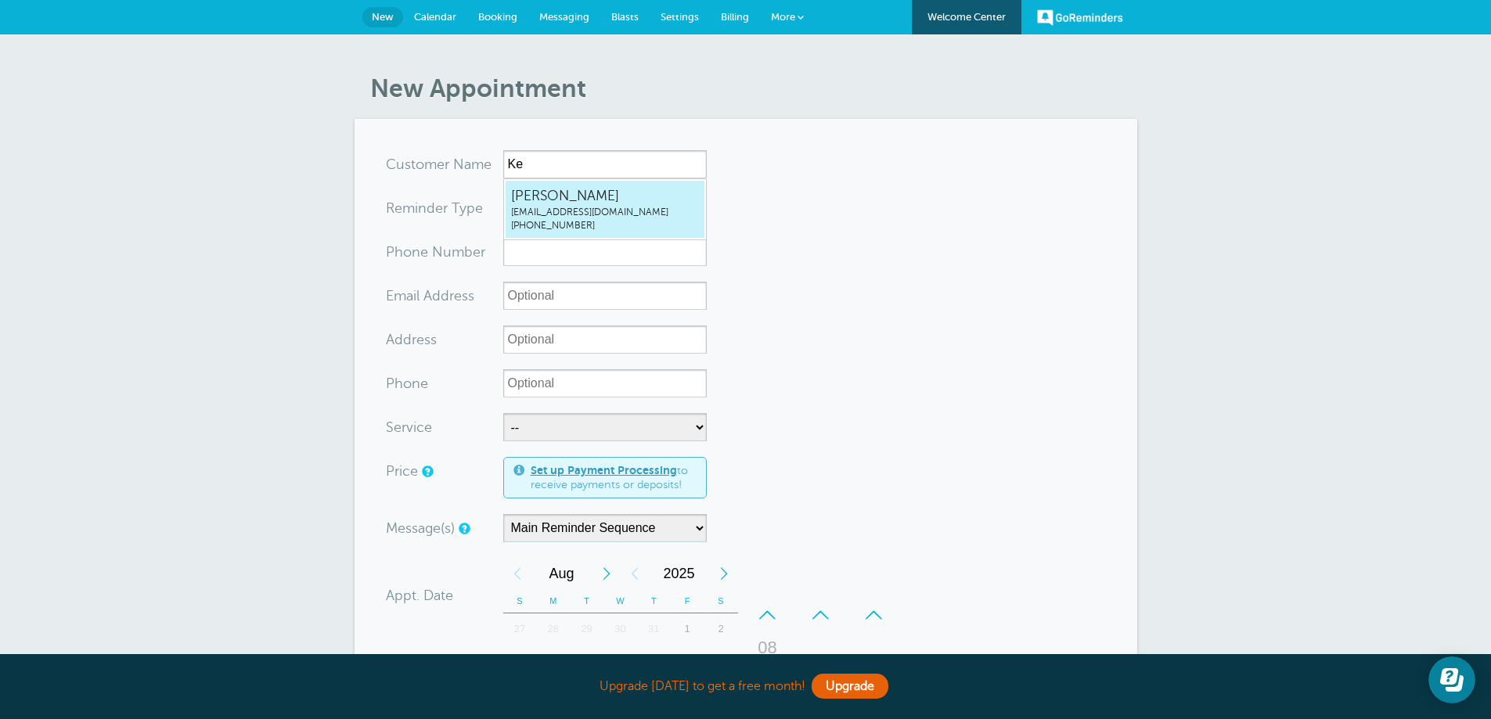
type input "K"
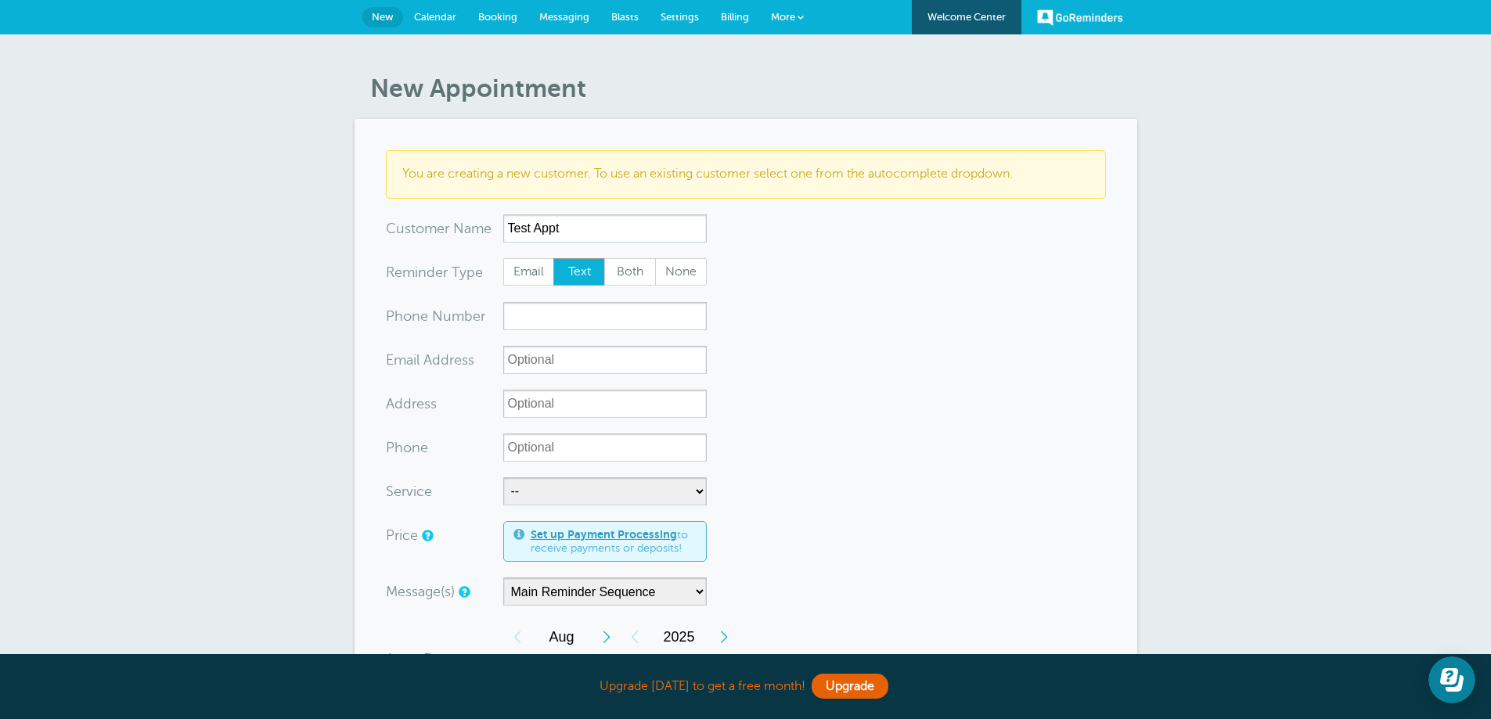
type input "Test Appt"
click at [519, 317] on input "xxx-no-autofill" at bounding box center [604, 316] width 203 height 28
type input "4806286145"
click at [707, 486] on form "You are creating a new customer. To use an existing customer select one from th…" at bounding box center [746, 612] width 720 height 924
click at [697, 490] on select "-- Standard Cleaning" at bounding box center [604, 491] width 203 height 28
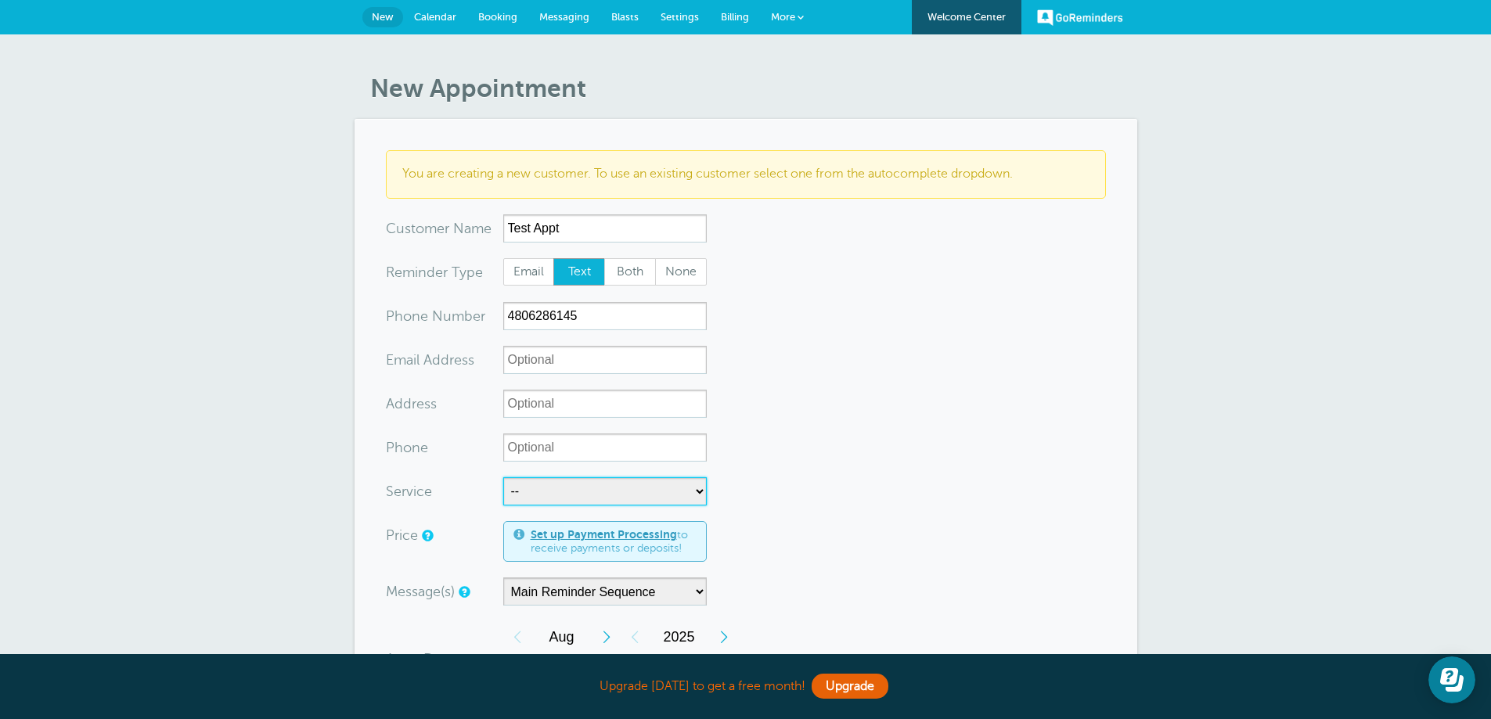
select select "28079"
click at [503, 477] on select "-- Standard Cleaning" at bounding box center [604, 491] width 203 height 28
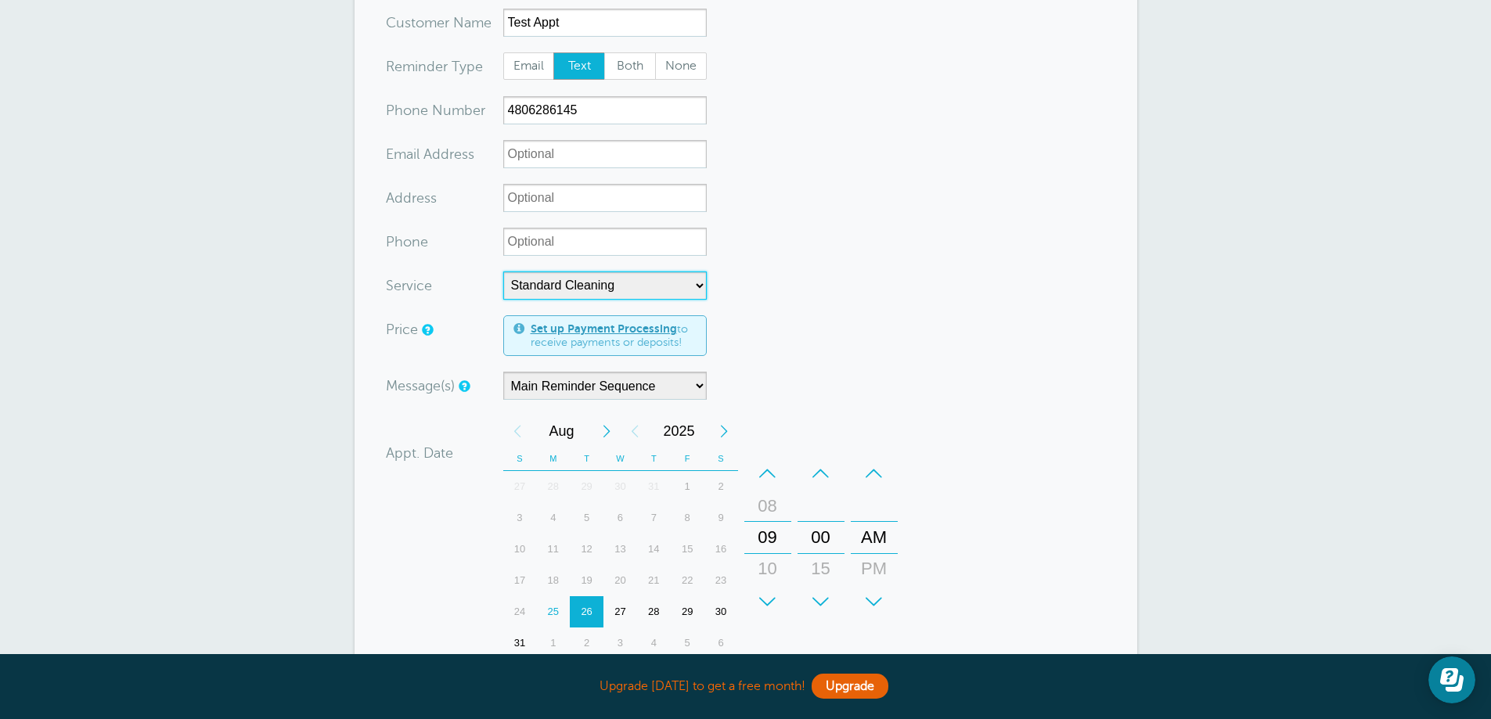
scroll to position [235, 0]
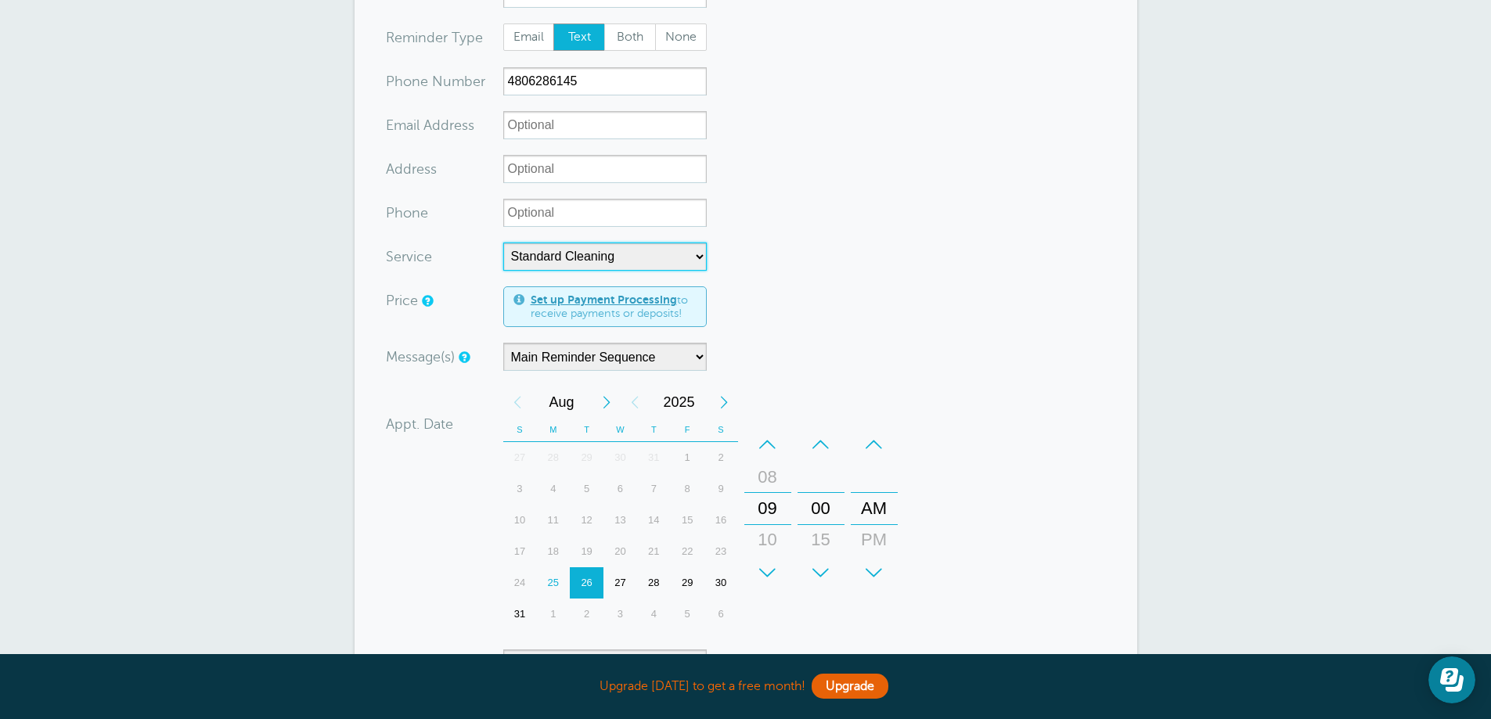
click at [585, 580] on div "26" at bounding box center [587, 582] width 34 height 31
click at [621, 582] on div "27" at bounding box center [620, 582] width 34 height 31
click at [820, 507] on div "00" at bounding box center [821, 508] width 38 height 31
click at [870, 574] on div "+" at bounding box center [874, 572] width 47 height 31
click at [873, 441] on div "–" at bounding box center [874, 444] width 47 height 31
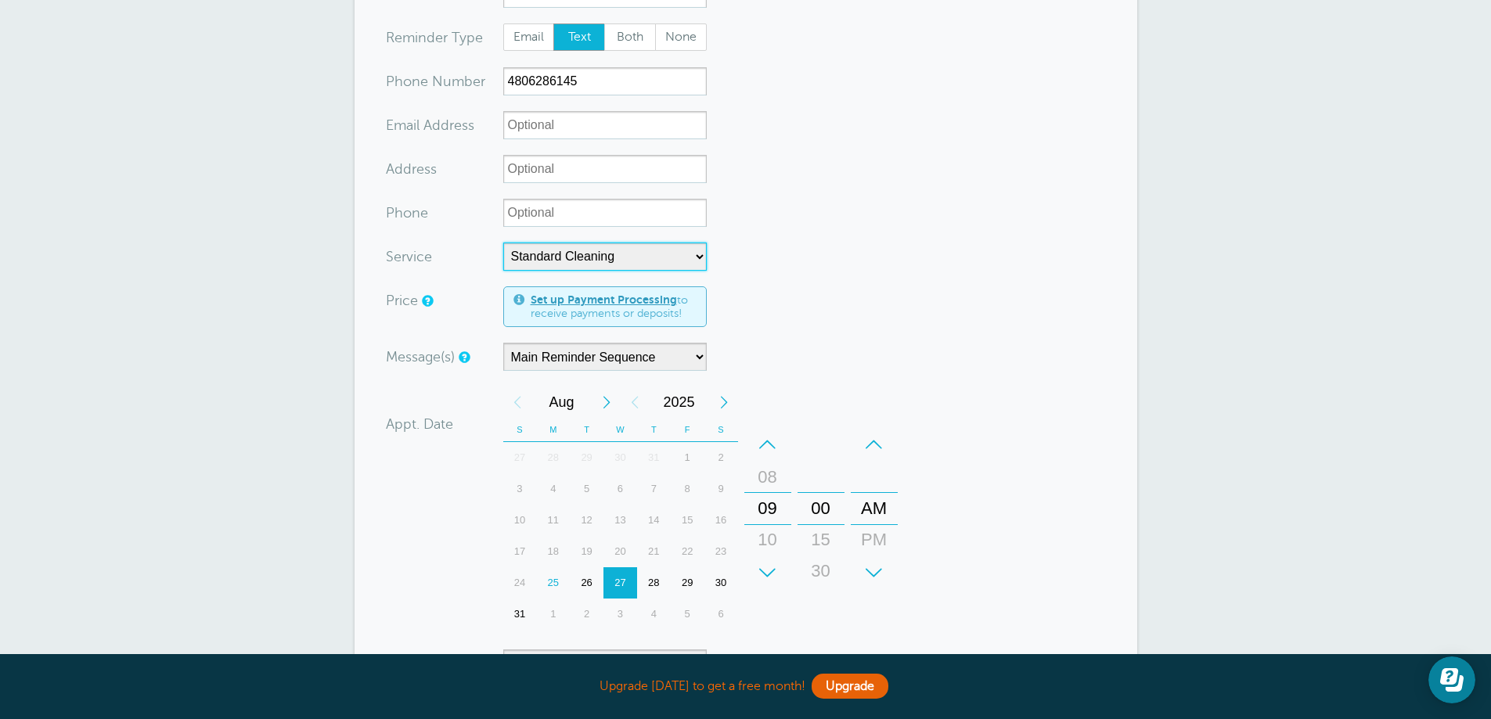
click at [818, 570] on div "+" at bounding box center [821, 572] width 47 height 31
click at [822, 506] on div "00" at bounding box center [821, 508] width 38 height 31
drag, startPoint x: 822, startPoint y: 506, endPoint x: 815, endPoint y: 416, distance: 89.5
click at [815, 416] on div "+ – Month January February March April May June July August September October N…" at bounding box center [703, 508] width 401 height 243
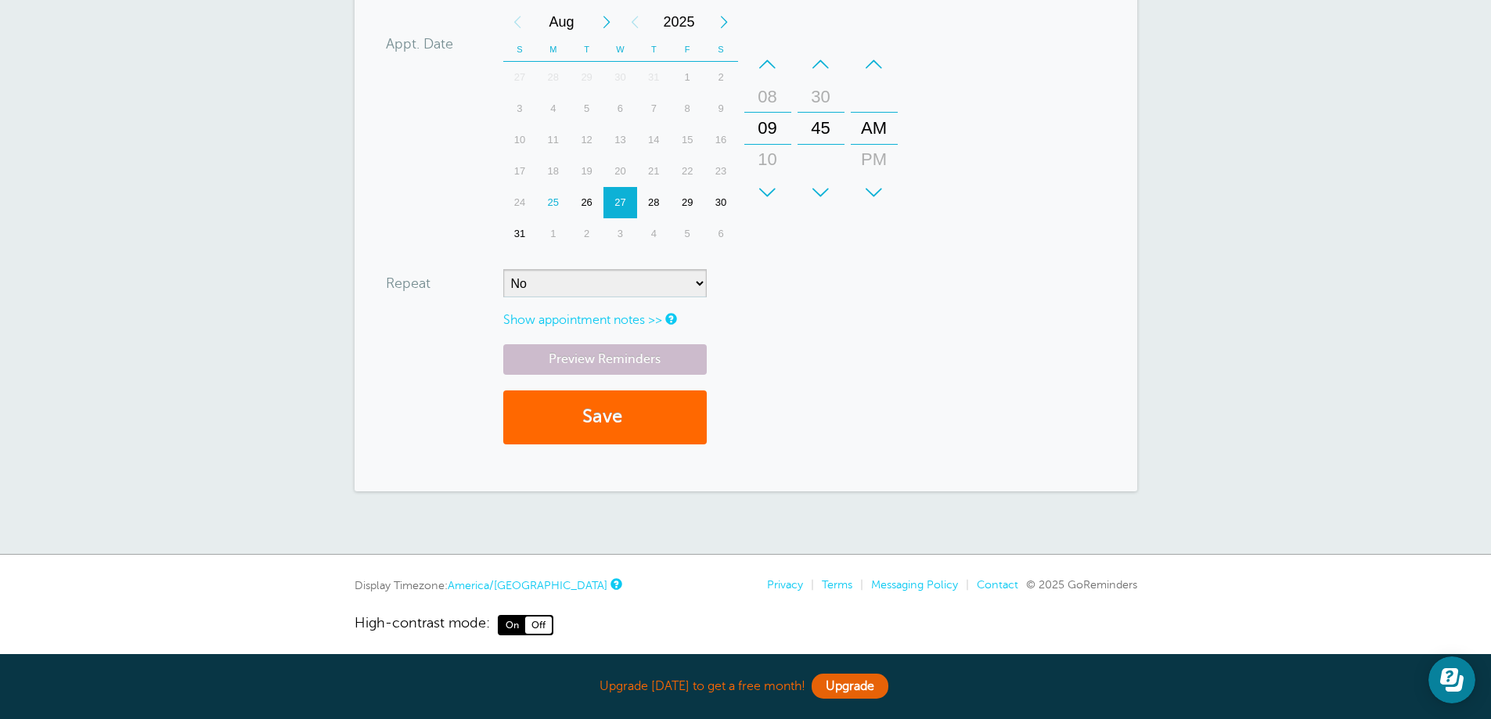
scroll to position [625, 0]
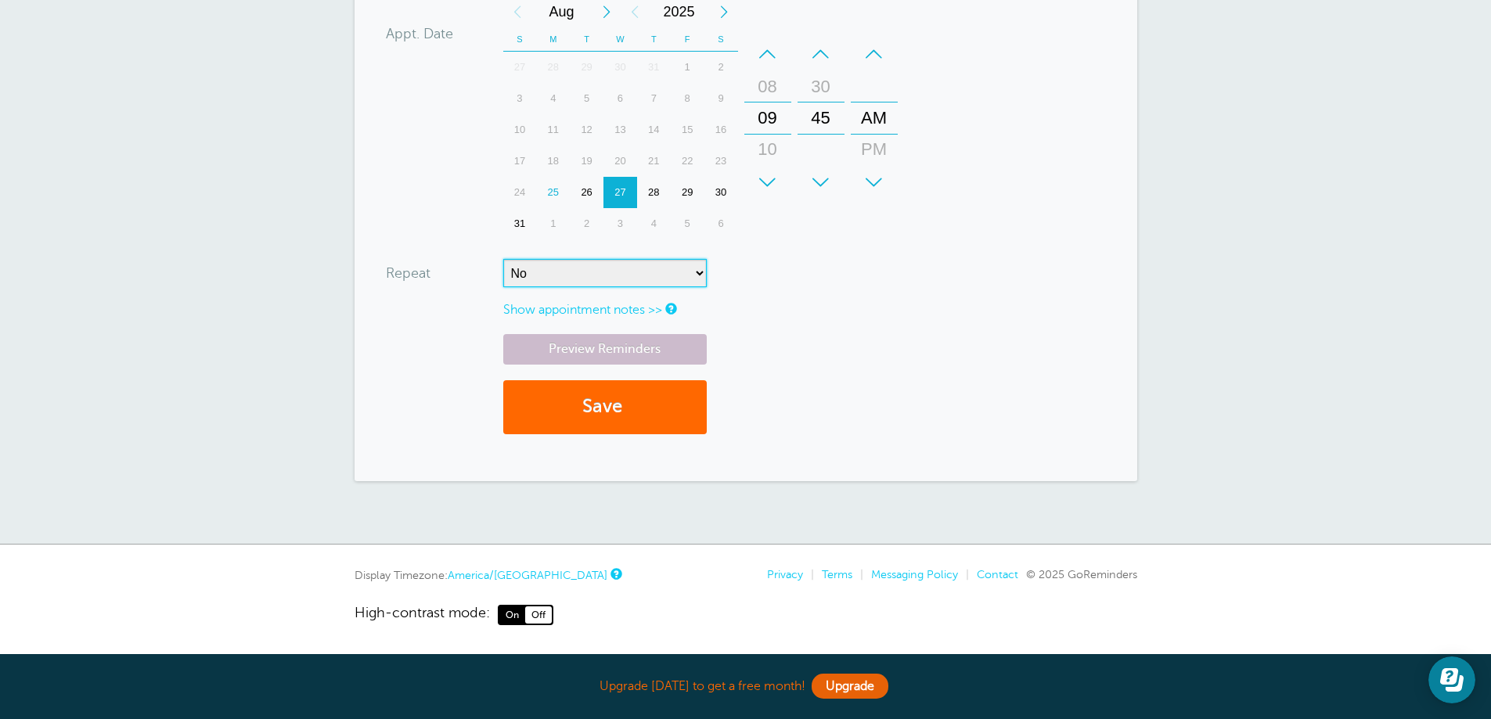
click at [700, 272] on select "No Daily Weekly Every 2 weeks Every 3 weeks Every 4 weeks Monthly Every 5 weeks…" at bounding box center [604, 273] width 203 height 28
select select "RRULE:FREQ=WEEKLY"
click at [503, 259] on select "No Daily Weekly Every 2 weeks Every 3 weeks Every 4 weeks Monthly Every 5 weeks…" at bounding box center [604, 273] width 203 height 28
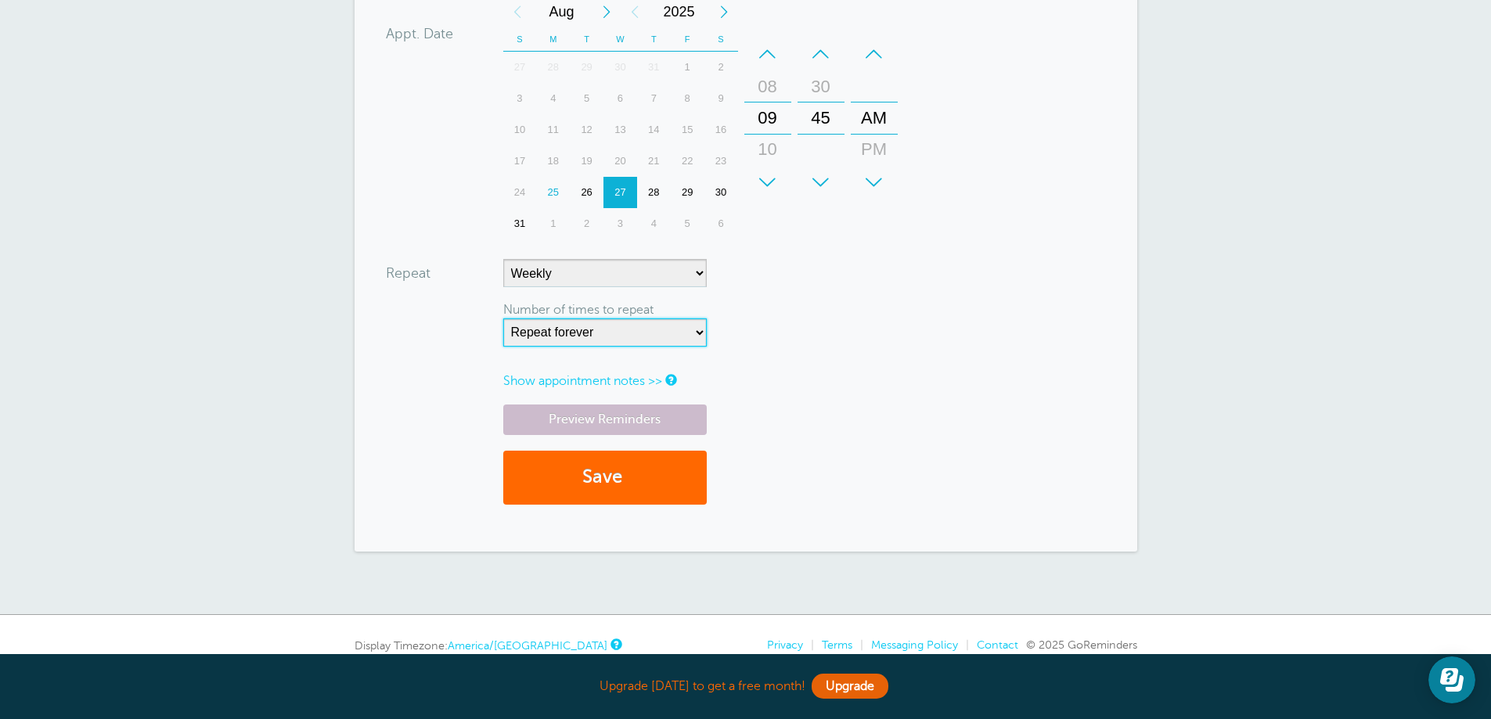
click at [700, 334] on select "Repeat forever 2 3 4 5 6 7 8 9 10 11 12 13 14 15 16 17 18 19 20" at bounding box center [604, 333] width 203 height 28
select select "2"
click at [503, 319] on select "Repeat forever 2 3 4 5 6 7 8 9 10 11 12 13 14 15 16 17 18 19 20" at bounding box center [604, 333] width 203 height 28
click at [600, 472] on button "Save" at bounding box center [604, 478] width 203 height 54
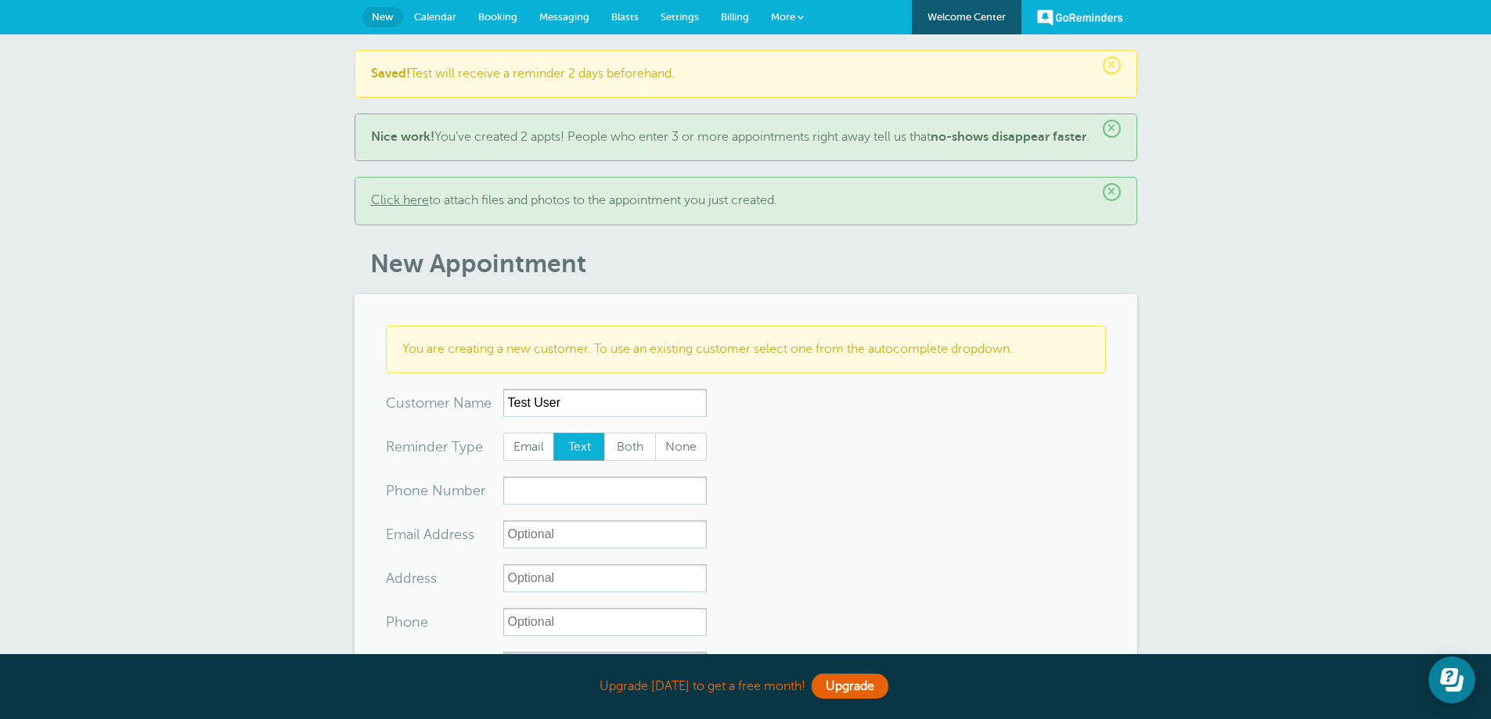
type input "Test User"
click at [612, 502] on input "xxx-no-autofill" at bounding box center [604, 491] width 203 height 28
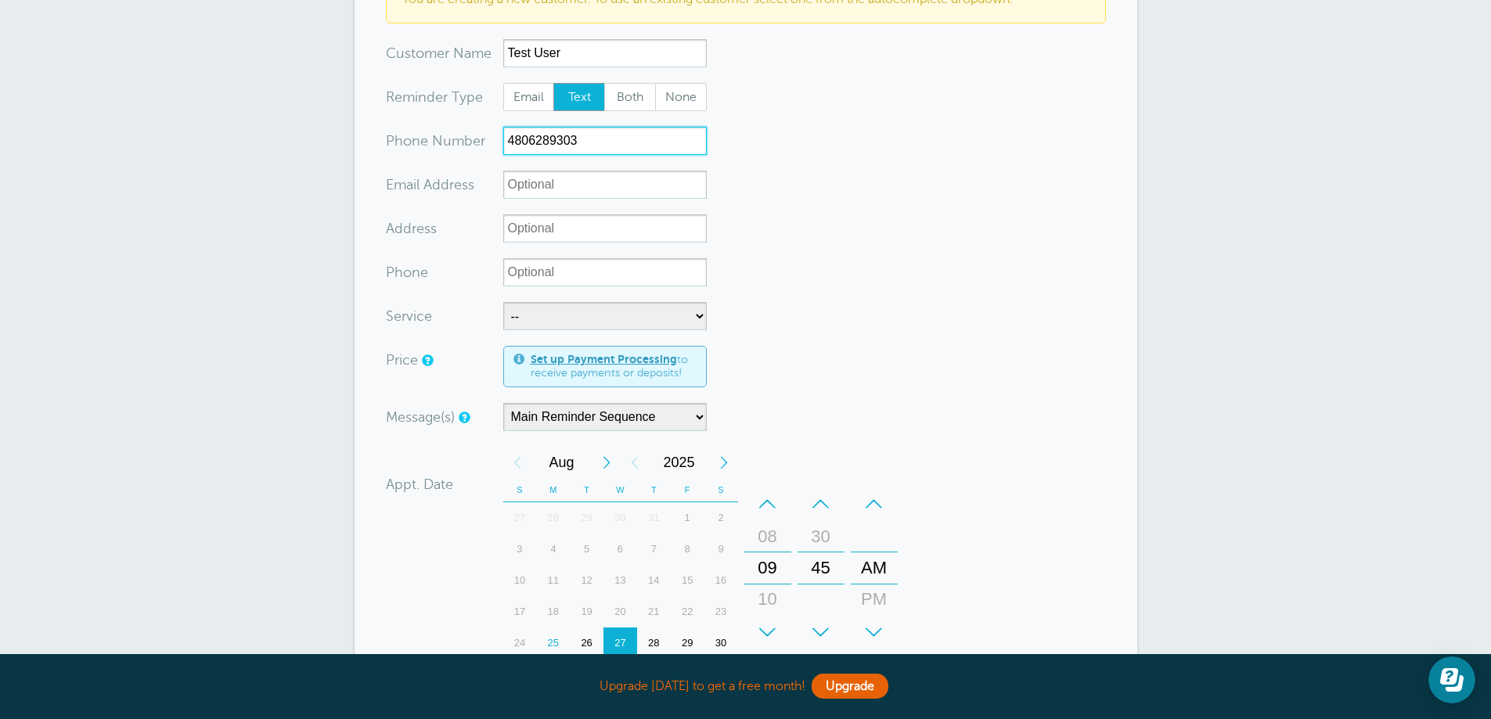
scroll to position [470, 0]
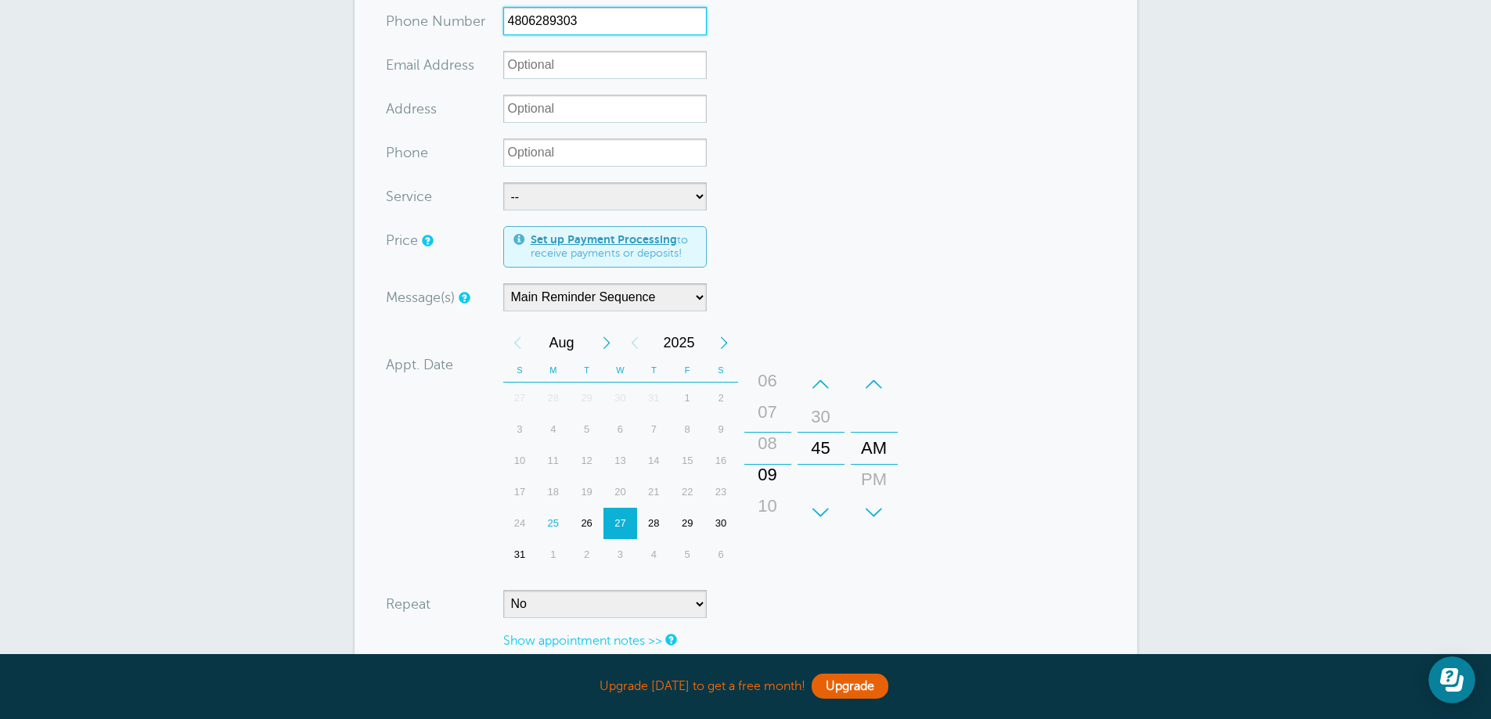
drag, startPoint x: 769, startPoint y: 462, endPoint x: 768, endPoint y: 488, distance: 26.7
click at [768, 488] on div "09" at bounding box center [768, 474] width 38 height 31
drag, startPoint x: 816, startPoint y: 463, endPoint x: 825, endPoint y: 563, distance: 100.5
click at [825, 563] on div "+ – Month January February March April May June July August September October N…" at bounding box center [703, 448] width 401 height 243
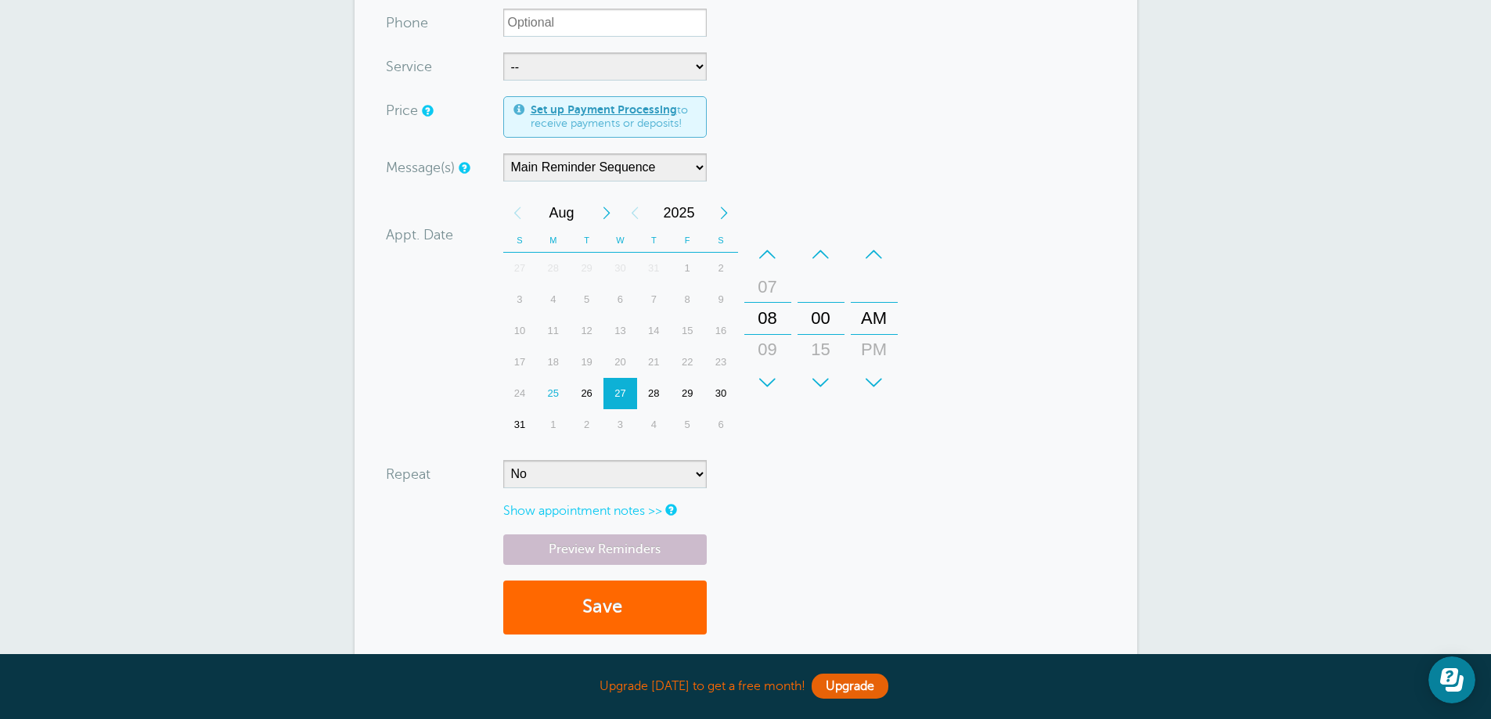
scroll to position [816, 0]
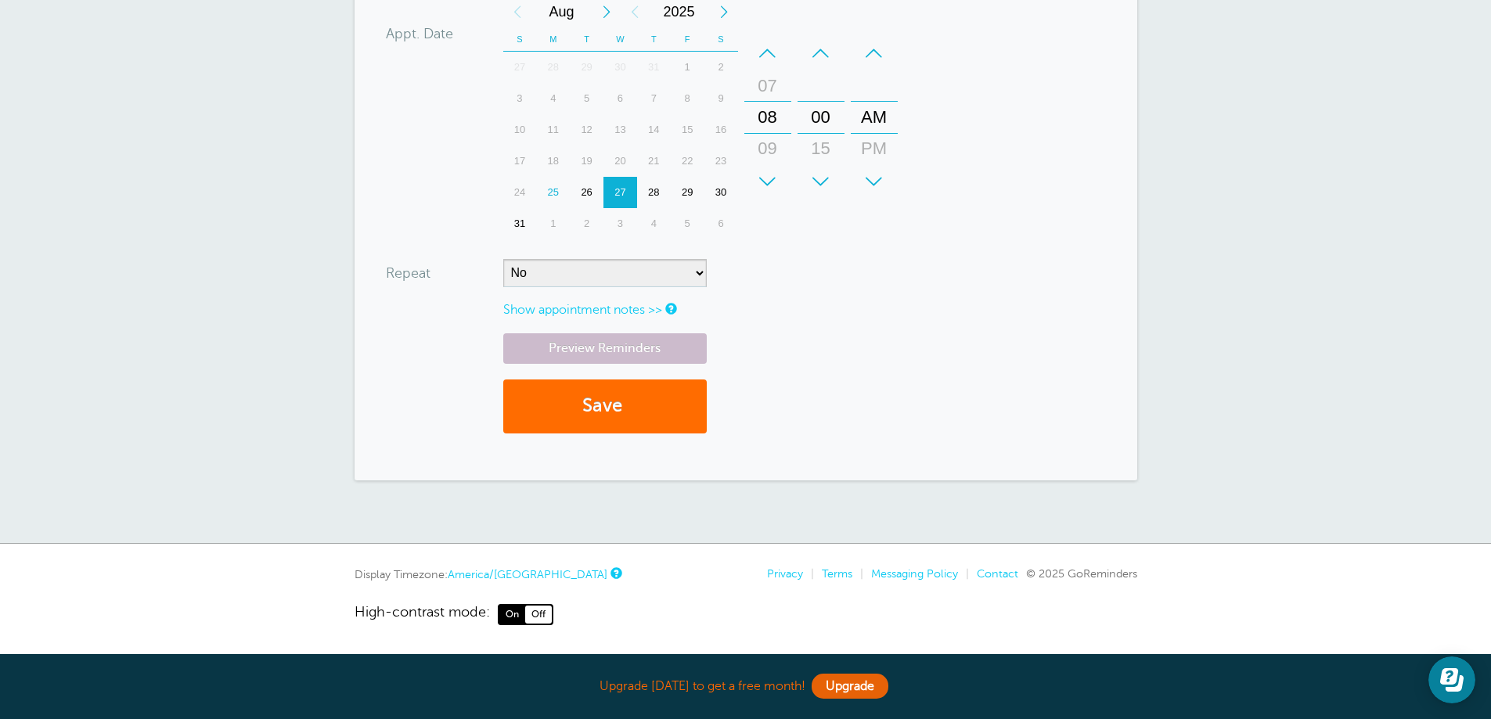
type input "4806289303"
click at [600, 406] on button "Save" at bounding box center [604, 407] width 203 height 54
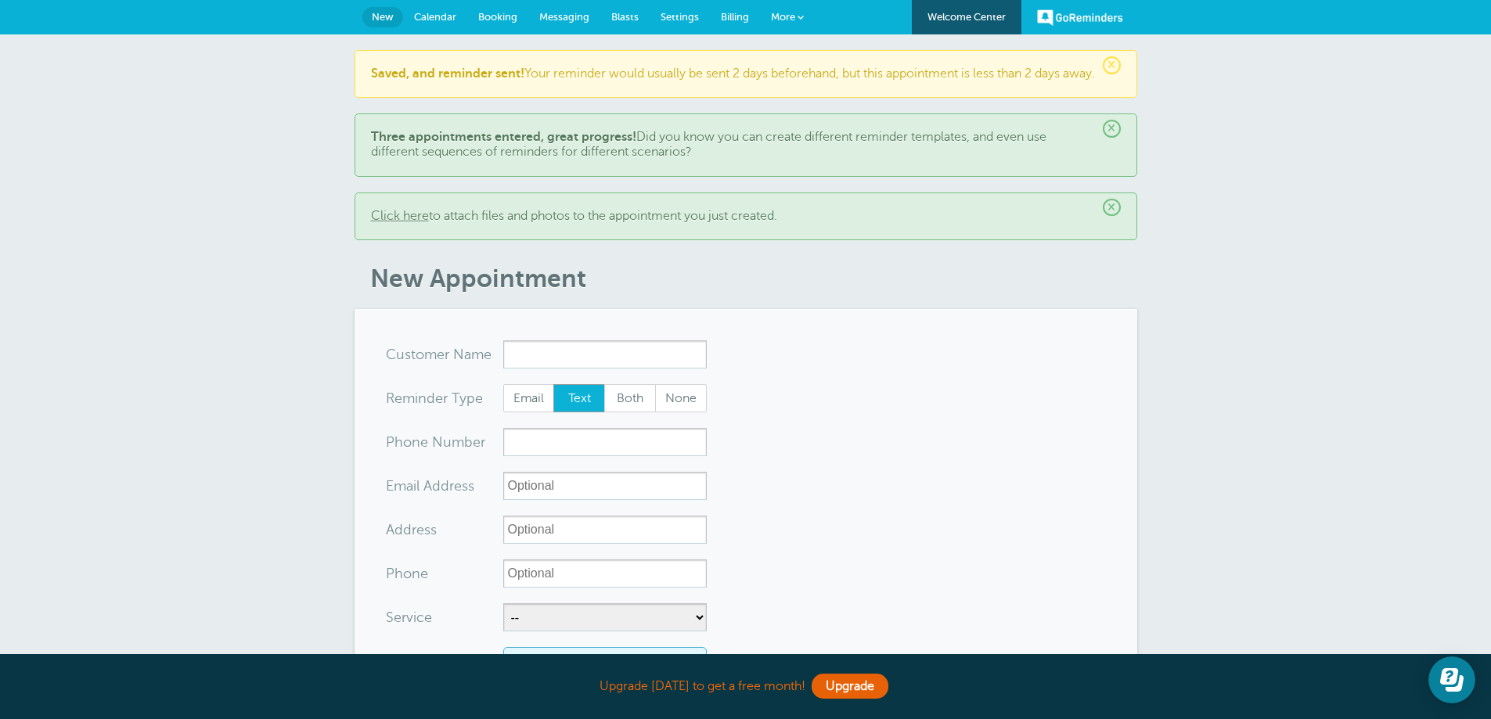
click at [423, 16] on span "Calendar" at bounding box center [435, 17] width 42 height 12
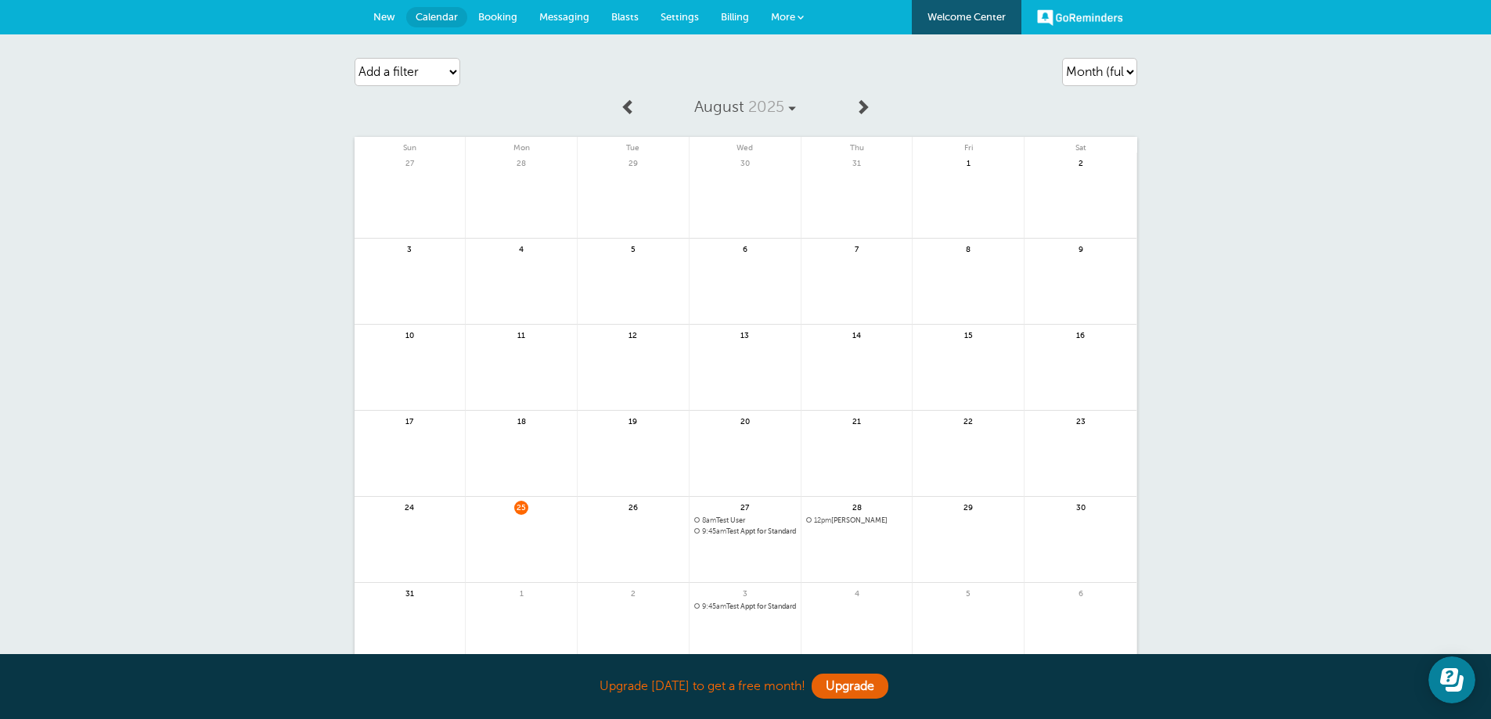
click at [742, 601] on span "3" at bounding box center [745, 594] width 14 height 14
click at [743, 611] on div "3 9:45am Test Appt for Standard Cleaning | Weekly(Last time)" at bounding box center [746, 626] width 112 height 86
click at [729, 610] on span "9:45am Test Appt for Standard Cleaning | Weekly(Last time)" at bounding box center [745, 607] width 102 height 9
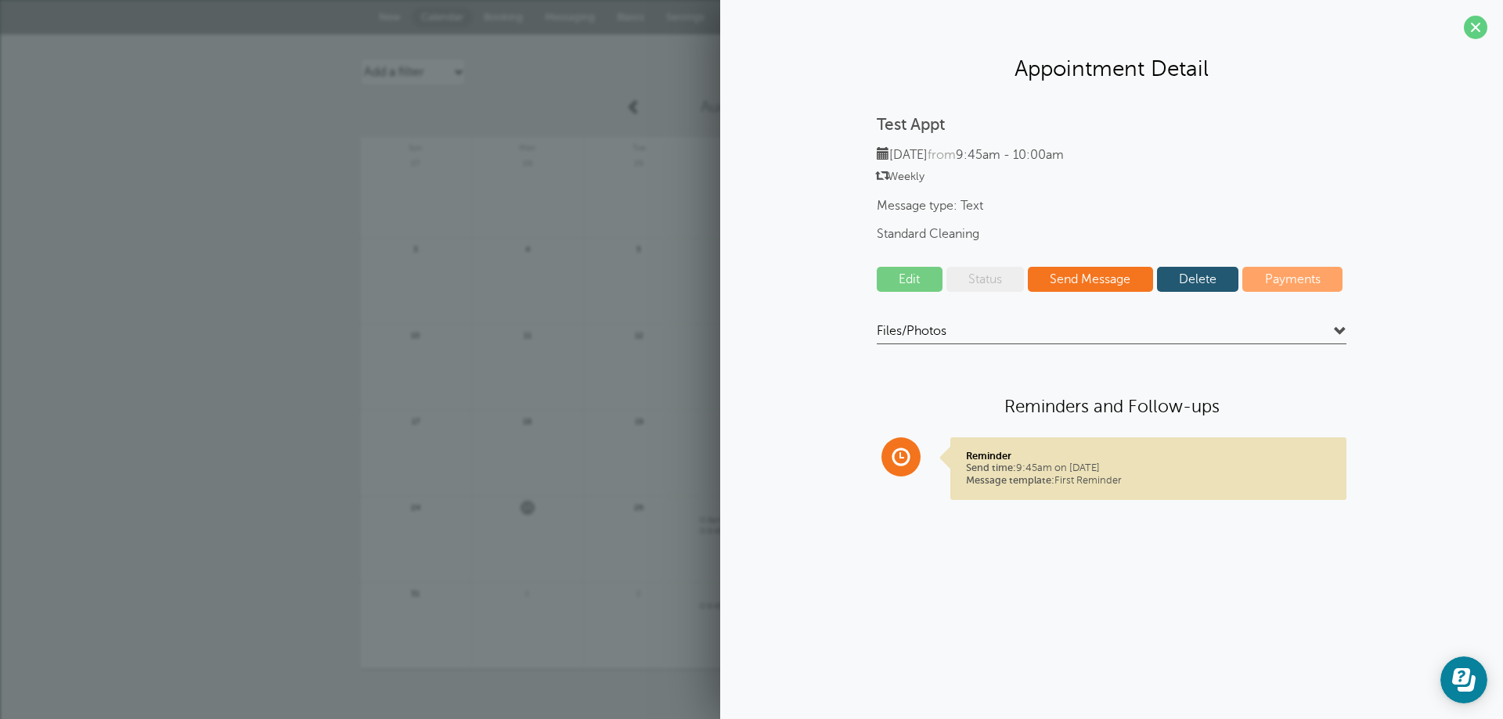
click at [901, 282] on link "Edit" at bounding box center [910, 279] width 66 height 25
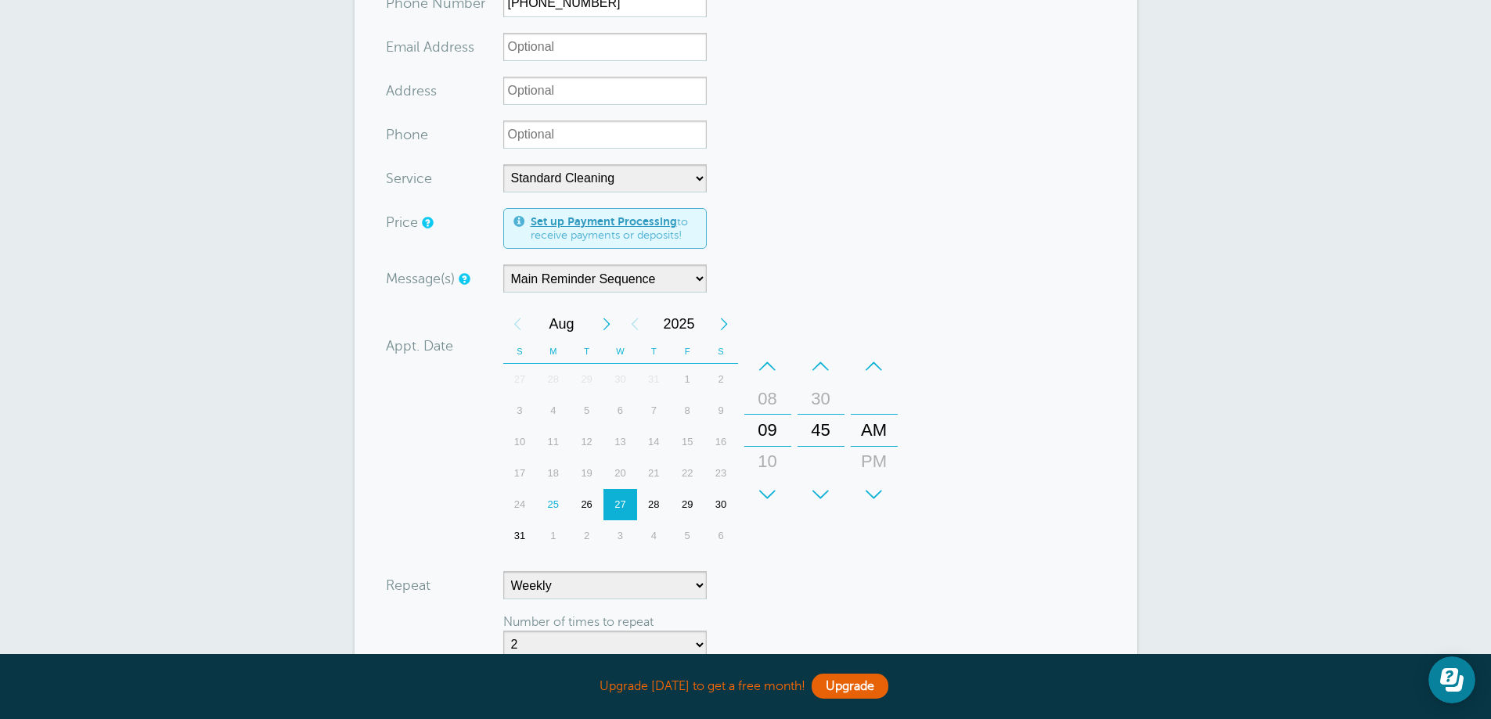
scroll to position [313, 0]
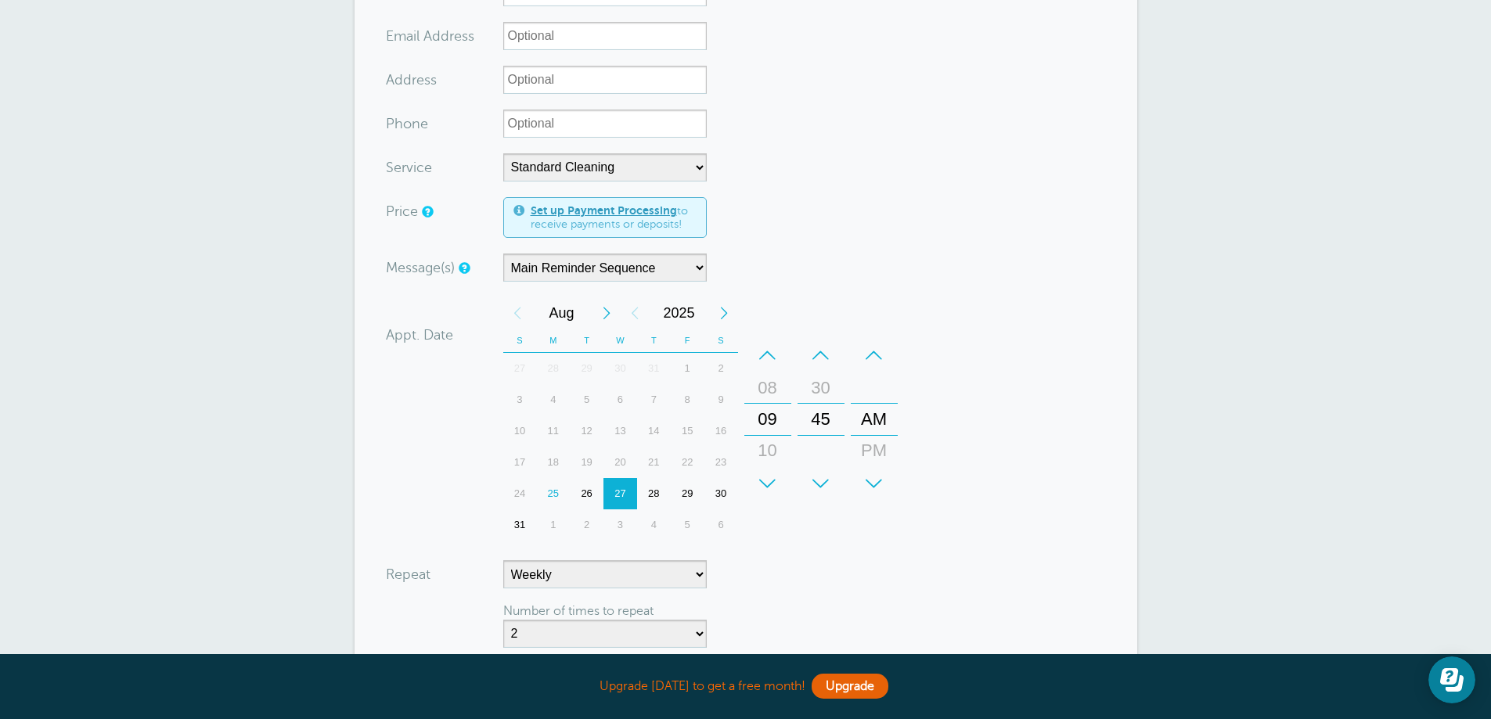
click at [621, 492] on div "27" at bounding box center [620, 493] width 34 height 31
click at [618, 490] on div "27" at bounding box center [620, 493] width 34 height 31
click at [618, 489] on div "27" at bounding box center [620, 493] width 34 height 31
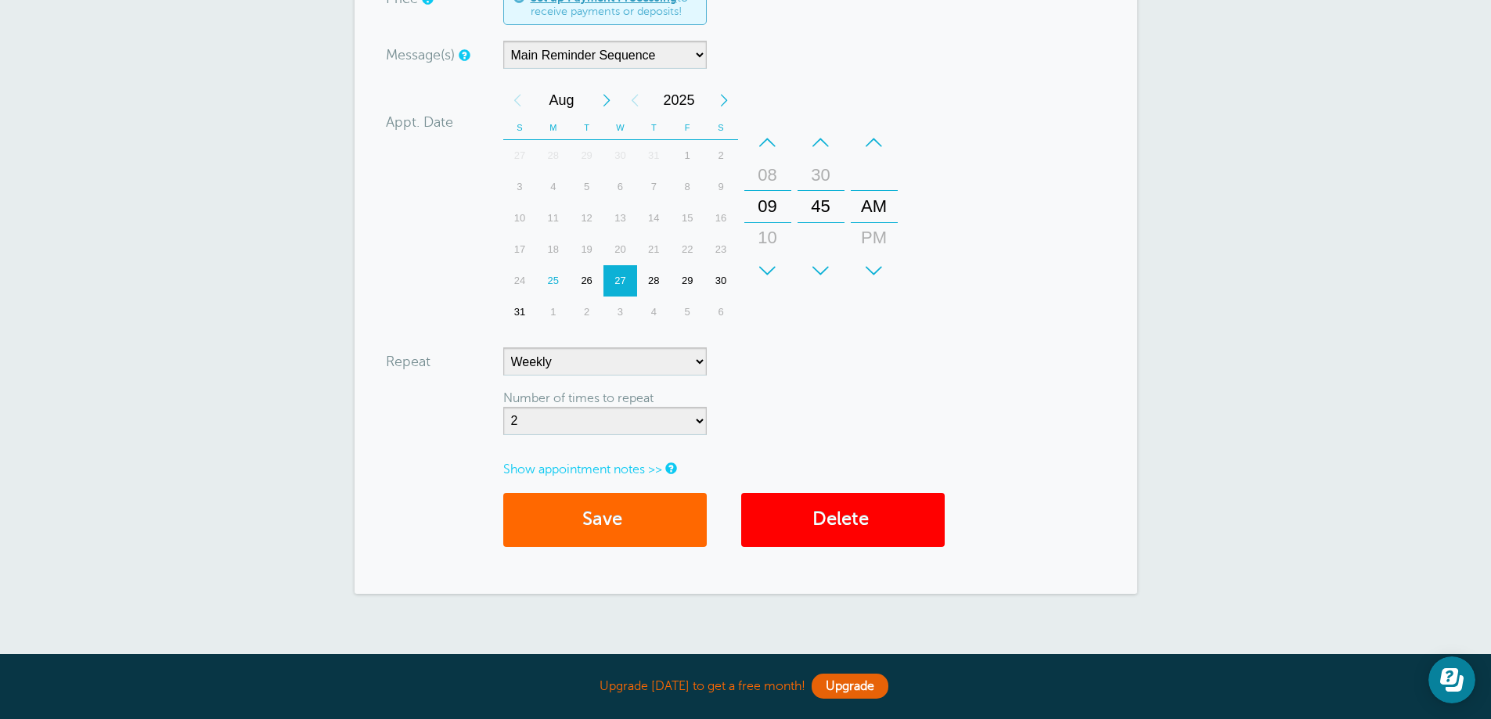
scroll to position [626, 0]
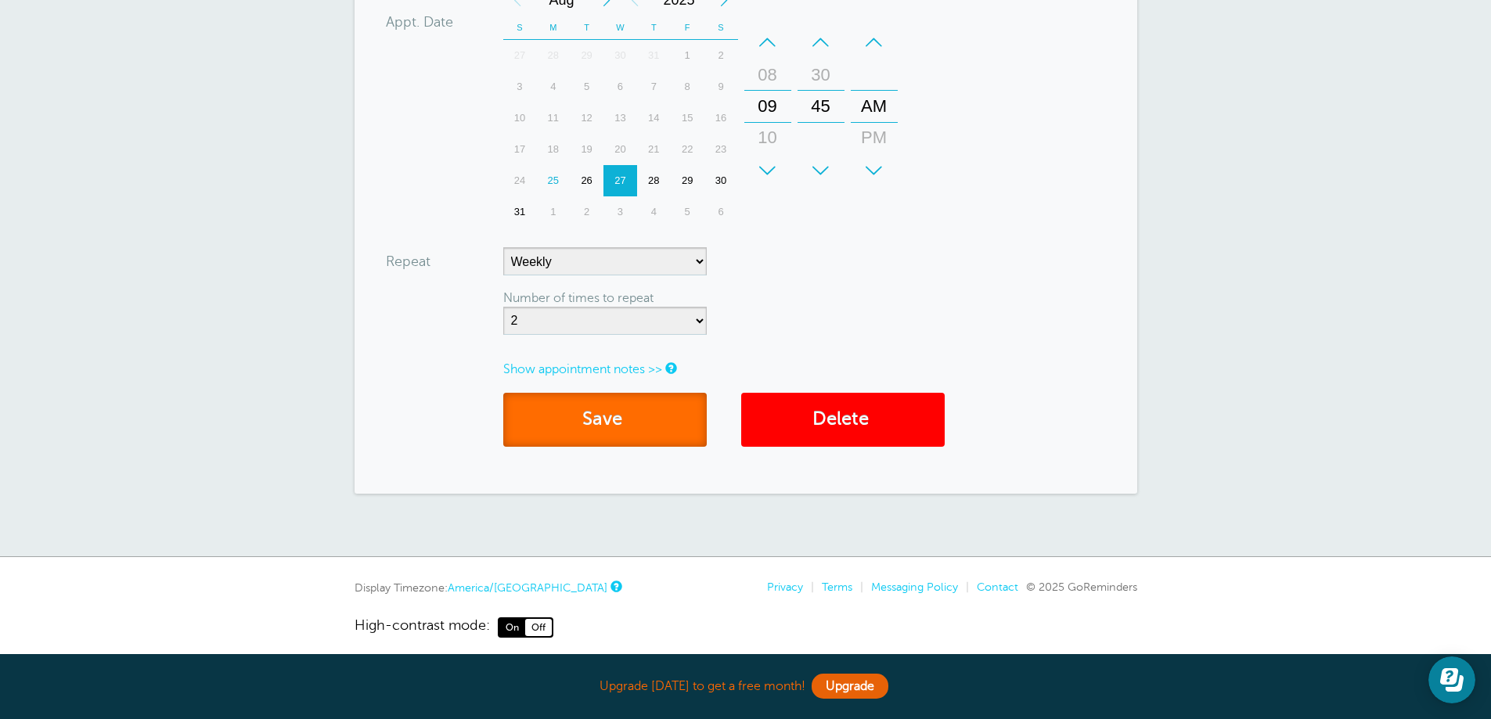
click at [610, 415] on button "Save" at bounding box center [604, 420] width 203 height 54
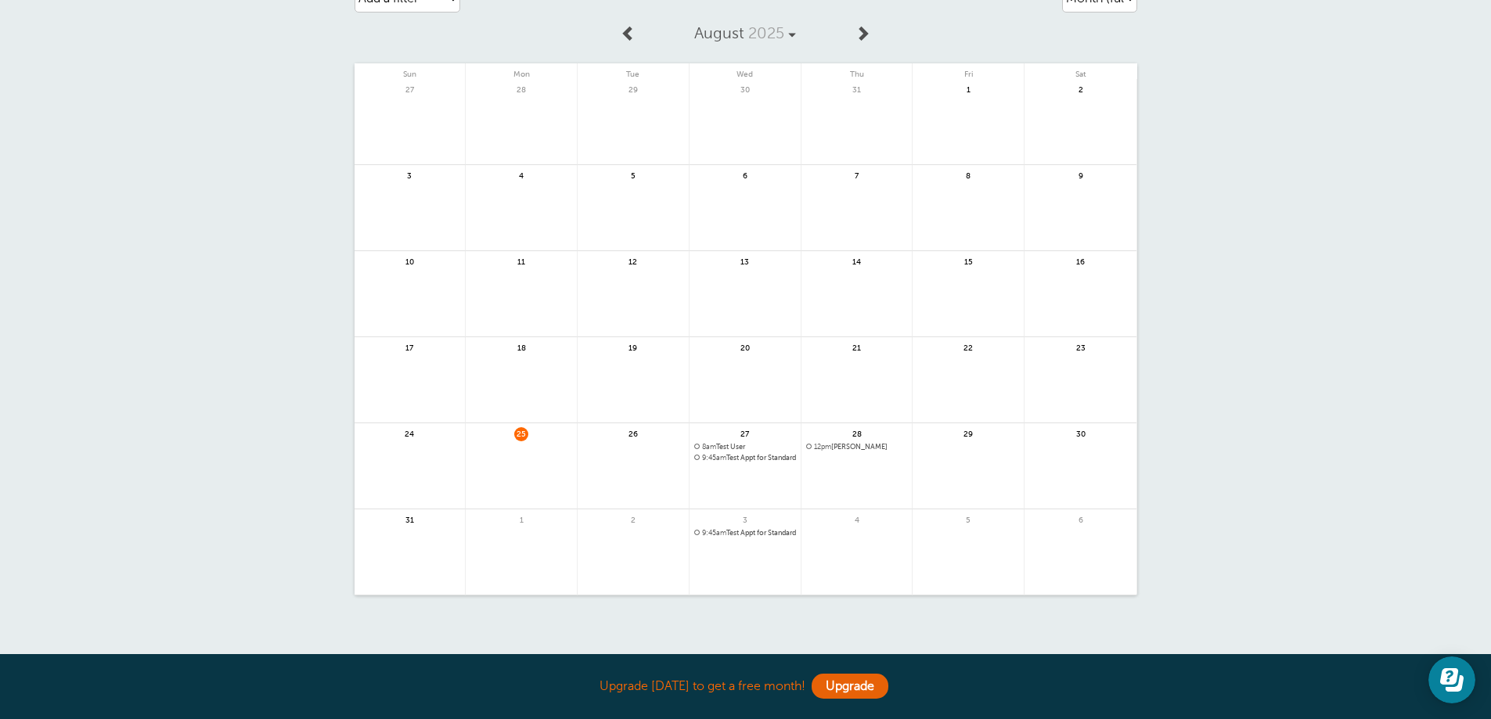
scroll to position [157, 0]
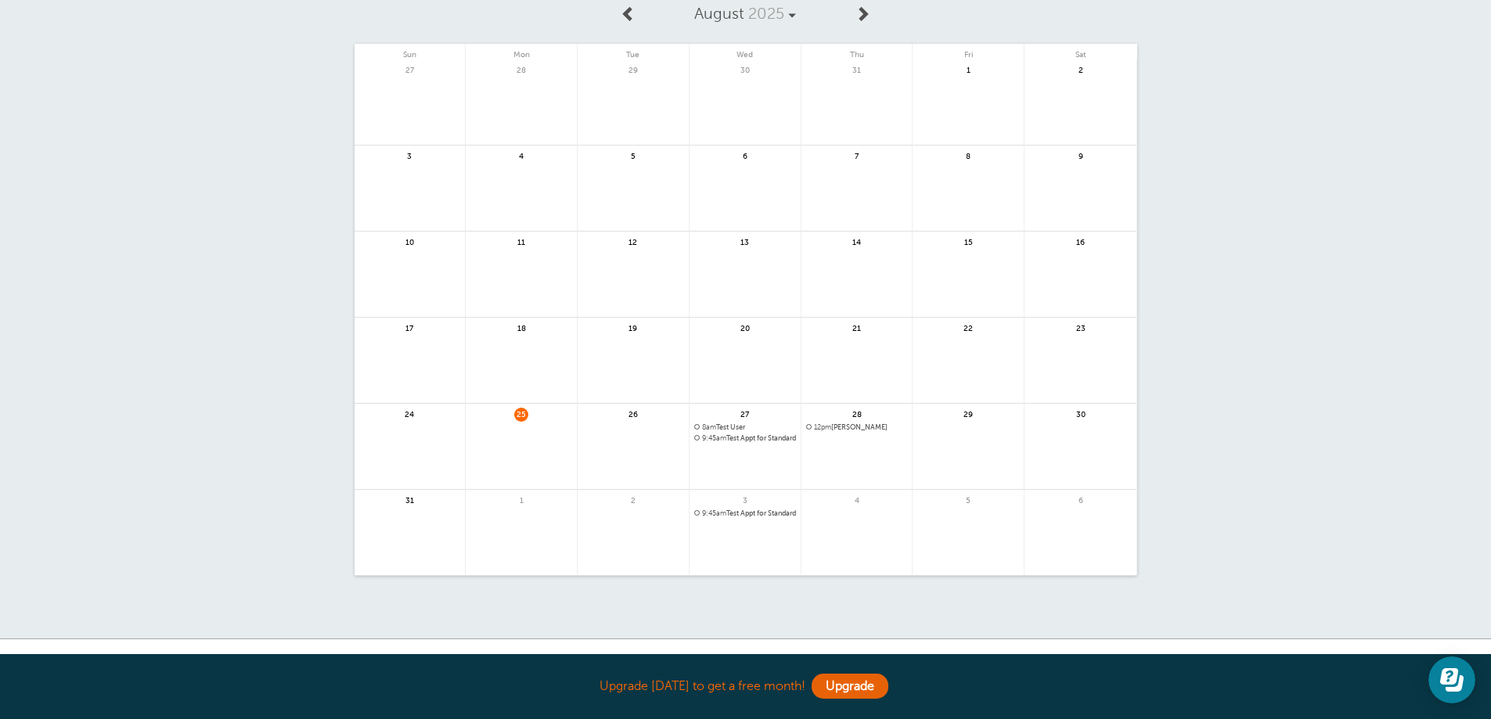
click at [826, 430] on span "12pm" at bounding box center [822, 427] width 17 height 8
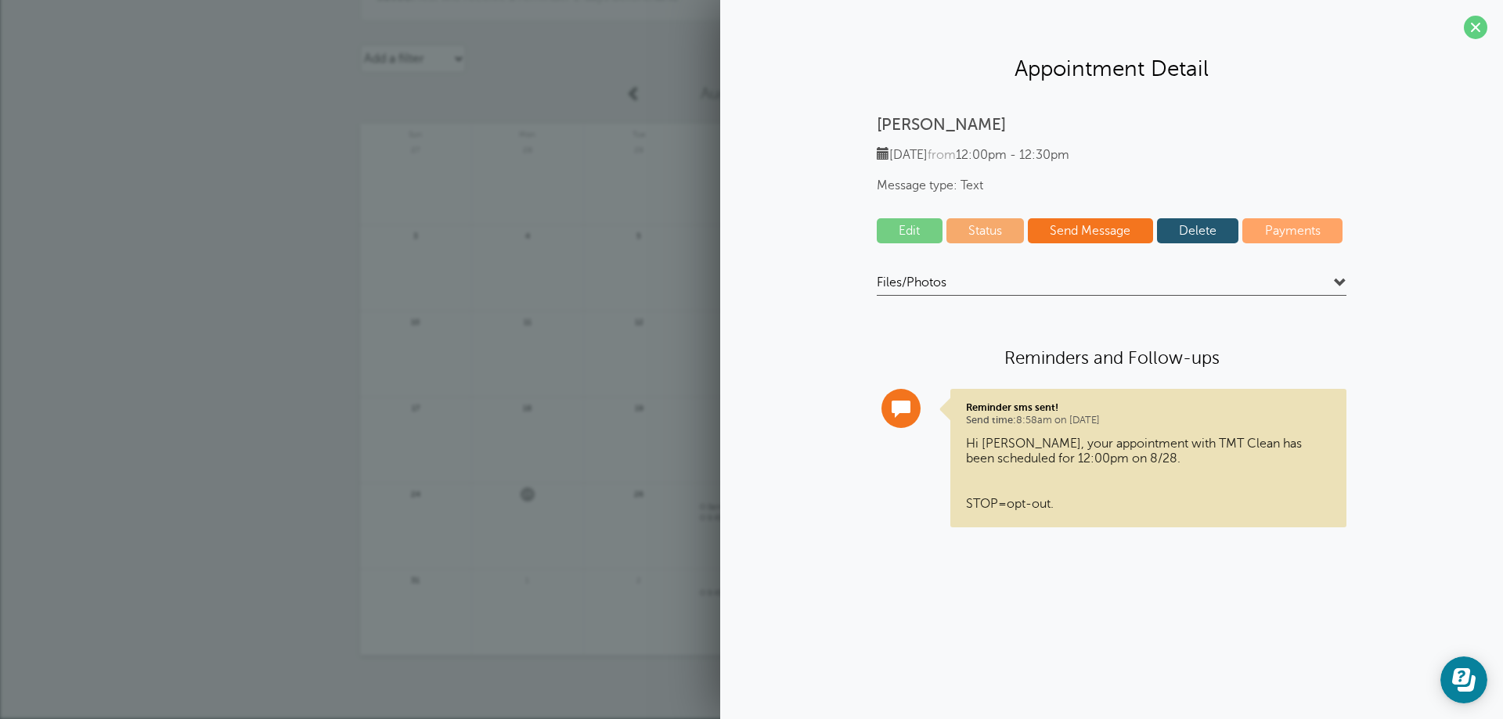
click at [907, 227] on link "Edit" at bounding box center [910, 230] width 66 height 25
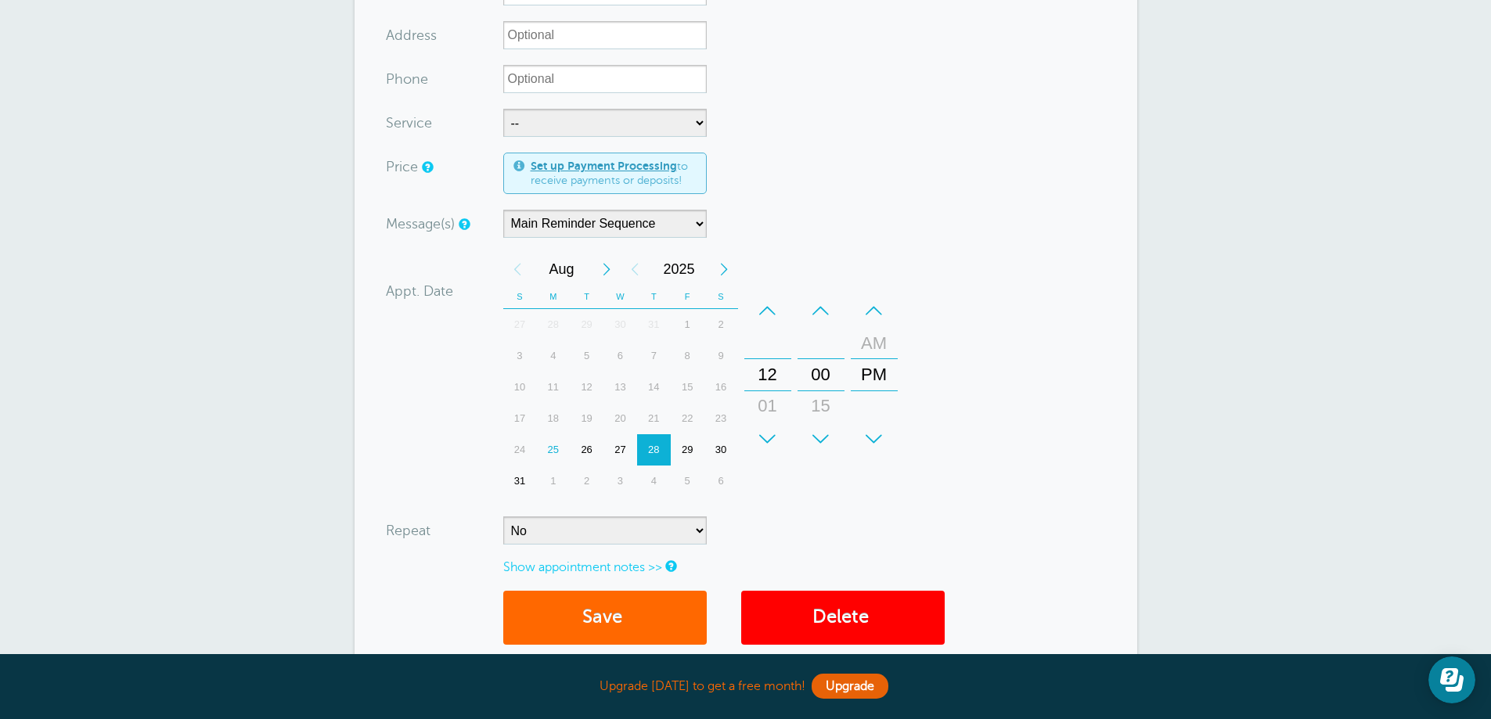
scroll to position [313, 0]
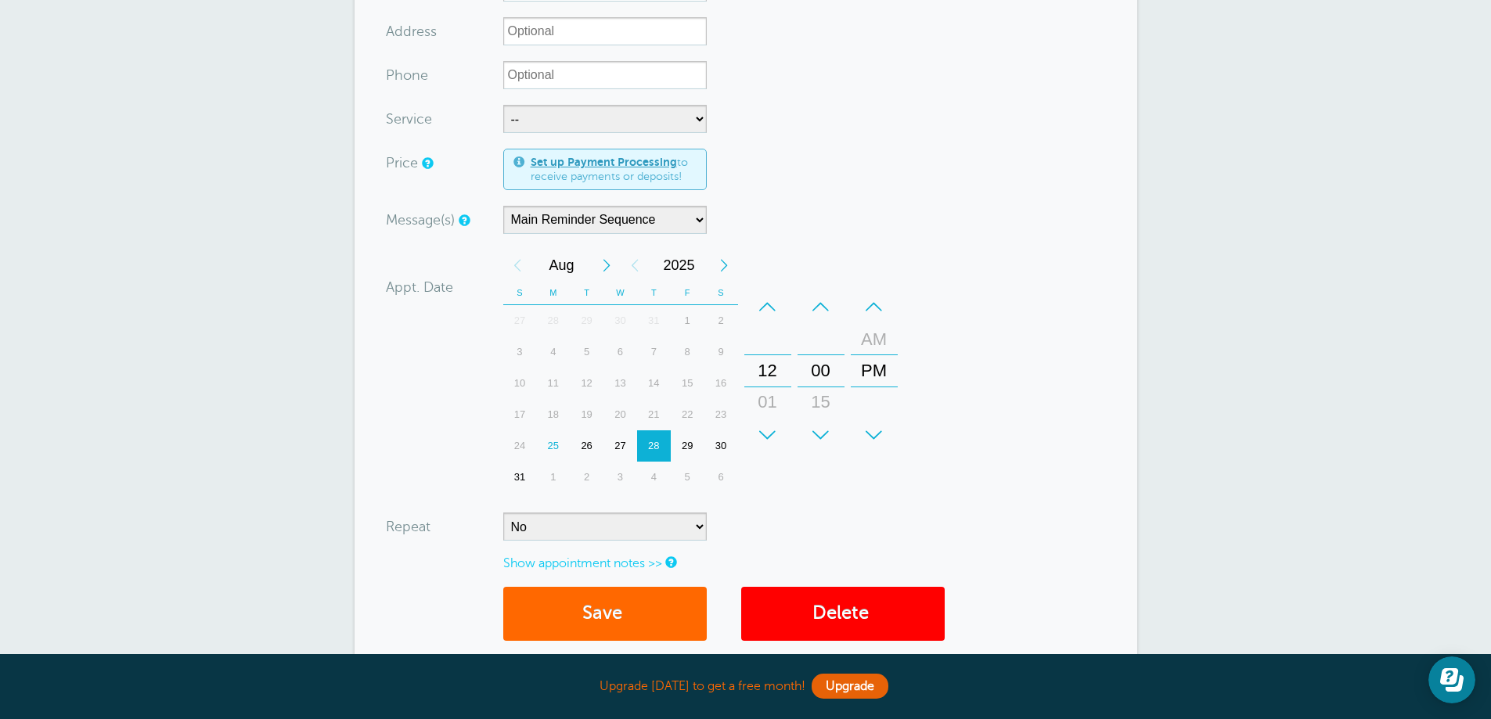
click at [621, 442] on div "27" at bounding box center [620, 445] width 34 height 31
click at [702, 528] on select "No Daily Weekly Every 2 weeks Every 3 weeks Every 4 weeks Monthly Every 5 weeks…" at bounding box center [604, 527] width 203 height 28
select select "RRULE:FREQ=DAILY"
click at [503, 513] on select "No Daily Weekly Every 2 weeks Every 3 weeks Every 4 weeks Monthly Every 5 weeks…" at bounding box center [604, 527] width 203 height 28
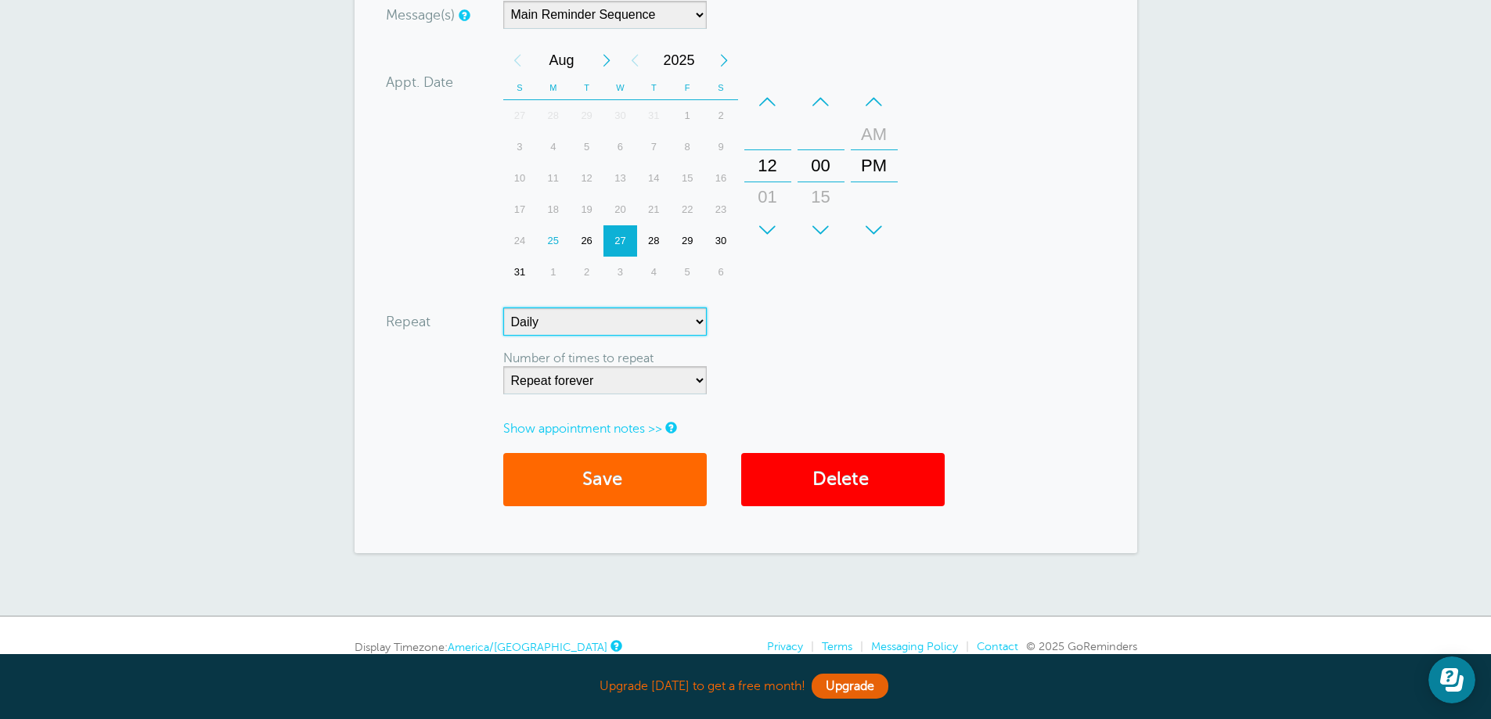
scroll to position [591, 0]
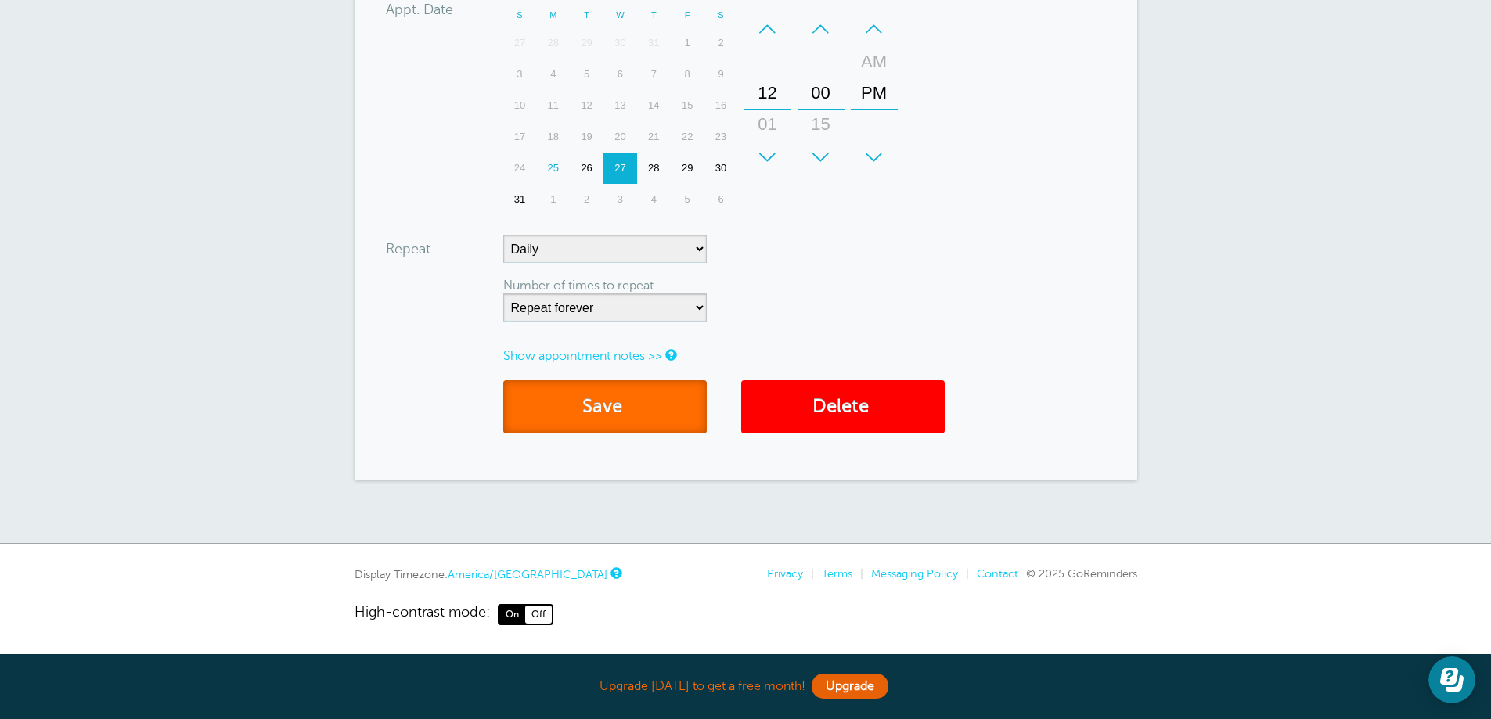
click at [603, 417] on button "Save" at bounding box center [604, 407] width 203 height 54
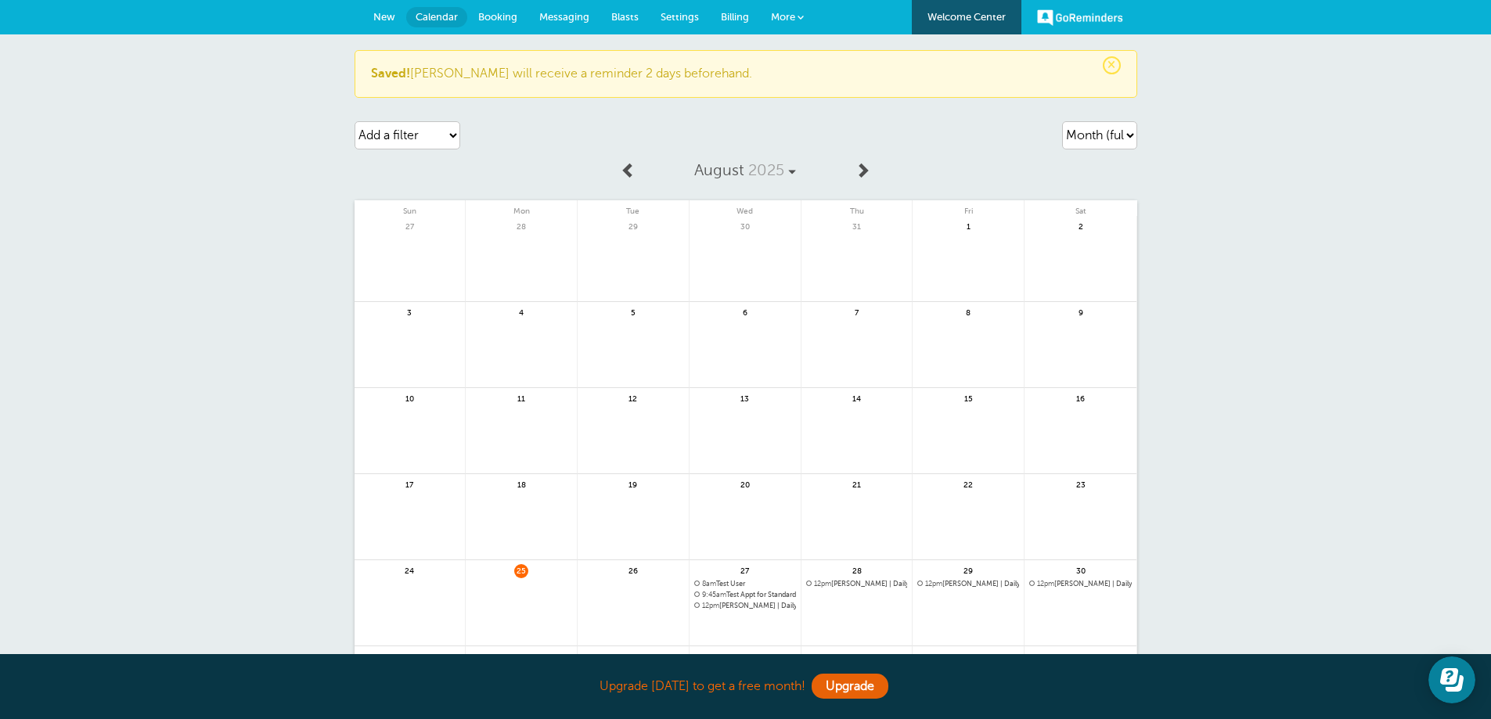
click at [711, 598] on span "9:45am" at bounding box center [714, 595] width 24 height 8
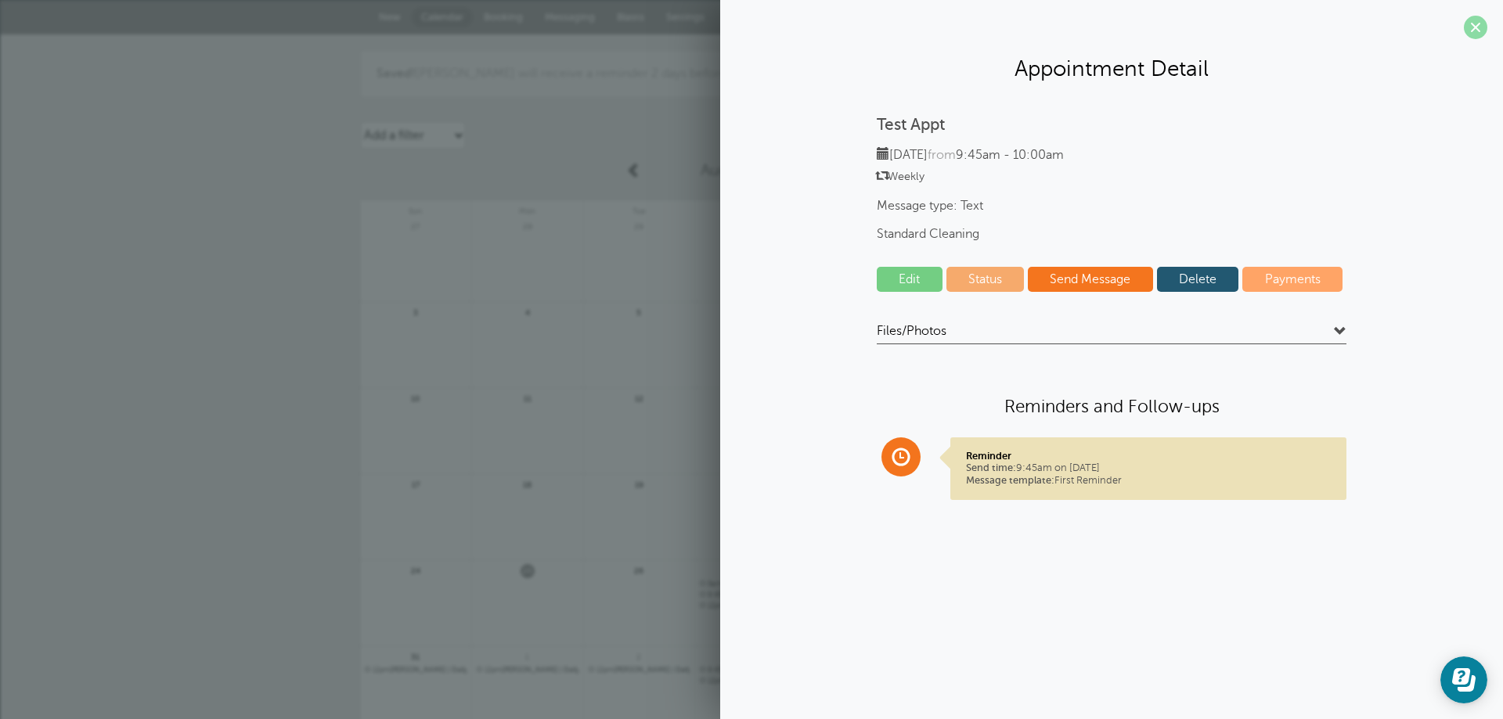
click at [1477, 26] on span at bounding box center [1475, 27] width 23 height 23
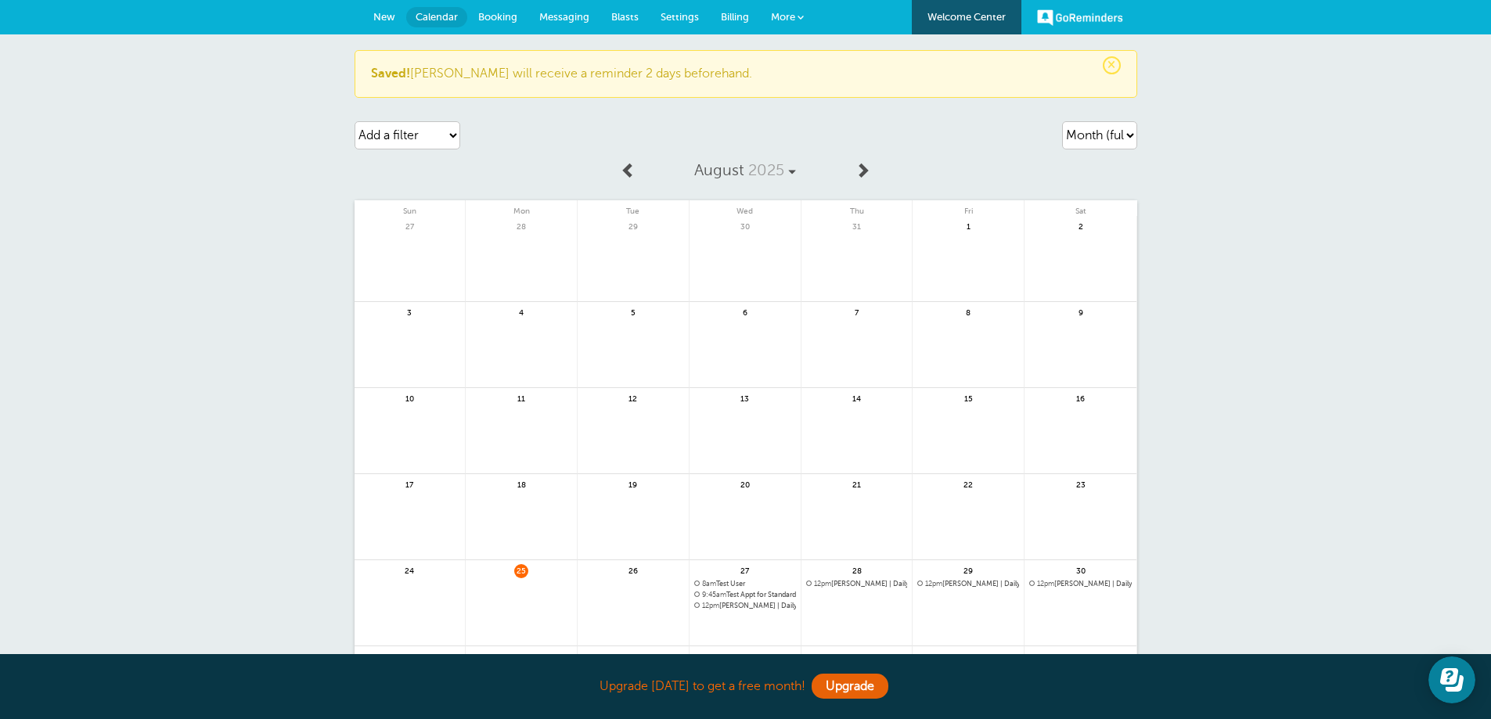
click at [707, 607] on span "12pm" at bounding box center [710, 606] width 17 height 8
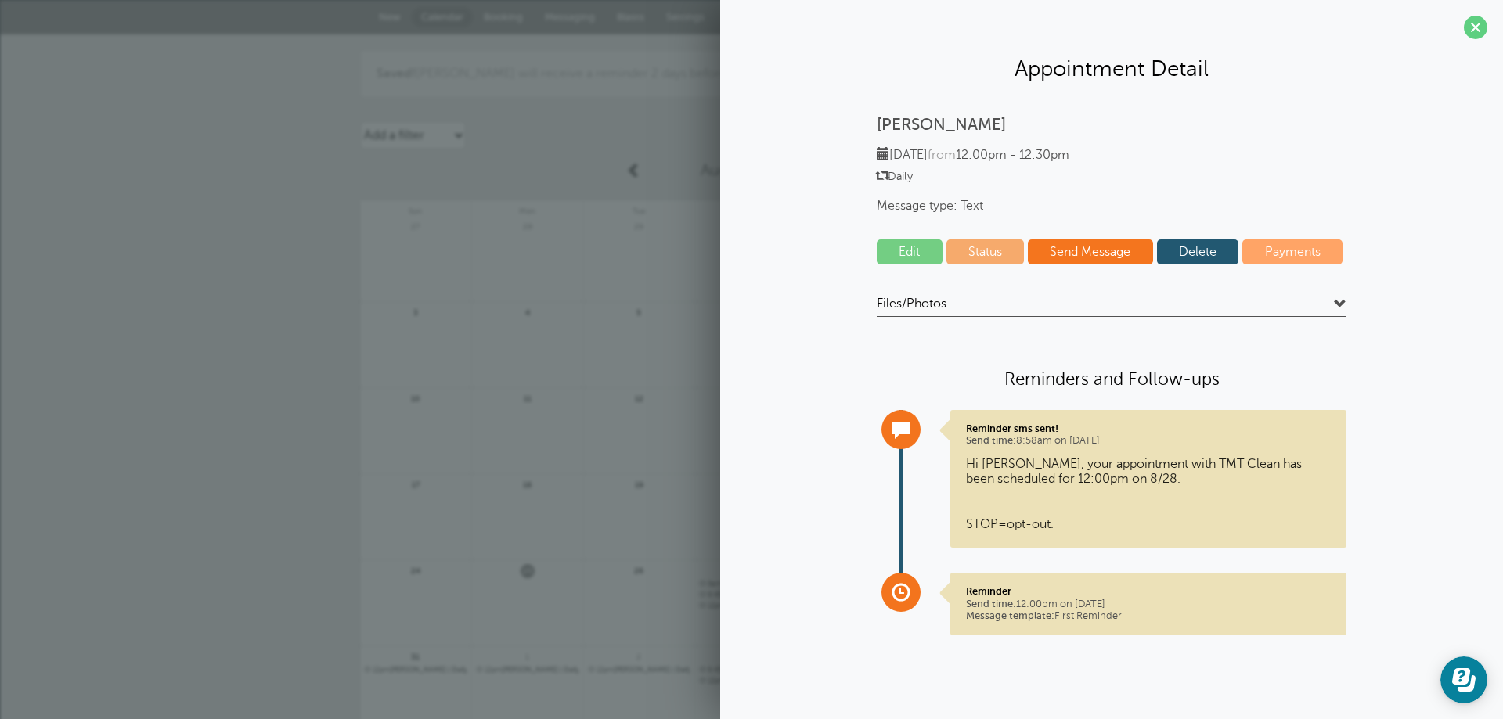
click at [903, 248] on link "Edit" at bounding box center [910, 251] width 66 height 25
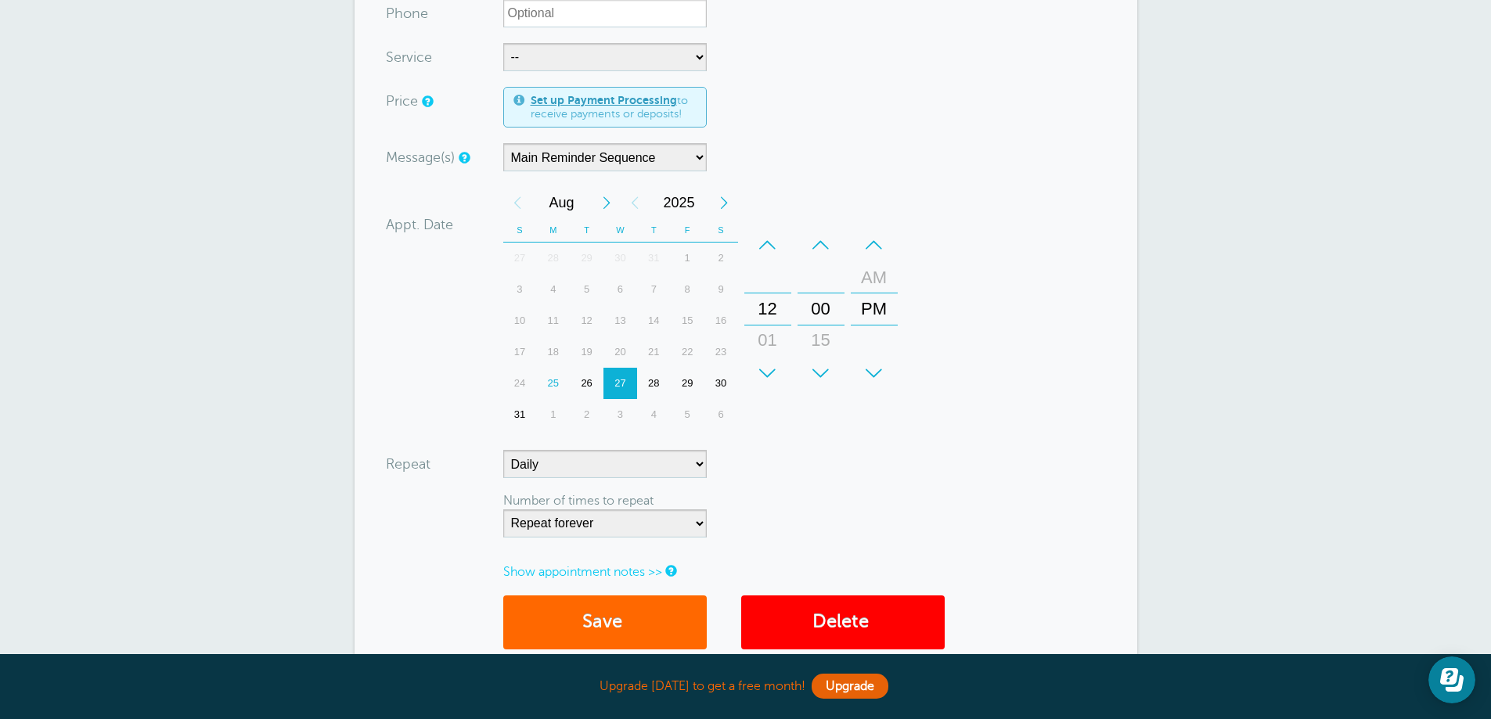
scroll to position [470, 0]
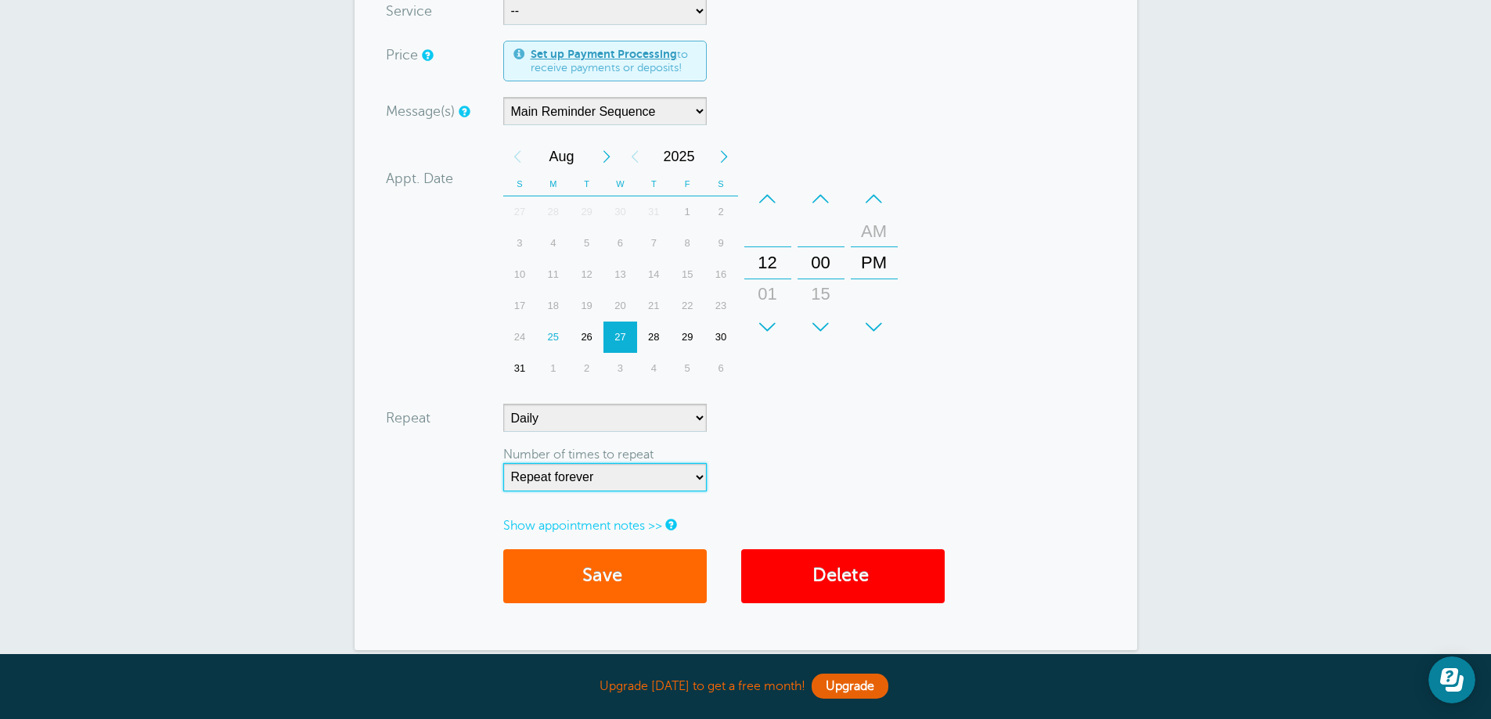
click at [697, 477] on select "Repeat forever 2 3 4 5 6 7 8 9 10 11 12 13 14 15 16 17 18 19 20" at bounding box center [604, 477] width 203 height 28
select select "5"
click at [503, 463] on select "Repeat forever 2 3 4 5 6 7 8 9 10 11 12 13 14 15 16 17 18 19 20" at bounding box center [604, 477] width 203 height 28
click at [594, 567] on button "Save" at bounding box center [604, 576] width 203 height 54
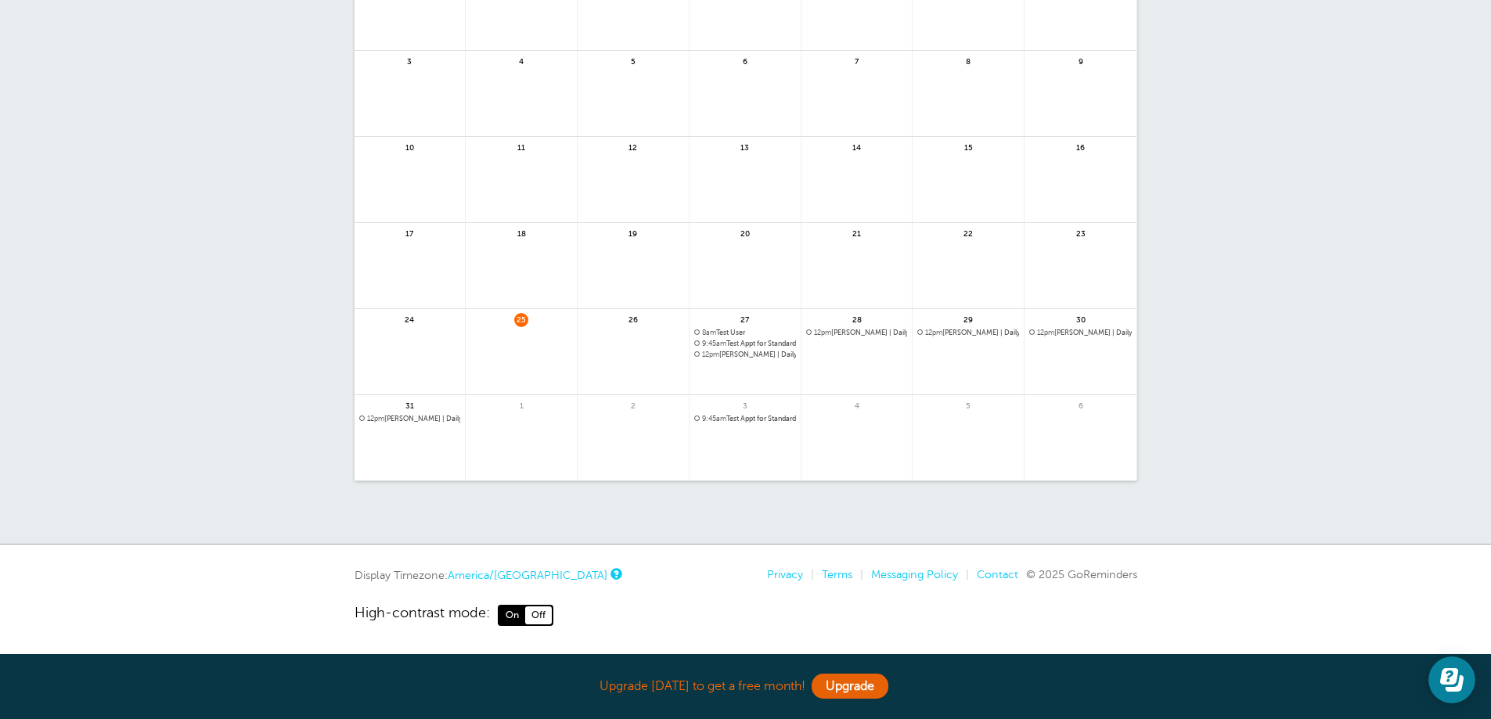
scroll to position [252, 0]
click at [726, 332] on span "8am Test User" at bounding box center [745, 332] width 102 height 9
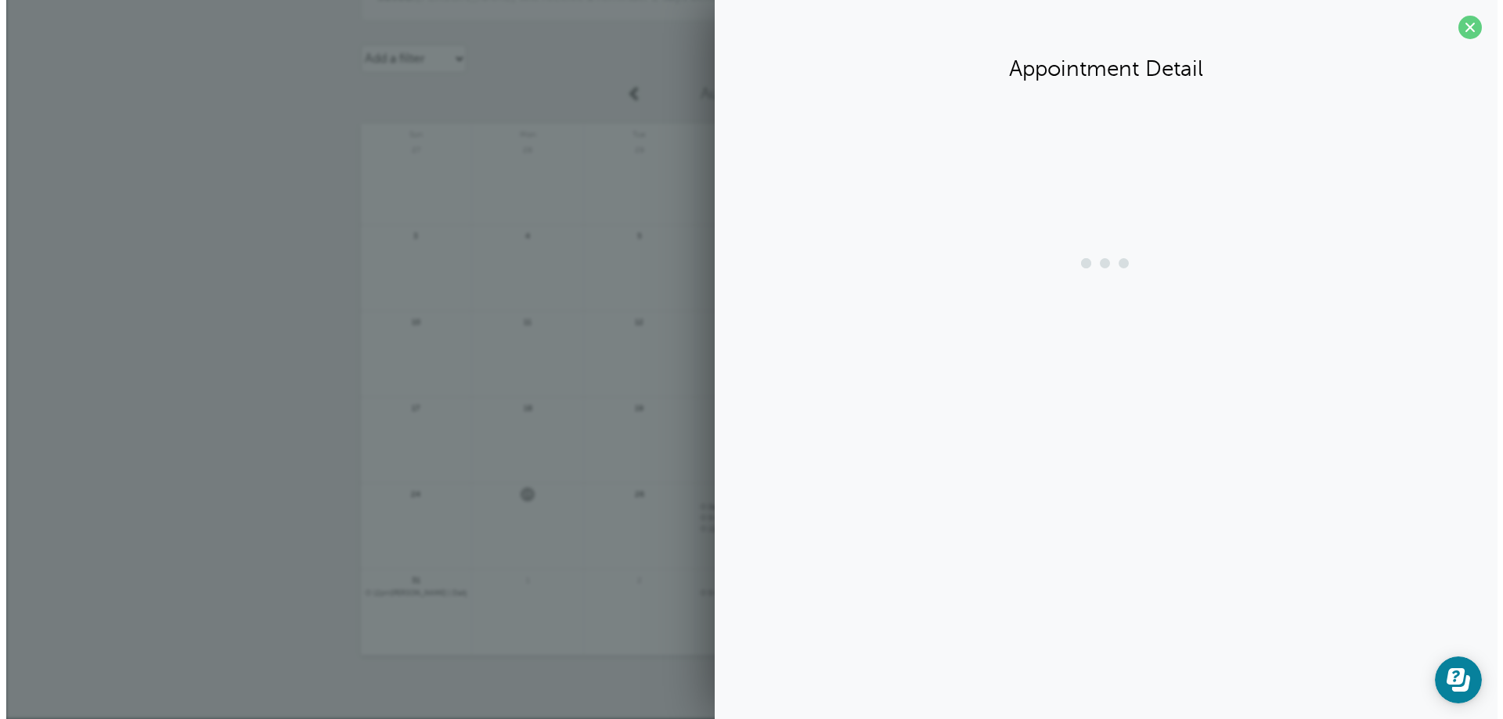
scroll to position [77, 0]
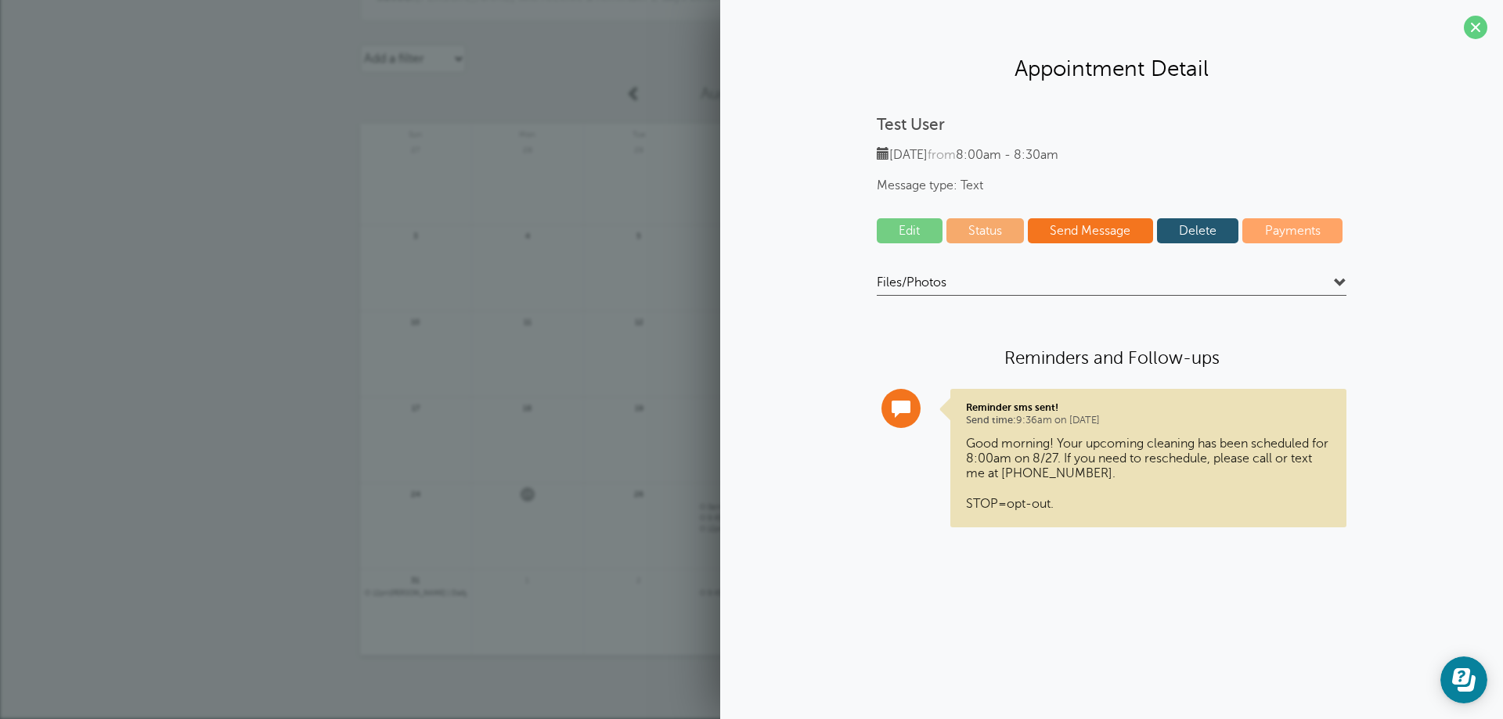
click at [909, 235] on link "Edit" at bounding box center [910, 230] width 66 height 25
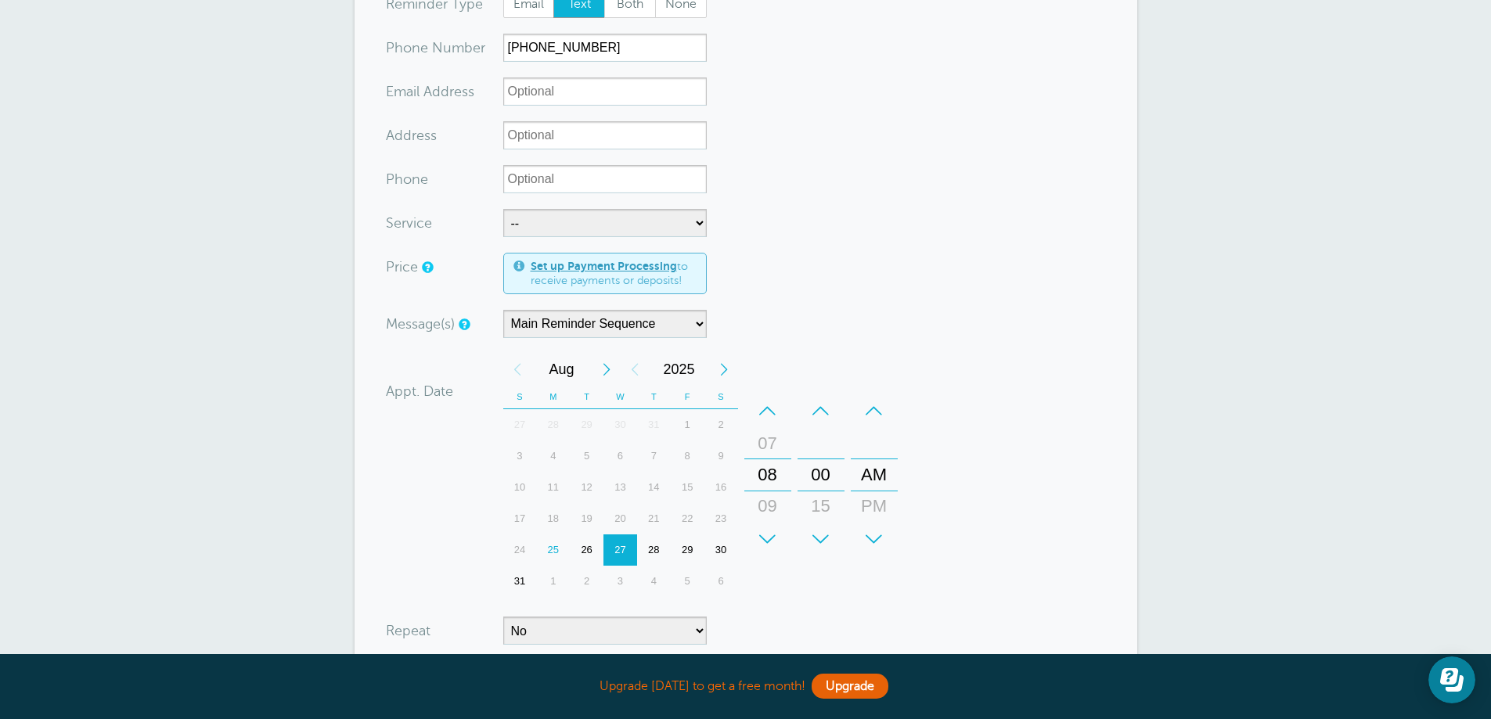
scroll to position [391, 0]
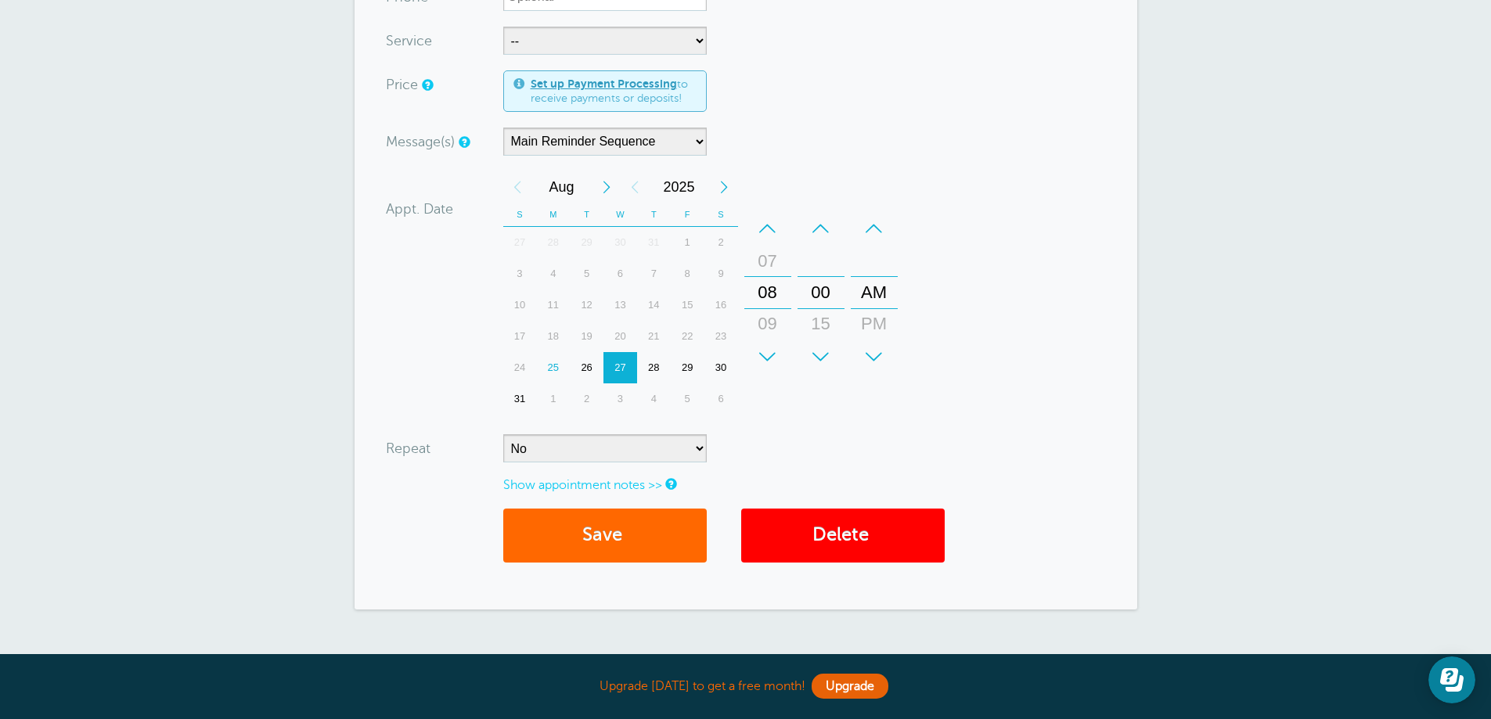
click at [768, 358] on div "+" at bounding box center [767, 356] width 47 height 31
click at [627, 530] on span "submit" at bounding box center [624, 534] width 5 height 21
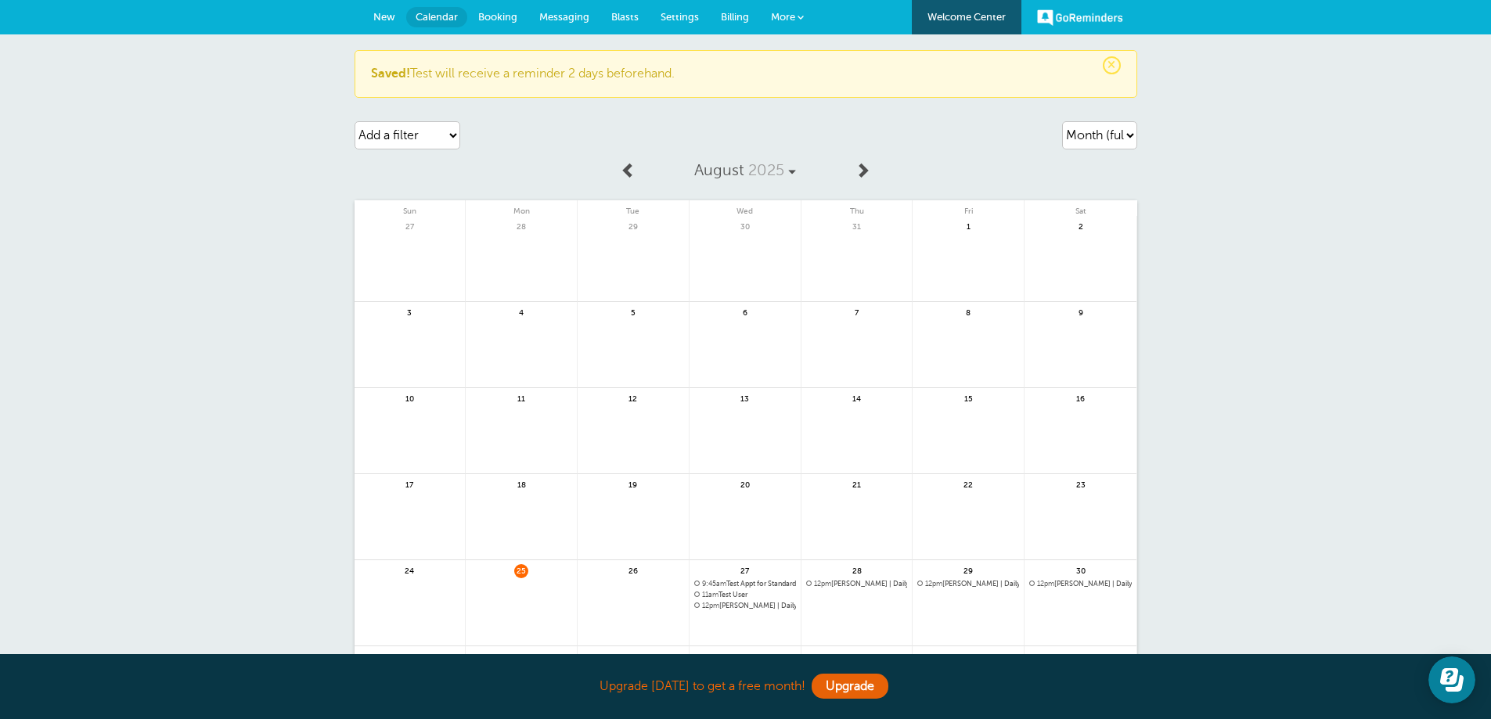
click at [725, 593] on span "11am Test User" at bounding box center [745, 595] width 102 height 9
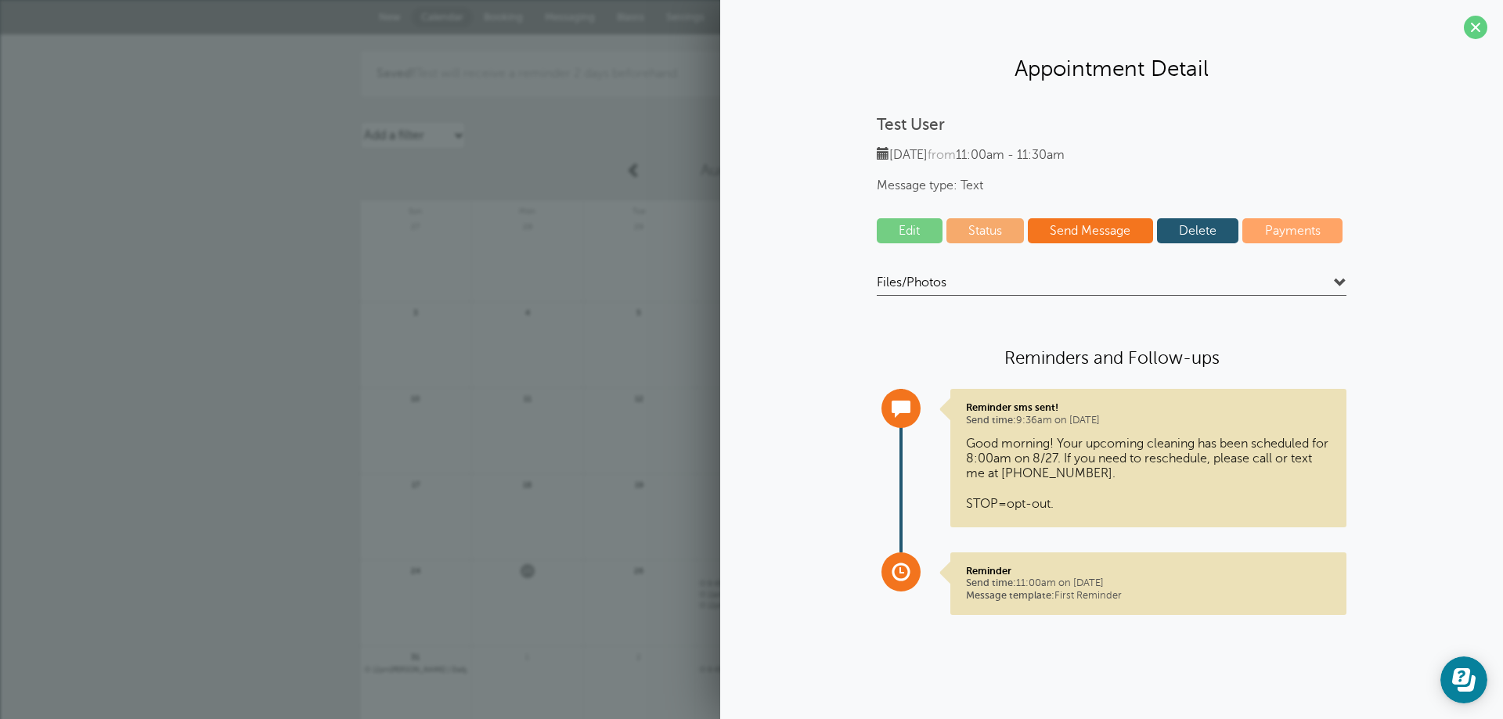
click at [1475, 29] on span at bounding box center [1475, 27] width 23 height 23
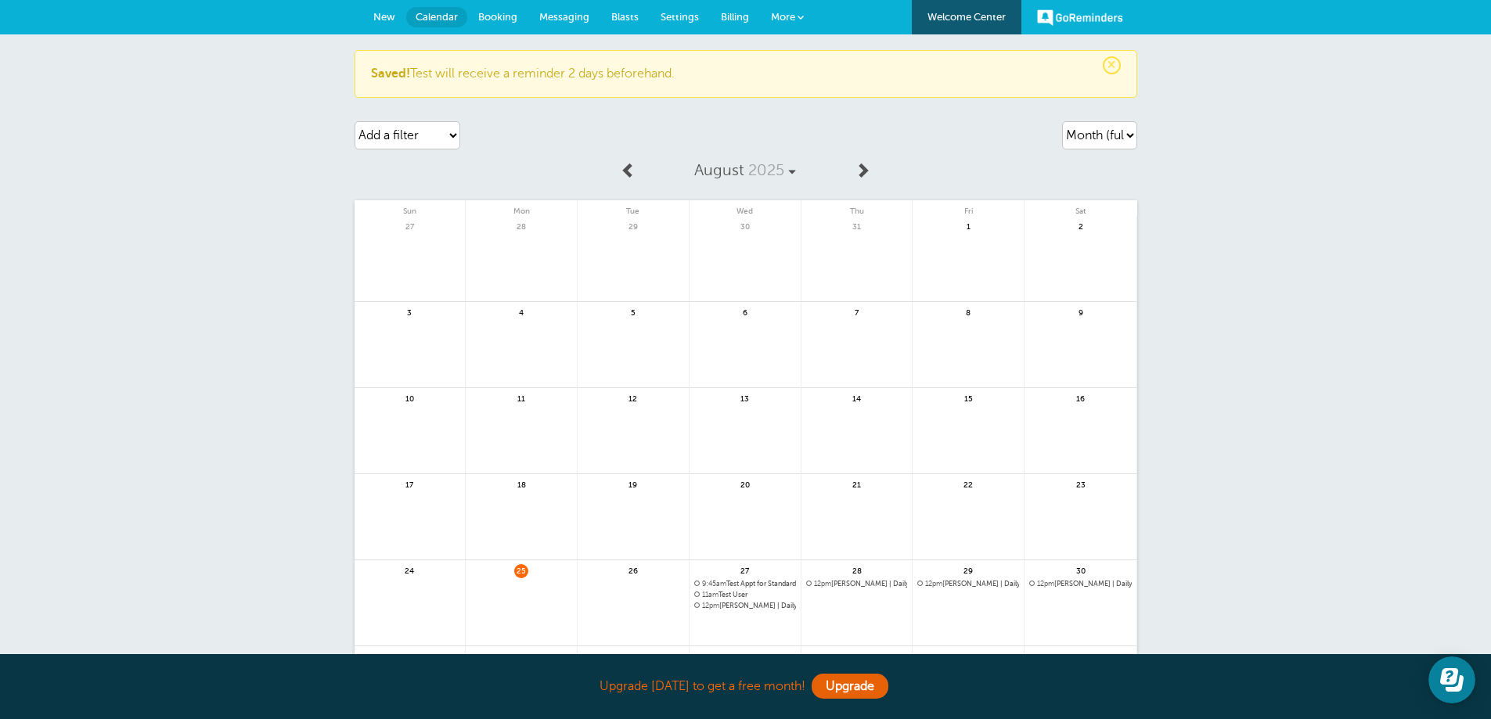
click at [556, 14] on span "Messaging" at bounding box center [564, 17] width 50 height 12
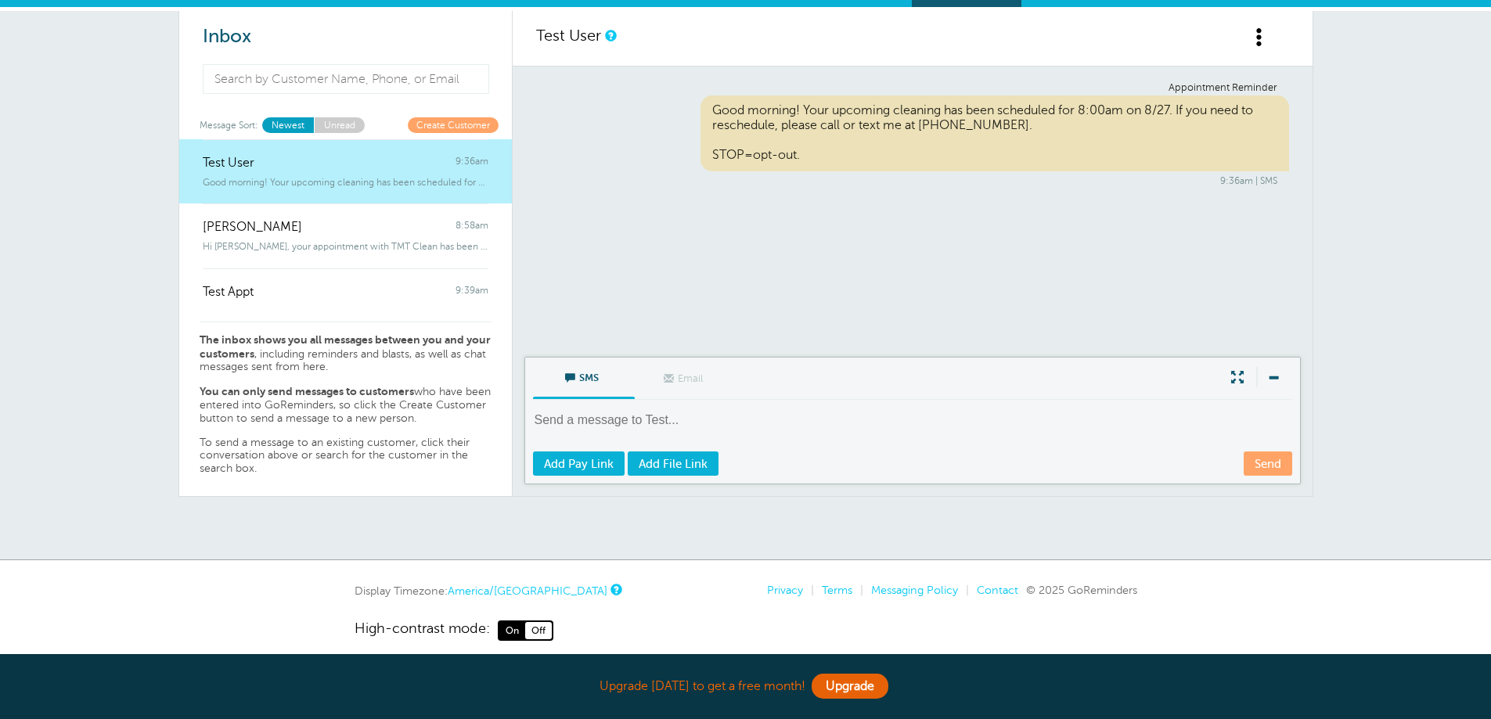
scroll to position [43, 0]
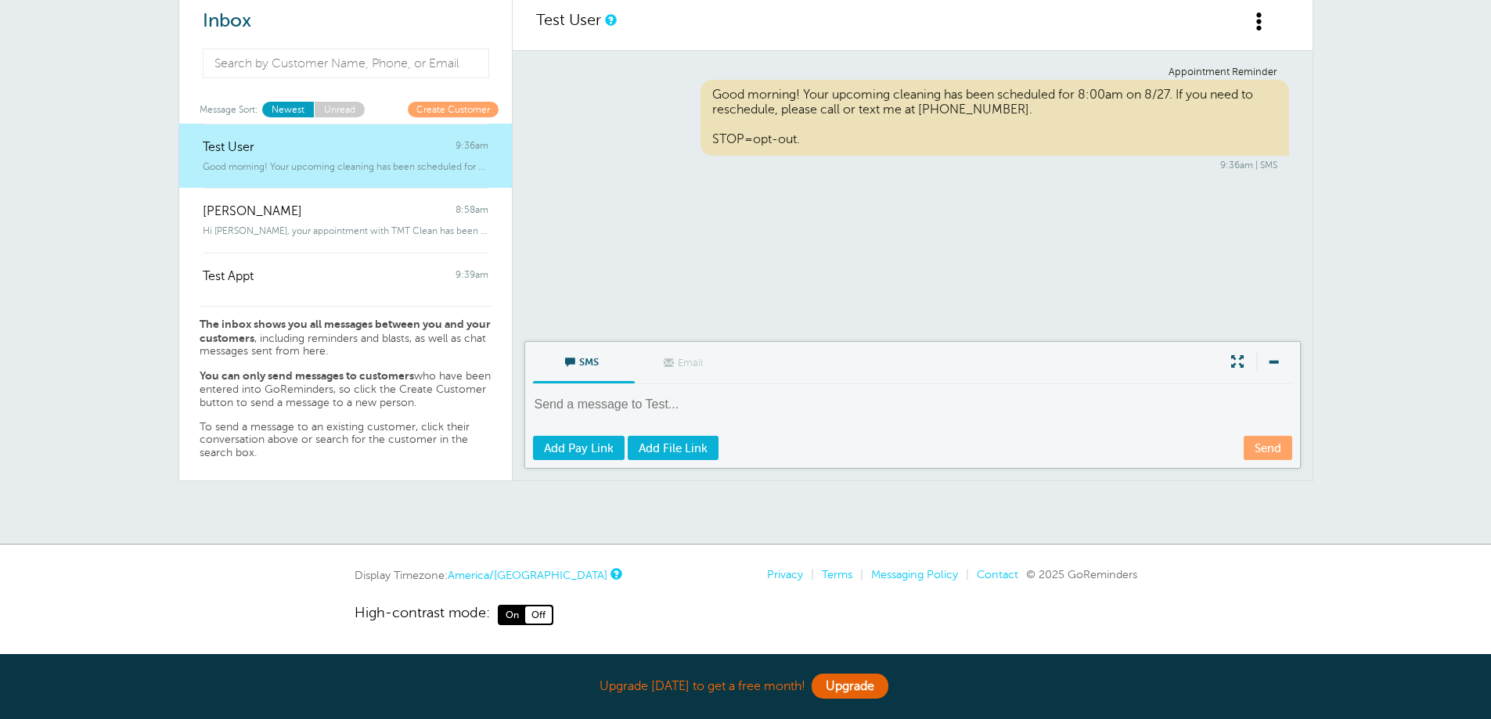
drag, startPoint x: 712, startPoint y: 95, endPoint x: 1039, endPoint y: 158, distance: 332.3
click at [1039, 158] on div "Appointment Reminder Good morning! Your upcoming cleaning has been scheduled fo…" at bounding box center [912, 119] width 753 height 105
click at [49, 203] on div "Inbox Message Sort: Newest Unread Create Customer Test User 9:36am Good morning…" at bounding box center [745, 270] width 1491 height 550
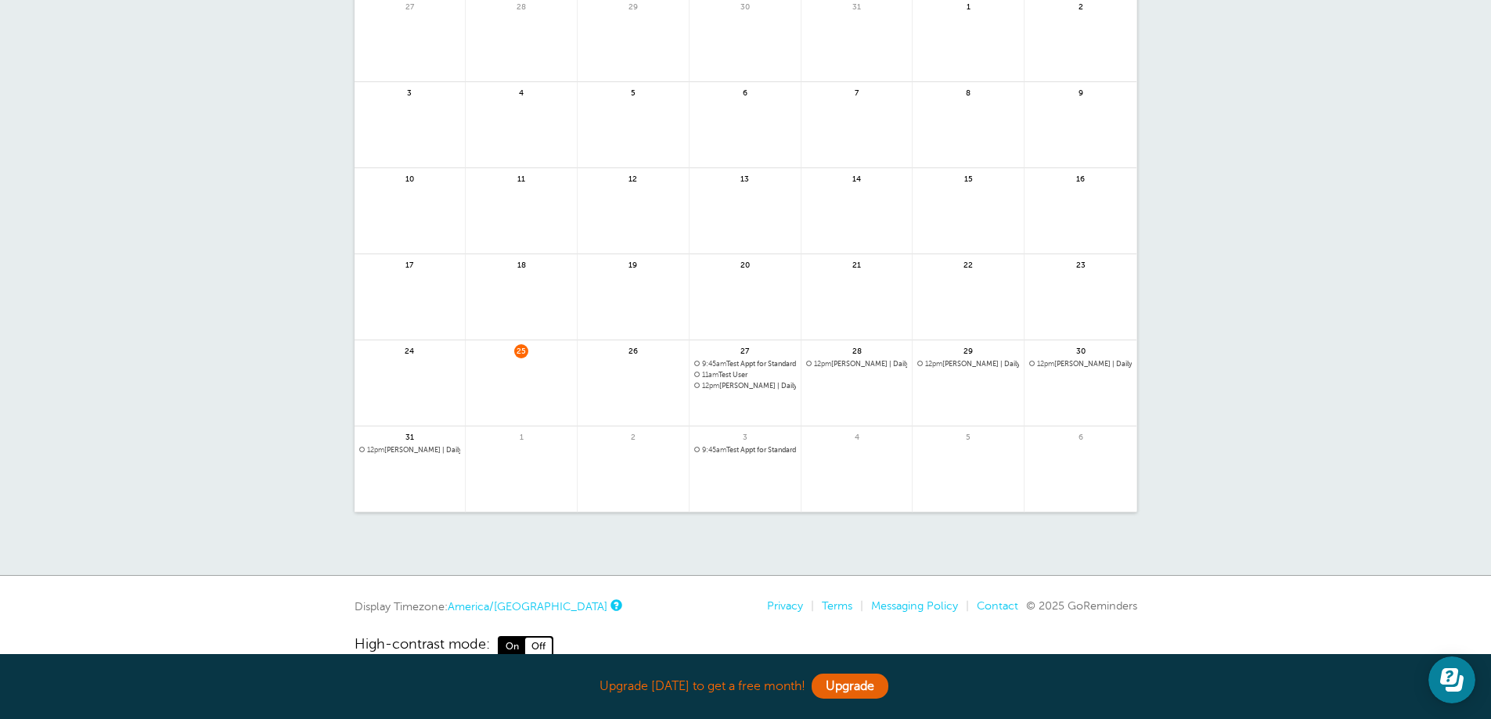
scroll to position [189, 0]
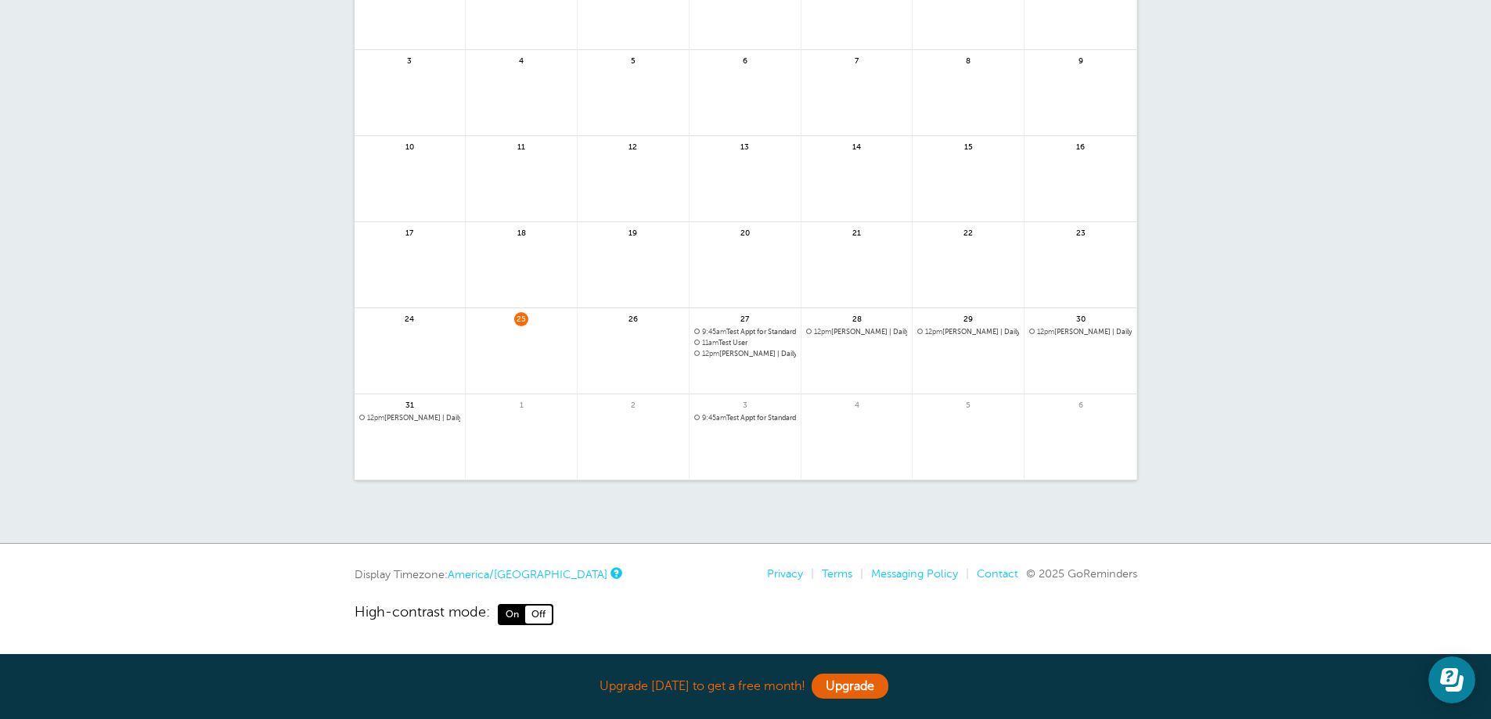
click at [543, 615] on span "Off" at bounding box center [538, 614] width 27 height 17
click at [506, 617] on span "On" at bounding box center [512, 614] width 26 height 17
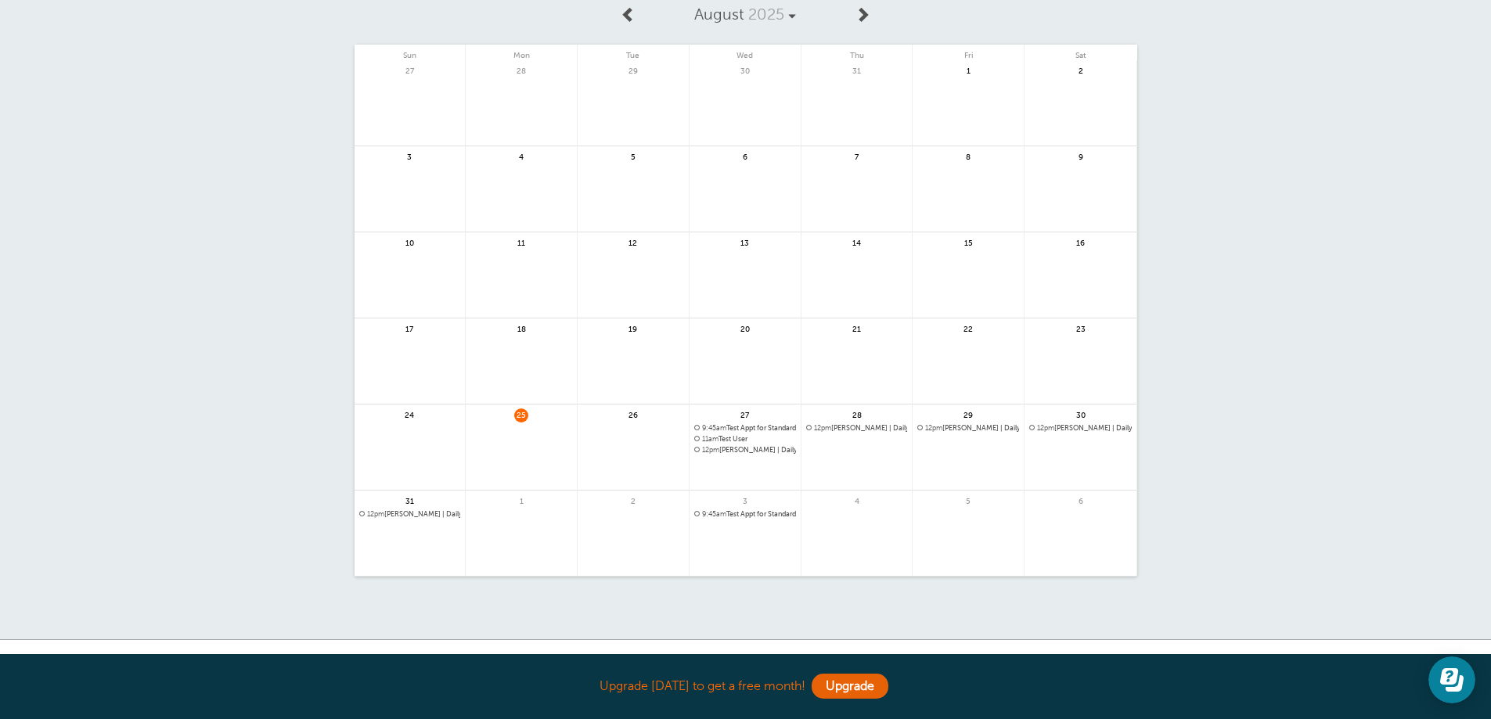
scroll to position [0, 0]
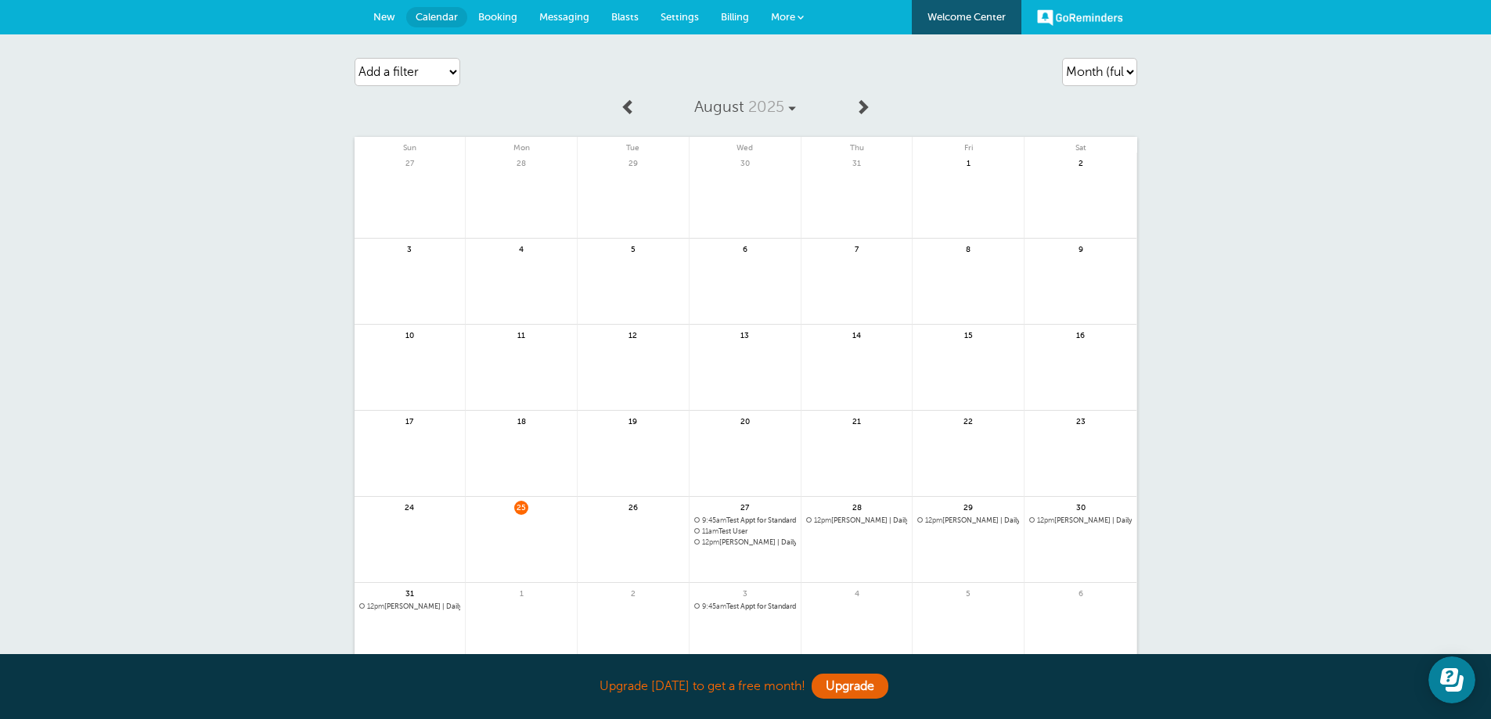
click at [563, 16] on span "Messaging" at bounding box center [564, 17] width 50 height 12
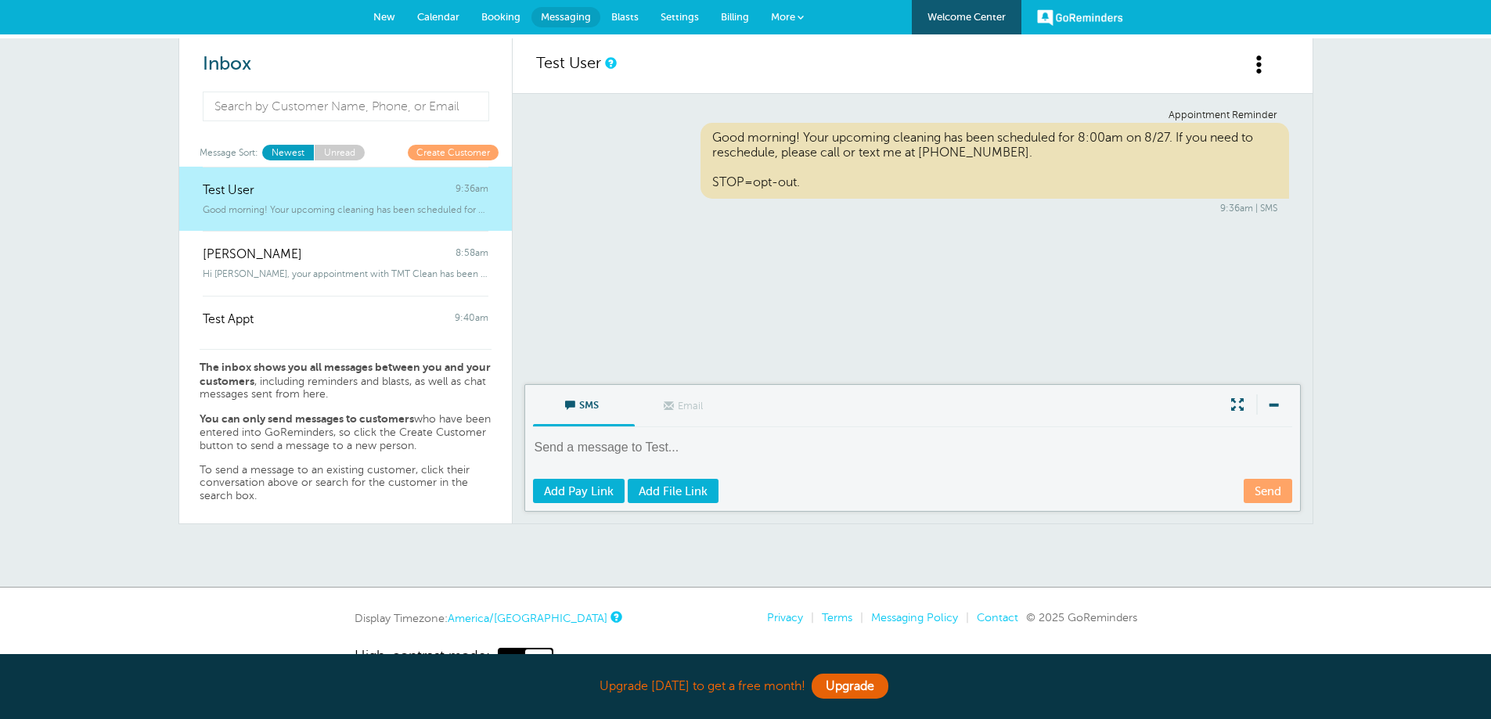
click at [744, 179] on div "Good morning! Your upcoming cleaning has been scheduled for 8:00am on 8/27. If …" at bounding box center [994, 161] width 589 height 76
click at [440, 16] on span "Calendar" at bounding box center [438, 17] width 42 height 12
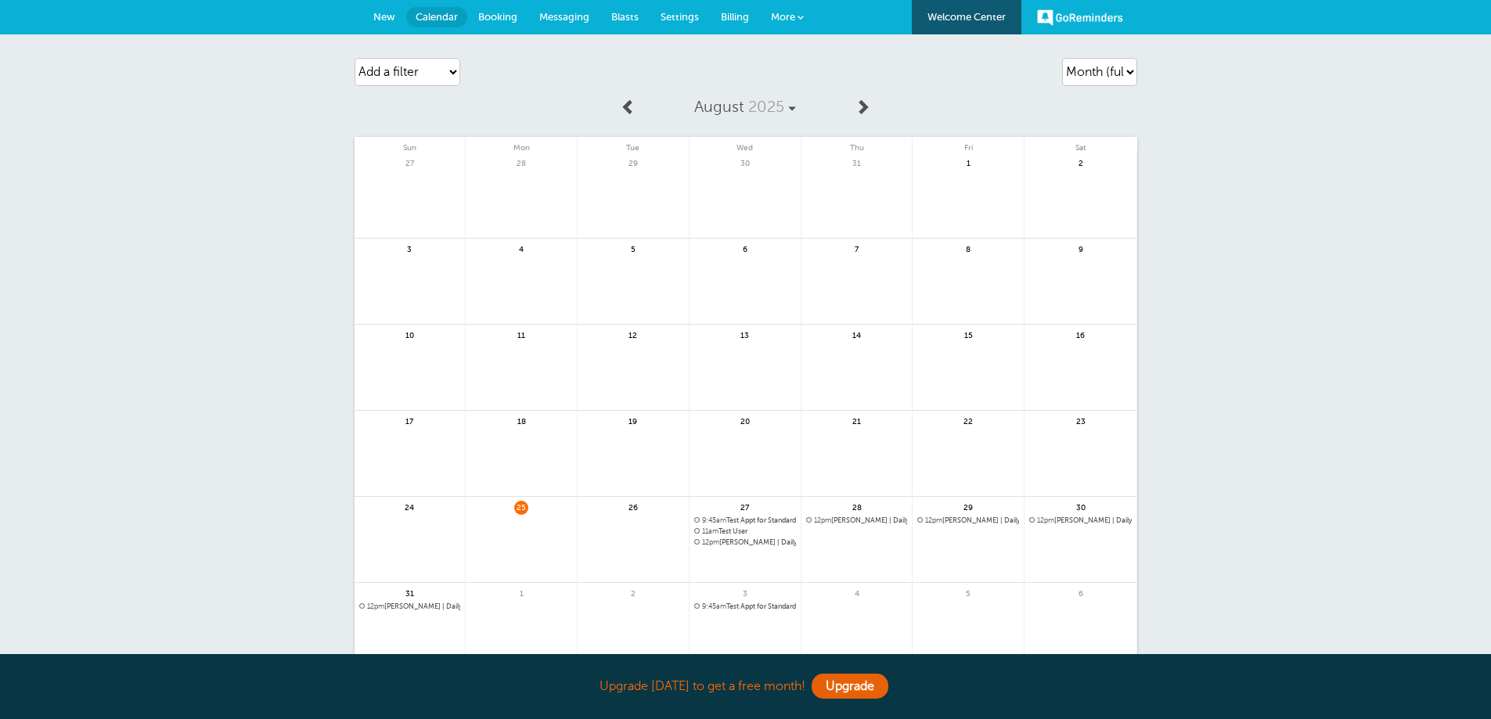
click at [491, 19] on span "Booking" at bounding box center [497, 17] width 39 height 12
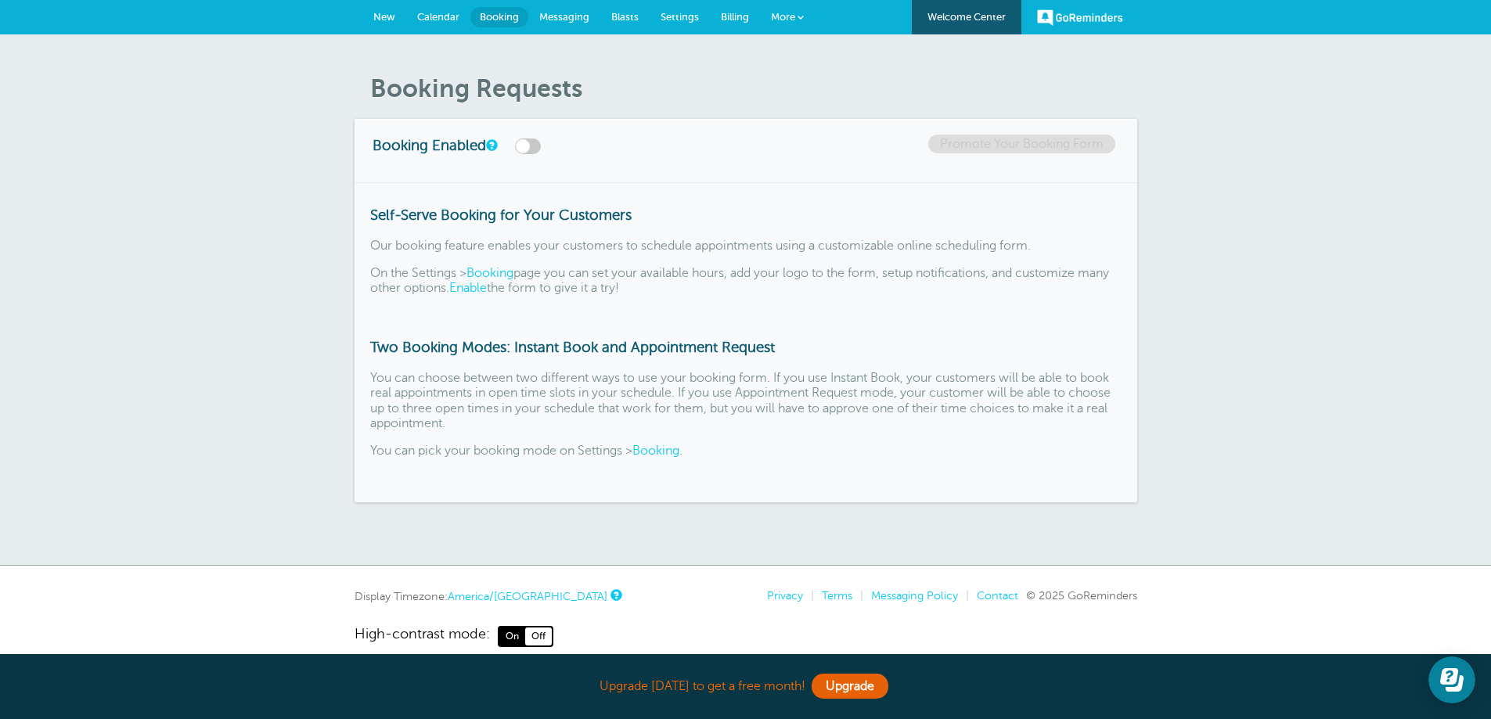
click at [563, 15] on span "Messaging" at bounding box center [564, 17] width 50 height 12
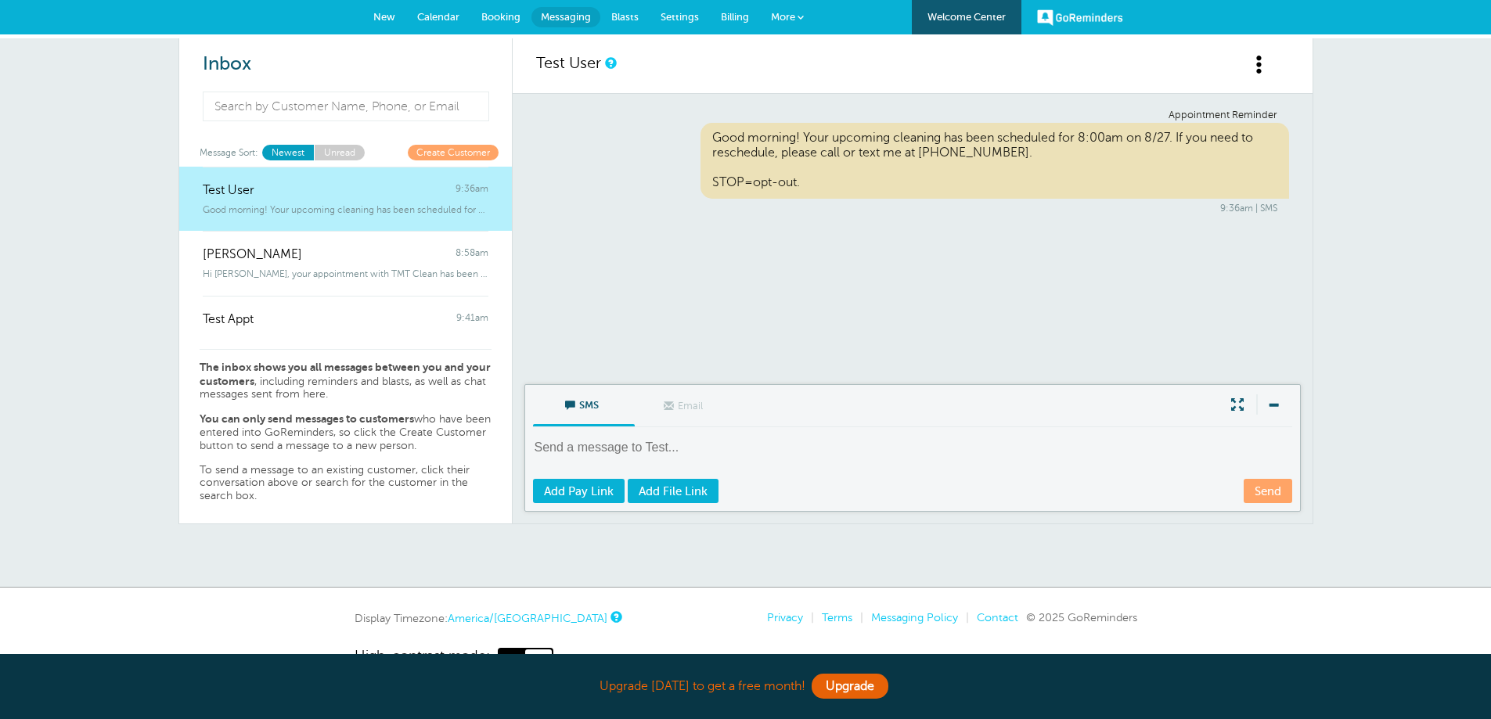
click at [677, 17] on span "Settings" at bounding box center [680, 17] width 38 height 12
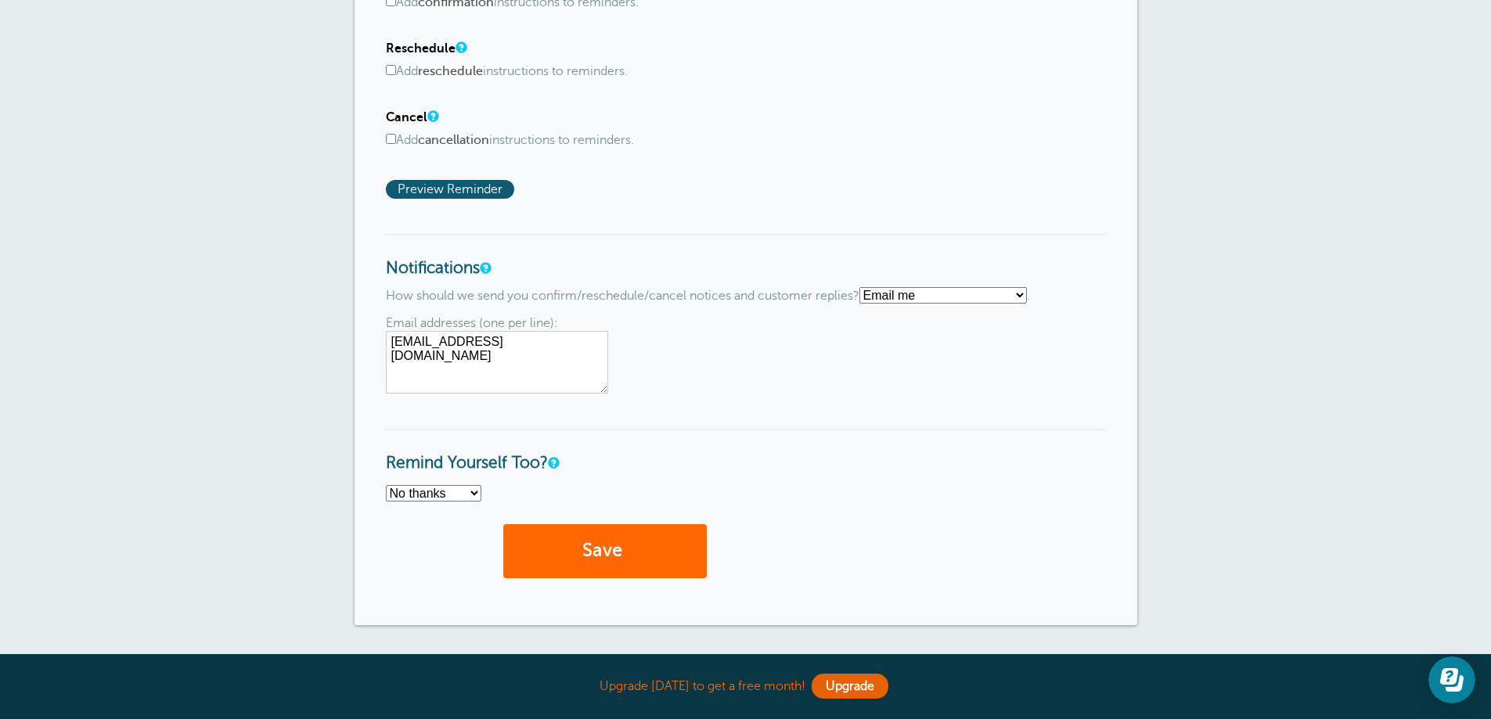
scroll to position [861, 0]
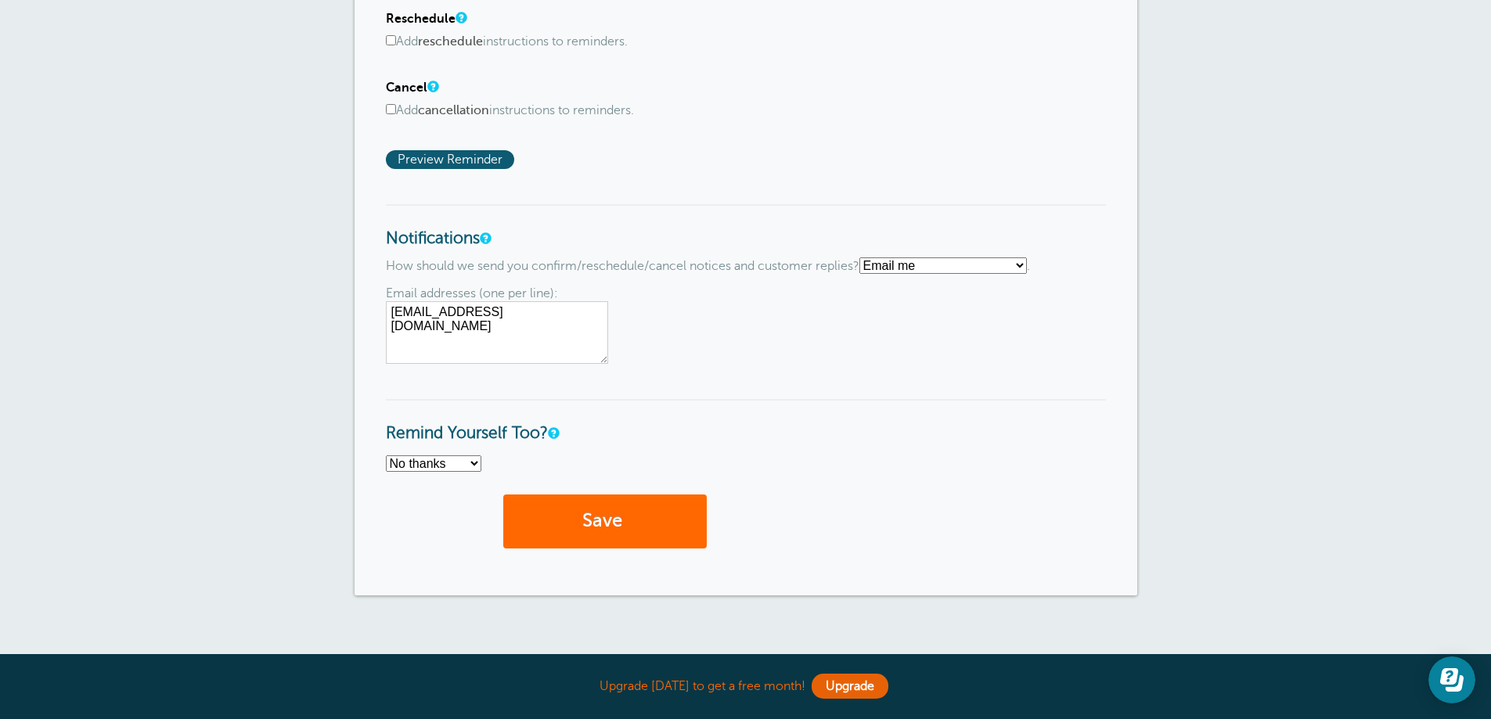
click at [1027, 264] on select "Text me Email me Don't send me notifications" at bounding box center [942, 265] width 167 height 16
select select "5"
click at [866, 257] on select "Text me Email me Don't send me notifications" at bounding box center [942, 265] width 167 height 16
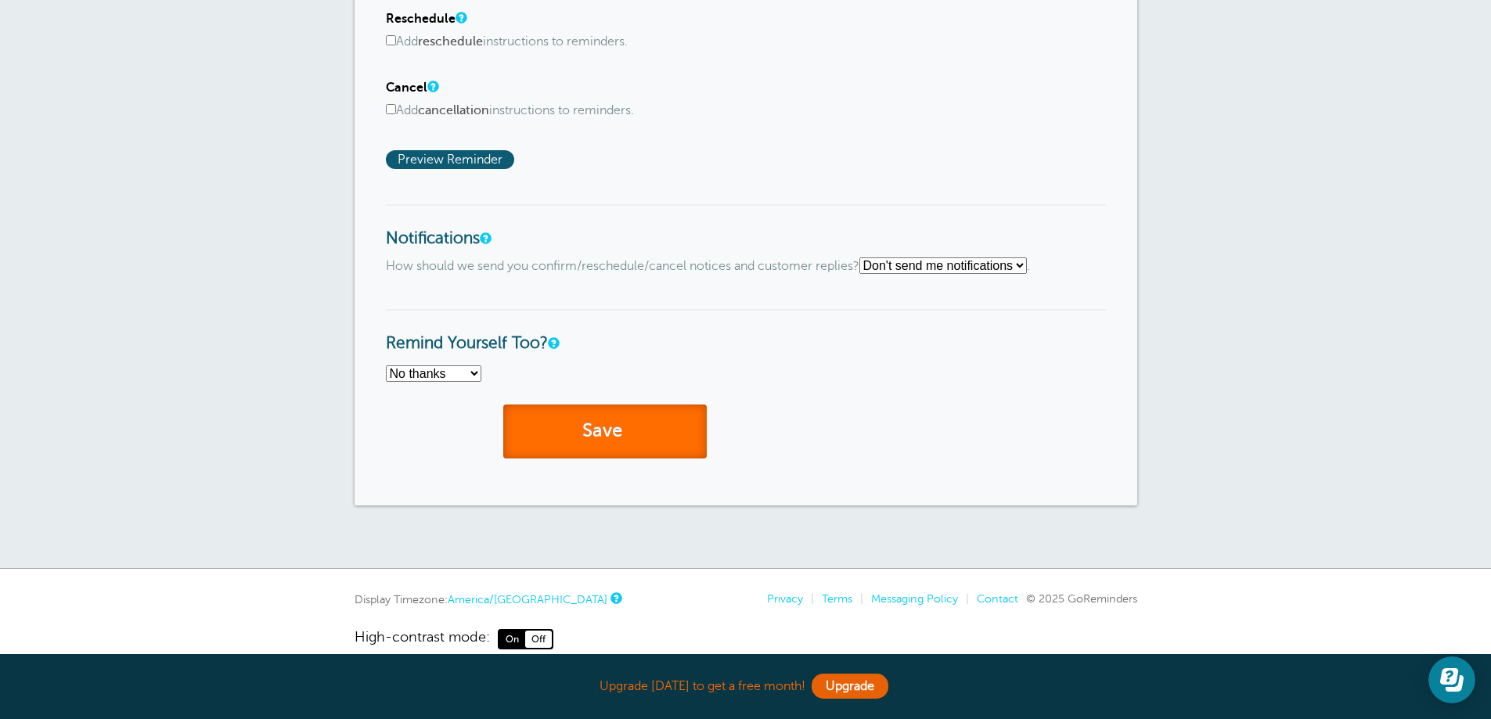
click at [606, 434] on button "Save" at bounding box center [604, 432] width 203 height 54
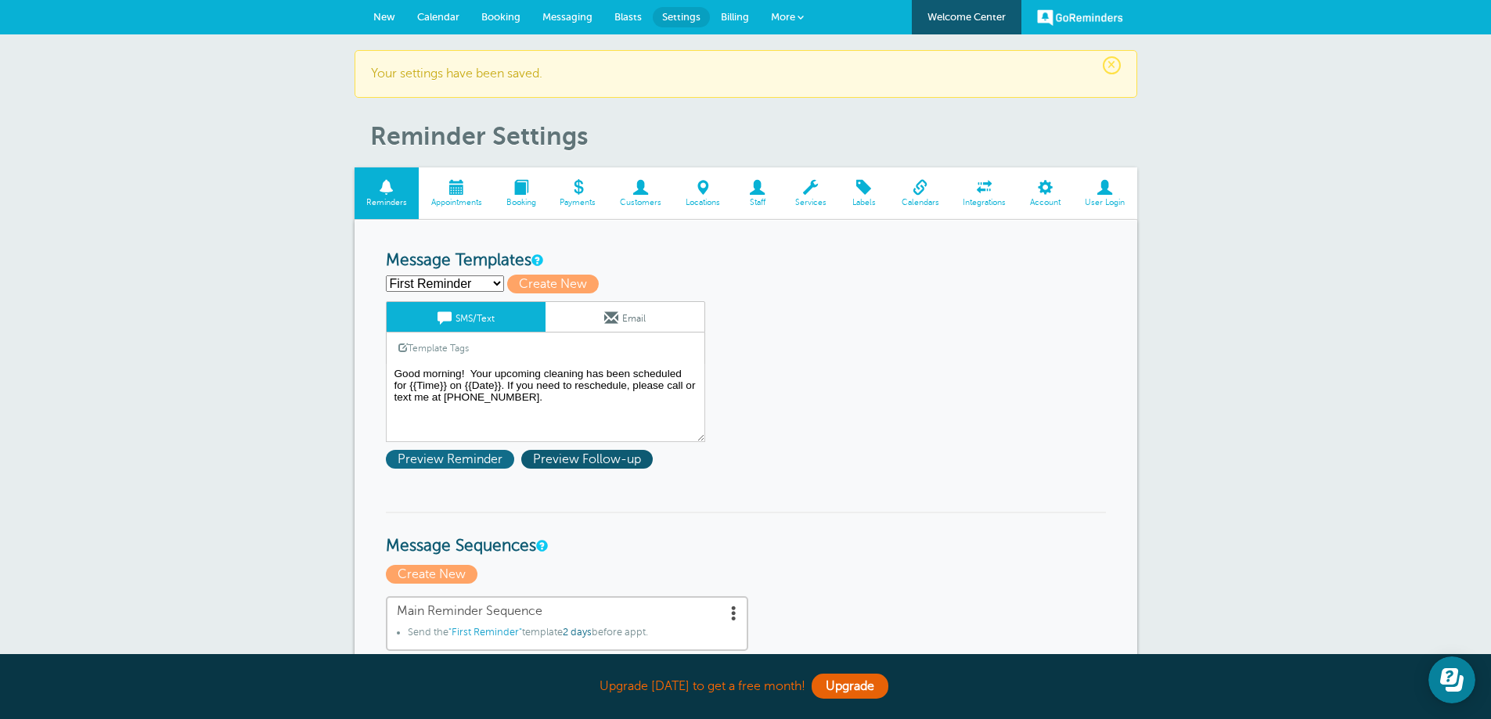
click at [490, 454] on span "Preview Reminder" at bounding box center [450, 459] width 128 height 19
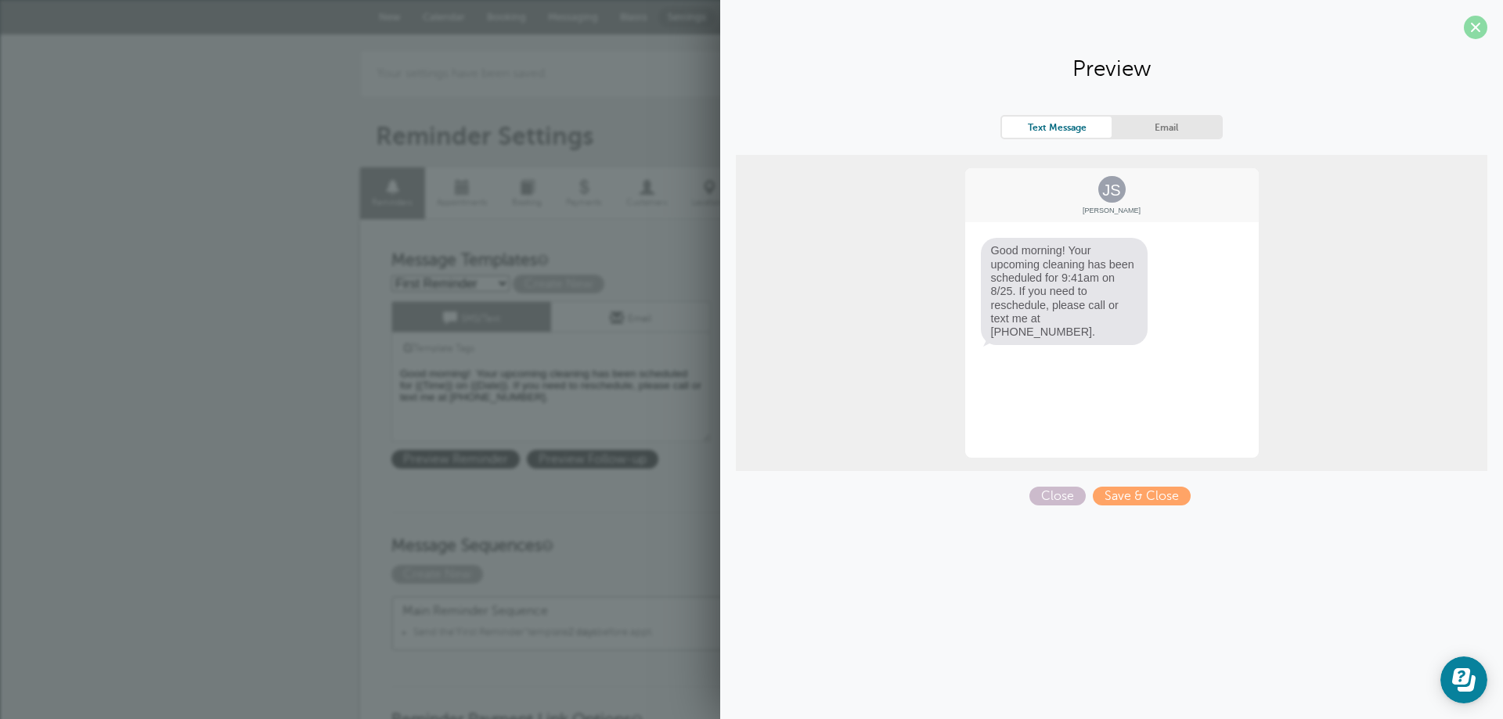
click at [1475, 38] on span at bounding box center [1475, 27] width 23 height 23
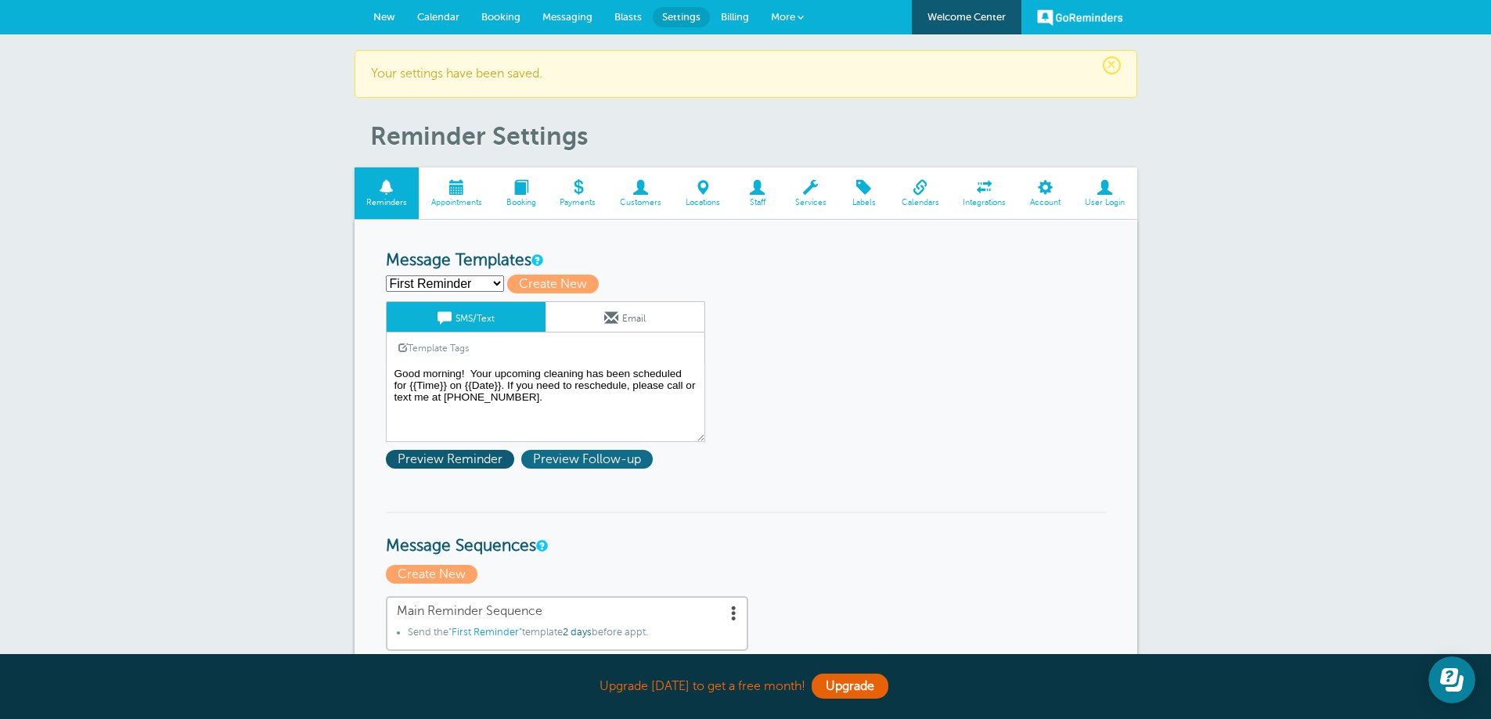
click at [600, 461] on span "Preview Follow-up" at bounding box center [586, 459] width 131 height 19
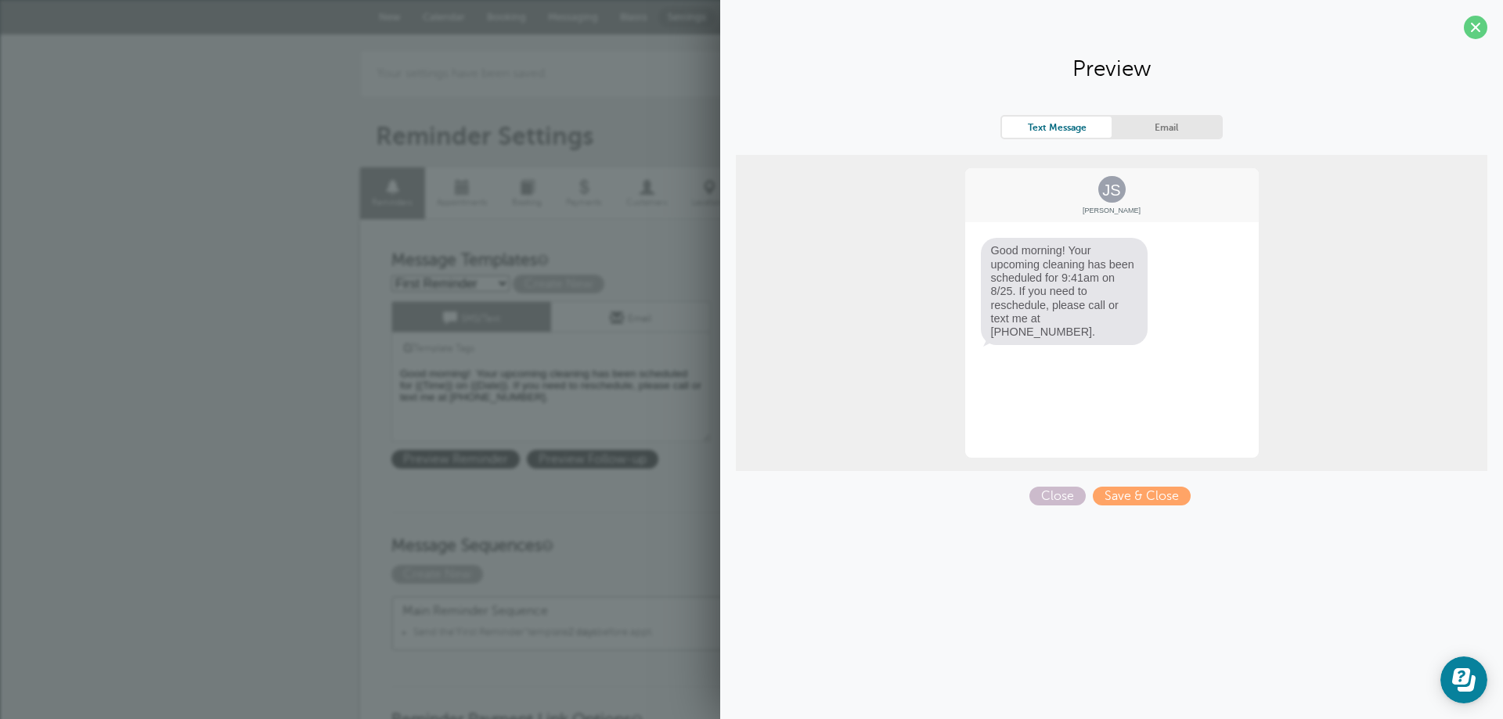
click at [1477, 28] on span at bounding box center [1475, 27] width 23 height 23
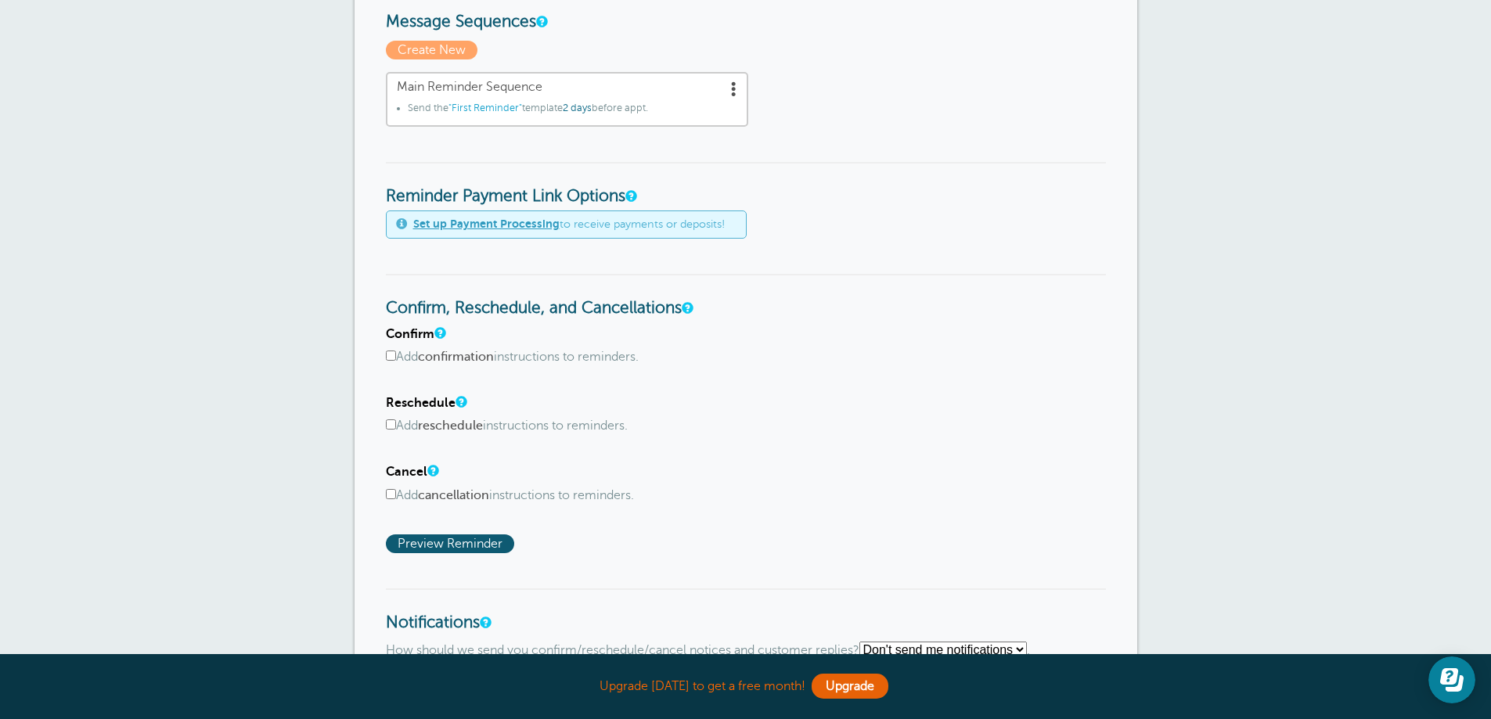
scroll to position [548, 0]
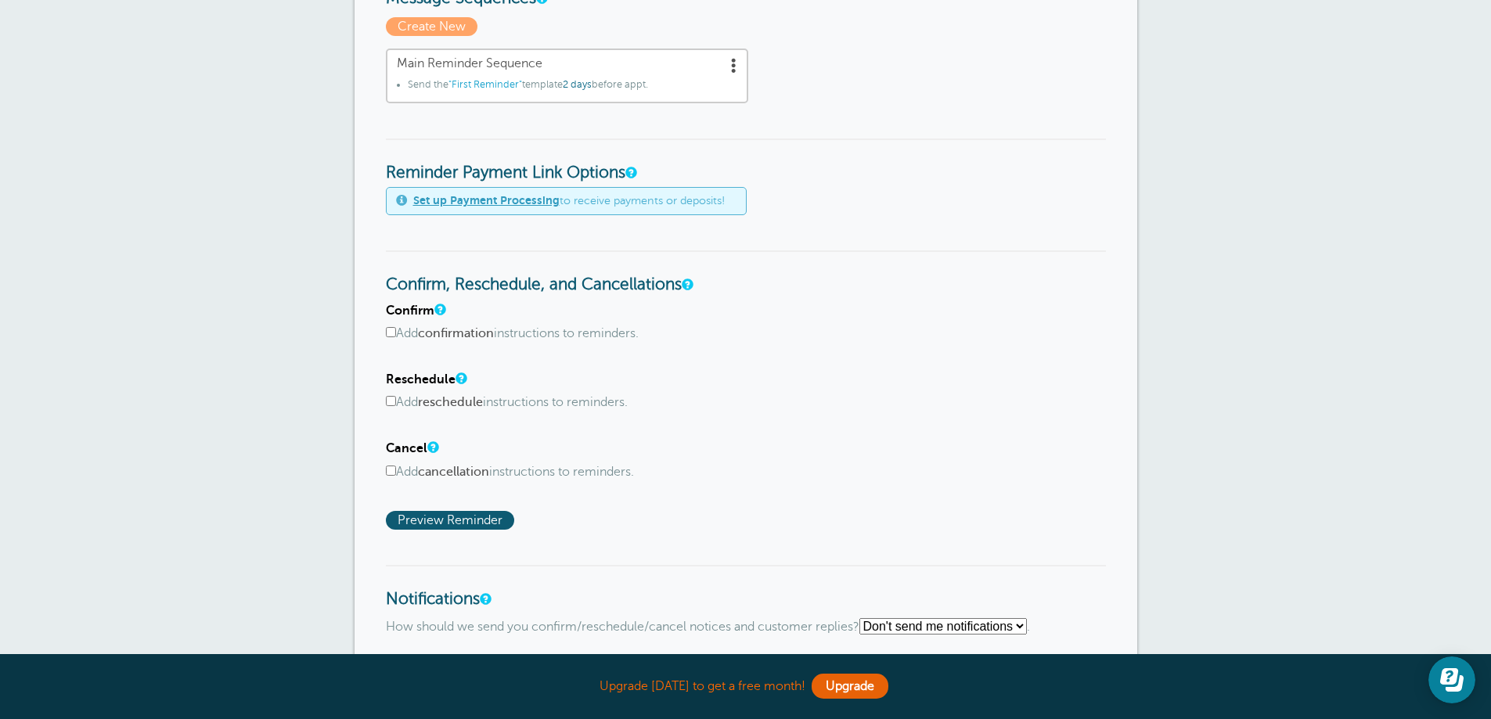
click at [515, 202] on link "Set up Payment Processing" at bounding box center [486, 200] width 146 height 13
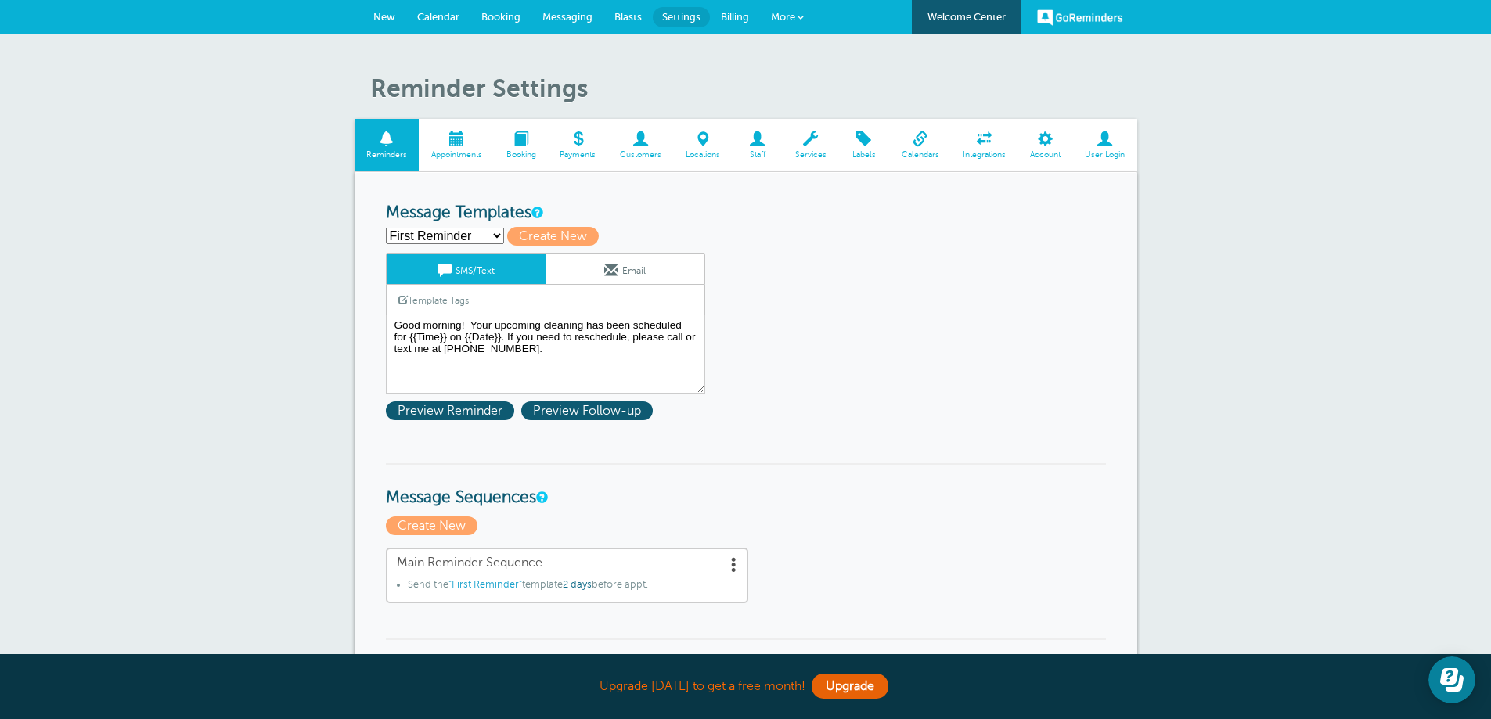
click at [445, 12] on span "Calendar" at bounding box center [438, 17] width 42 height 12
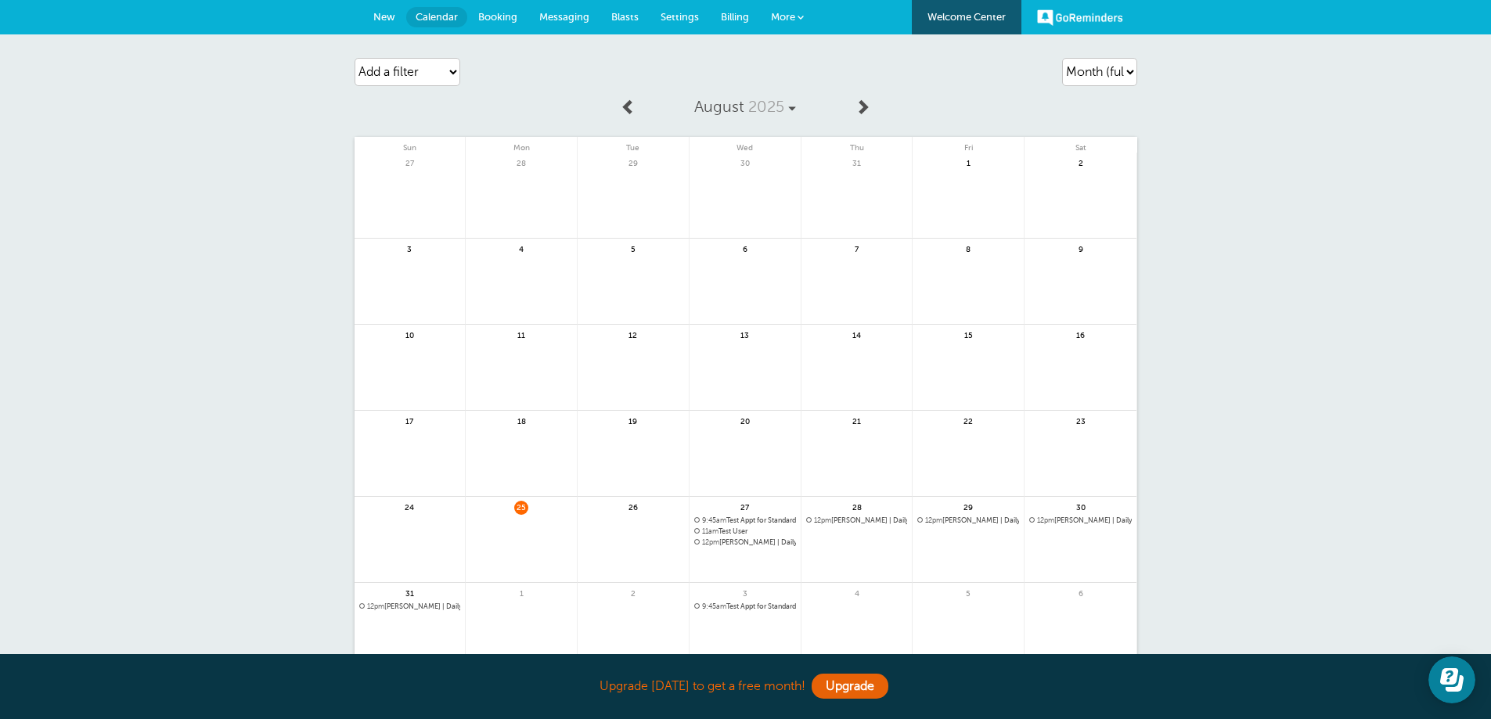
click at [740, 521] on span "9:45am Test Appt for Standard Cleaning | Weekly(2 more times)" at bounding box center [745, 521] width 102 height 9
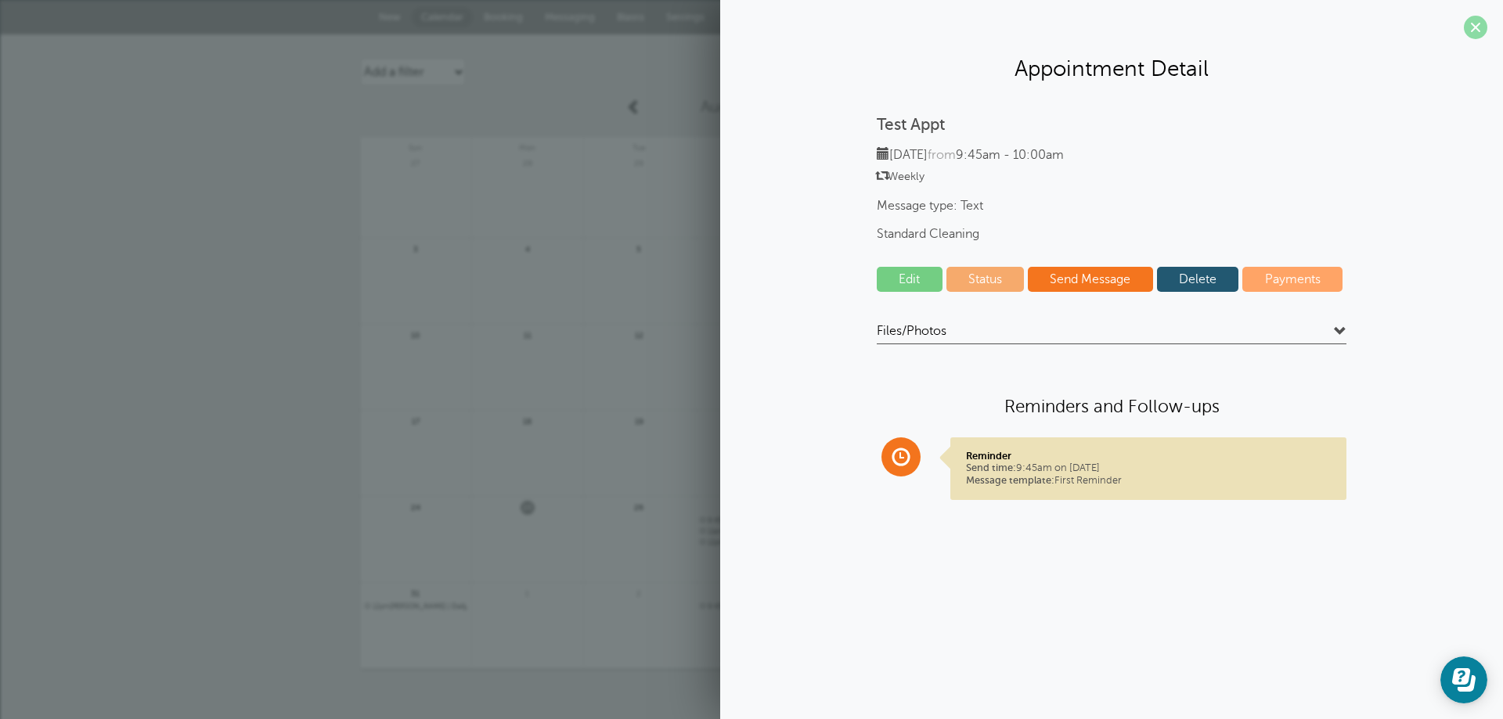
click at [1475, 36] on span at bounding box center [1475, 27] width 23 height 23
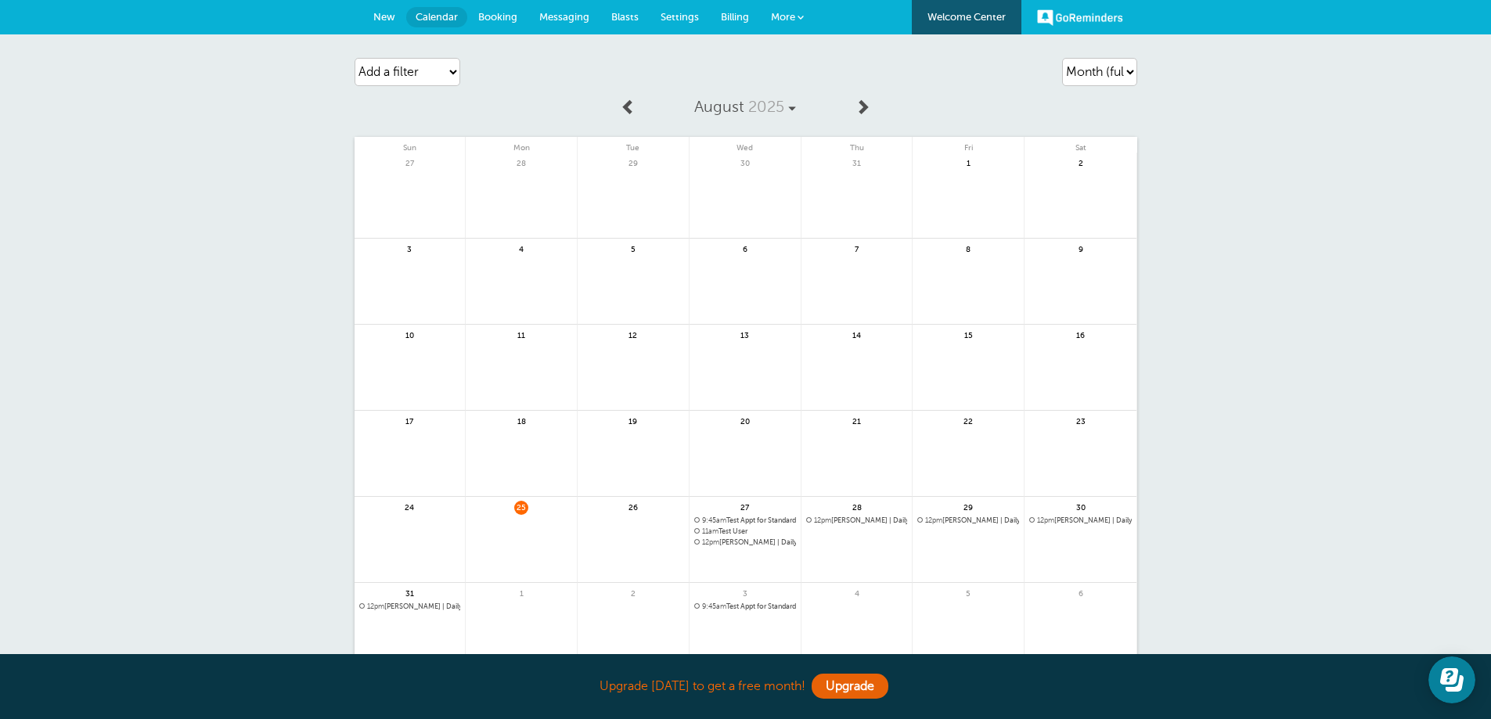
click at [737, 533] on span "11am Test User" at bounding box center [745, 532] width 102 height 9
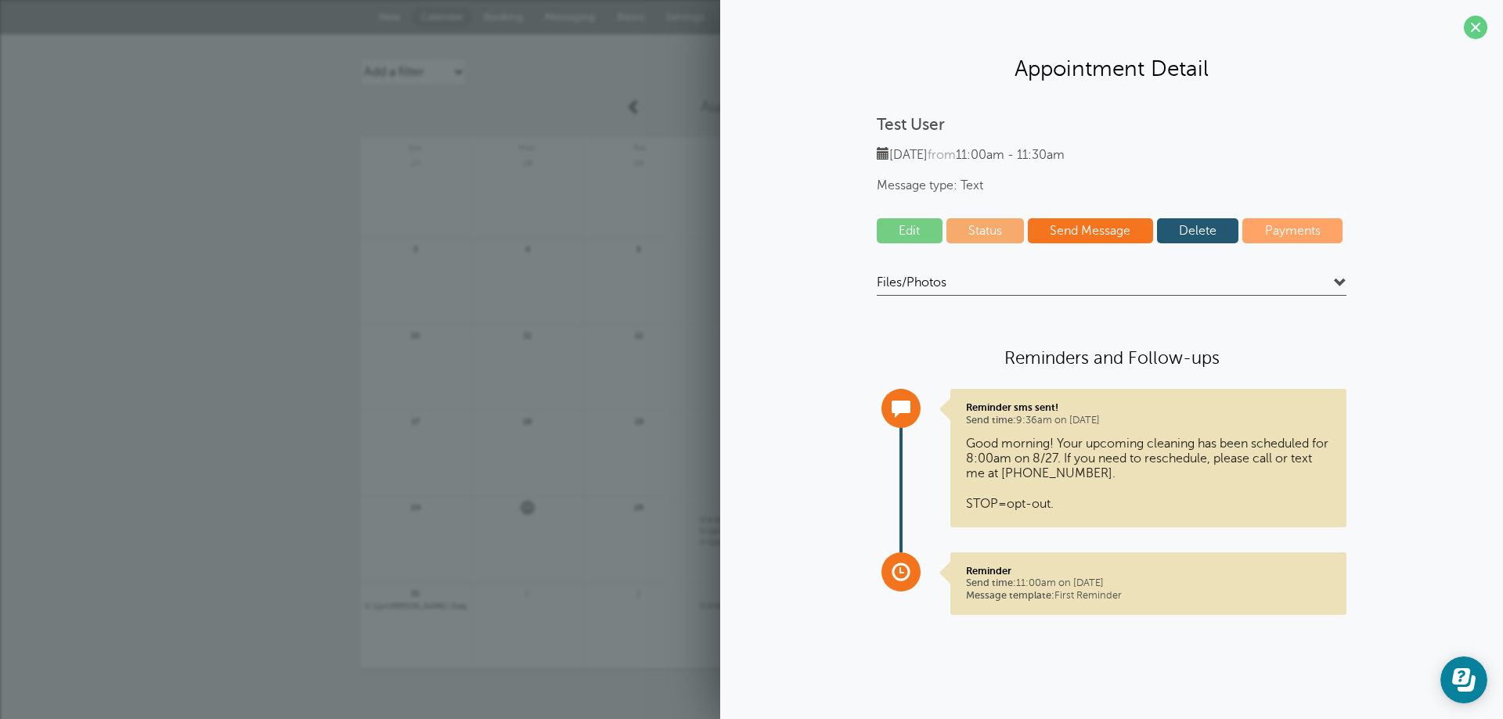
click at [906, 227] on link "Edit" at bounding box center [910, 230] width 66 height 25
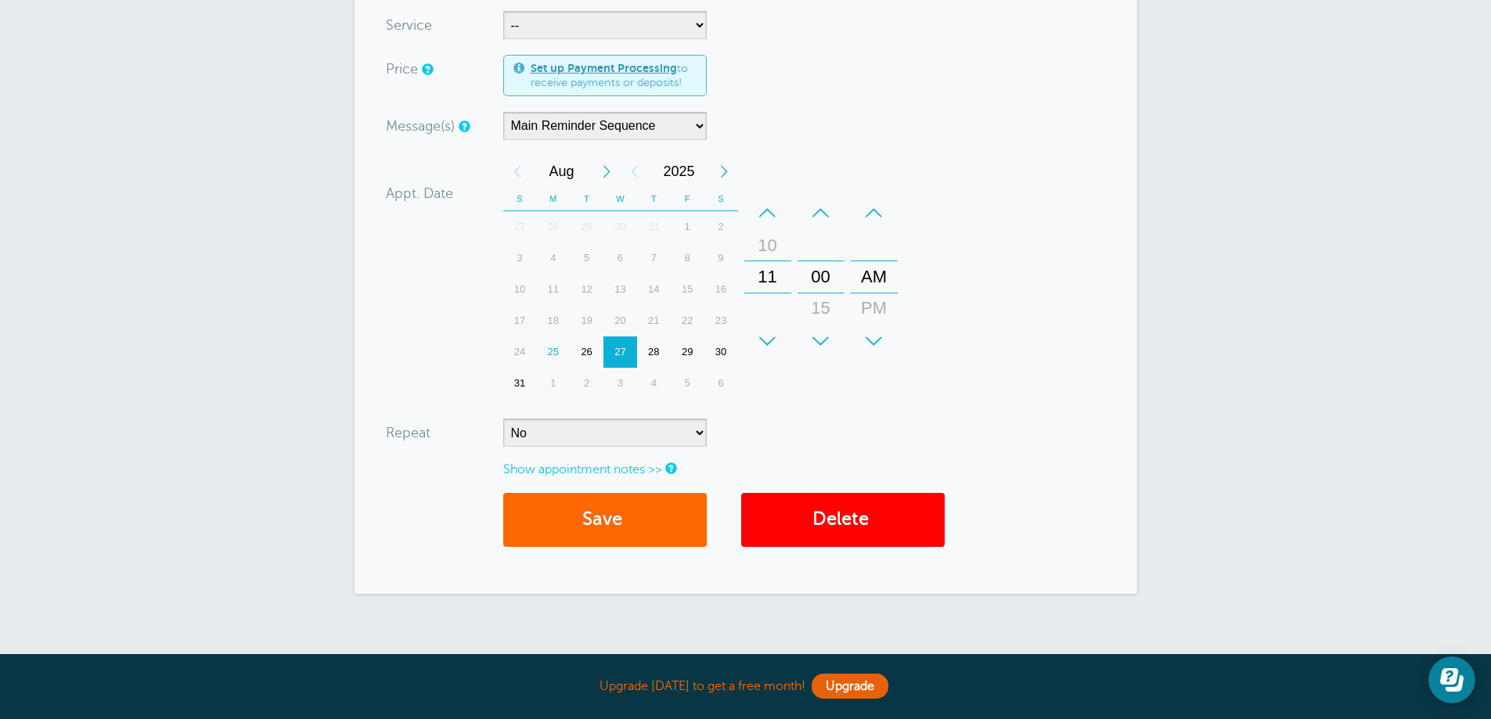
scroll to position [470, 0]
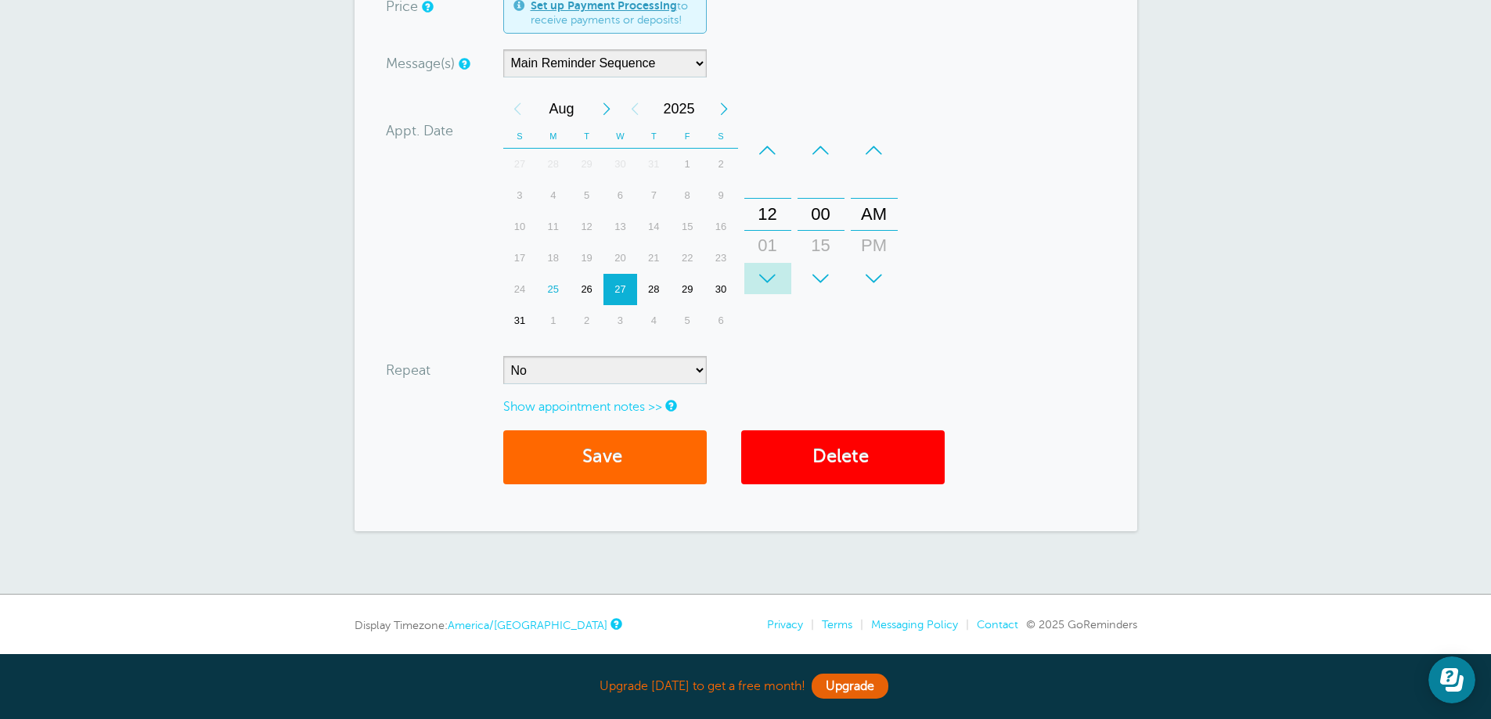
click at [765, 271] on div "+" at bounding box center [767, 278] width 47 height 31
click at [765, 272] on div "+" at bounding box center [767, 278] width 47 height 31
click at [871, 275] on div "+" at bounding box center [874, 278] width 47 height 31
click at [620, 453] on button "Save" at bounding box center [604, 457] width 203 height 54
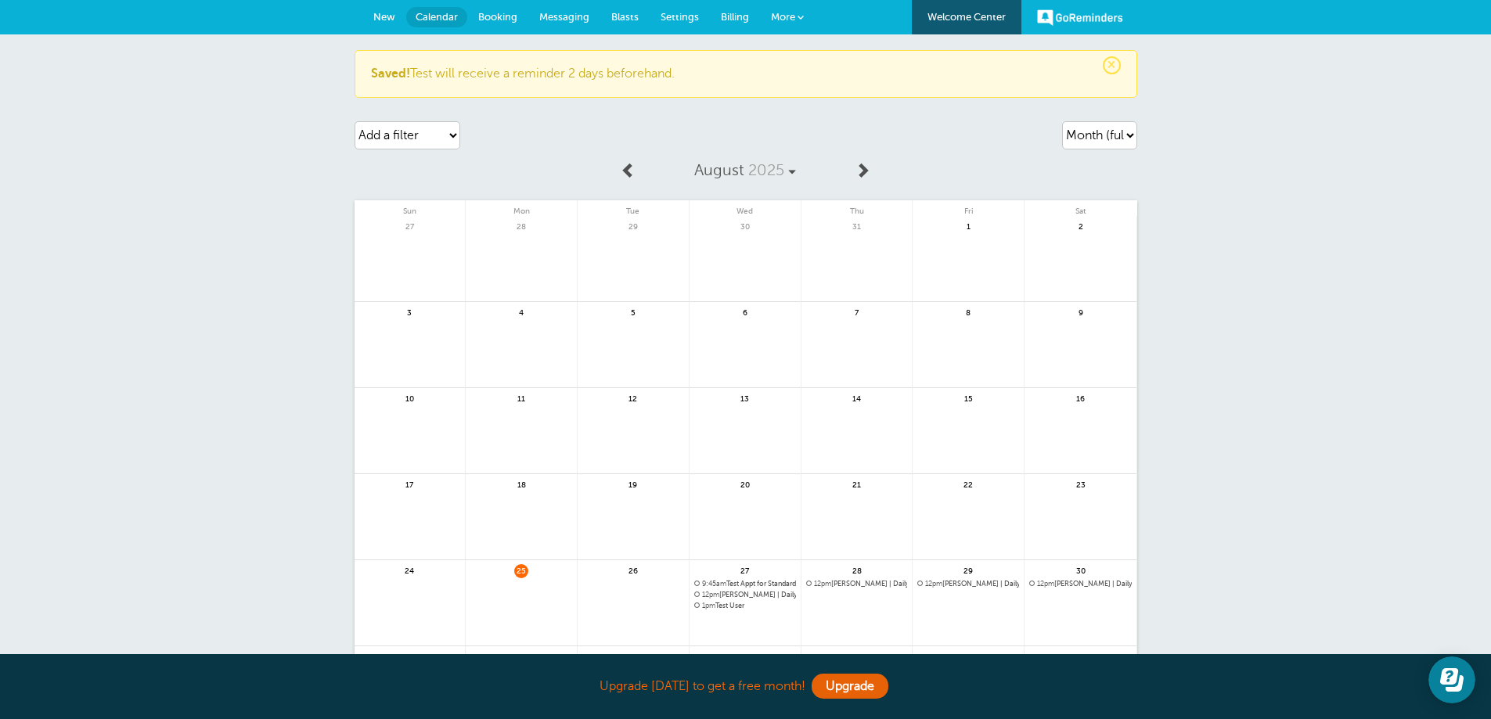
click at [783, 15] on span "More" at bounding box center [783, 17] width 24 height 12
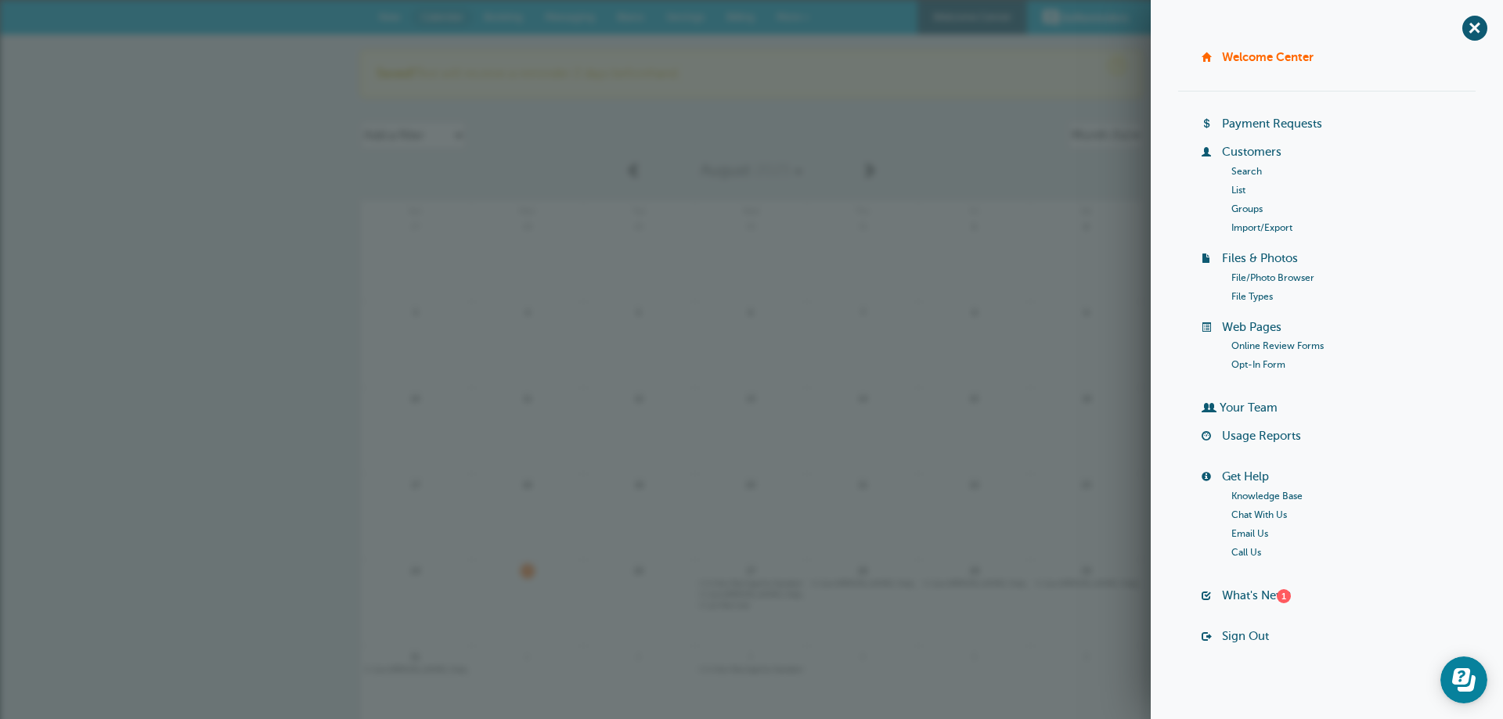
click at [1239, 171] on link "Search" at bounding box center [1246, 171] width 31 height 11
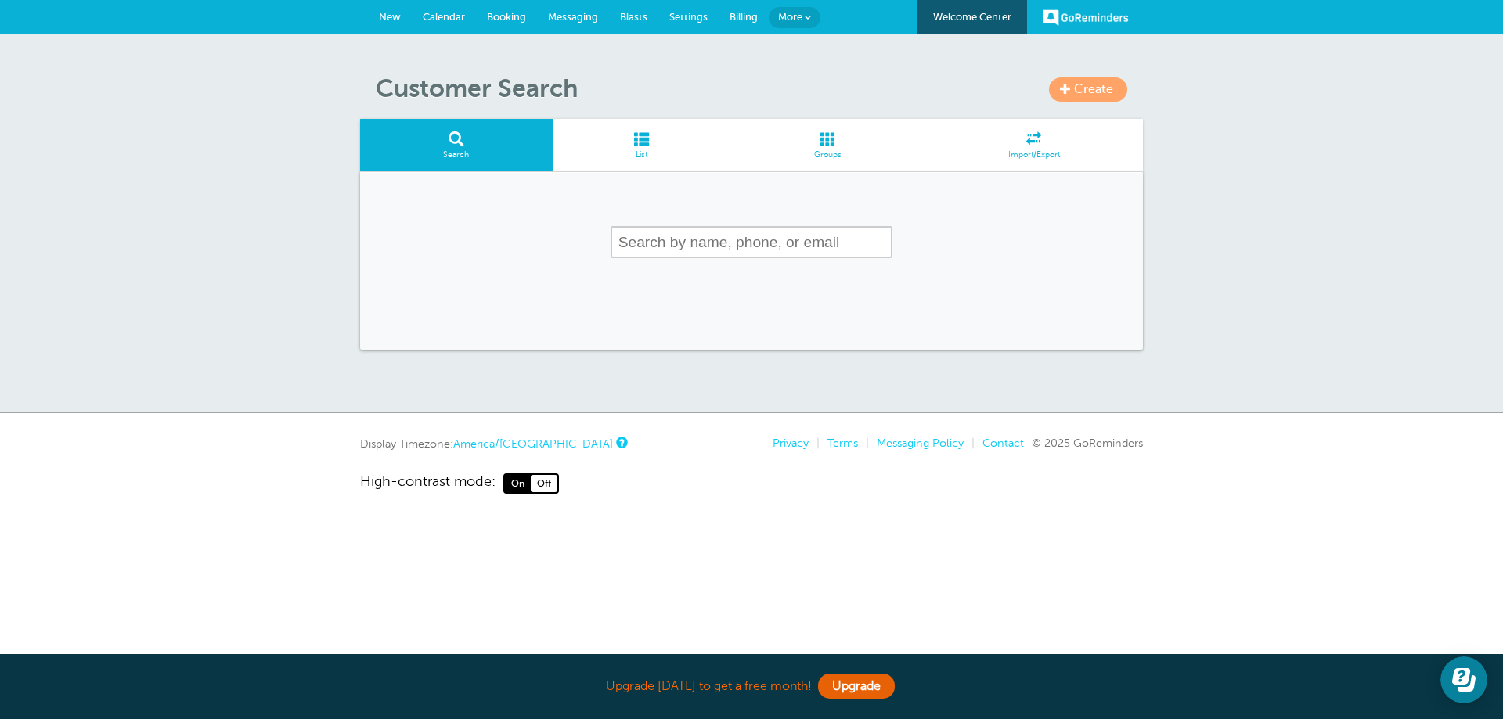
click at [638, 141] on span at bounding box center [642, 138] width 178 height 15
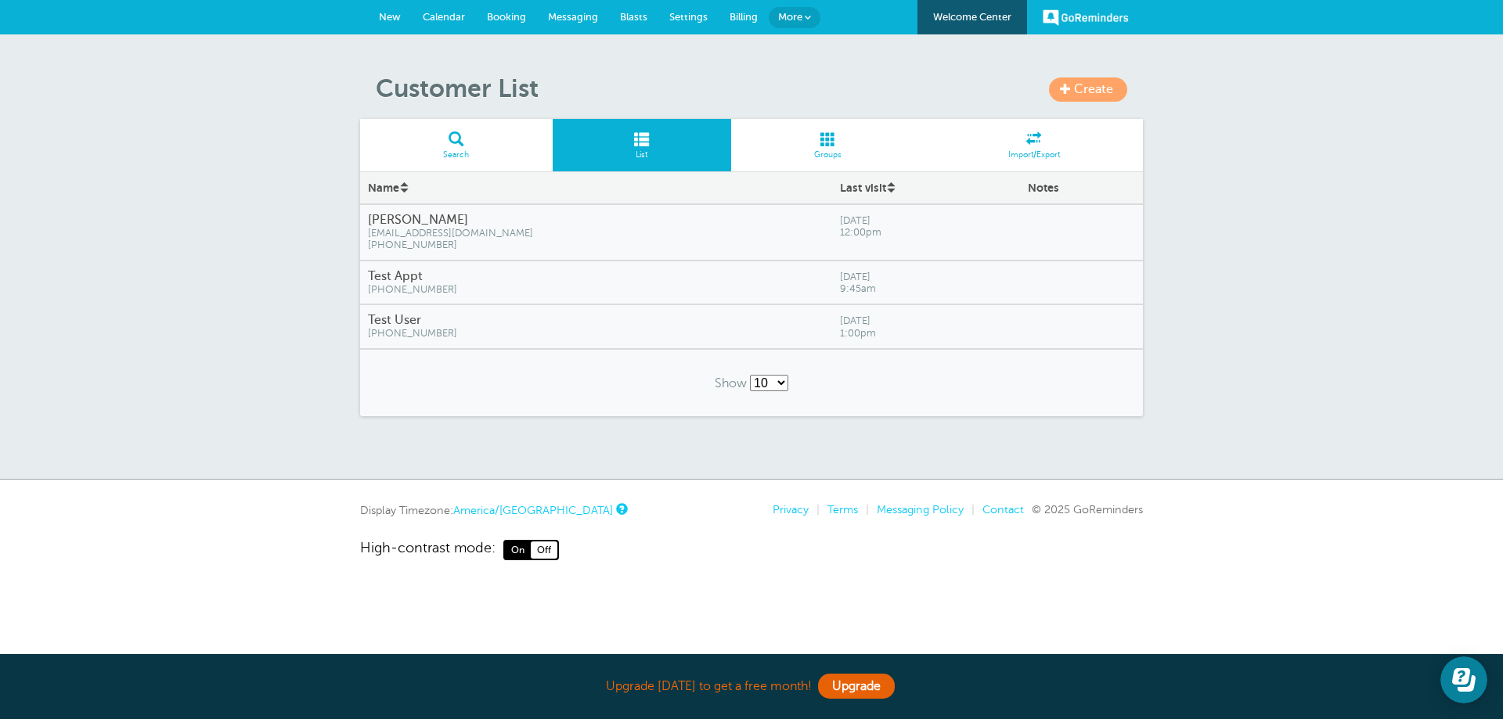
click at [1028, 146] on span at bounding box center [1033, 138] width 218 height 15
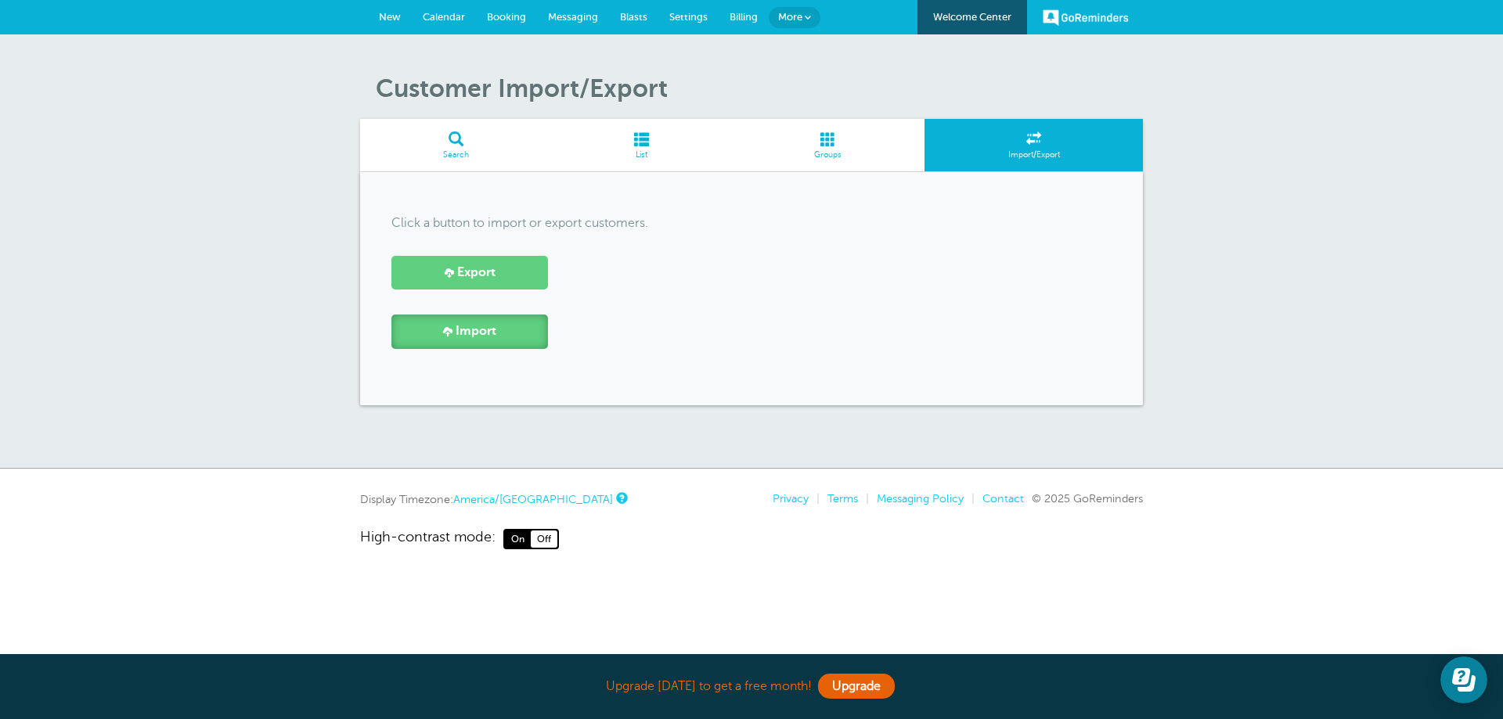
click at [448, 331] on span at bounding box center [447, 330] width 9 height 9
